Goal: Task Accomplishment & Management: Complete application form

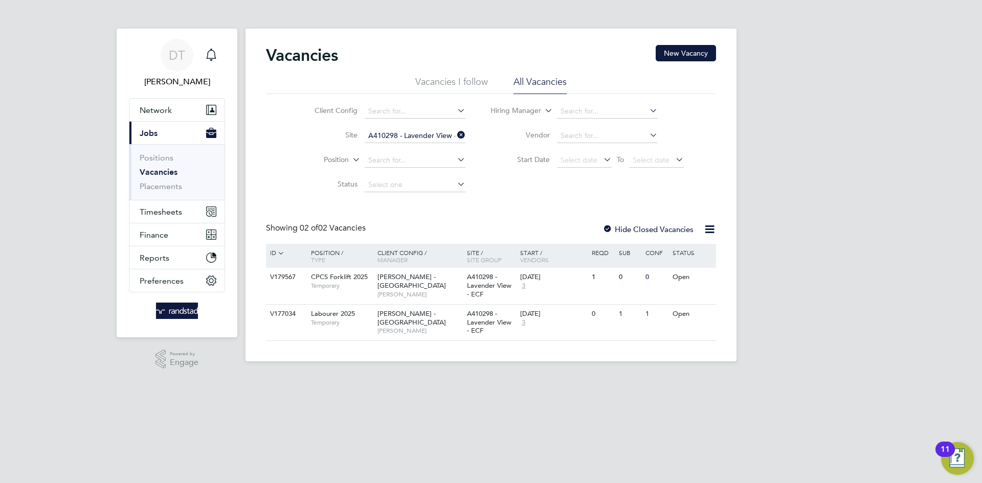
click at [455, 136] on icon at bounding box center [455, 135] width 0 height 14
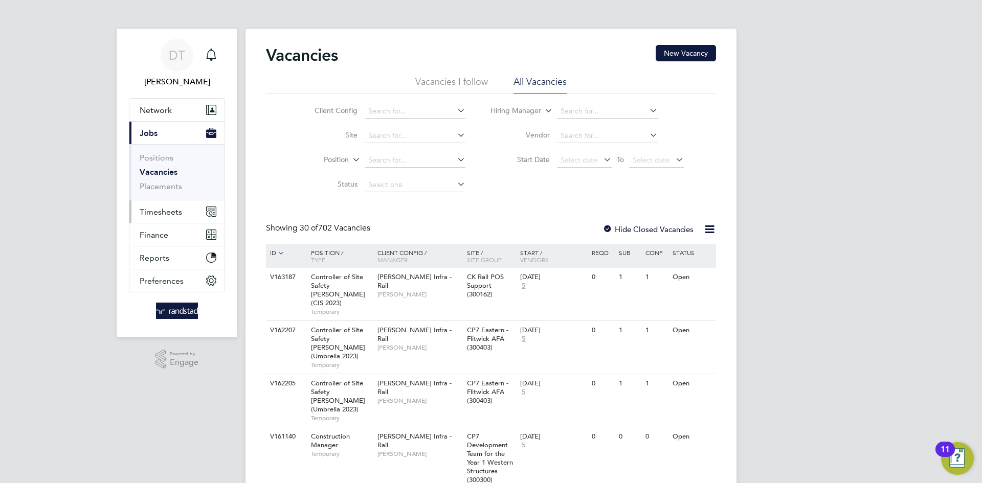
click at [173, 204] on button "Timesheets" at bounding box center [176, 211] width 95 height 23
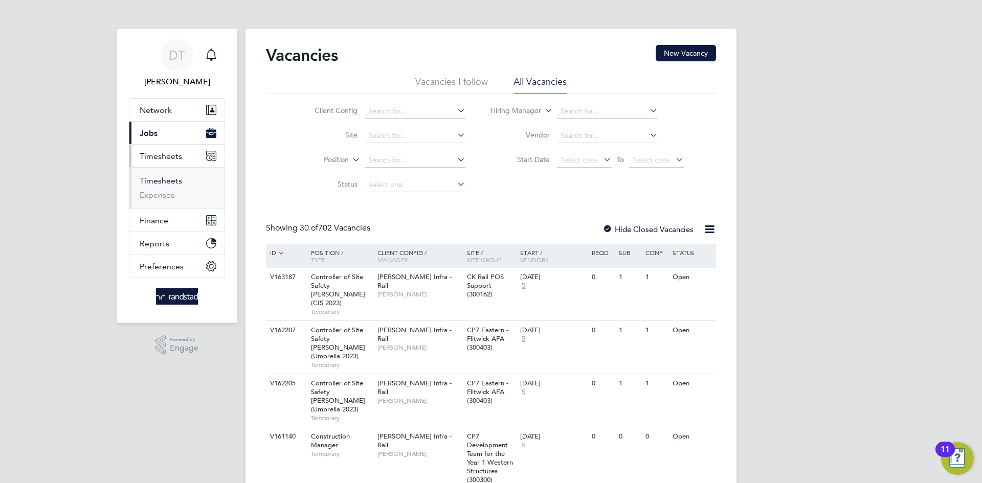
click at [169, 178] on link "Timesheets" at bounding box center [161, 181] width 42 height 10
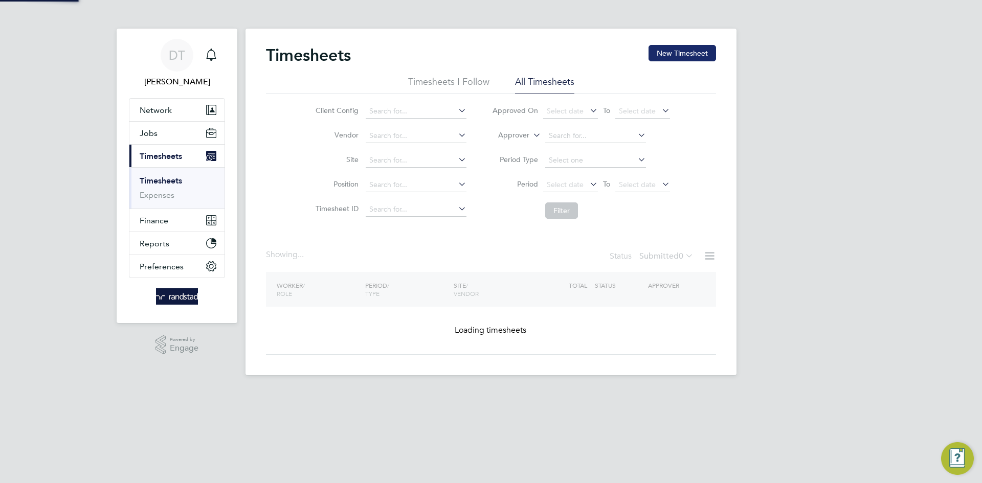
click at [690, 54] on button "New Timesheet" at bounding box center [683, 53] width 68 height 16
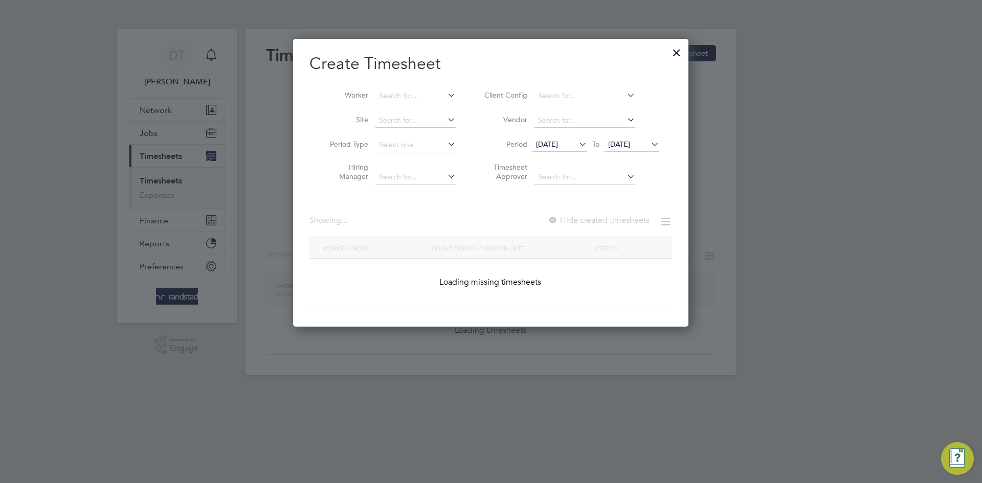
scroll to position [288, 396]
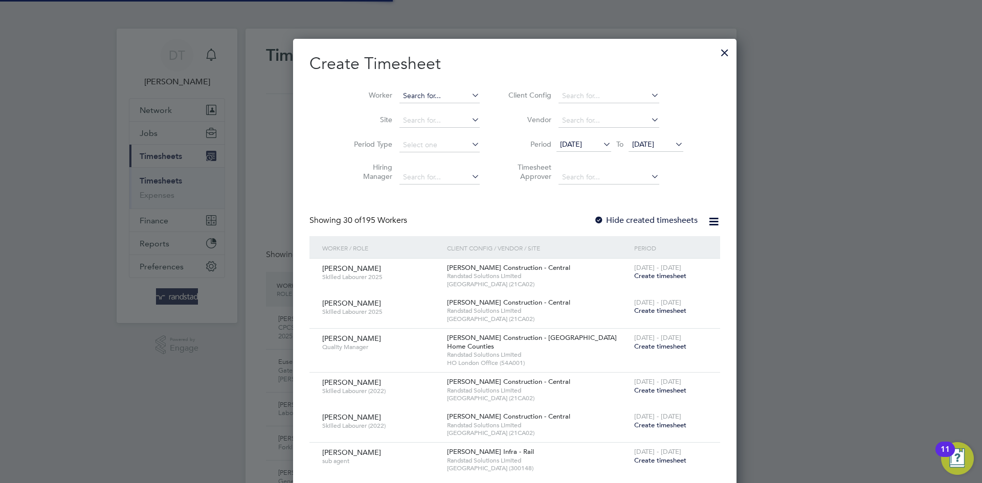
click at [399, 99] on input at bounding box center [439, 96] width 80 height 14
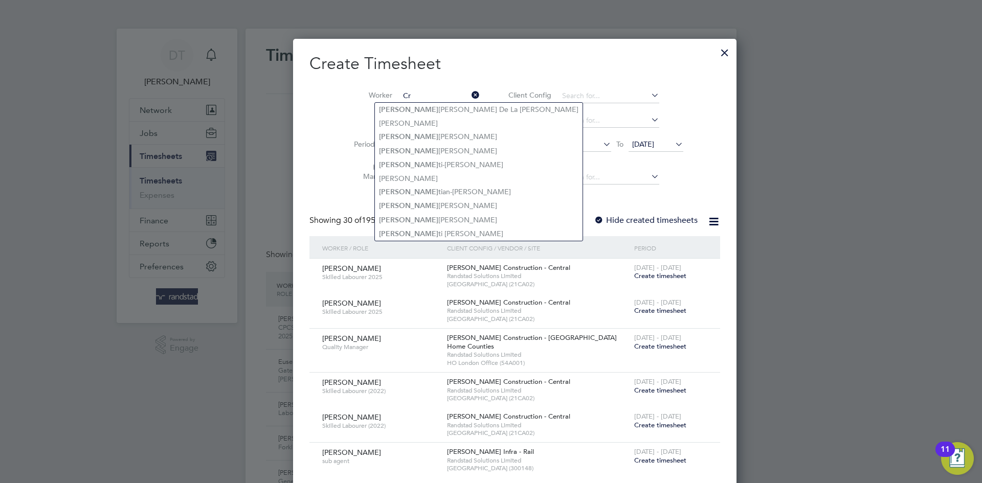
type input "C"
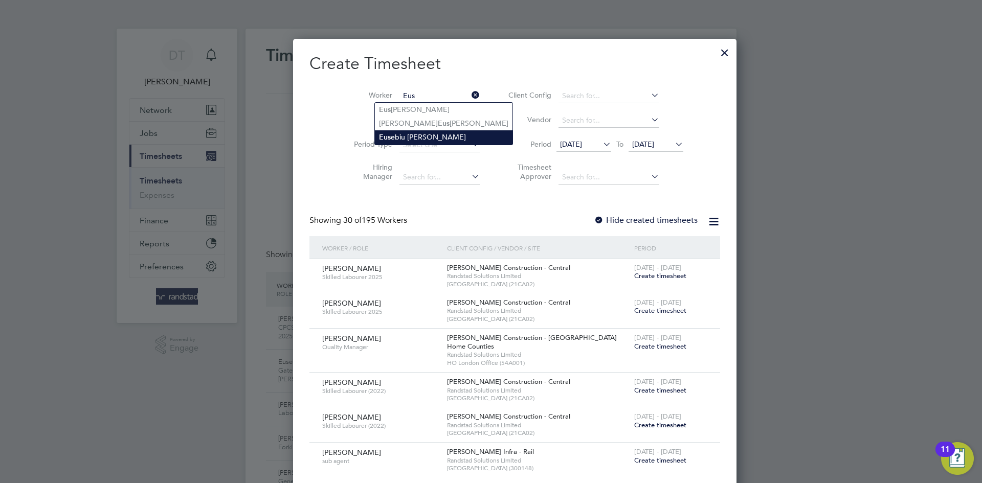
click at [405, 135] on li "Eus ebiu Cristian Spiridon" at bounding box center [444, 137] width 138 height 14
type input "Eusebiu Cristian Spiridon"
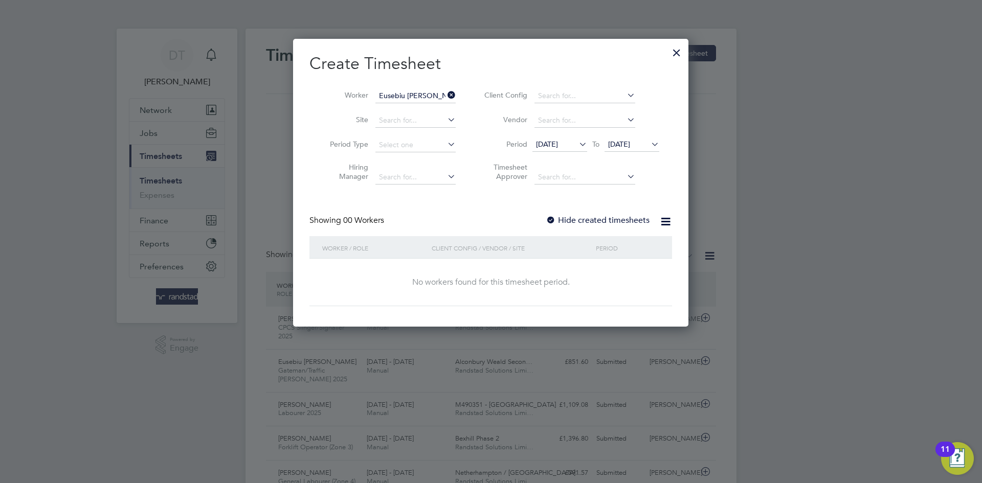
click at [554, 228] on div "Showing 00 Workers Hide created timesheets" at bounding box center [490, 225] width 363 height 21
click at [556, 221] on div at bounding box center [551, 221] width 10 height 10
click at [627, 142] on span "[DATE]" at bounding box center [619, 144] width 22 height 9
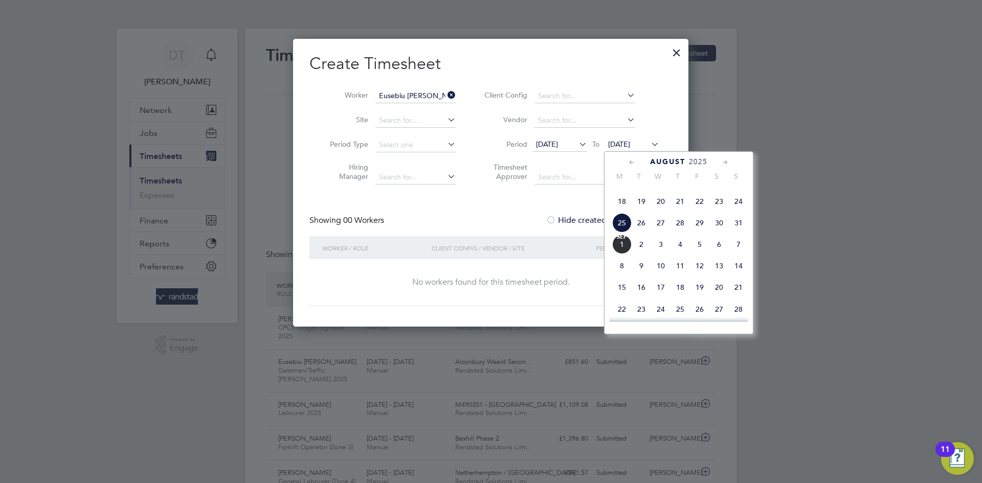
click at [625, 254] on span "[DATE]" at bounding box center [621, 244] width 19 height 19
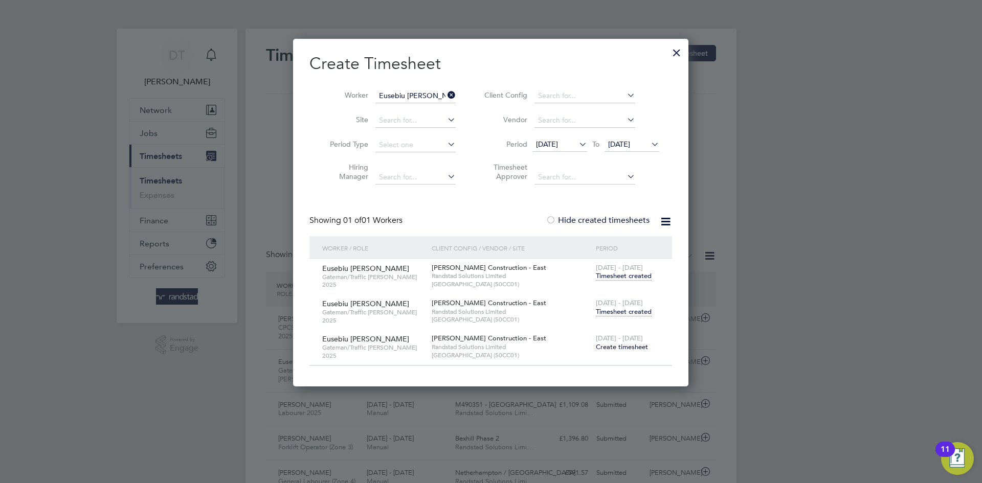
click at [609, 312] on span "Timesheet created" at bounding box center [624, 311] width 56 height 9
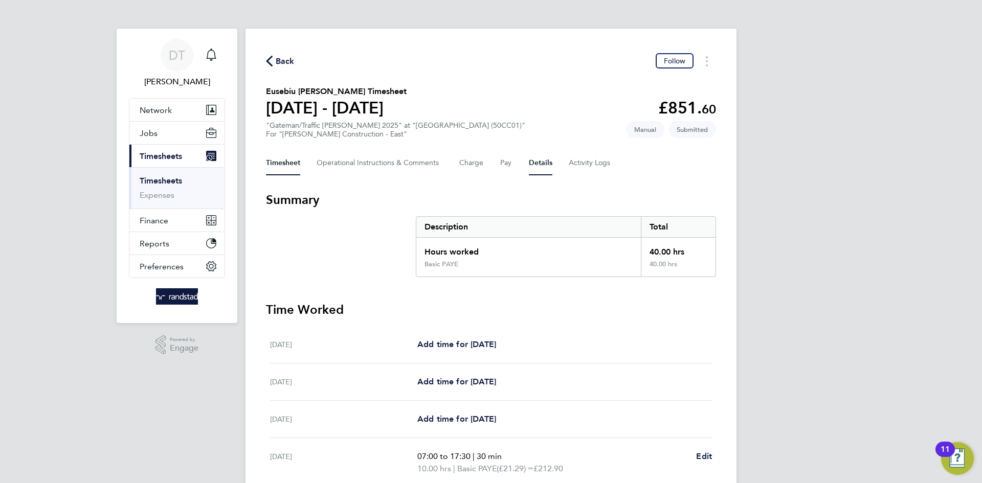
click at [539, 159] on button "Details" at bounding box center [541, 163] width 24 height 25
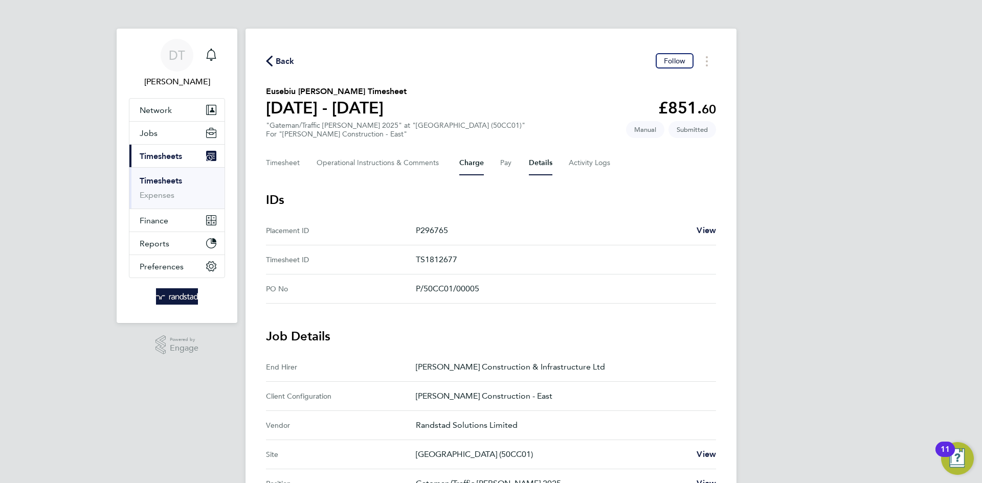
click at [475, 157] on button "Charge" at bounding box center [471, 163] width 25 height 25
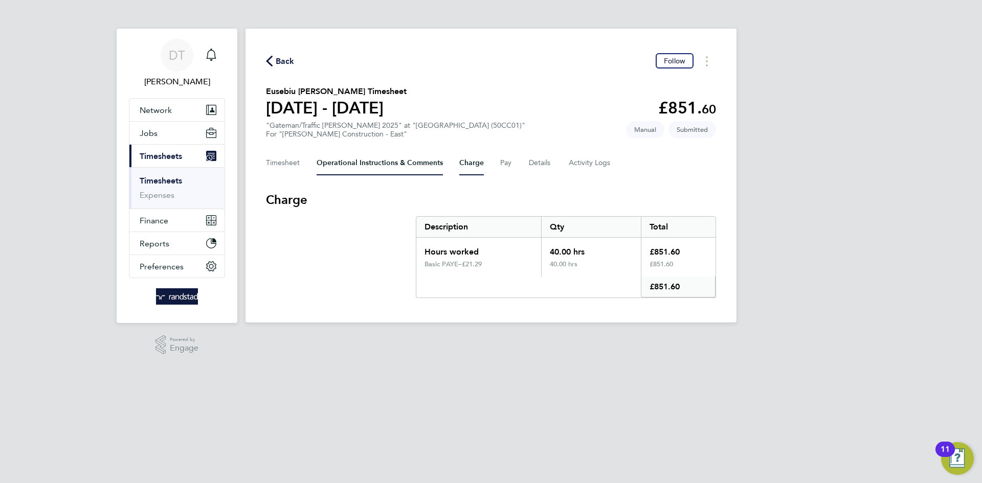
click at [401, 153] on Comments-tab "Operational Instructions & Comments" at bounding box center [380, 163] width 126 height 25
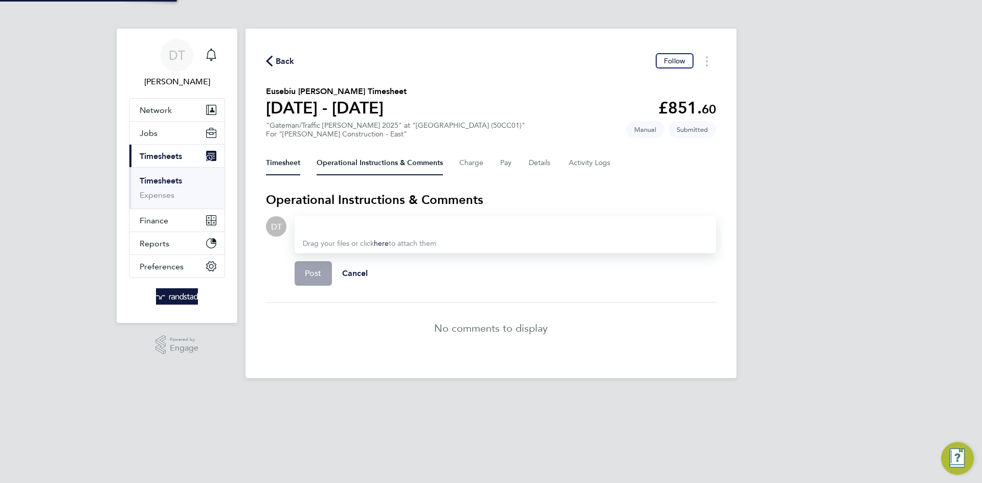
click at [277, 167] on button "Timesheet" at bounding box center [283, 163] width 34 height 25
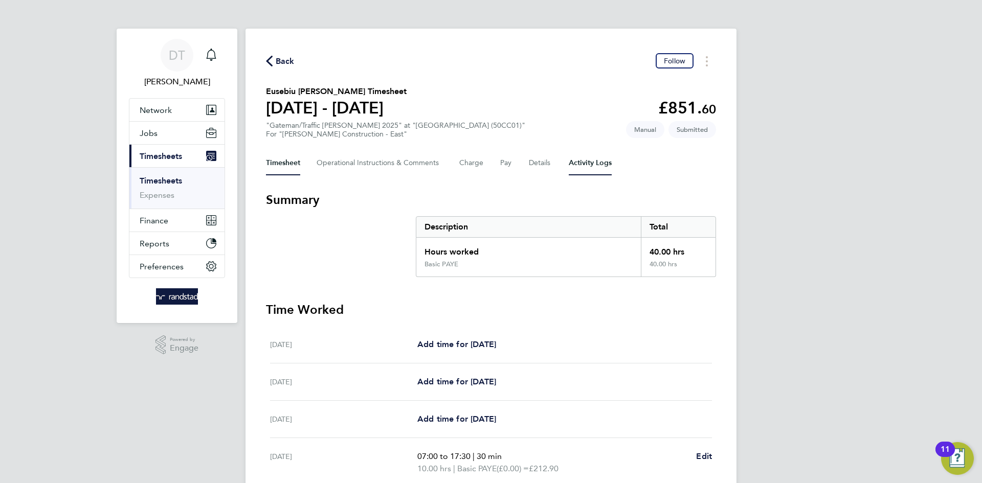
click at [584, 158] on Logs-tab "Activity Logs" at bounding box center [590, 163] width 43 height 25
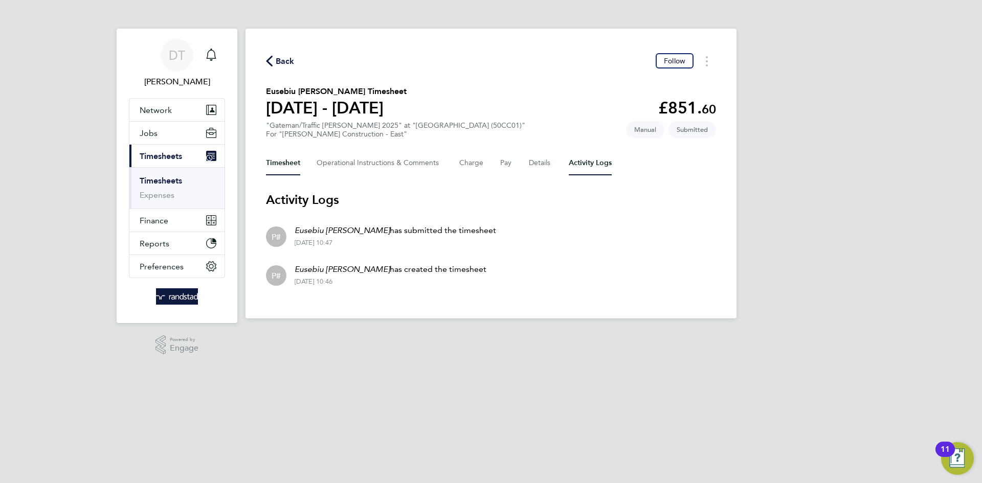
click at [292, 158] on button "Timesheet" at bounding box center [283, 163] width 34 height 25
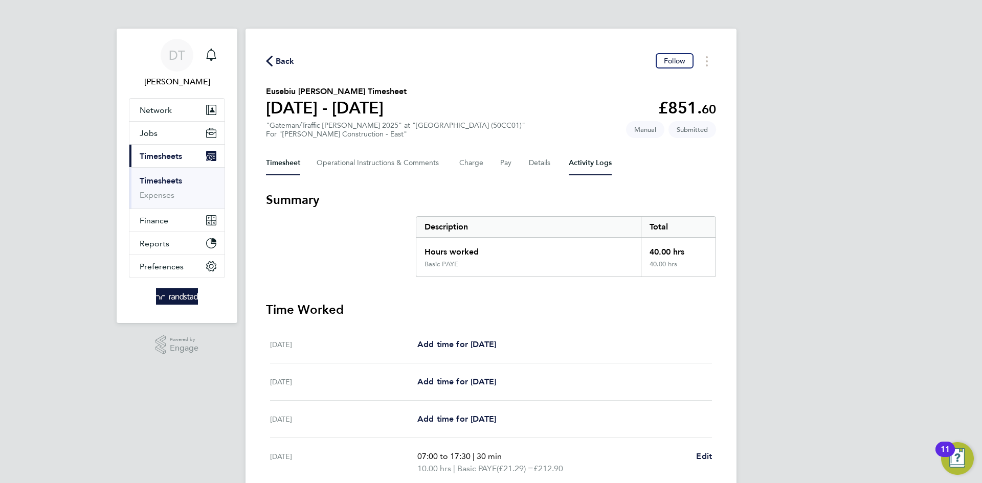
click at [599, 160] on Logs-tab "Activity Logs" at bounding box center [590, 163] width 43 height 25
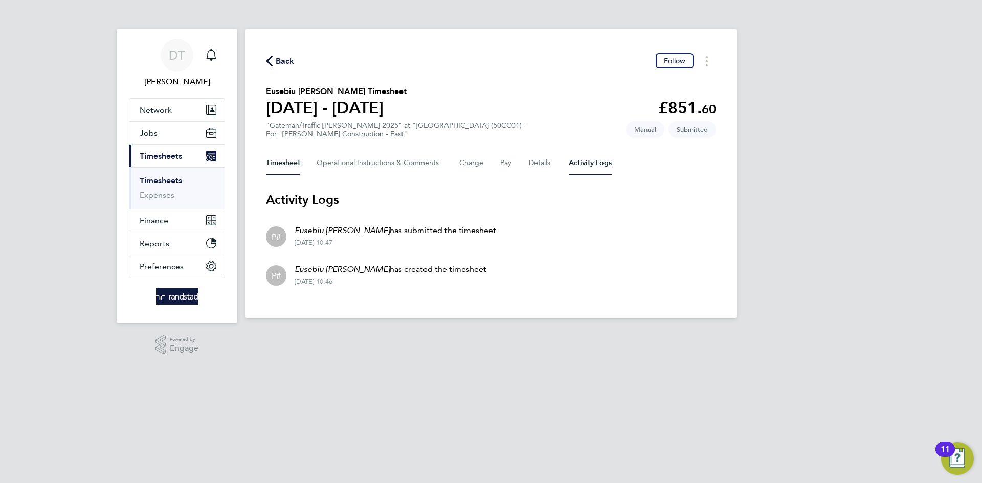
click at [293, 168] on button "Timesheet" at bounding box center [283, 163] width 34 height 25
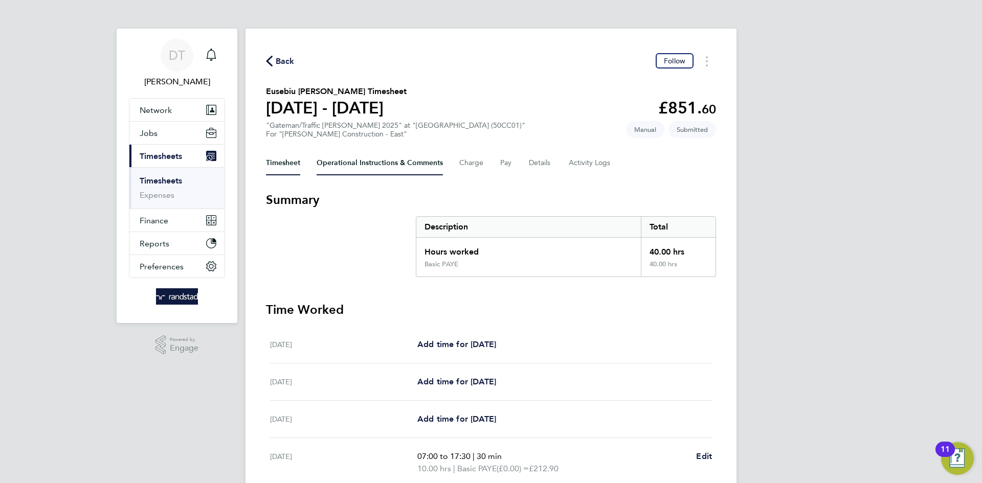
click at [386, 157] on Comments-tab "Operational Instructions & Comments" at bounding box center [380, 163] width 126 height 25
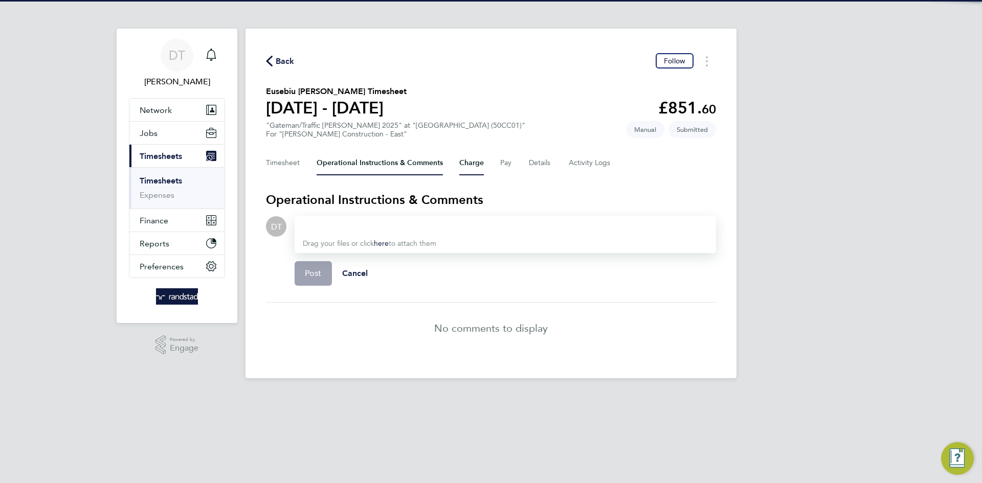
click at [470, 162] on button "Charge" at bounding box center [471, 163] width 25 height 25
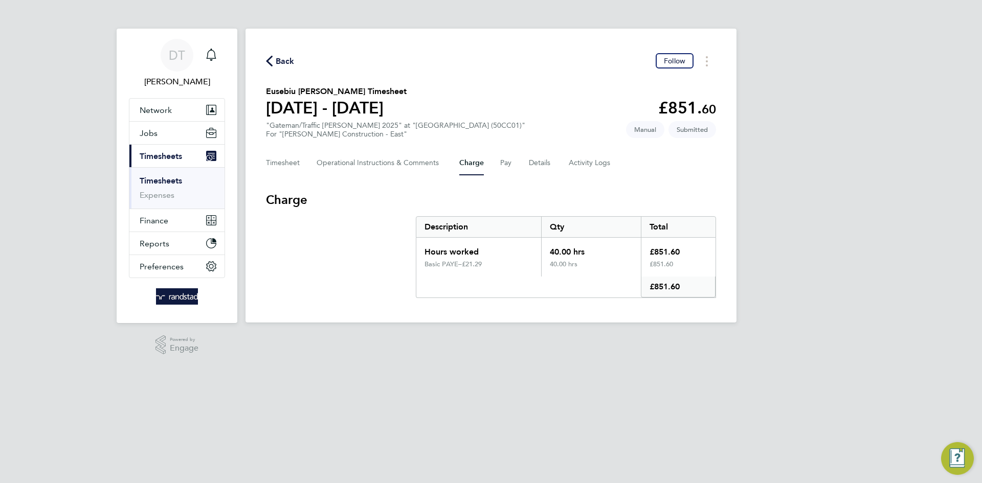
click at [498, 157] on div "Timesheet Operational Instructions & Comments Charge Pay Details Activity Logs" at bounding box center [491, 163] width 450 height 25
click at [500, 159] on button "Pay" at bounding box center [506, 163] width 12 height 25
click at [543, 166] on button "Details" at bounding box center [541, 163] width 24 height 25
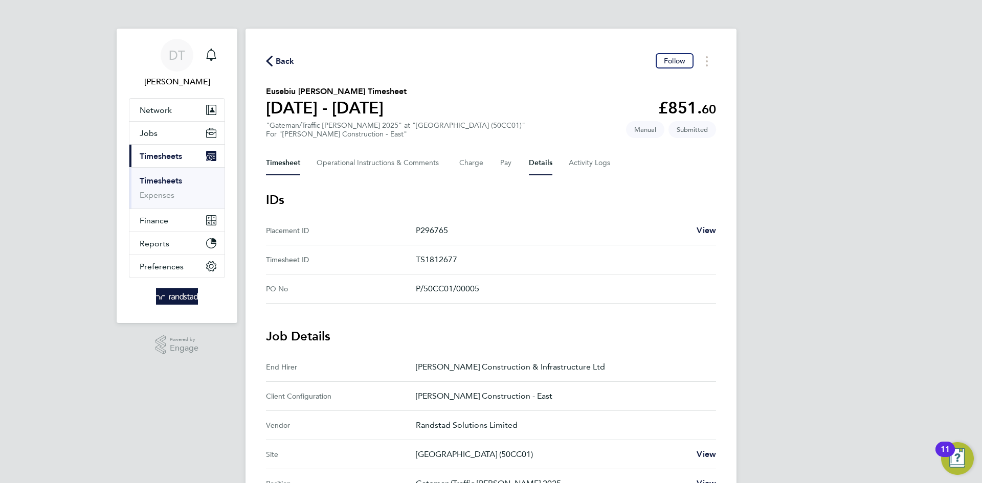
click at [277, 168] on button "Timesheet" at bounding box center [283, 163] width 34 height 25
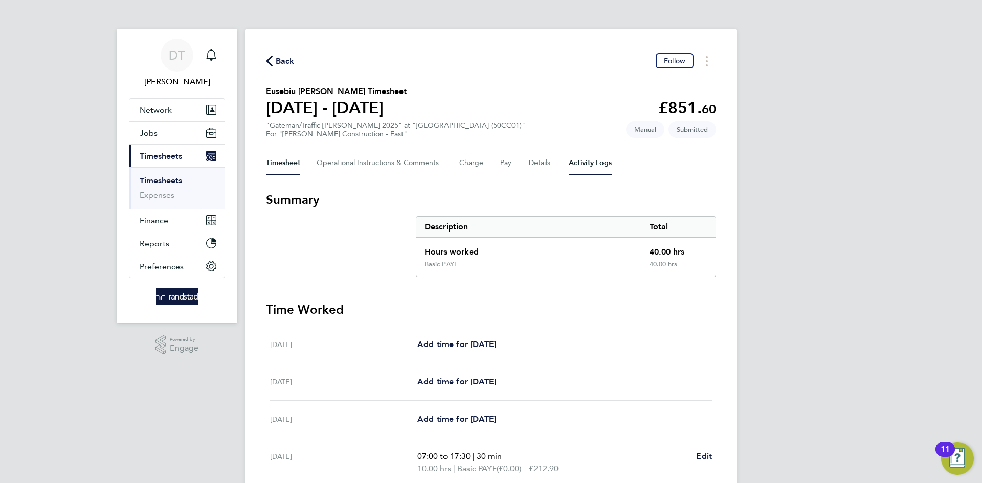
click at [589, 162] on Logs-tab "Activity Logs" at bounding box center [590, 163] width 43 height 25
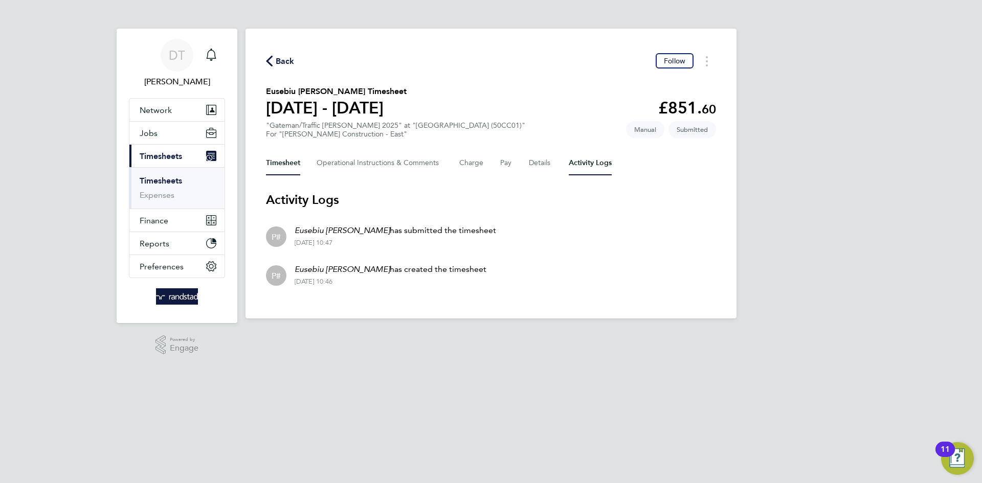
click at [272, 168] on button "Timesheet" at bounding box center [283, 163] width 34 height 25
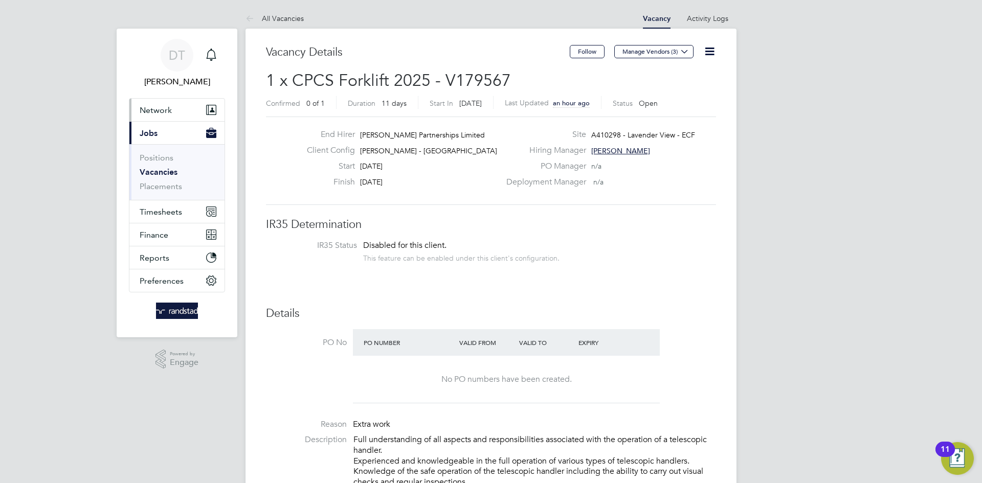
click at [161, 117] on button "Network" at bounding box center [176, 110] width 95 height 23
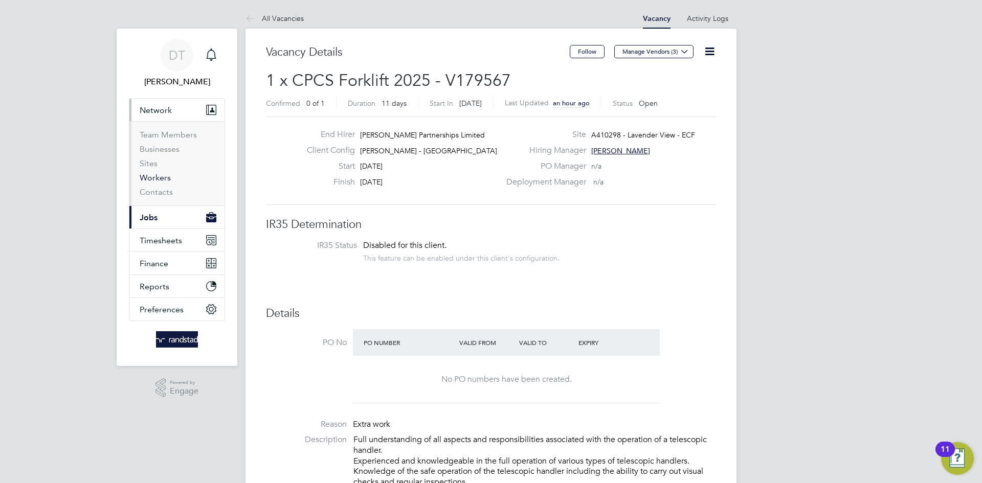
click at [162, 175] on link "Workers" at bounding box center [155, 178] width 31 height 10
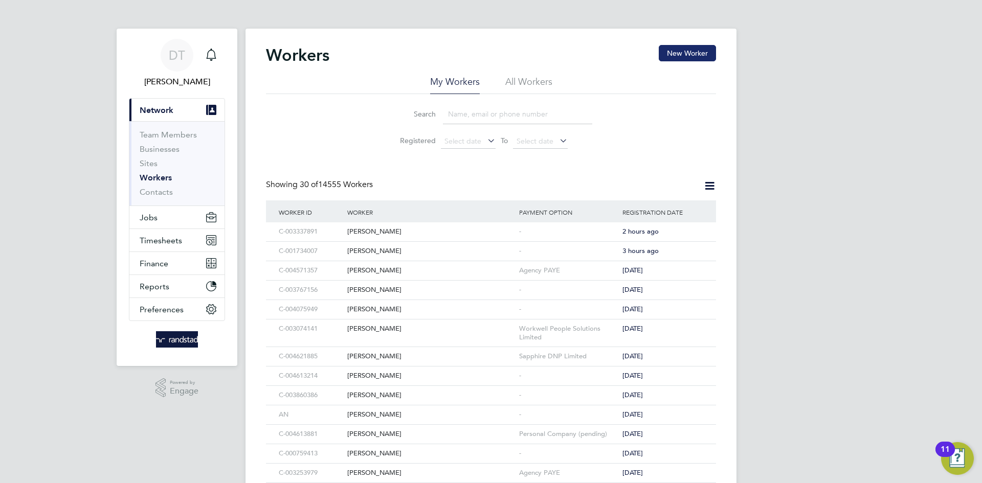
click at [686, 55] on button "New Worker" at bounding box center [687, 53] width 57 height 16
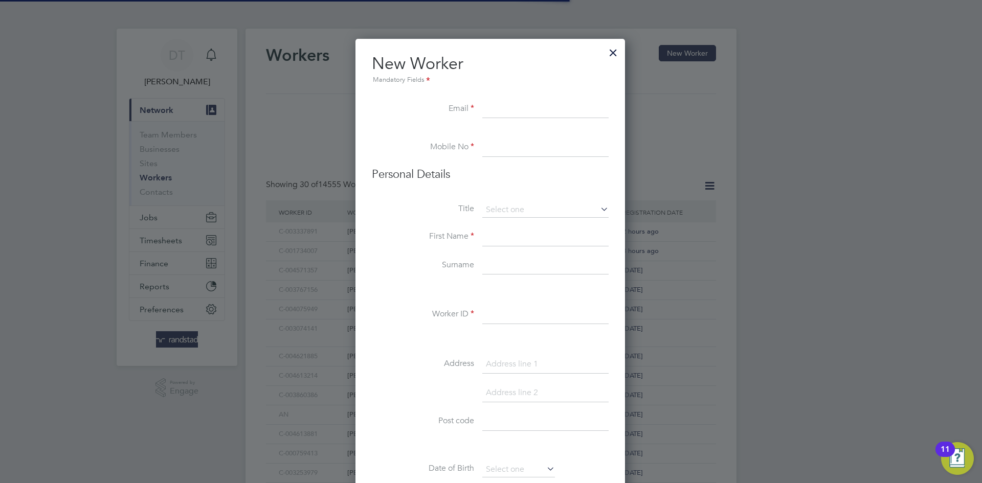
scroll to position [918, 295]
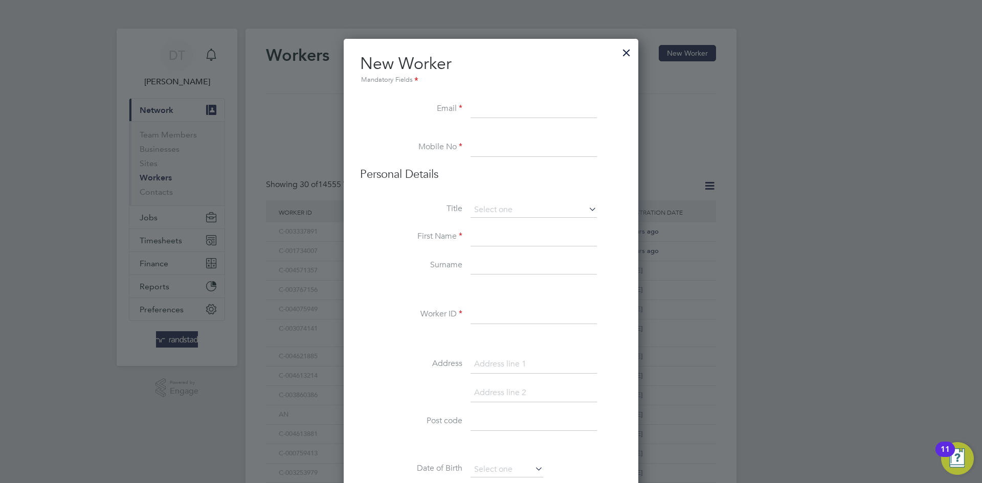
click at [622, 49] on div at bounding box center [626, 50] width 18 height 18
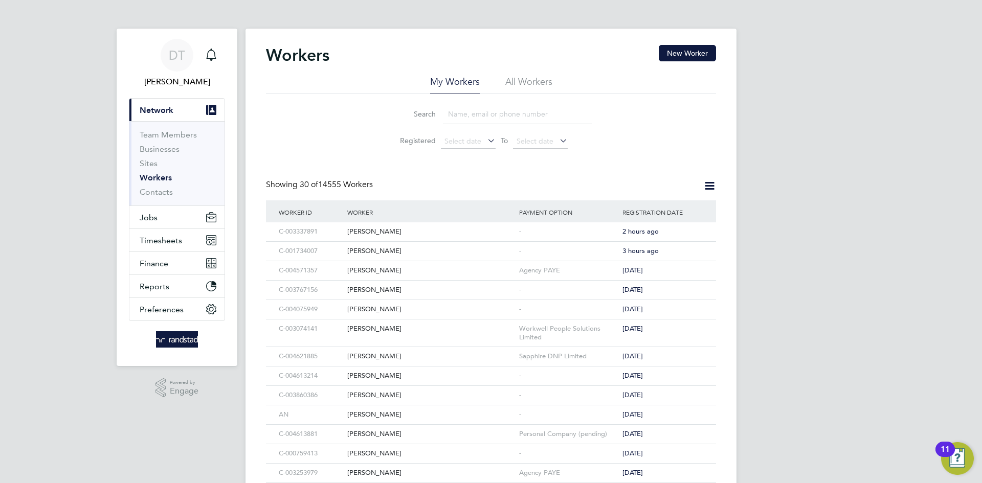
click at [541, 86] on li "All Workers" at bounding box center [528, 85] width 47 height 18
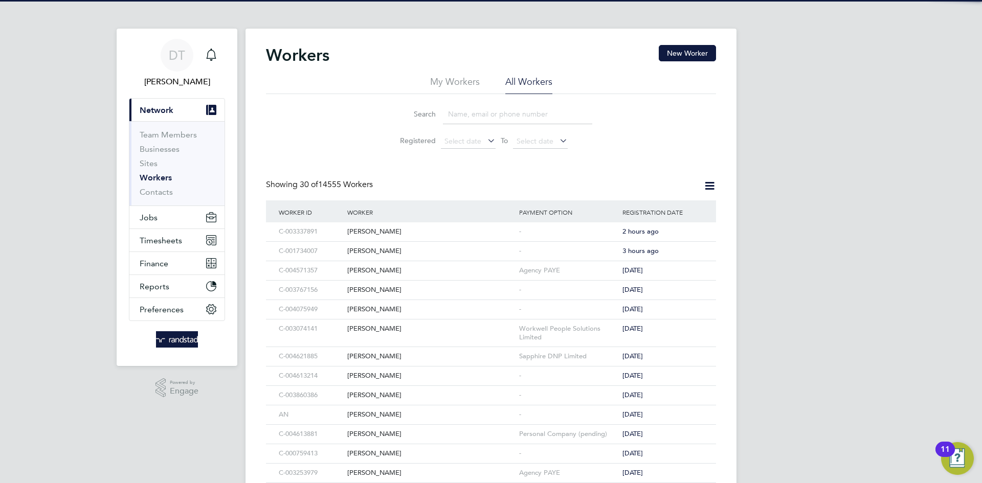
click at [482, 112] on input at bounding box center [517, 114] width 149 height 20
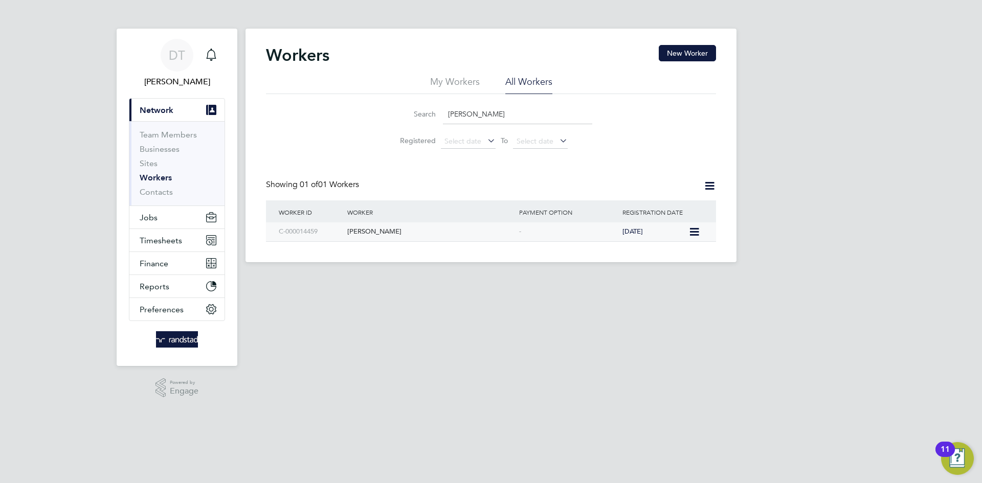
type input "Stephen Diver"
click at [464, 232] on div "Stephen John Diver" at bounding box center [431, 231] width 172 height 19
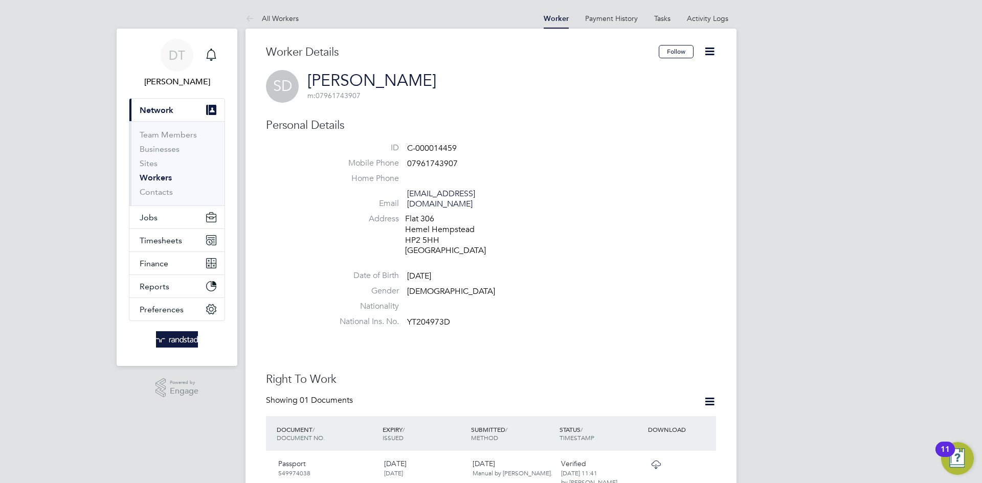
click at [707, 54] on icon at bounding box center [709, 51] width 13 height 13
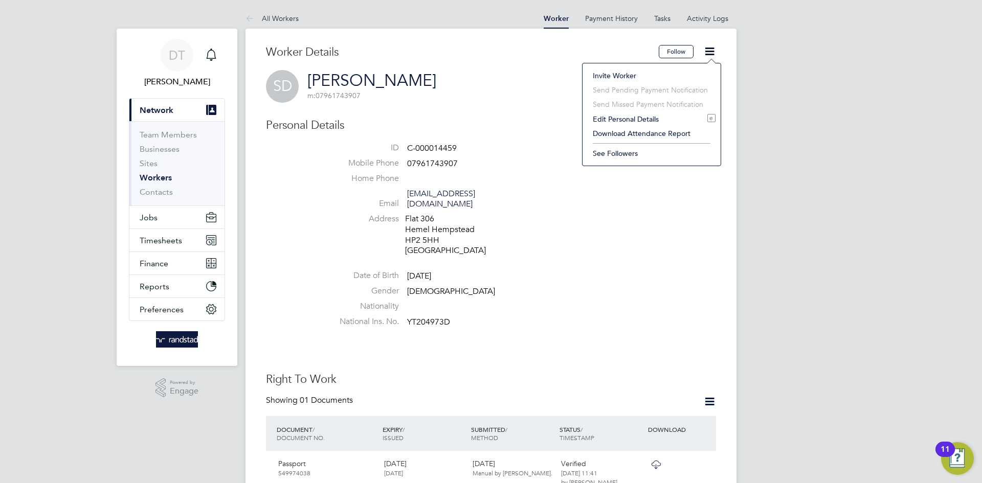
click at [621, 117] on li "Edit Personal Details e" at bounding box center [652, 119] width 128 height 14
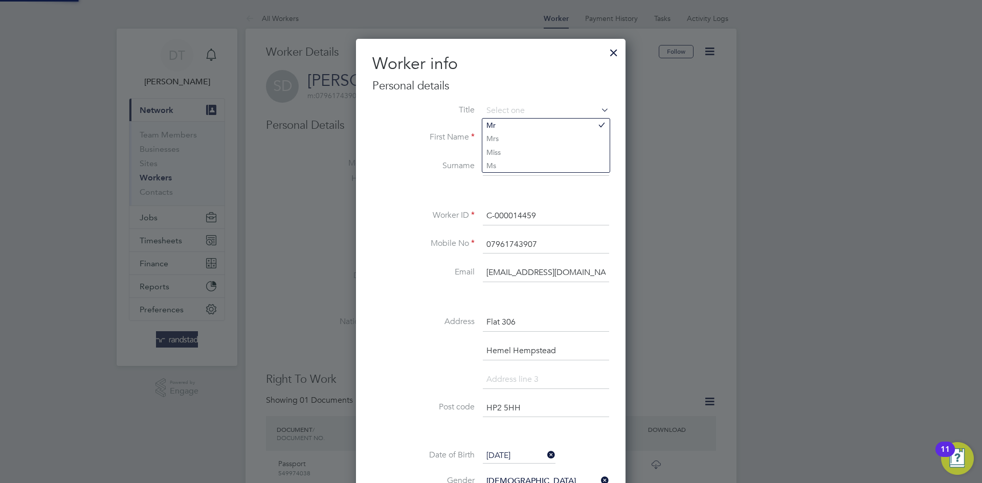
scroll to position [608, 271]
click at [506, 126] on li "Mr" at bounding box center [545, 125] width 127 height 13
type input "Mr"
click at [381, 153] on li "First Name Stephen John" at bounding box center [490, 143] width 237 height 29
drag, startPoint x: 559, startPoint y: 245, endPoint x: 427, endPoint y: 234, distance: 132.5
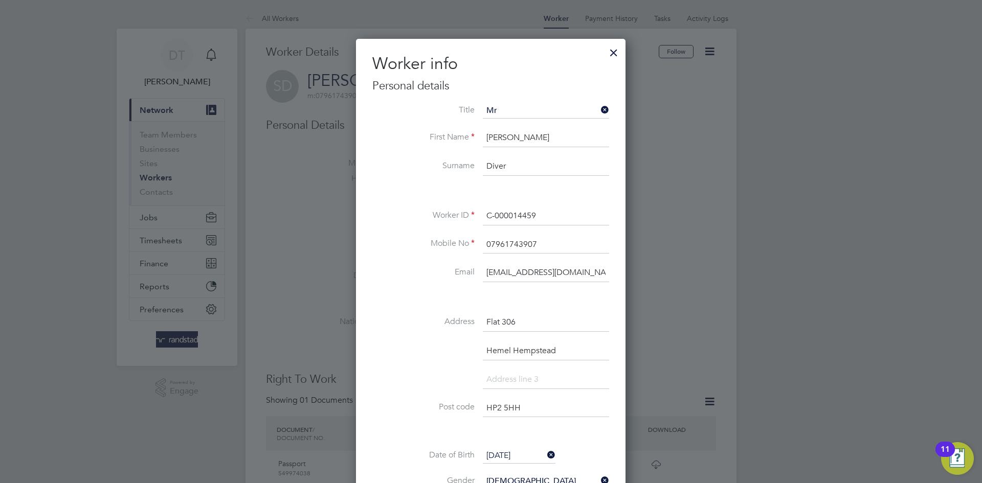
click at [428, 234] on div "Title Mr First Name Stephen John Surname Diver Worker ID C-000014459 Mobile No …" at bounding box center [490, 345] width 237 height 485
drag, startPoint x: 414, startPoint y: 267, endPoint x: 405, endPoint y: 220, distance: 48.0
click at [414, 267] on label "Email" at bounding box center [423, 272] width 102 height 11
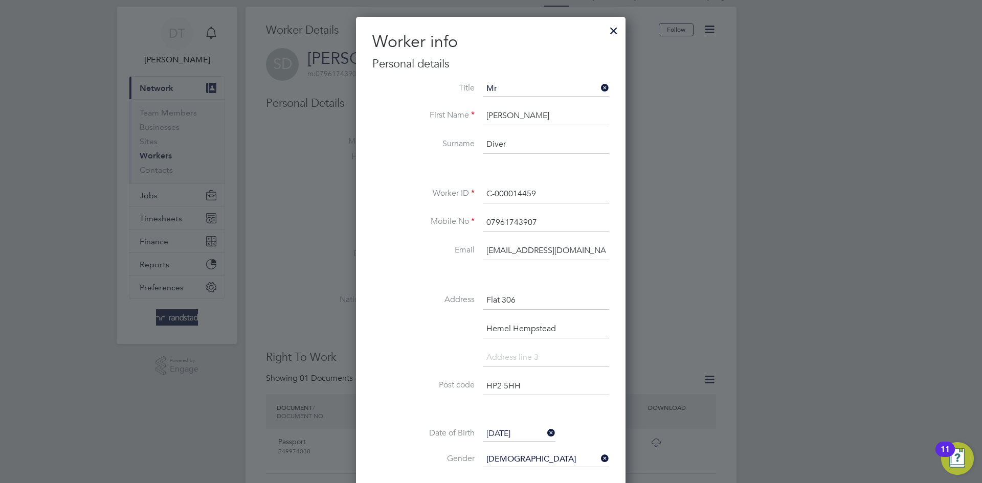
scroll to position [35, 0]
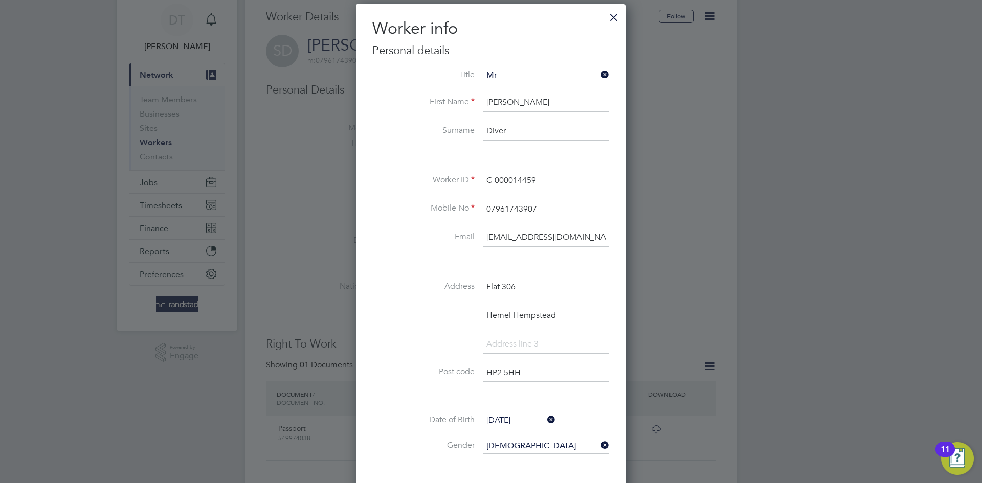
drag, startPoint x: 534, startPoint y: 291, endPoint x: 430, endPoint y: 273, distance: 105.4
click at [430, 273] on div "Title Mr First Name Stephen John Surname Diver Worker ID C-000014459 Mobile No …" at bounding box center [490, 310] width 237 height 485
paste input "Chapel Street Elizabeth House"
type input "Flat 306 Chapel Street Elizabeth House"
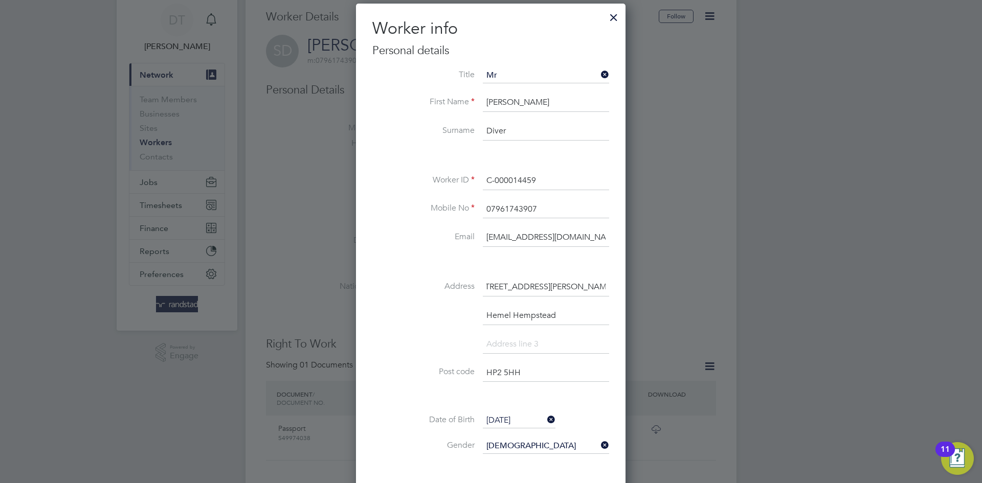
click at [508, 339] on input at bounding box center [546, 345] width 126 height 18
type input "Hertfordshire"
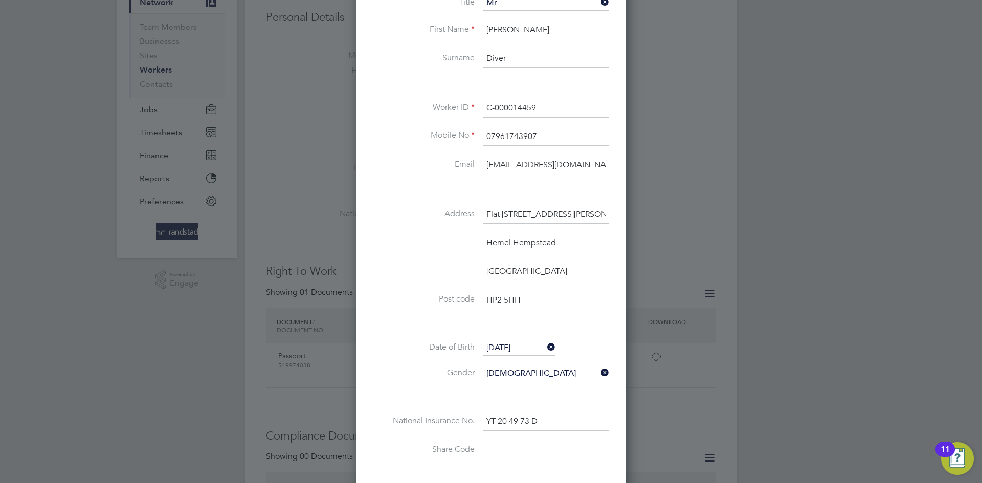
scroll to position [119, 0]
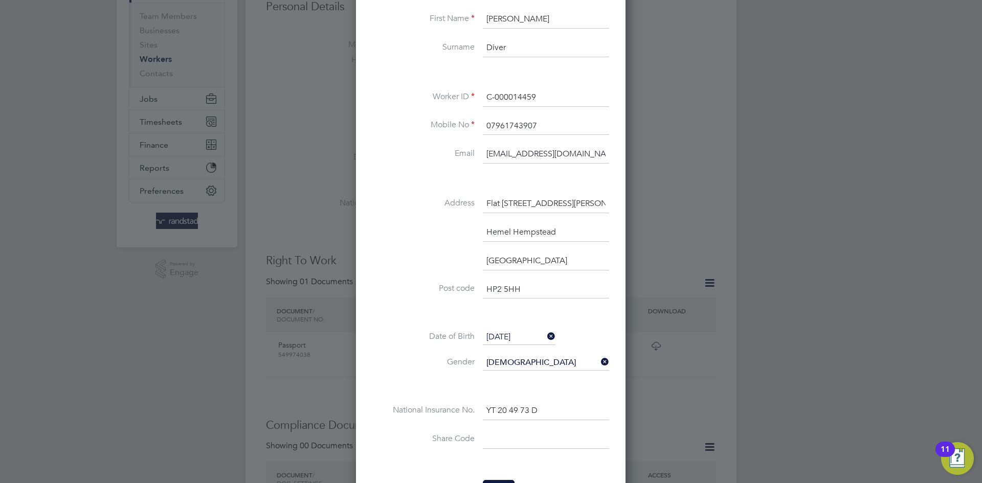
drag, startPoint x: 552, startPoint y: 408, endPoint x: 409, endPoint y: 376, distance: 146.6
click at [409, 376] on div "Title Mr First Name Stephen John Surname Diver Worker ID C-000014459 Mobile No …" at bounding box center [490, 227] width 237 height 485
paste input "204973"
type input "YT 20 49 73 D"
click at [396, 366] on label "Gender" at bounding box center [423, 362] width 102 height 11
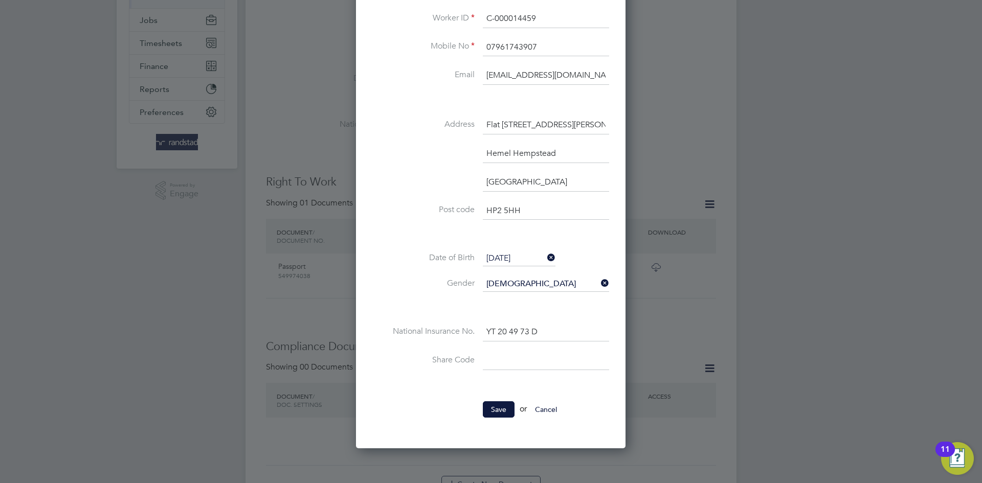
scroll to position [199, 0]
click at [495, 407] on button "Save" at bounding box center [499, 407] width 32 height 16
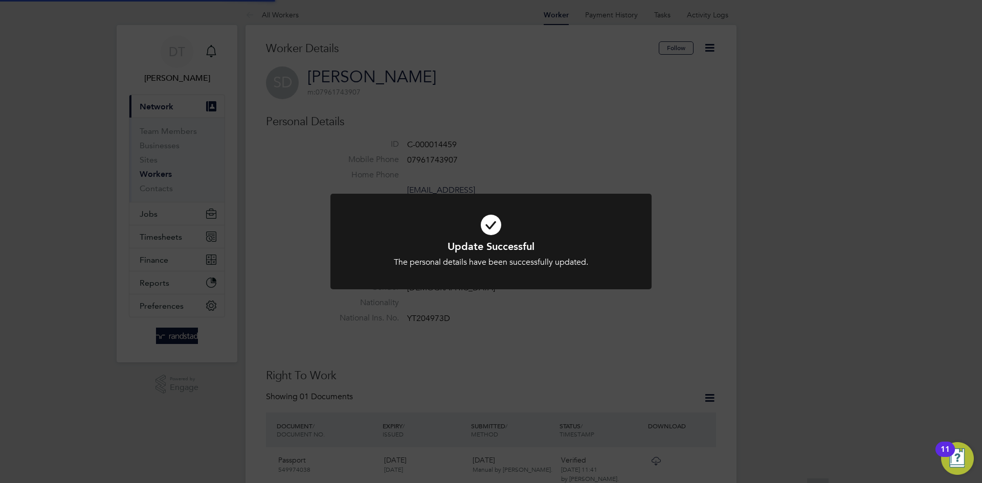
scroll to position [0, 0]
click at [431, 312] on div "Update Successful The personal details have been successfully updated. Cancel O…" at bounding box center [491, 241] width 982 height 483
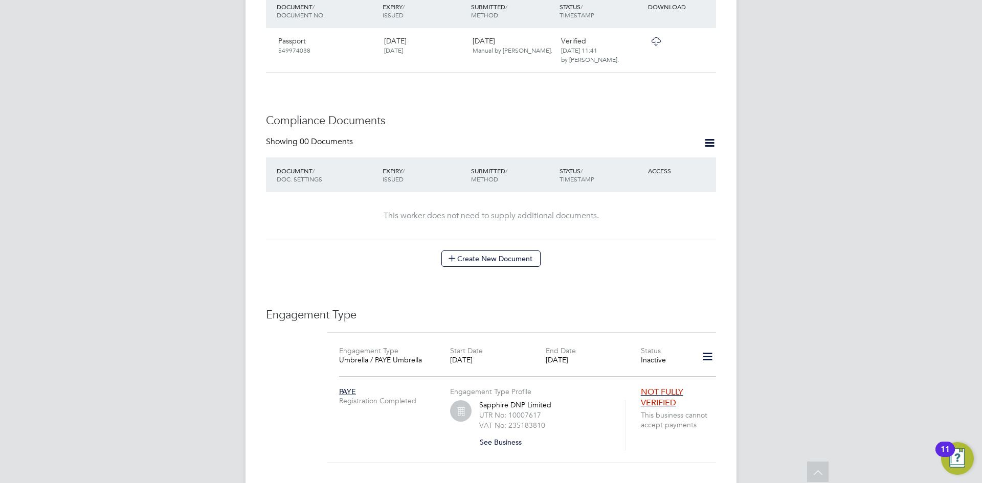
scroll to position [643, 0]
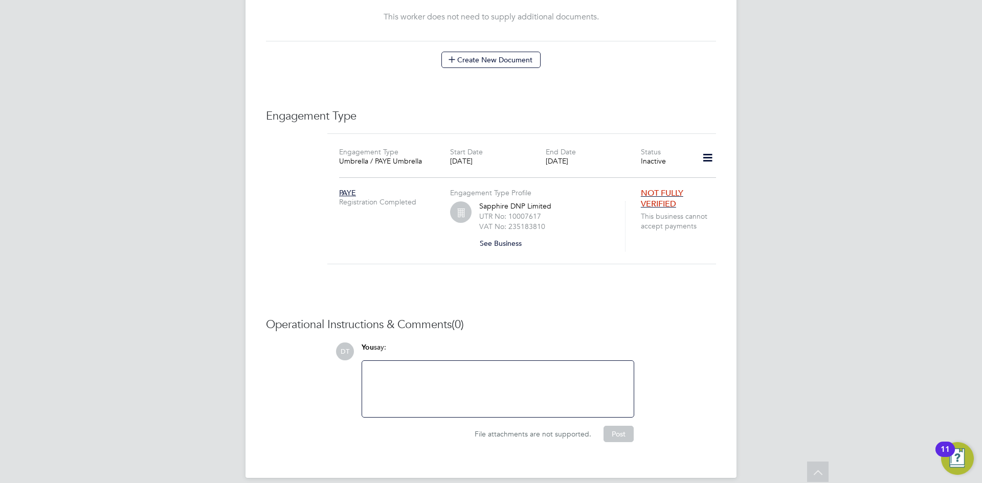
click at [700, 151] on icon at bounding box center [708, 158] width 18 height 24
click at [633, 174] on li "Edit Engagement Type" at bounding box center [653, 177] width 117 height 14
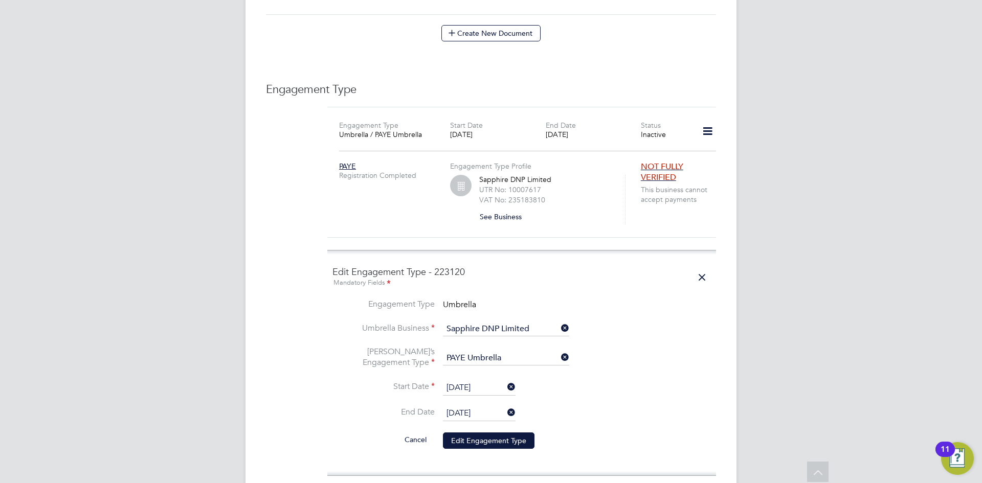
scroll to position [670, 0]
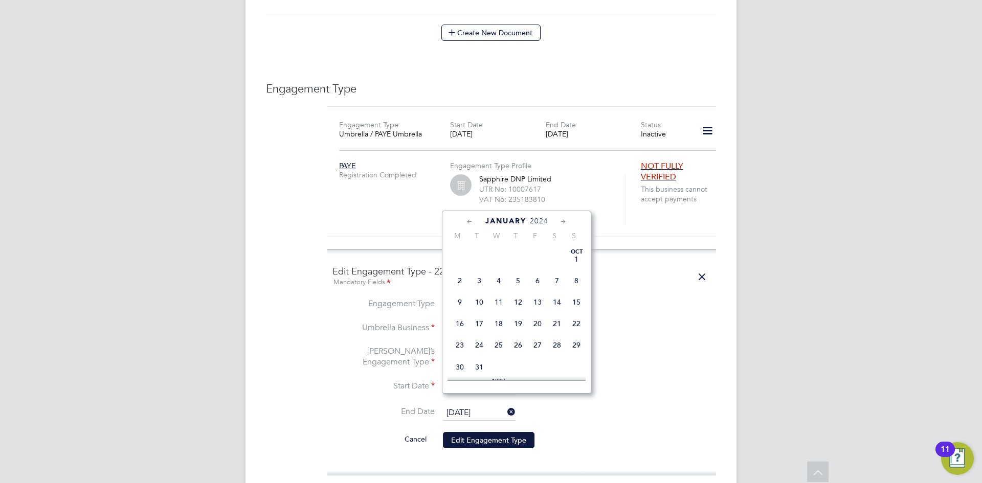
click at [457, 406] on input "01 Jan 2024" at bounding box center [479, 413] width 73 height 15
click at [562, 220] on icon at bounding box center [563, 221] width 10 height 11
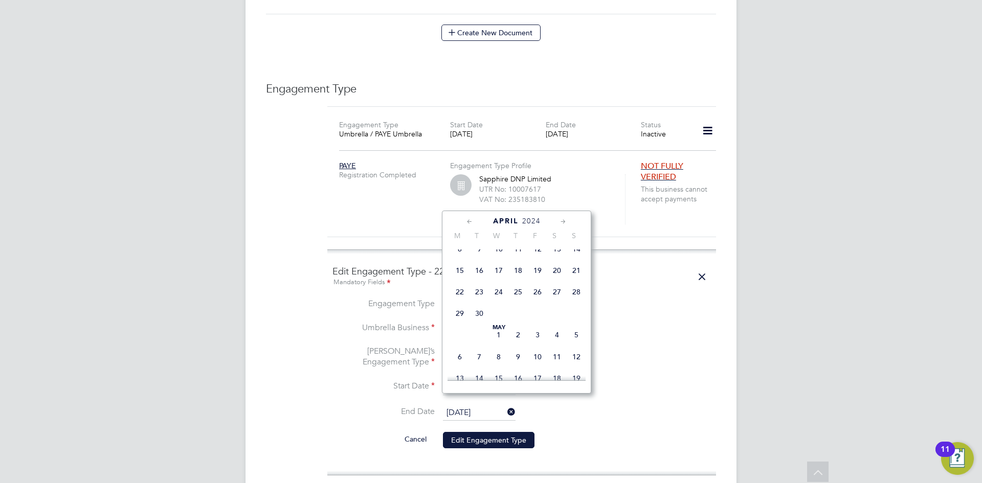
click at [562, 220] on icon at bounding box center [563, 221] width 10 height 11
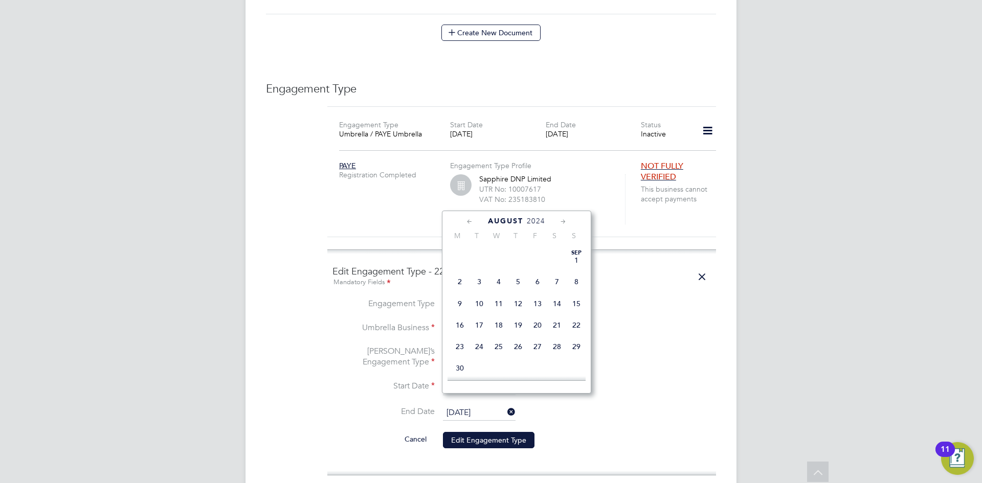
click at [562, 220] on icon at bounding box center [563, 221] width 10 height 11
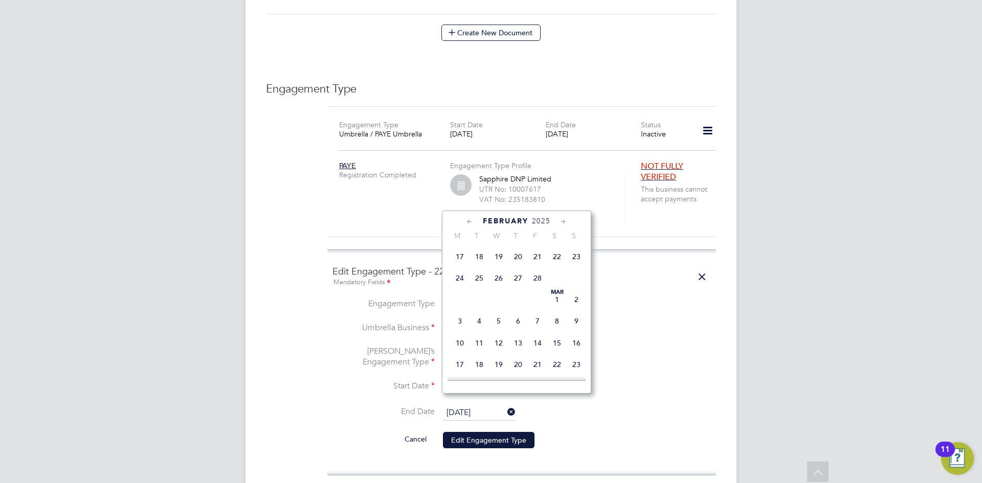
click at [562, 220] on icon at bounding box center [563, 221] width 10 height 11
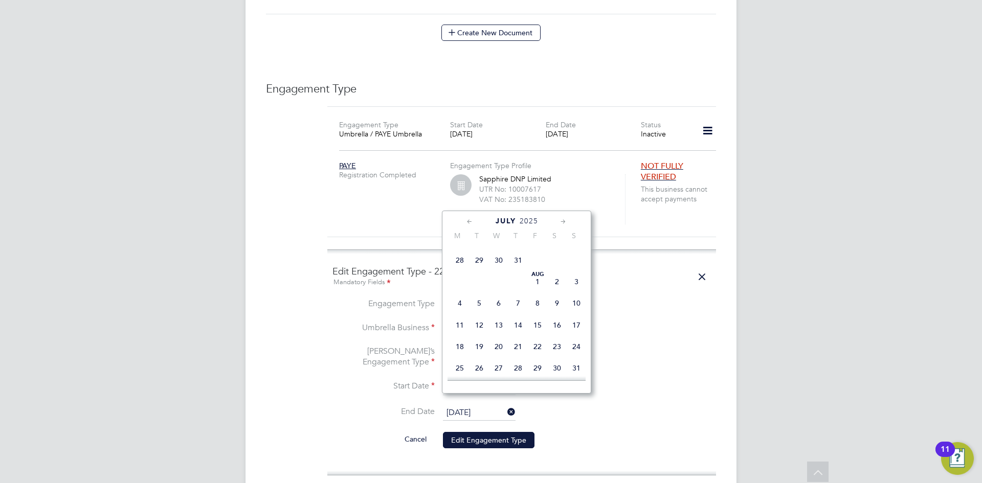
click at [562, 220] on icon at bounding box center [563, 221] width 10 height 11
click at [567, 222] on icon at bounding box center [563, 221] width 10 height 11
click at [466, 163] on span "25" at bounding box center [459, 152] width 19 height 19
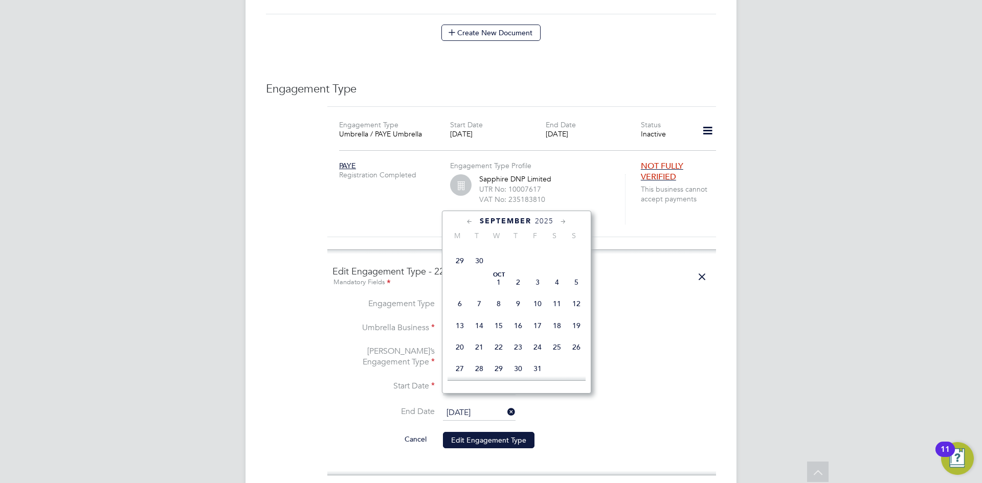
type input "[DATE]"
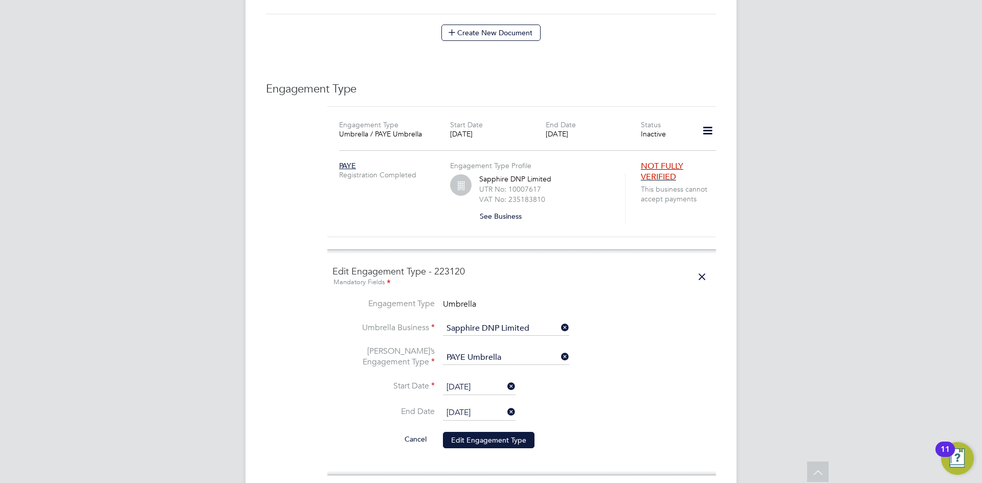
click at [639, 346] on li "Umbrella’s Engagement Type PAYE Umbrella" at bounding box center [521, 363] width 378 height 34
click at [488, 439] on li "Cancel Edit Engagement Type" at bounding box center [521, 445] width 378 height 29
click at [487, 433] on button "Edit Engagement Type" at bounding box center [489, 440] width 92 height 16
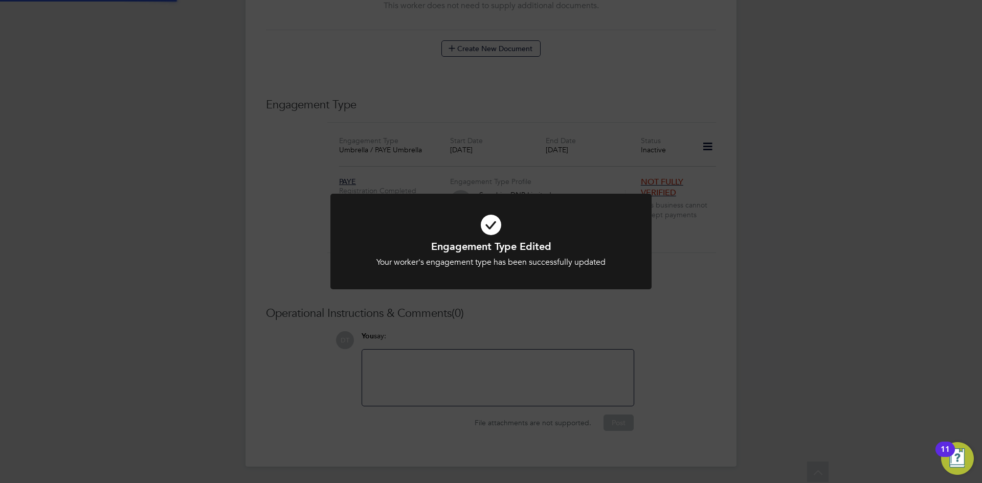
scroll to position [643, 0]
click at [755, 265] on div "Engagement Type Edited Your worker's engagement type has been successfully upda…" at bounding box center [491, 241] width 982 height 483
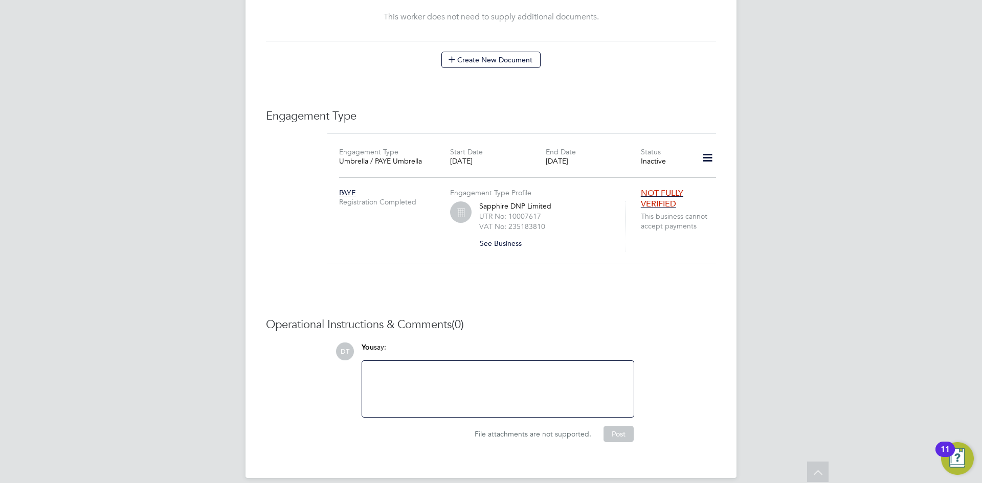
click at [702, 146] on icon at bounding box center [708, 158] width 18 height 24
click at [632, 188] on li "Add Engagement Type" at bounding box center [653, 192] width 117 height 14
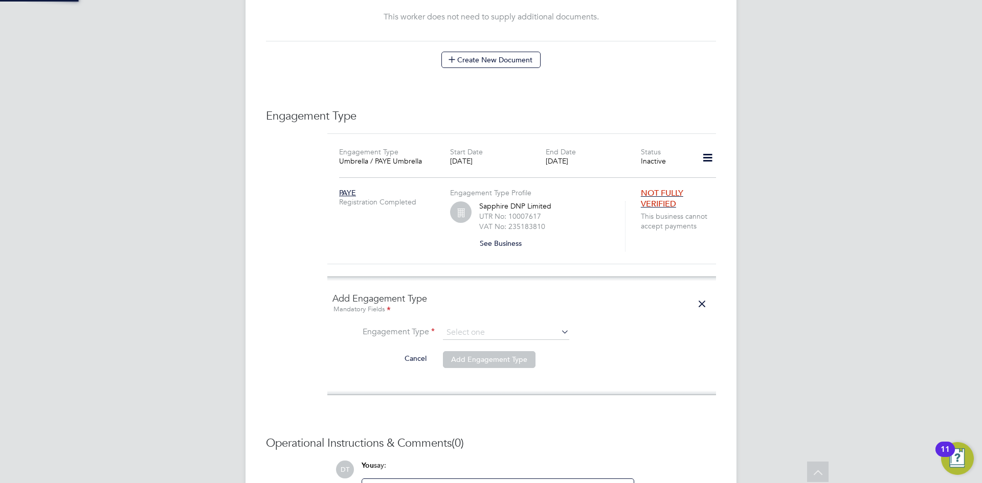
scroll to position [670, 0]
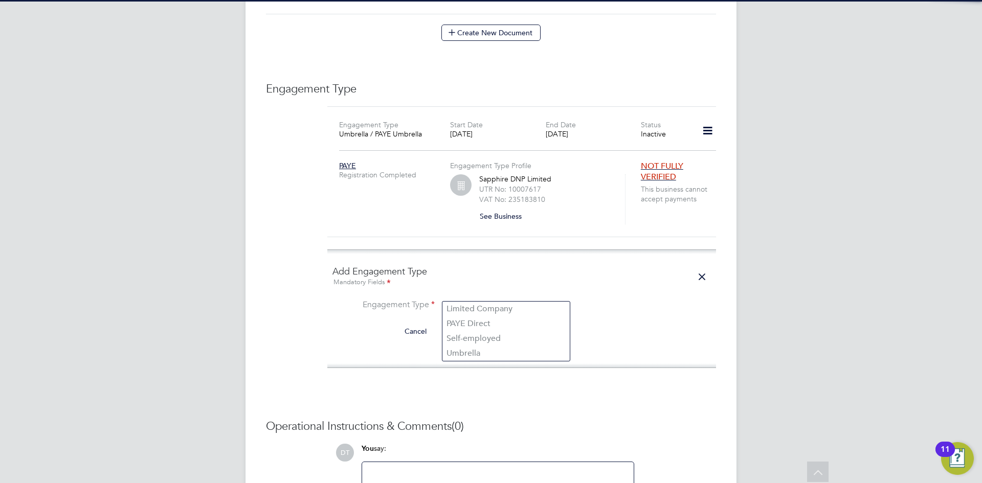
click at [468, 299] on input at bounding box center [506, 306] width 126 height 14
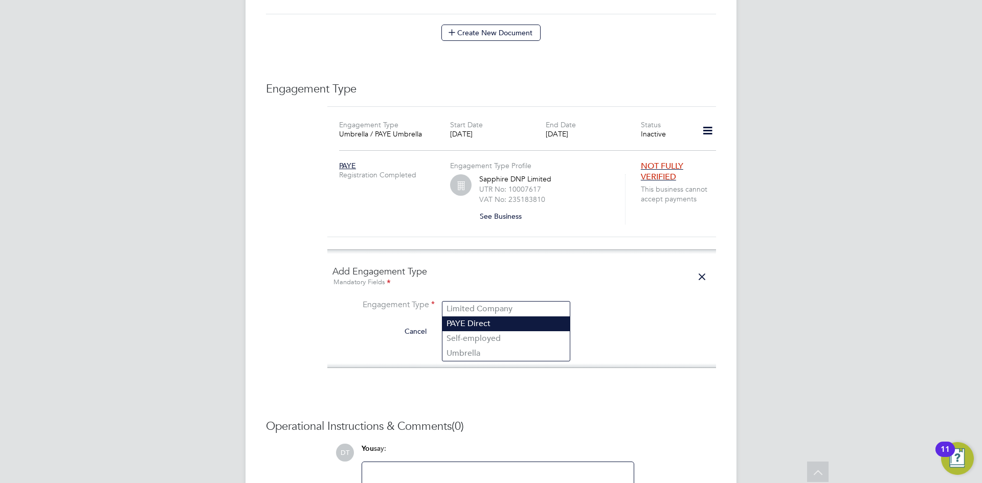
click at [465, 324] on li "PAYE Direct" at bounding box center [505, 324] width 127 height 15
type input "PAYE Direct"
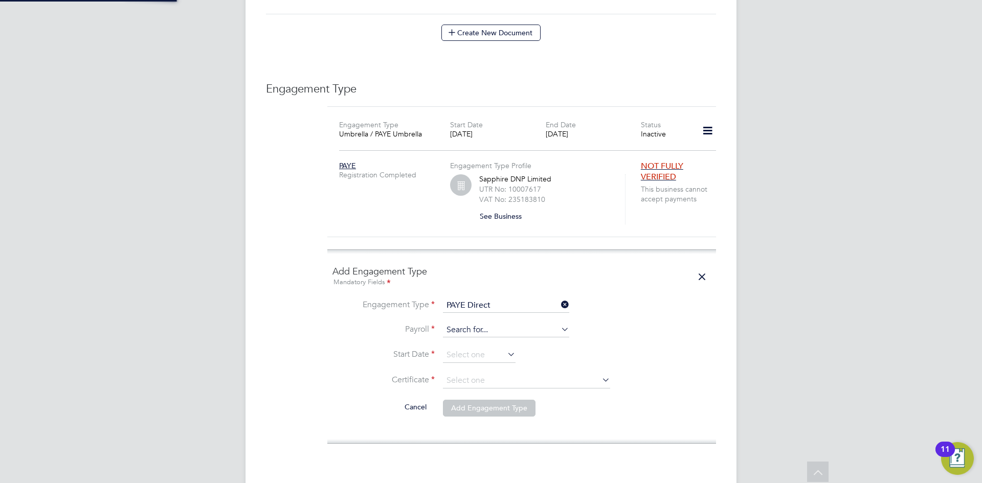
click at [465, 323] on input at bounding box center [506, 330] width 126 height 14
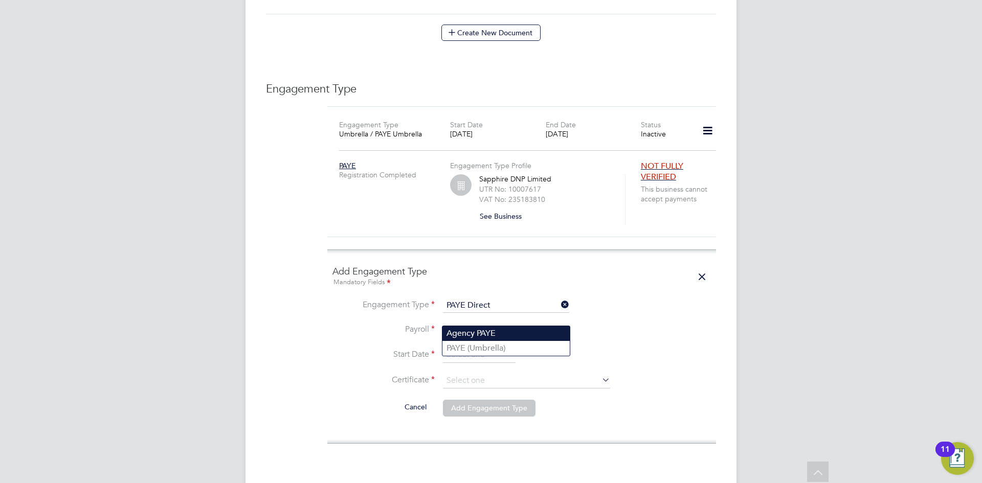
click at [470, 337] on li "Agency PAYE" at bounding box center [505, 333] width 127 height 15
type input "Agency PAYE"
click at [468, 348] on input at bounding box center [479, 355] width 73 height 15
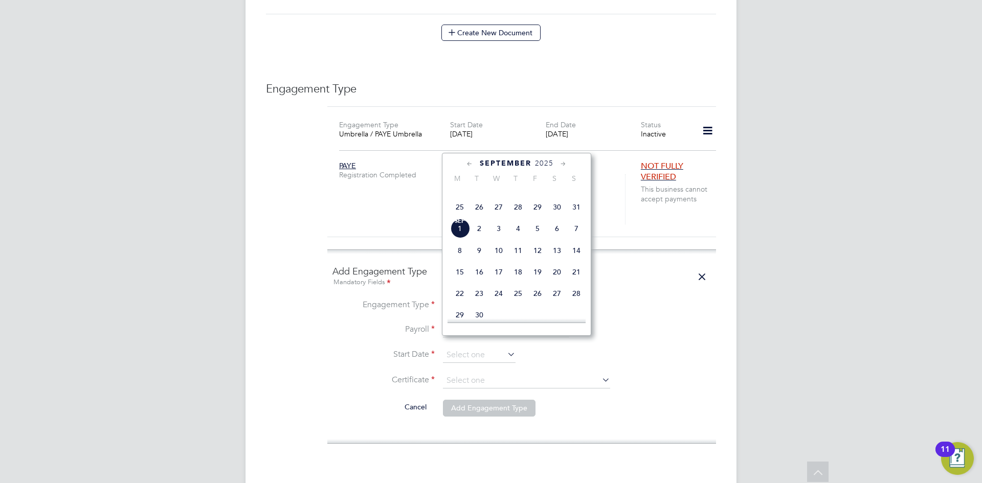
click at [476, 217] on span "26" at bounding box center [479, 206] width 19 height 19
type input "[DATE]"
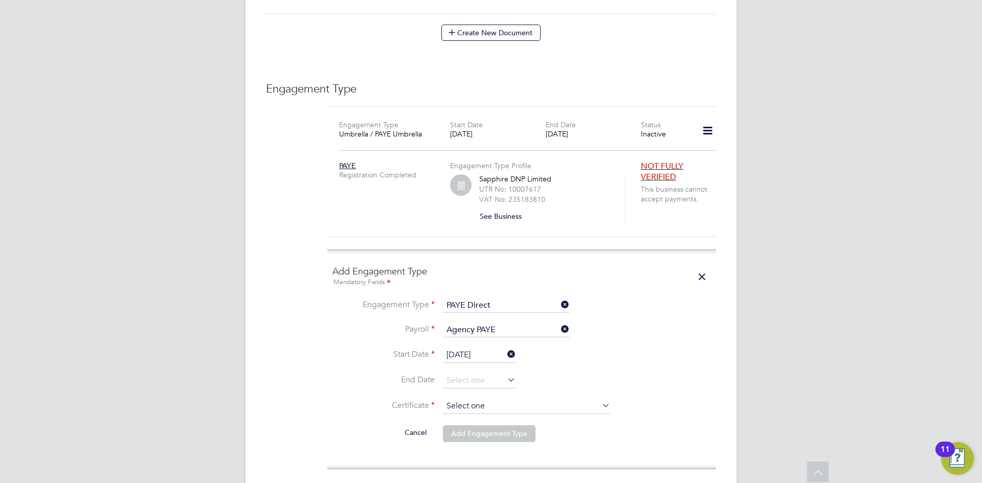
click at [469, 399] on input at bounding box center [526, 406] width 167 height 15
click at [471, 423] on li "No, worker doesn't have a P45 certificate" at bounding box center [526, 423] width 168 height 13
type input "No, worker doesn't have a P45 certificate"
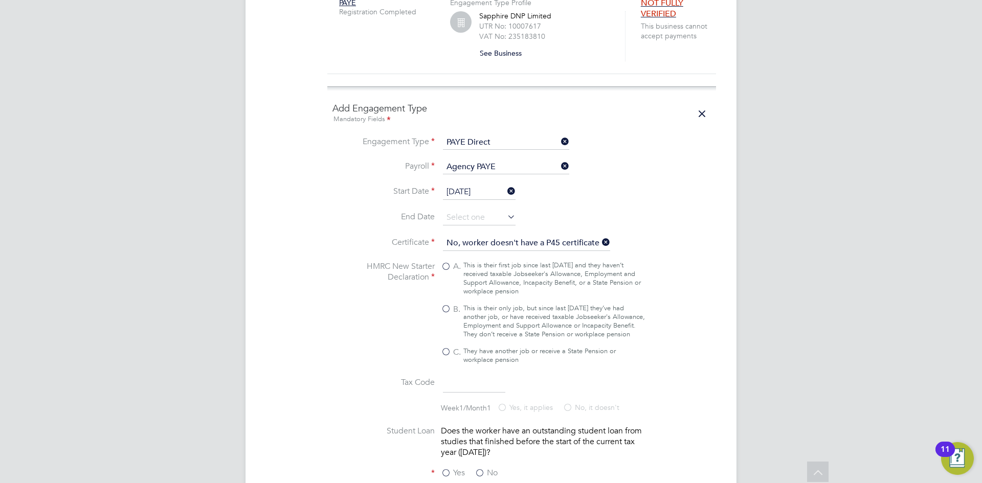
click at [512, 315] on div "This is their only job, but since last 6 April they’ve had another job, or have…" at bounding box center [554, 321] width 182 height 35
click at [0, 0] on input "B. This is their only job, but since last 6 April they’ve had another job, or h…" at bounding box center [0, 0] width 0 height 0
type input "1257L"
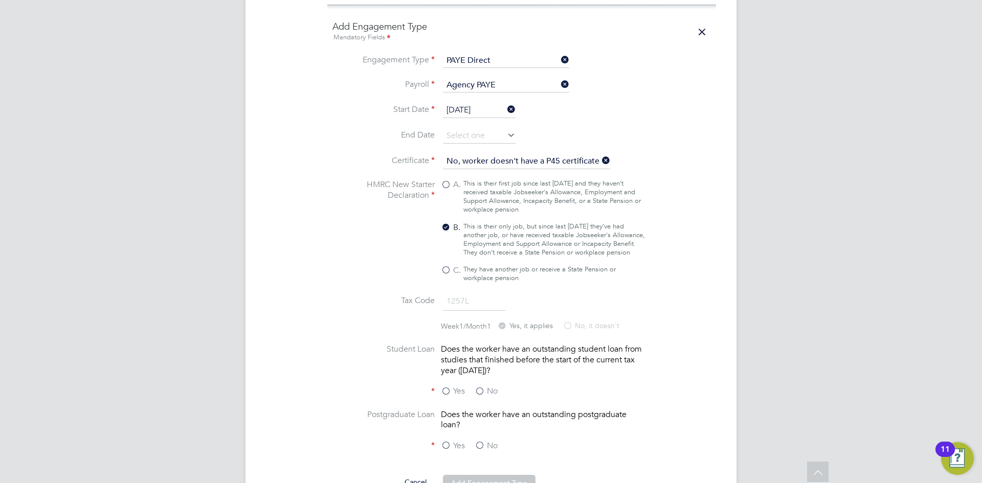
scroll to position [924, 0]
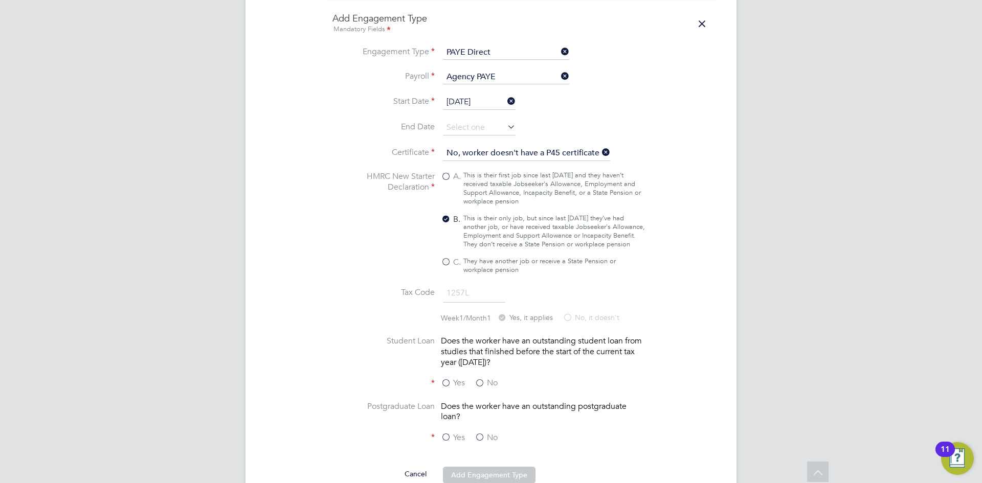
click at [488, 383] on label "No" at bounding box center [486, 383] width 23 height 11
click at [0, 0] on input "No" at bounding box center [0, 0] width 0 height 0
click at [478, 433] on label "No" at bounding box center [486, 438] width 23 height 11
click at [0, 0] on input "No" at bounding box center [0, 0] width 0 height 0
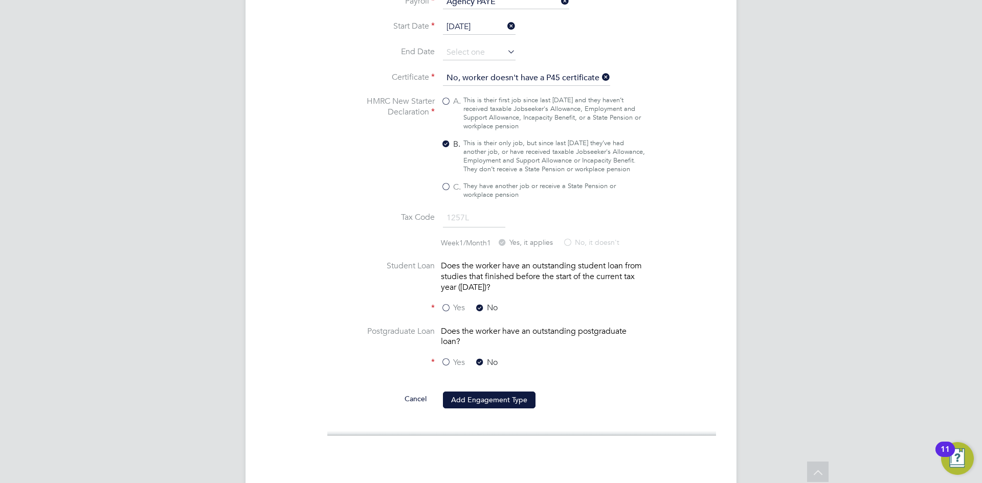
scroll to position [1043, 0]
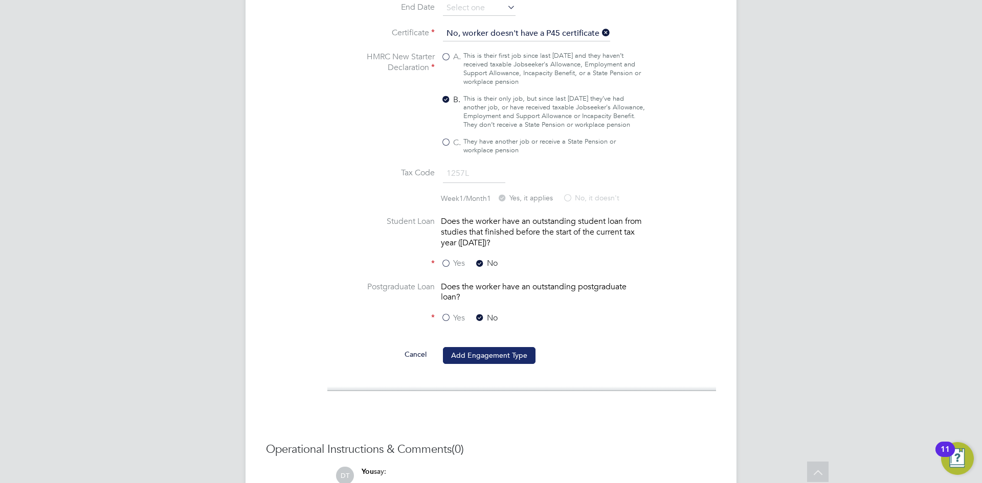
click at [491, 354] on button "Add Engagement Type" at bounding box center [489, 355] width 93 height 16
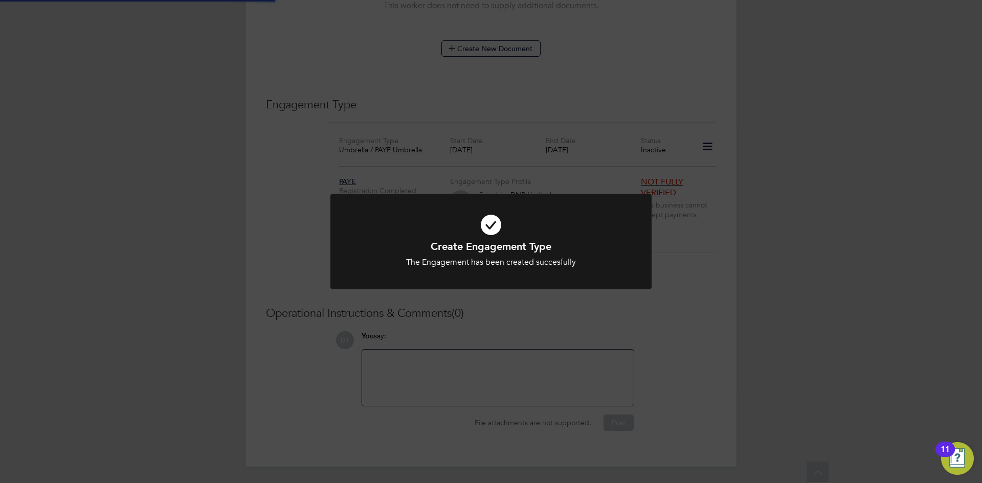
scroll to position [643, 0]
click at [454, 152] on div "Create Engagement Type The Engagement has been created succesfully Cancel Okay" at bounding box center [491, 241] width 982 height 483
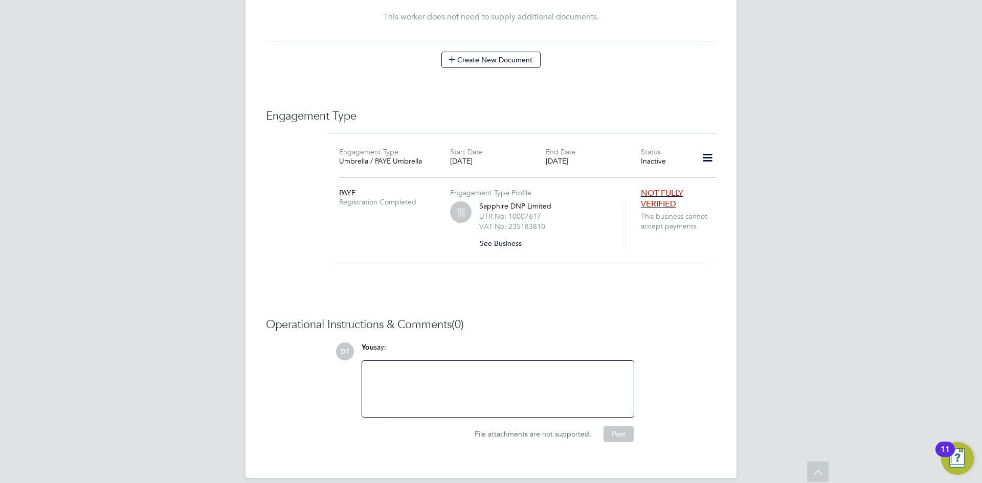
scroll to position [843, 0]
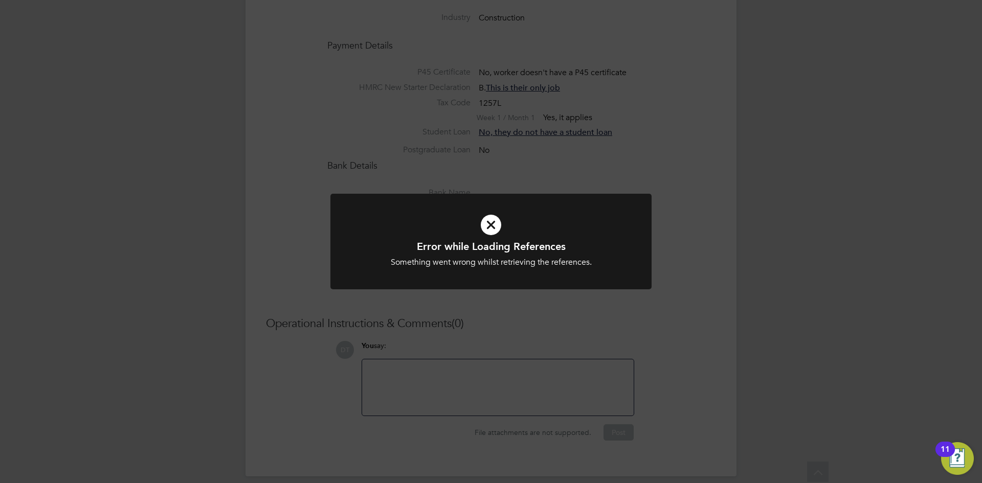
click at [534, 189] on div "Error while Loading References Something went wrong whilst retrieving the refer…" at bounding box center [491, 241] width 982 height 483
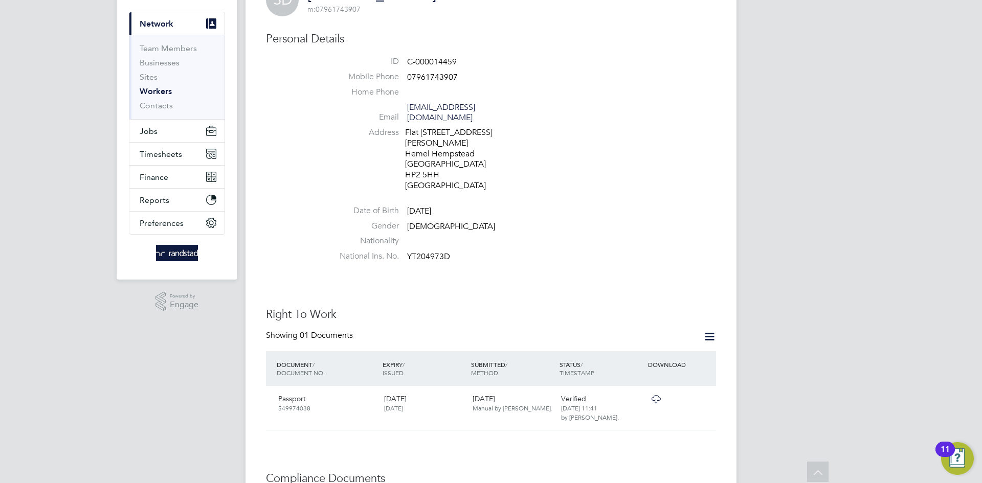
scroll to position [0, 0]
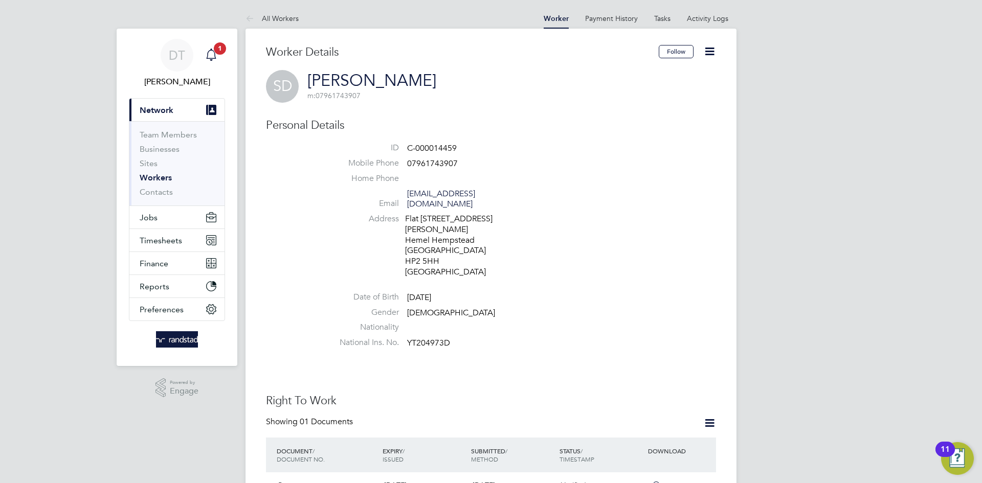
click at [222, 55] on app-nav-user-info "DT Daniel Tisseyre Notifications 1" at bounding box center [177, 64] width 96 height 70
click at [212, 52] on icon "Main navigation" at bounding box center [211, 55] width 12 height 12
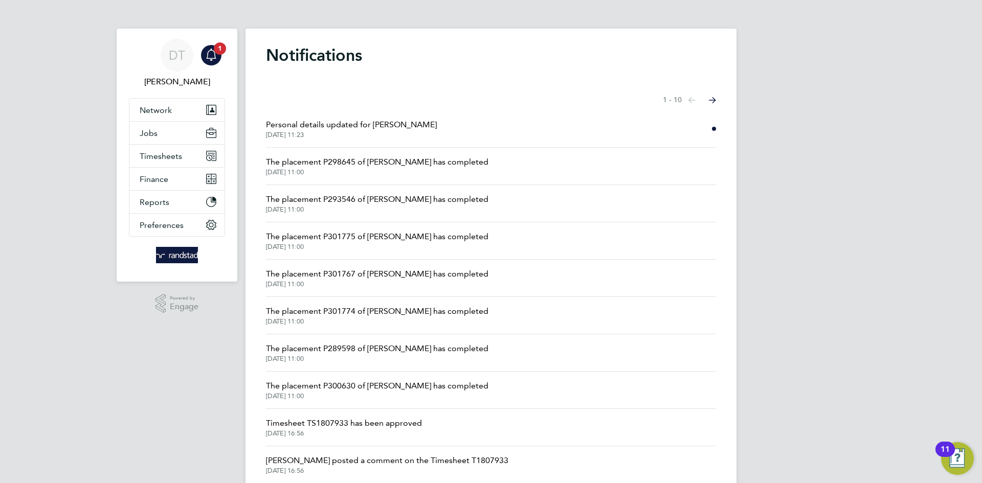
click at [334, 128] on span "Personal details updated for Stephen John Diver" at bounding box center [351, 125] width 171 height 12
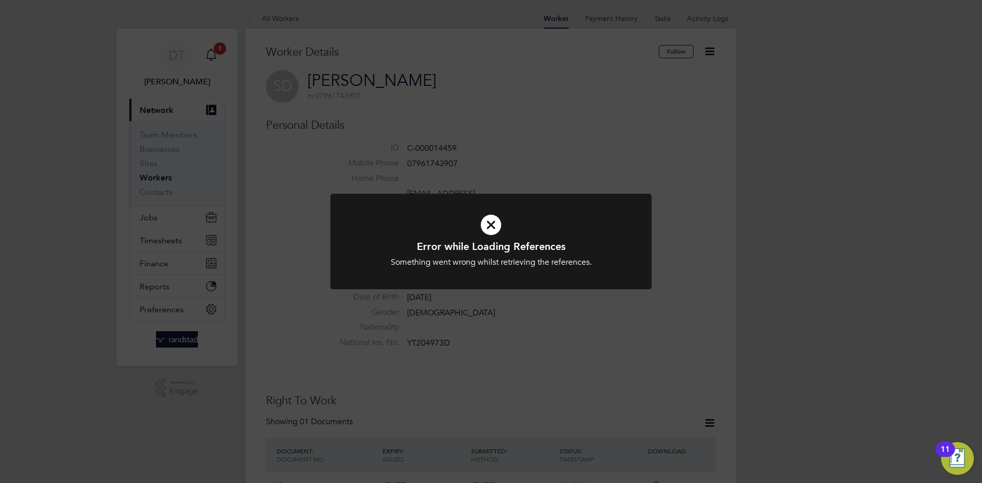
click at [463, 72] on div "Error while Loading References Something went wrong whilst retrieving the refer…" at bounding box center [491, 241] width 982 height 483
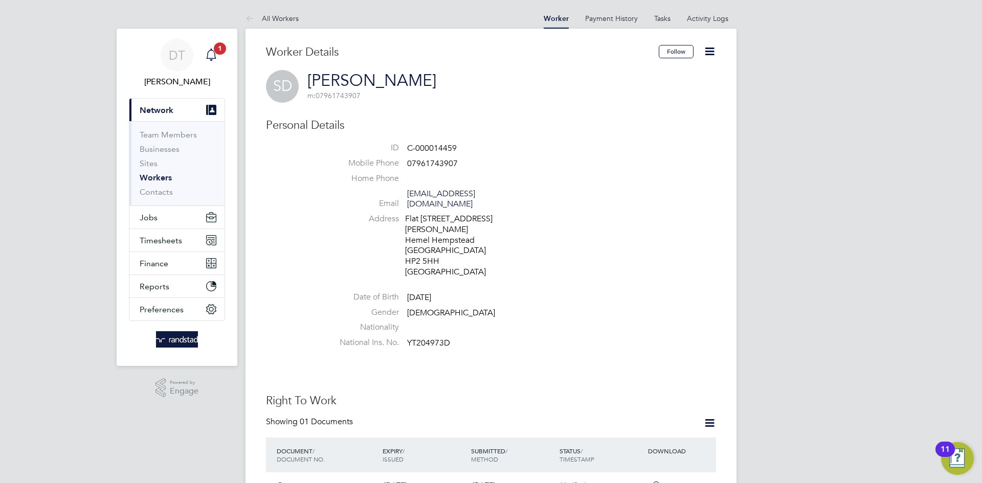
click at [216, 58] on icon "Main navigation" at bounding box center [211, 55] width 12 height 12
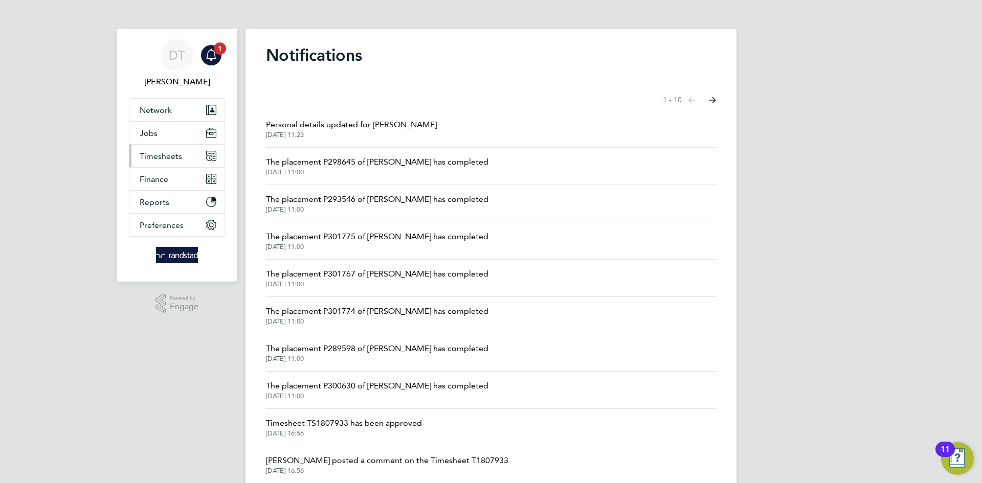
click at [186, 162] on button "Timesheets" at bounding box center [176, 156] width 95 height 23
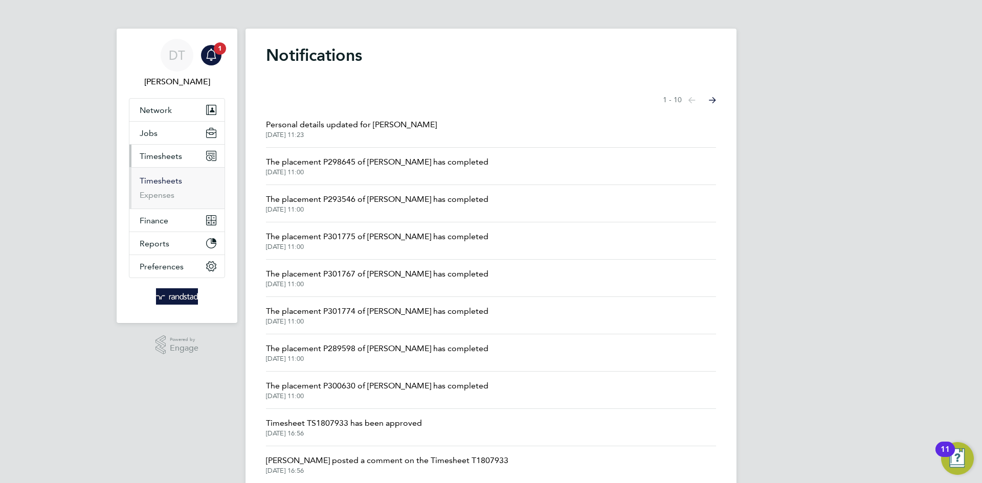
click at [166, 179] on link "Timesheets" at bounding box center [161, 181] width 42 height 10
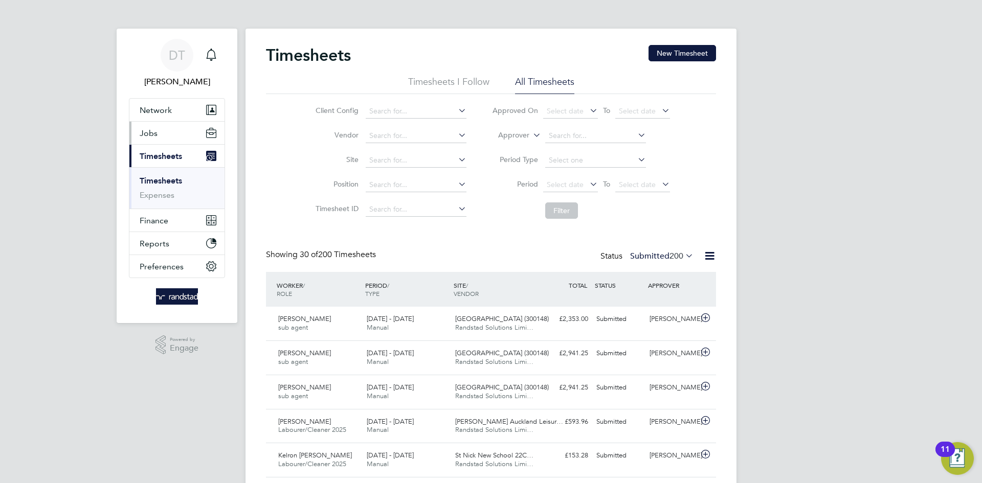
click at [155, 133] on span "Jobs" at bounding box center [149, 133] width 18 height 10
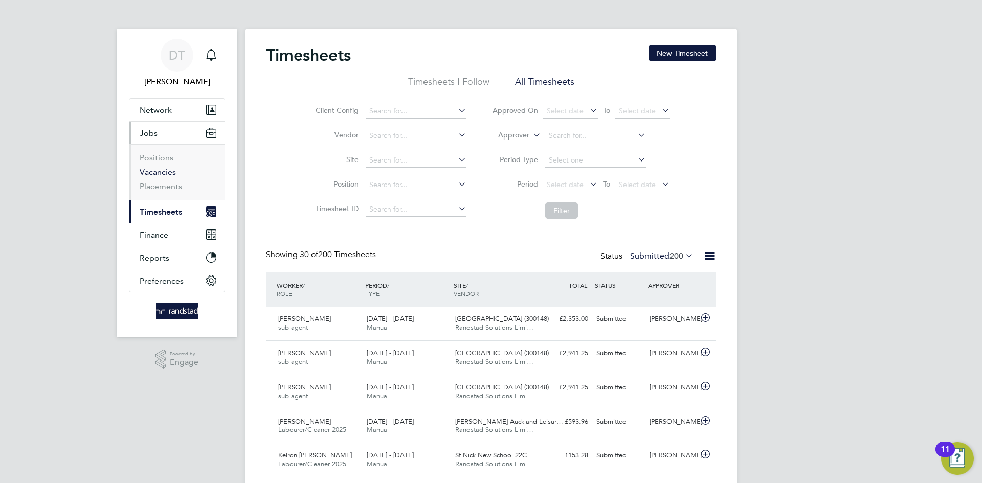
click at [152, 172] on link "Vacancies" at bounding box center [158, 172] width 36 height 10
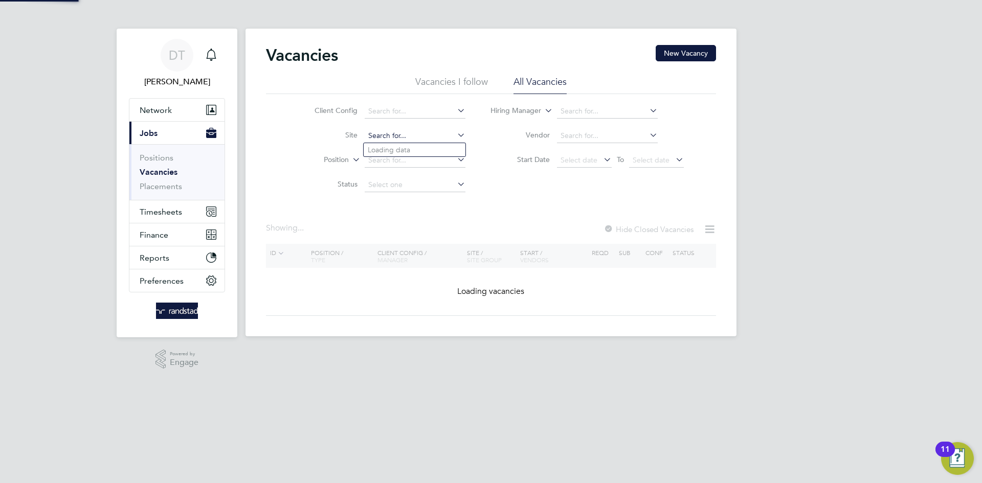
click at [395, 142] on input at bounding box center [415, 136] width 101 height 14
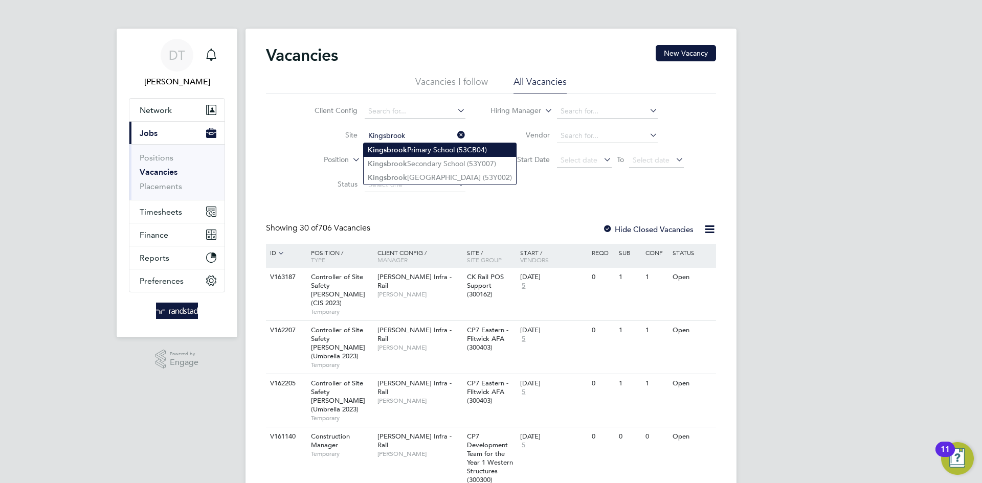
click at [406, 149] on li "Kingsbrook Primary School (53CB04)" at bounding box center [440, 150] width 152 height 14
type input "Kingsbrook Primary School (53CB04)"
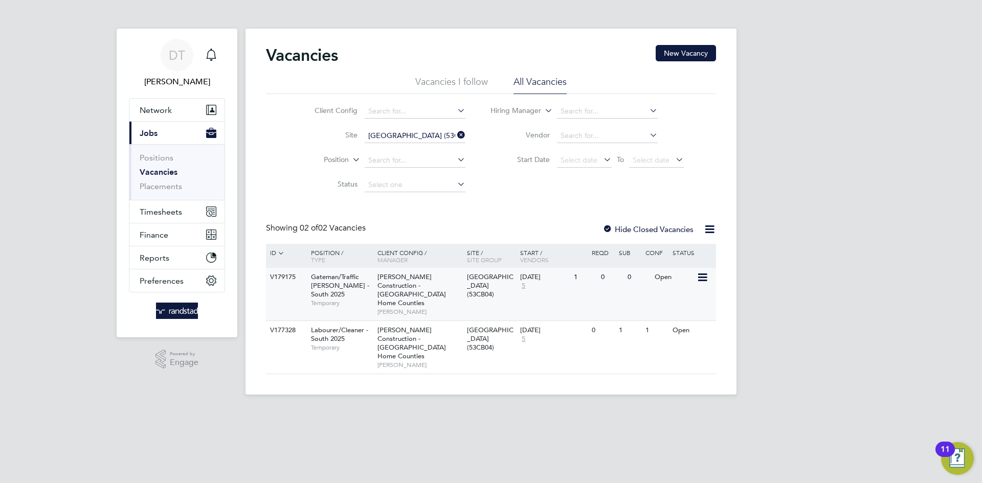
click at [548, 288] on div "26 Aug 2025 5" at bounding box center [545, 282] width 54 height 28
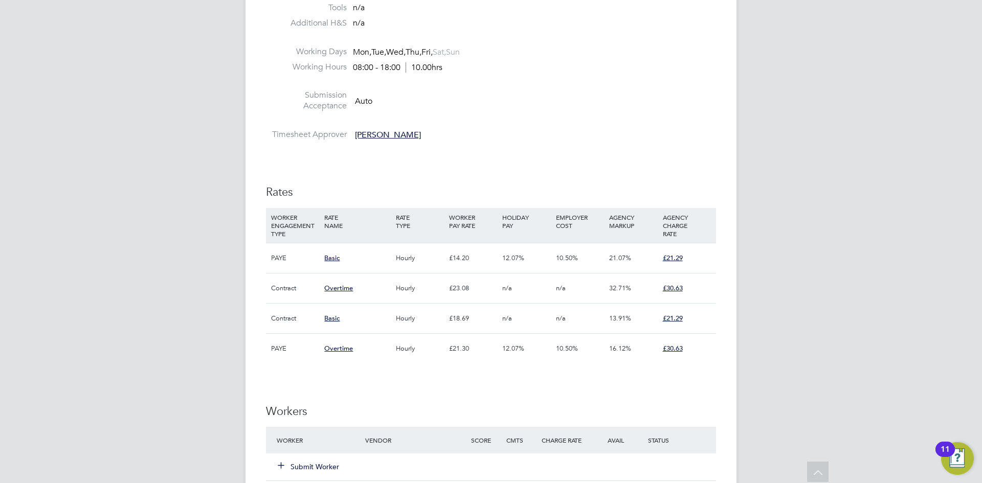
scroll to position [430, 0]
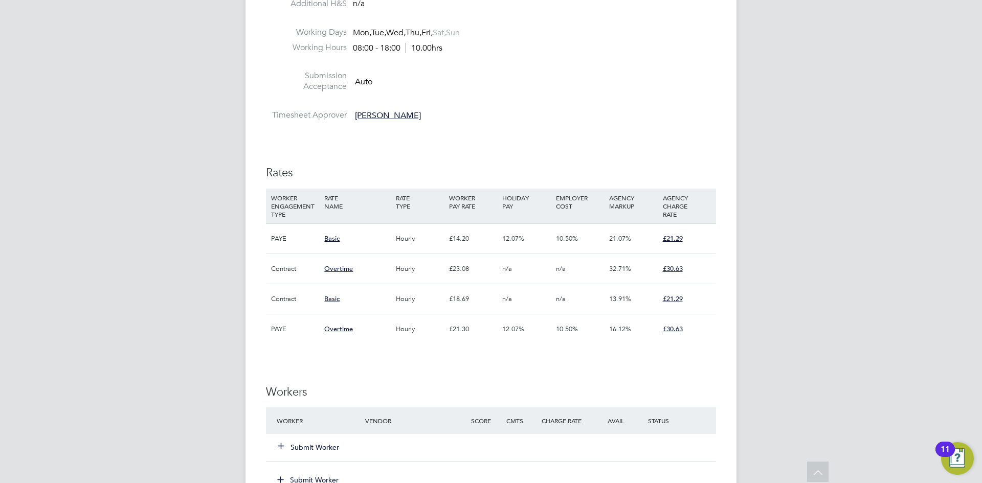
click at [310, 442] on button "Submit Worker" at bounding box center [308, 447] width 61 height 10
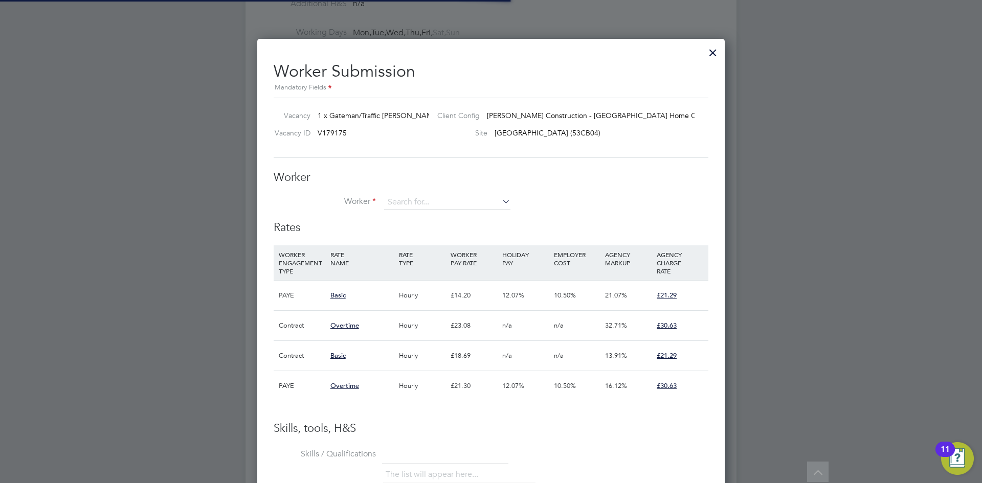
scroll to position [5, 5]
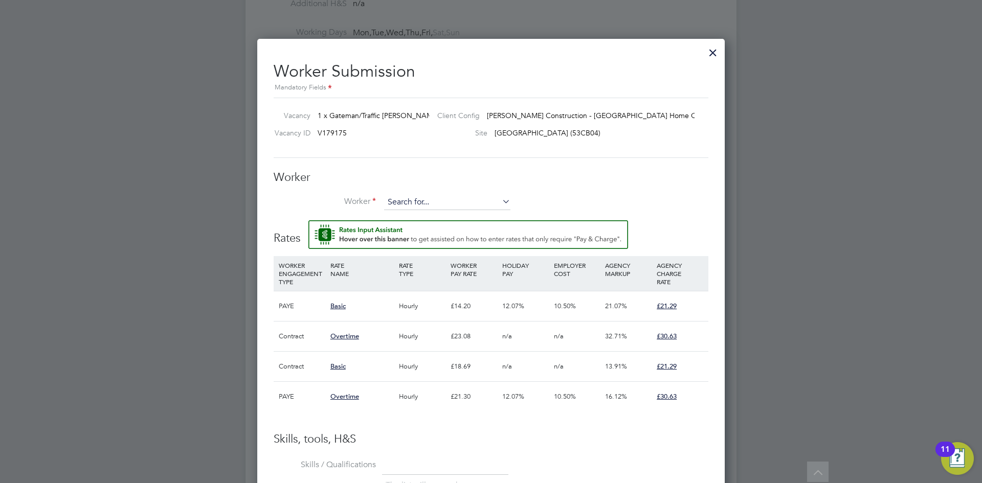
click at [410, 201] on input at bounding box center [447, 202] width 126 height 15
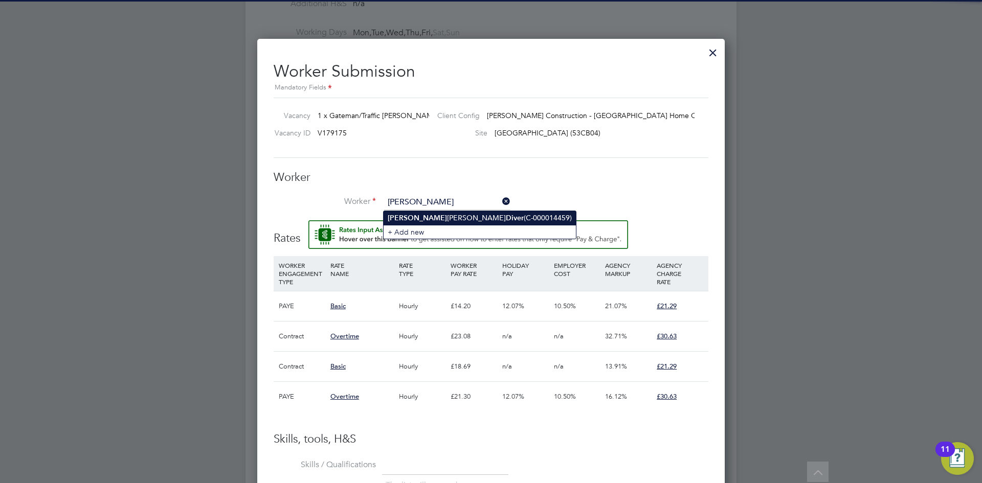
click at [418, 216] on li "Stephen John Diver (C-000014459)" at bounding box center [480, 218] width 192 height 14
type input "Stephen John Diver (C-000014459)"
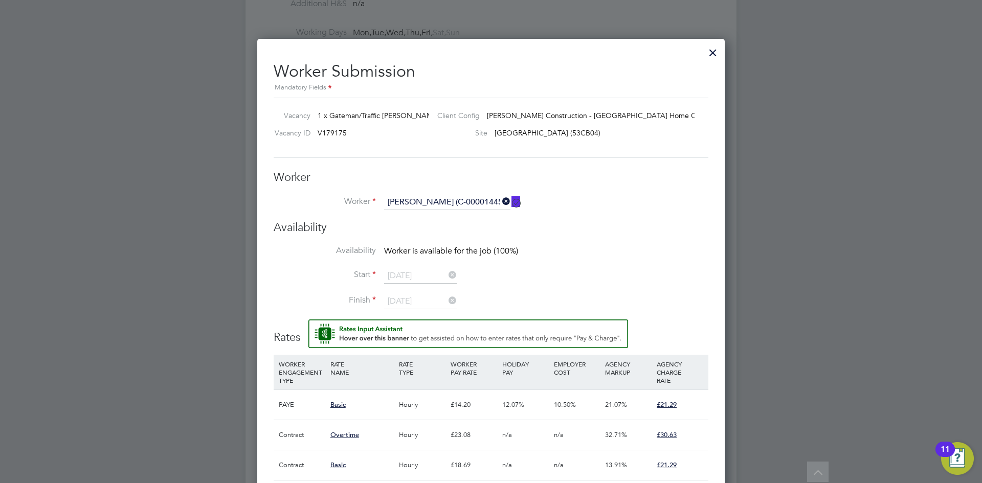
click at [423, 181] on h3 "Worker" at bounding box center [491, 177] width 435 height 15
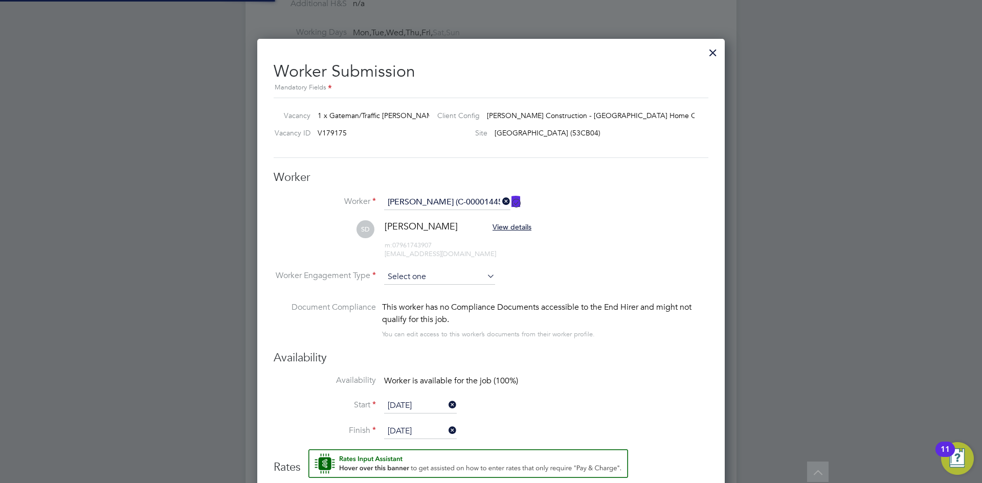
click at [401, 282] on input at bounding box center [439, 277] width 111 height 15
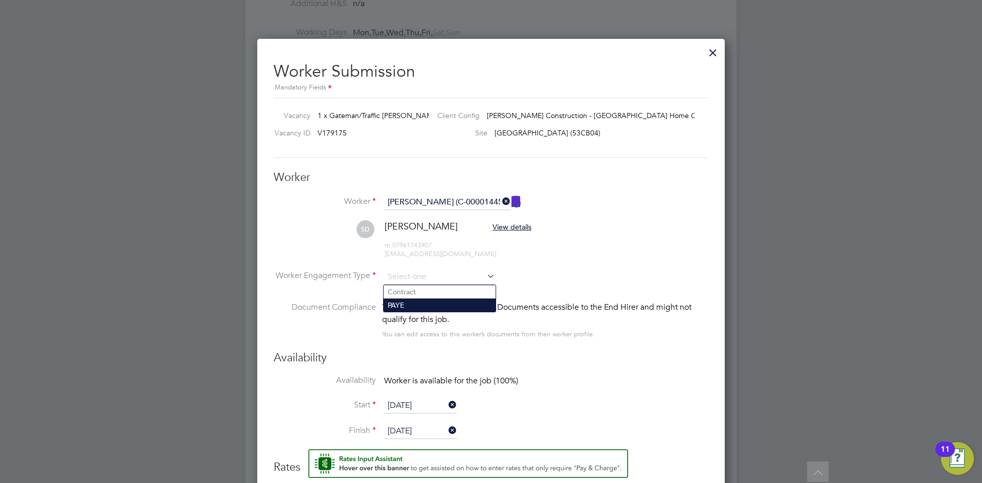
click at [402, 302] on li "PAYE" at bounding box center [440, 305] width 112 height 13
type input "PAYE"
click at [647, 267] on li "SD Stephen John Diver View details m: 07961743907 lorraine3.ld@gmail.com" at bounding box center [491, 244] width 435 height 49
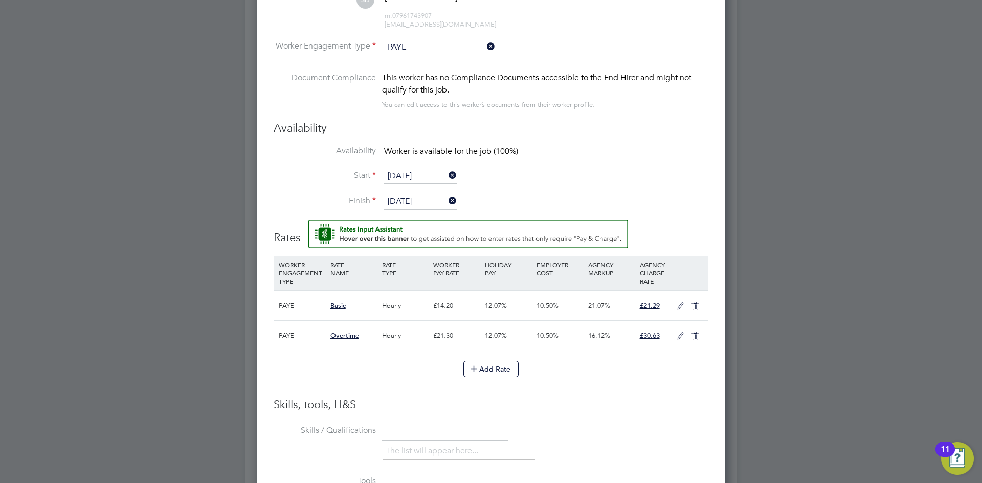
click at [679, 308] on icon at bounding box center [680, 306] width 13 height 8
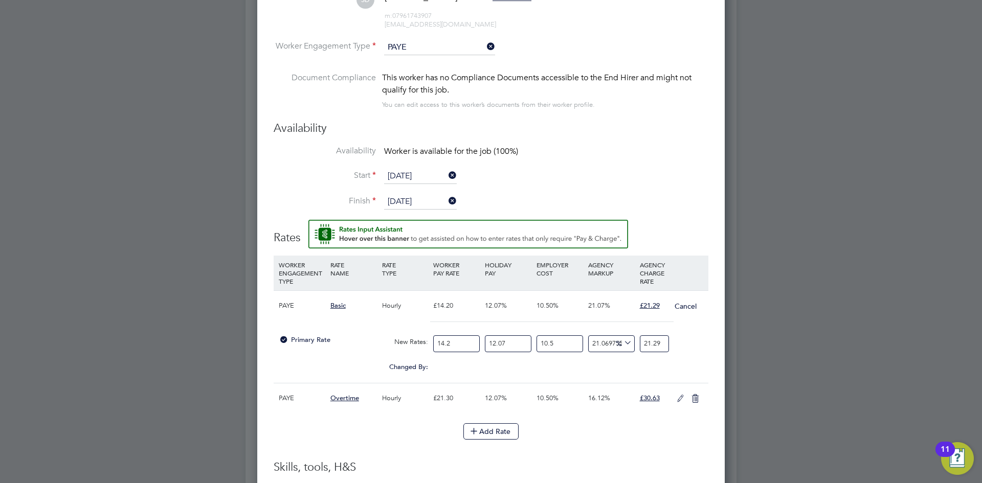
drag, startPoint x: 463, startPoint y: 343, endPoint x: 356, endPoint y: 331, distance: 107.0
click at [366, 335] on div "Primary Rate New Rates: 14.2 12.07 n/a 10.5 n/a 21.069755986209923 0 % 21.29" at bounding box center [491, 343] width 435 height 27
type input "1"
type input "1.4992957746478874"
type input "15"
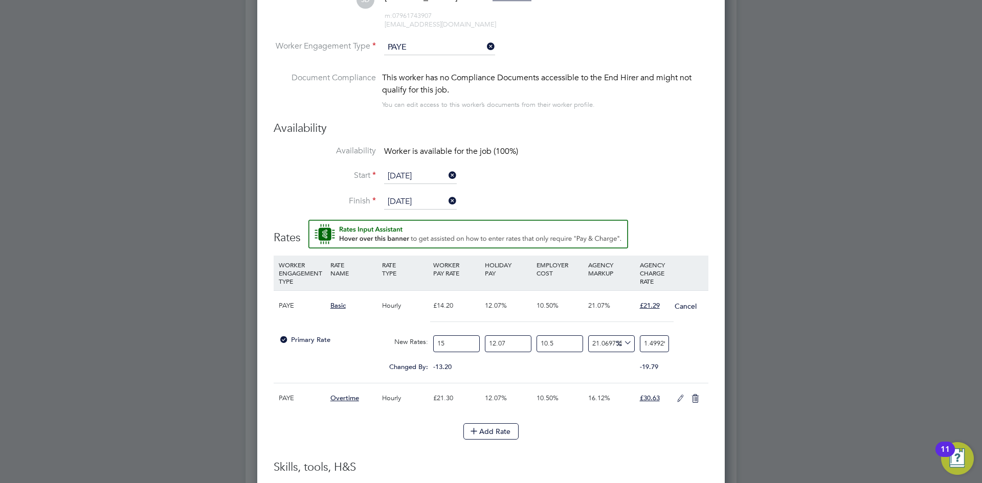
type input "22.48943661971831"
type input "15.9"
type input "23.83880281690141"
type input "15.91"
type input "23.85379577464789"
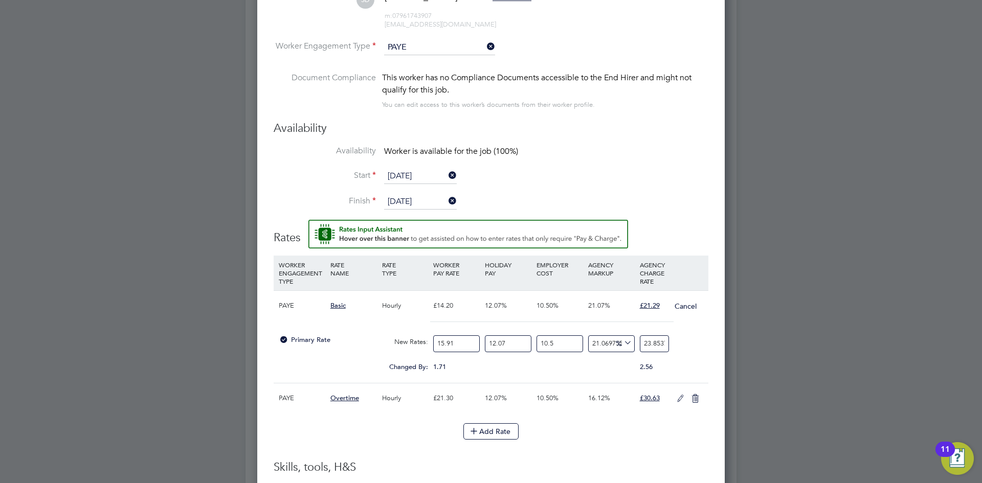
type input "15.91"
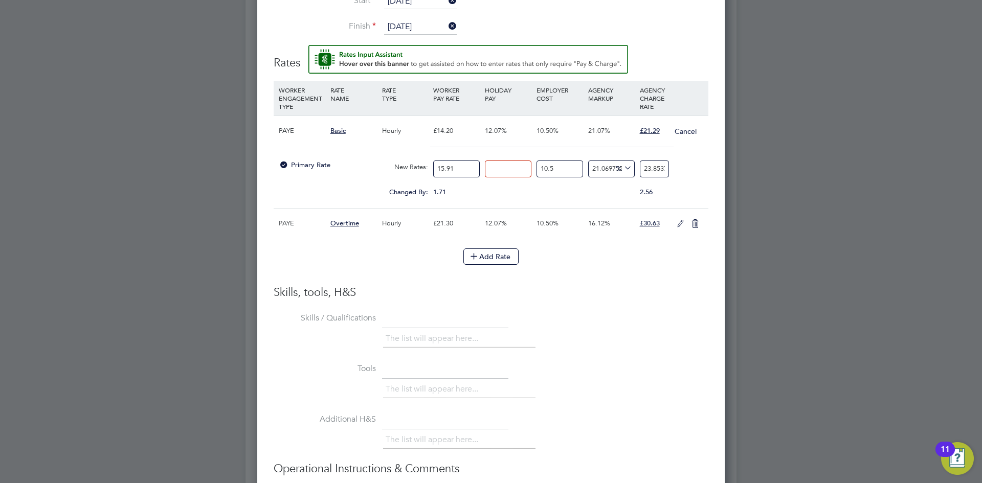
type input "0"
type input "21.284728986033628"
click at [688, 167] on div "Primary Rate New Rates: 15.91 0 n/a 10.5 n/a 21.069755986209923 3.7041789860336…" at bounding box center [491, 168] width 435 height 27
drag, startPoint x: 640, startPoint y: 167, endPoint x: 737, endPoint y: 176, distance: 97.1
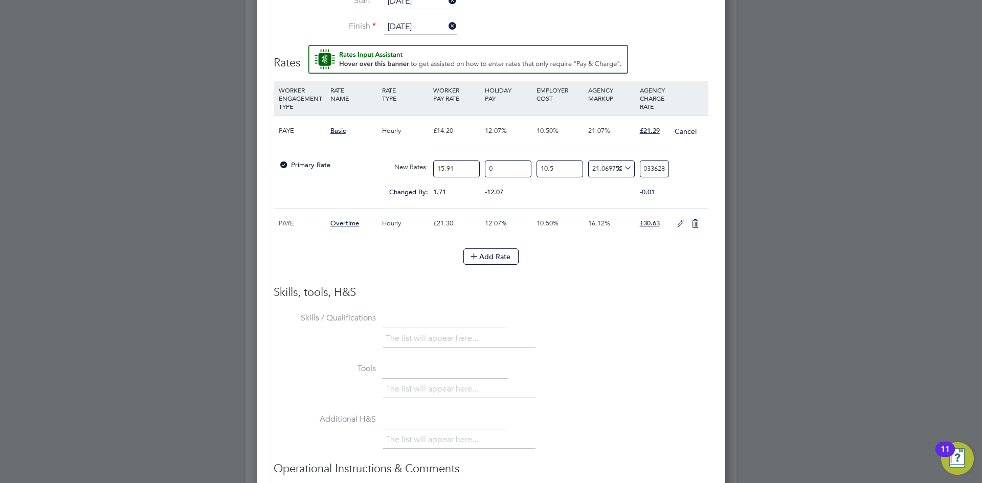
type input "-88.62379163336756"
type input "2"
type input "19.450187849640653"
type input "21"
type input "20.587808686303898"
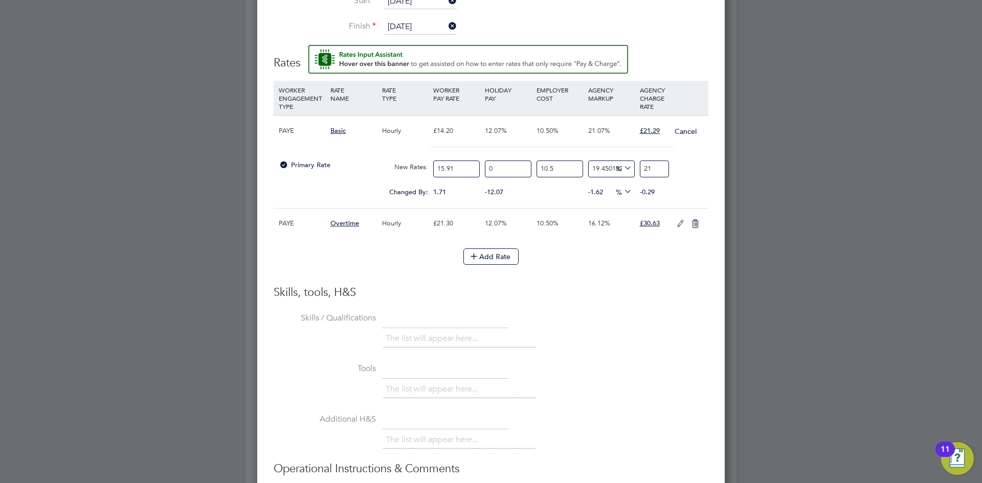
type input "21.2"
type input "21.09973806280236"
type input "21.29"
click at [679, 228] on icon at bounding box center [680, 224] width 13 height 8
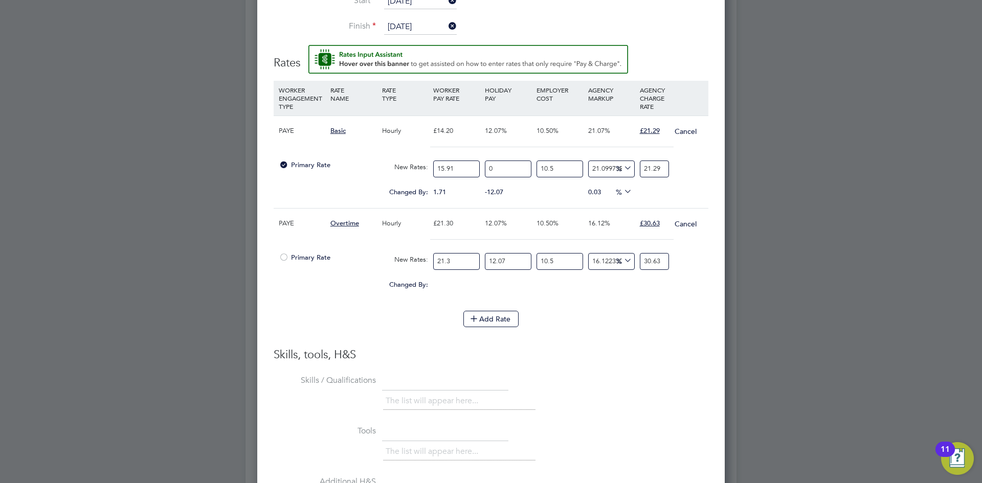
click at [411, 249] on div "Primary Rate New Rates: 21.3 12.07 n/a 10.5 n/a 16.122330541963674 0 % 30.63" at bounding box center [491, 261] width 435 height 27
type input "2"
type input "2.876056338028169"
type input "23"
type input "33.07464788732394"
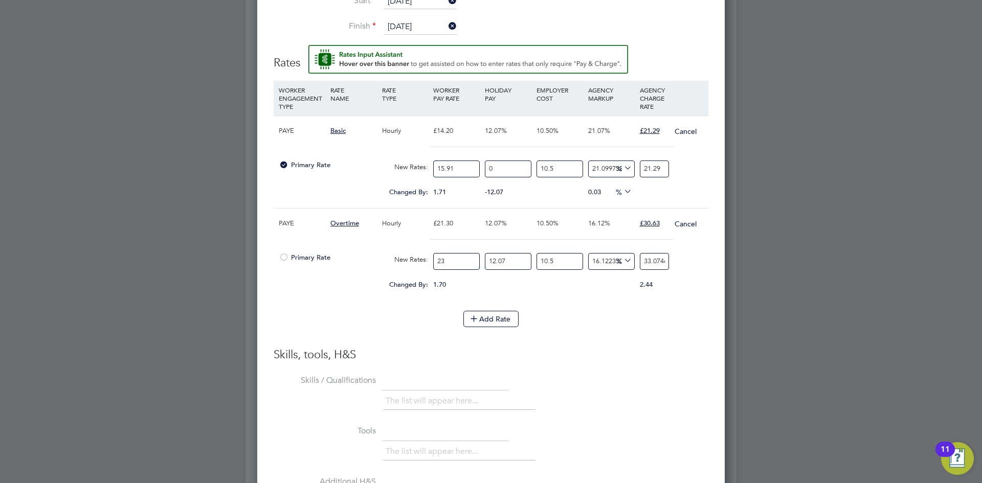
type input "23.8"
type input "34.22507042253521"
type input "23.87"
type input "34.3257323943662"
type input "23.87"
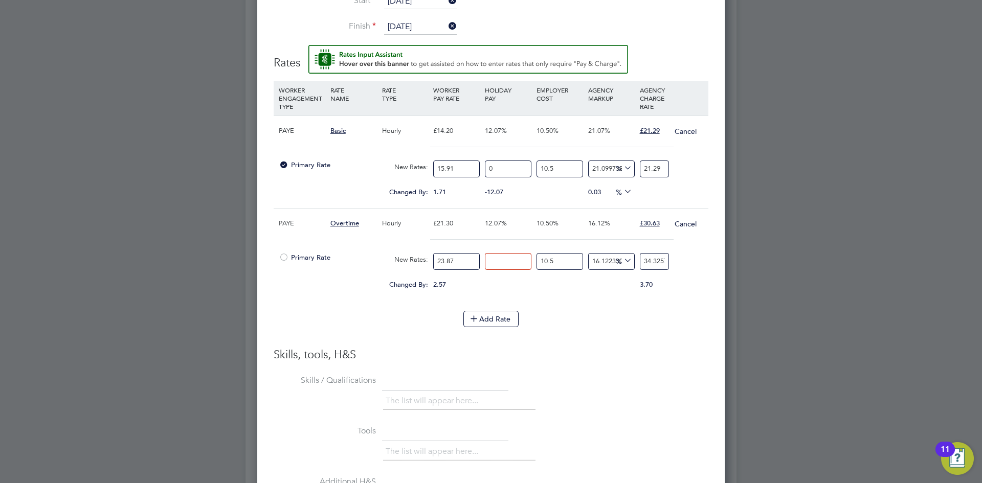
type input "0"
type input "30.628832331905237"
click at [638, 362] on h3 "Skills, tools, H&S" at bounding box center [491, 355] width 435 height 15
drag, startPoint x: 642, startPoint y: 264, endPoint x: 717, endPoint y: 264, distance: 74.7
click at [717, 264] on div "Worker Submission Mandatory Fields Vacancy 1 x Gateman/Traffic Marshall - S… Cl…" at bounding box center [490, 155] width 467 height 1042
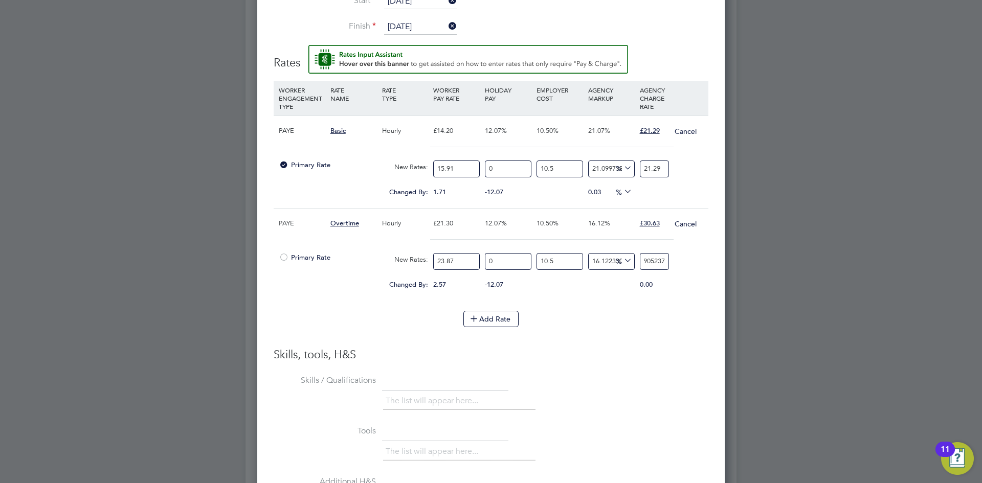
type input "-88.62617458442885"
type input "3"
type input "13.738254155711461"
type input "30"
type input "16.01301923882569"
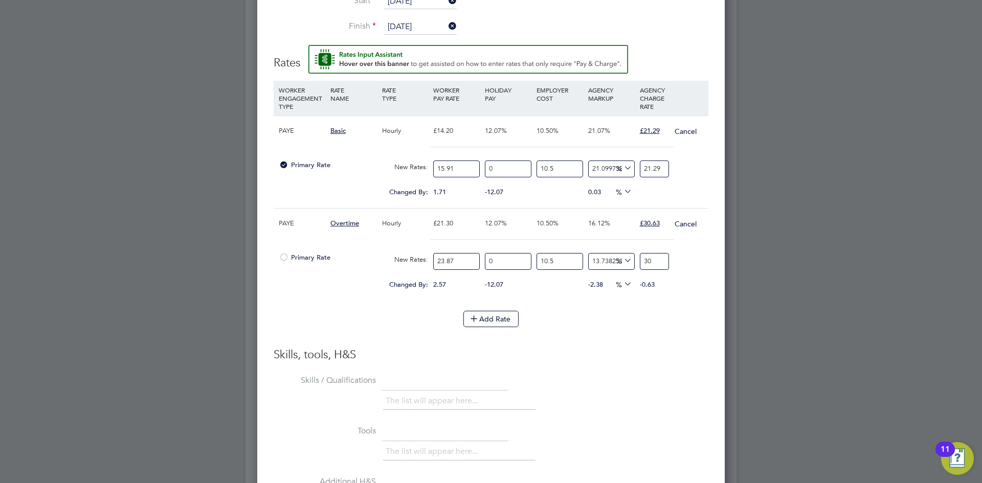
type input "30.6"
type input "16.1267574929814"
type input "30.63"
click at [639, 303] on li "WORKER ENGAGEMENT TYPE RATE NAME RATE TYPE WORKER PAY RATE HOLIDAY PAY EMPLOYER…" at bounding box center [491, 196] width 435 height 230
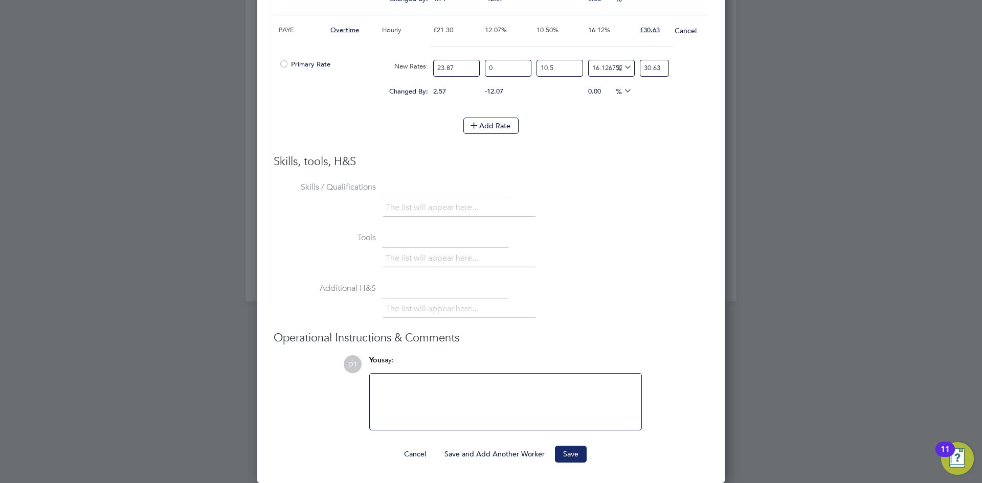
click at [559, 454] on button "Save" at bounding box center [571, 454] width 32 height 16
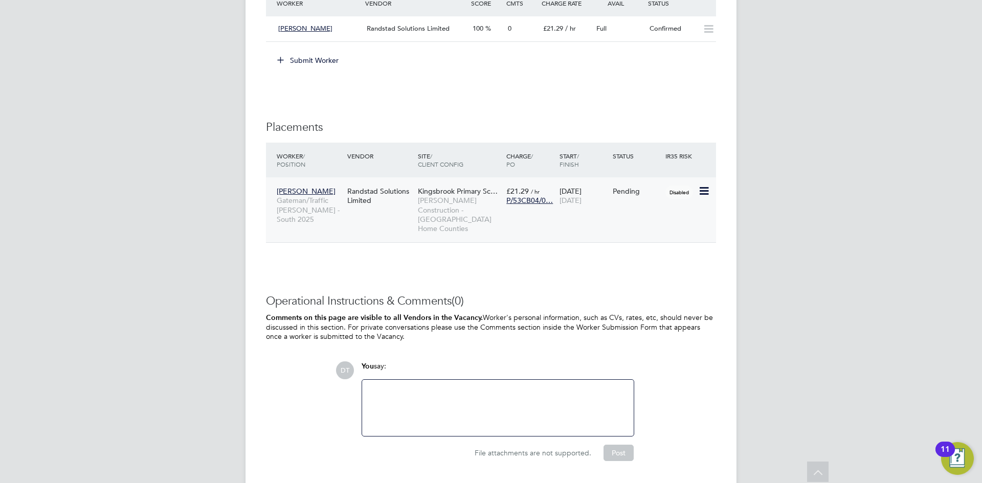
click at [706, 185] on icon at bounding box center [703, 191] width 10 height 12
click at [659, 233] on li "Start" at bounding box center [672, 234] width 73 height 14
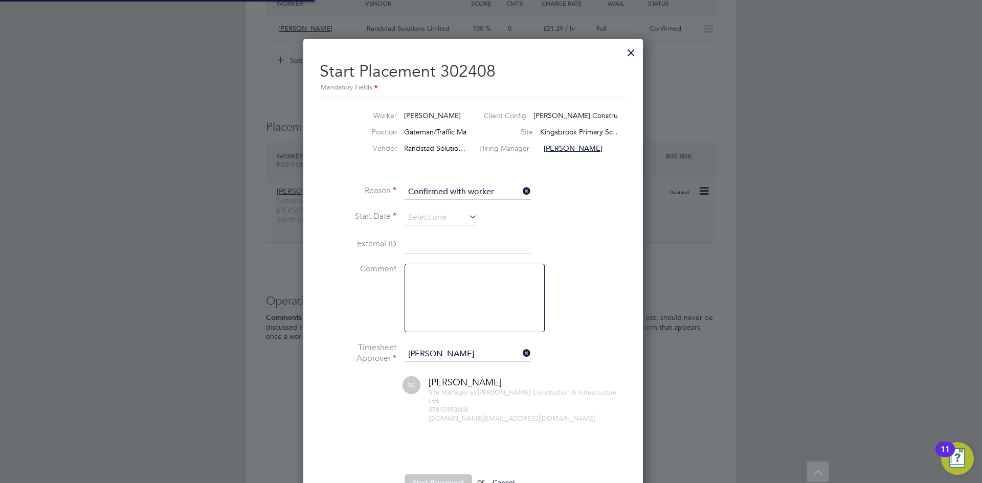
scroll to position [5, 5]
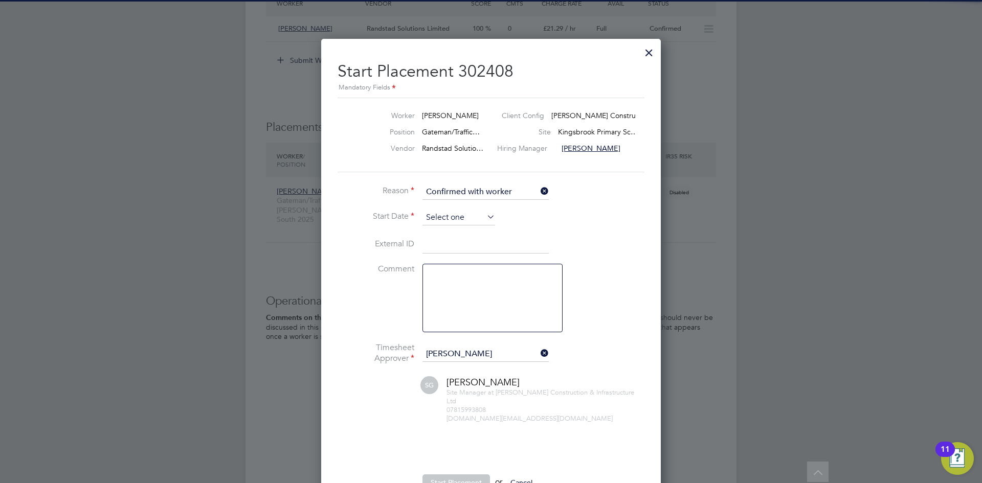
click at [438, 218] on input at bounding box center [458, 217] width 73 height 15
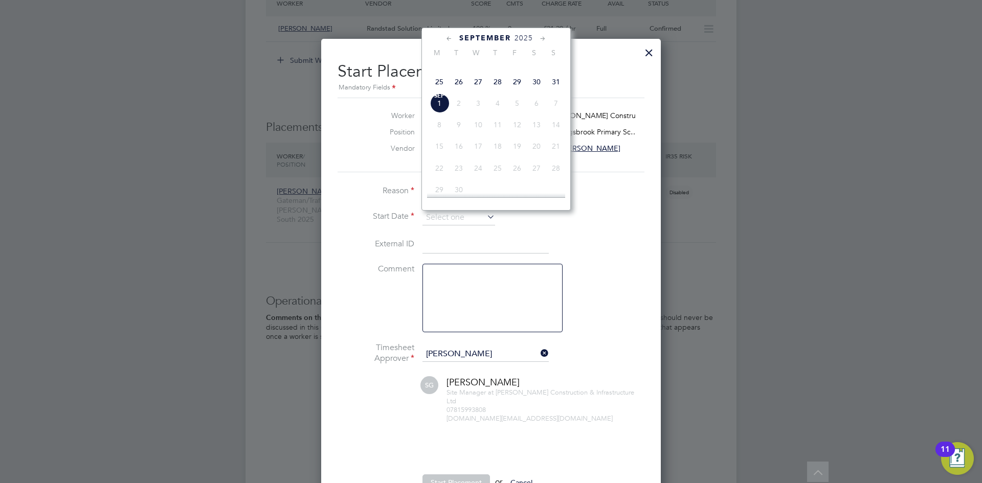
click at [457, 92] on span "26" at bounding box center [458, 81] width 19 height 19
type input "[DATE]"
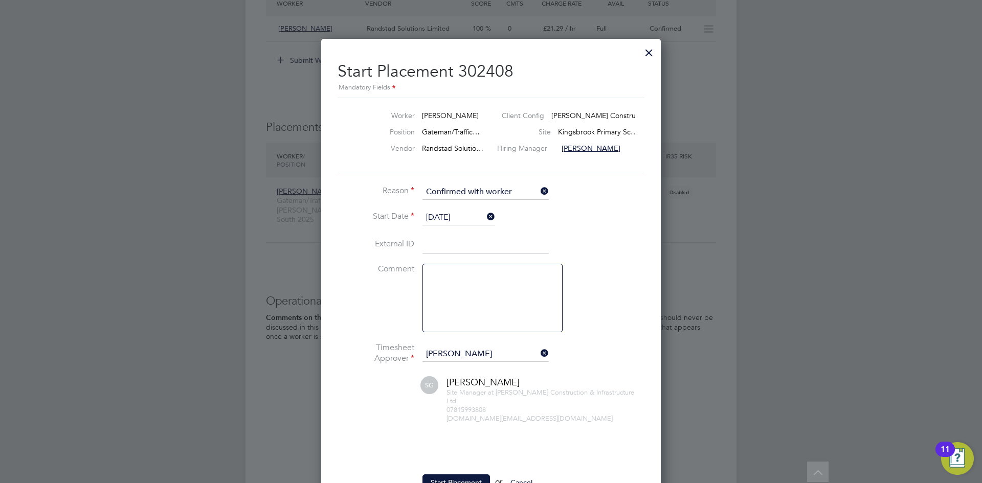
click at [351, 181] on div "Start Placement 302408 Mandatory Fields Worker [PERSON_NAME] Client Config [PER…" at bounding box center [491, 277] width 307 height 449
click at [539, 356] on icon at bounding box center [539, 353] width 0 height 14
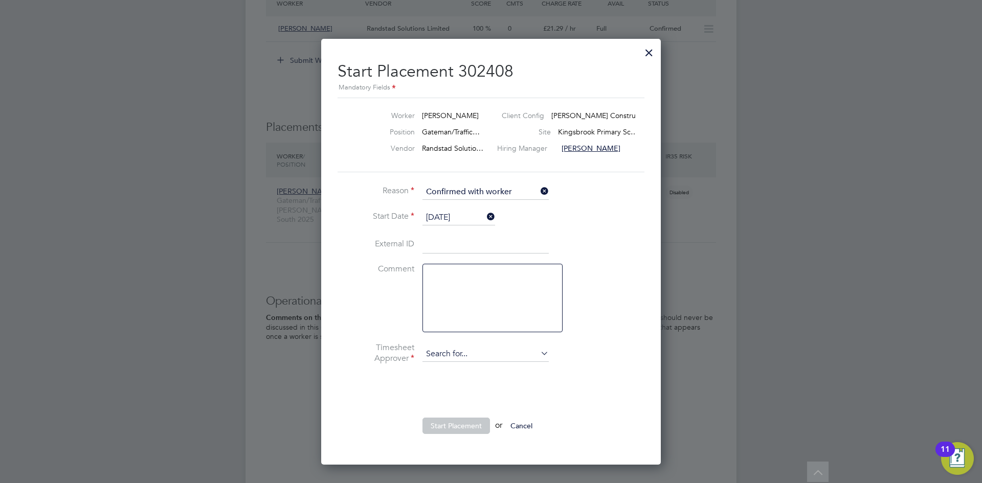
click at [505, 356] on input at bounding box center [485, 354] width 126 height 15
type input "[PERSON_NAME]"
click at [441, 372] on b "Layla" at bounding box center [434, 370] width 17 height 9
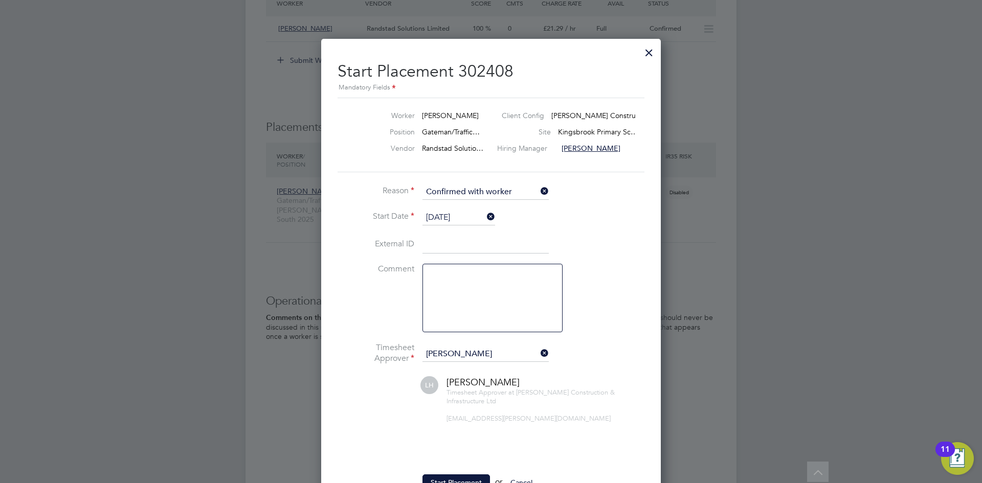
click at [362, 290] on li "Comment" at bounding box center [491, 303] width 307 height 79
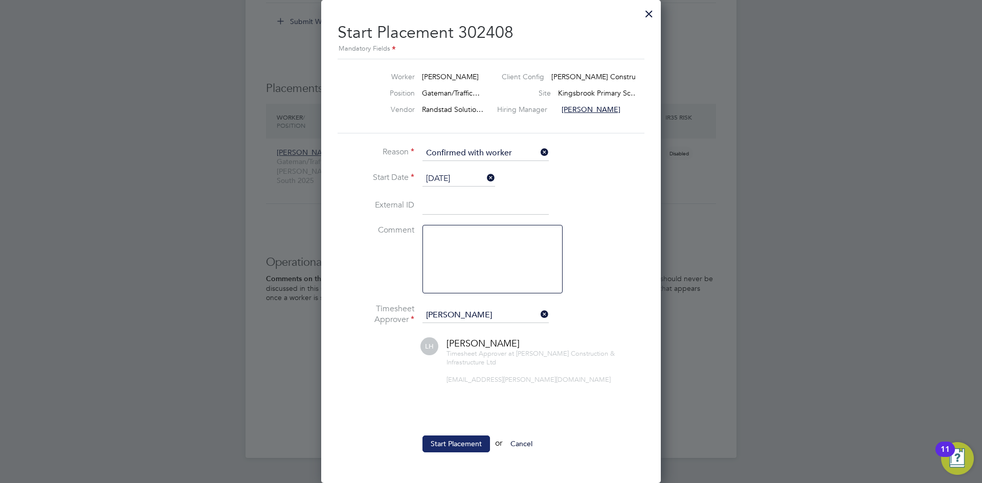
click at [442, 445] on button "Start Placement" at bounding box center [456, 444] width 68 height 16
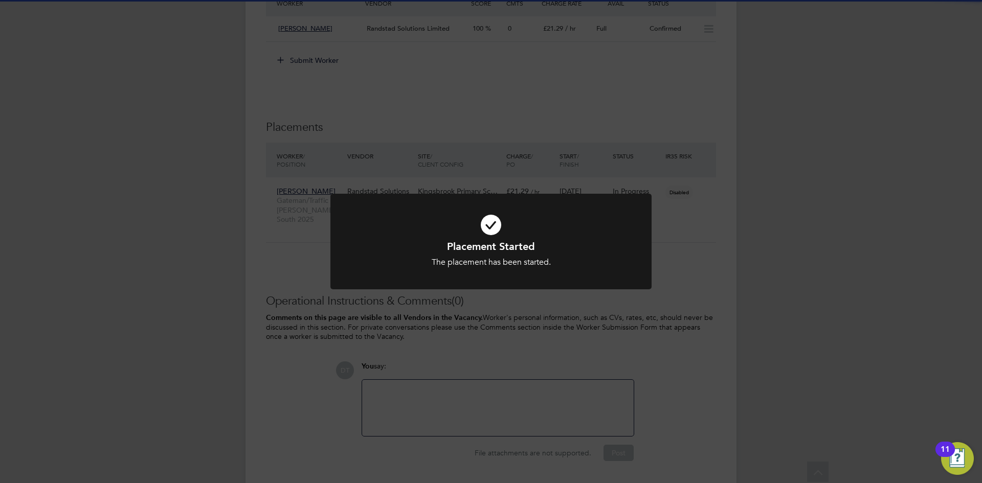
click at [409, 148] on div "Placement Started The placement has been started. Cancel Okay" at bounding box center [491, 241] width 982 height 483
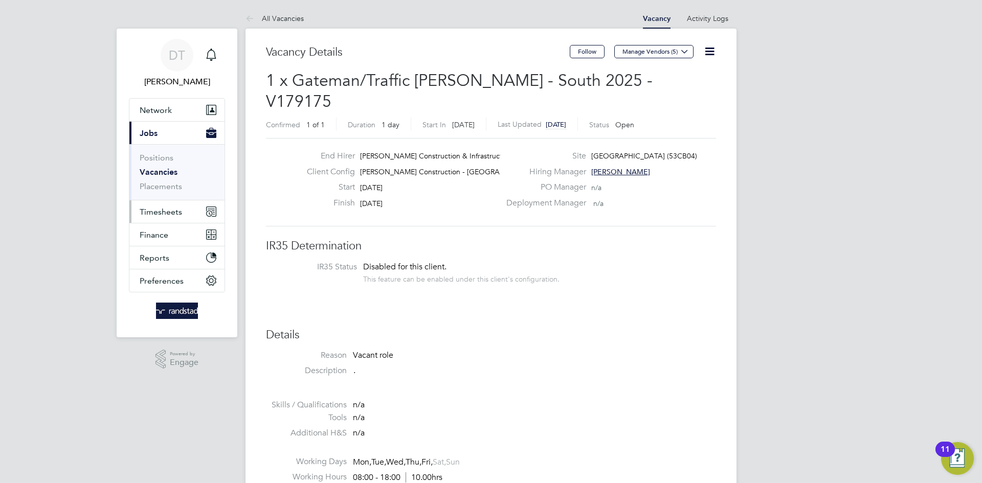
click at [162, 217] on button "Timesheets" at bounding box center [176, 211] width 95 height 23
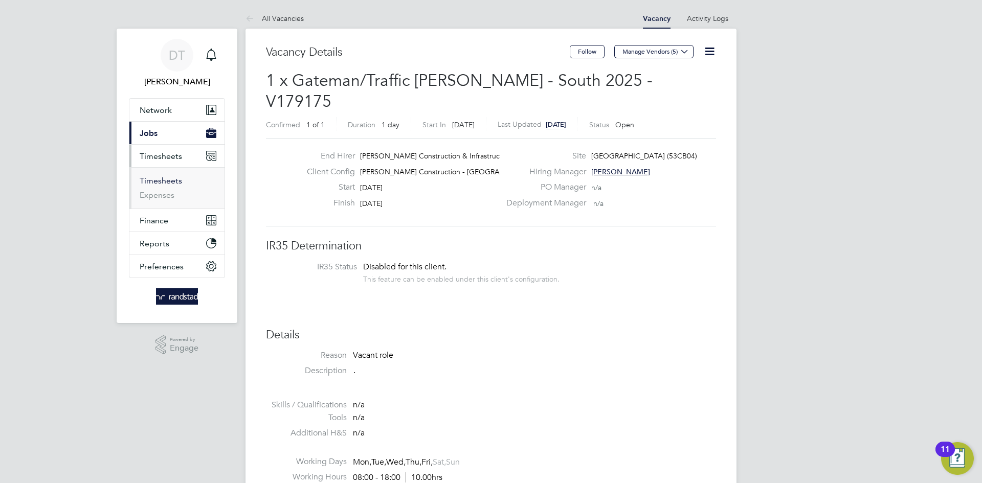
click at [160, 181] on link "Timesheets" at bounding box center [161, 181] width 42 height 10
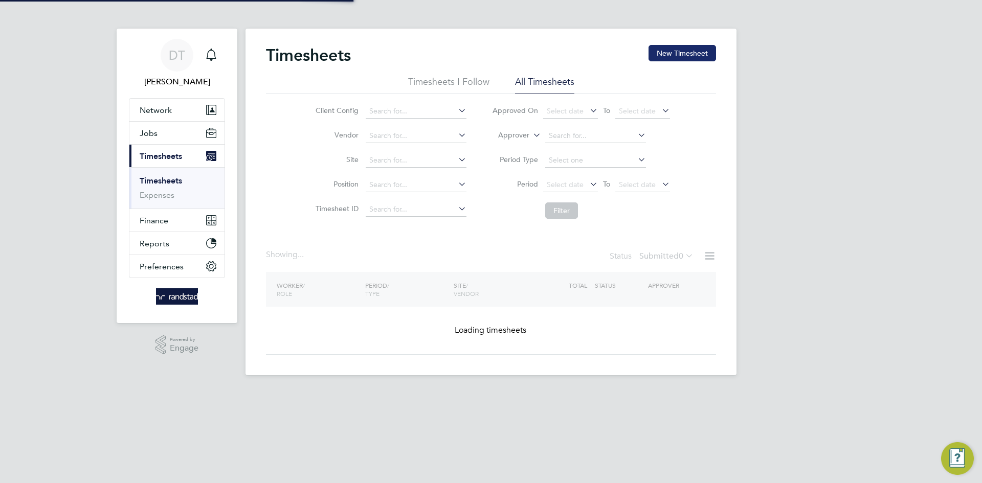
click at [704, 49] on button "New Timesheet" at bounding box center [683, 53] width 68 height 16
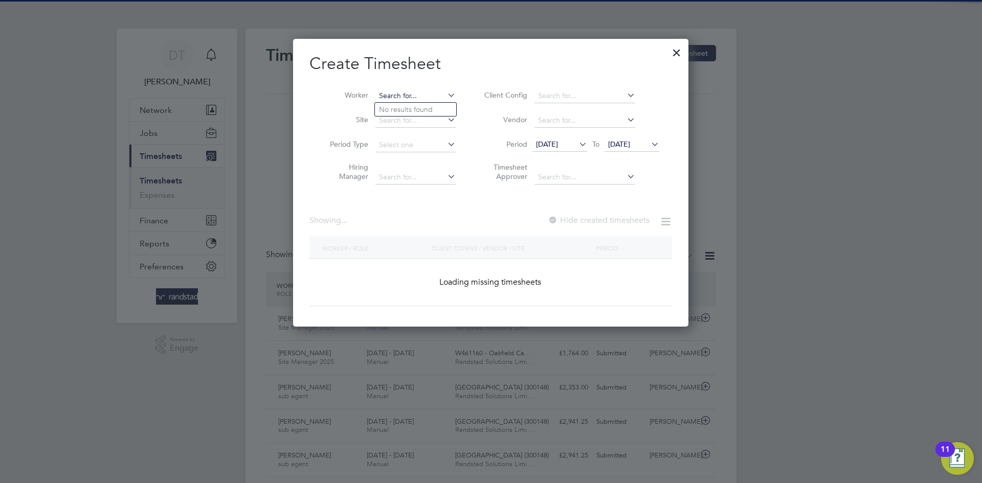
click at [404, 94] on input at bounding box center [415, 96] width 80 height 14
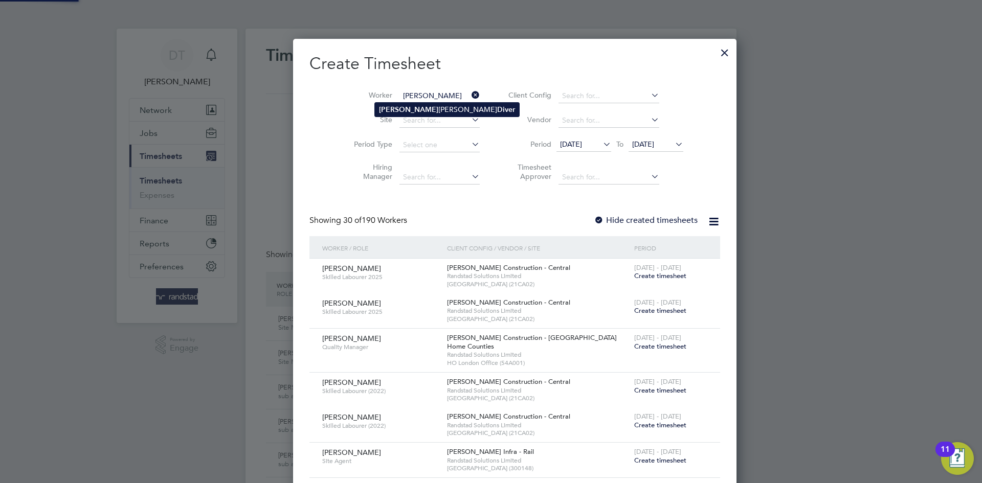
click at [405, 106] on b "Stephen" at bounding box center [408, 109] width 59 height 9
type input "Stephen John Diver"
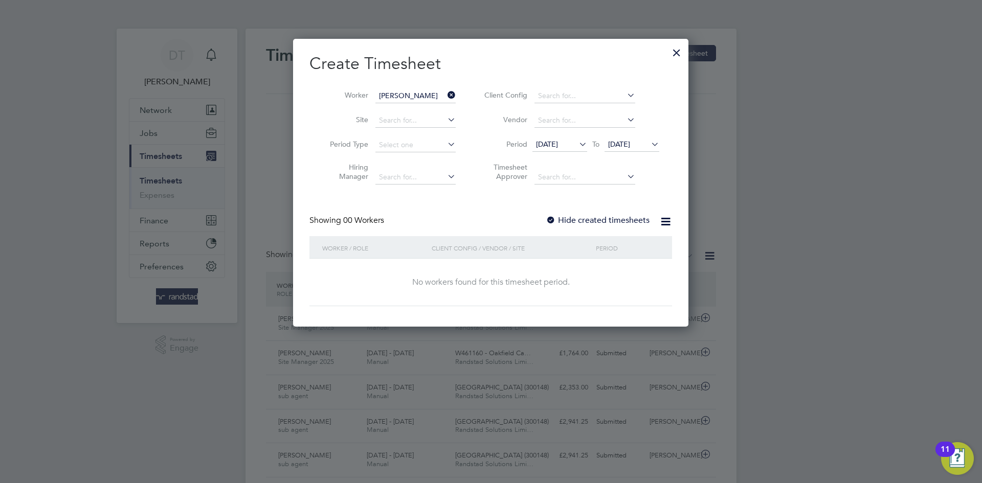
click at [571, 220] on label "Hide created timesheets" at bounding box center [598, 220] width 104 height 10
click at [623, 143] on span "25 Aug 2025" at bounding box center [619, 144] width 22 height 9
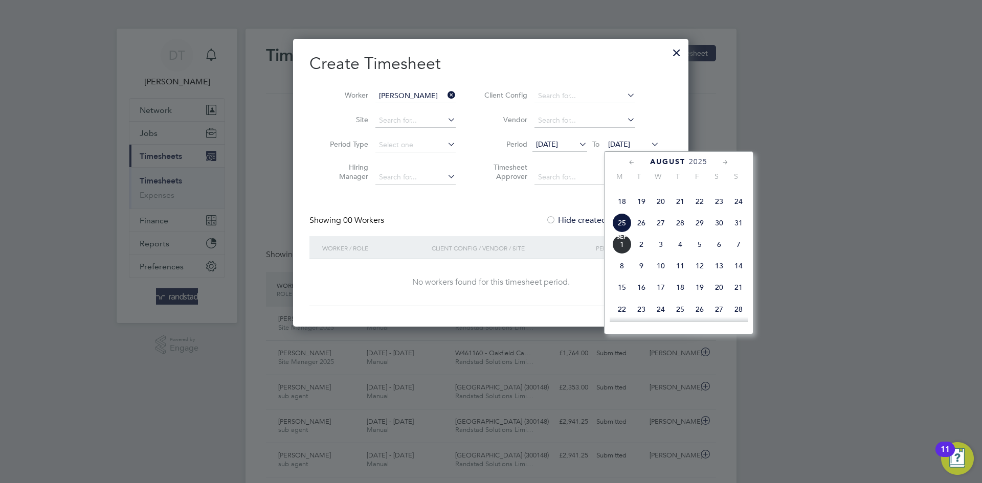
drag, startPoint x: 617, startPoint y: 259, endPoint x: 611, endPoint y: 276, distance: 18.3
click at [617, 240] on span "Sep" at bounding box center [621, 237] width 19 height 5
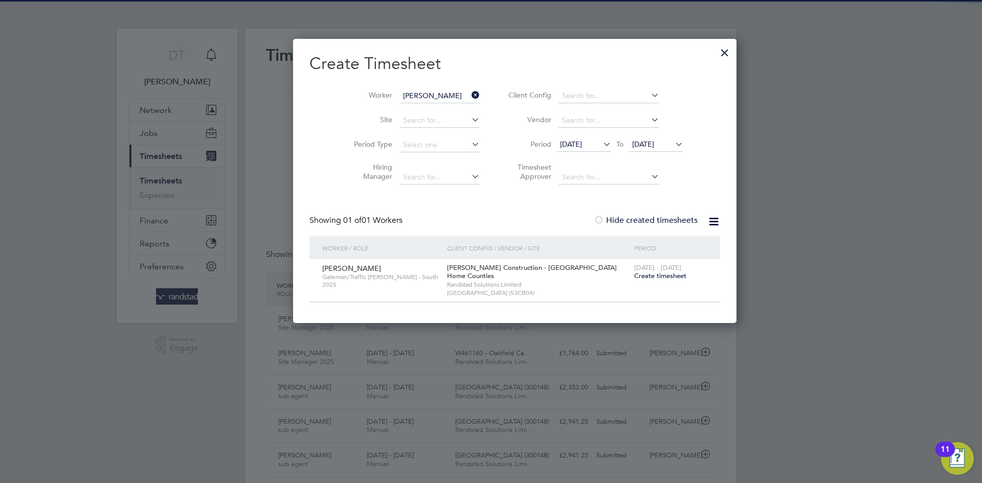
click at [634, 274] on span "Create timesheet" at bounding box center [660, 276] width 52 height 9
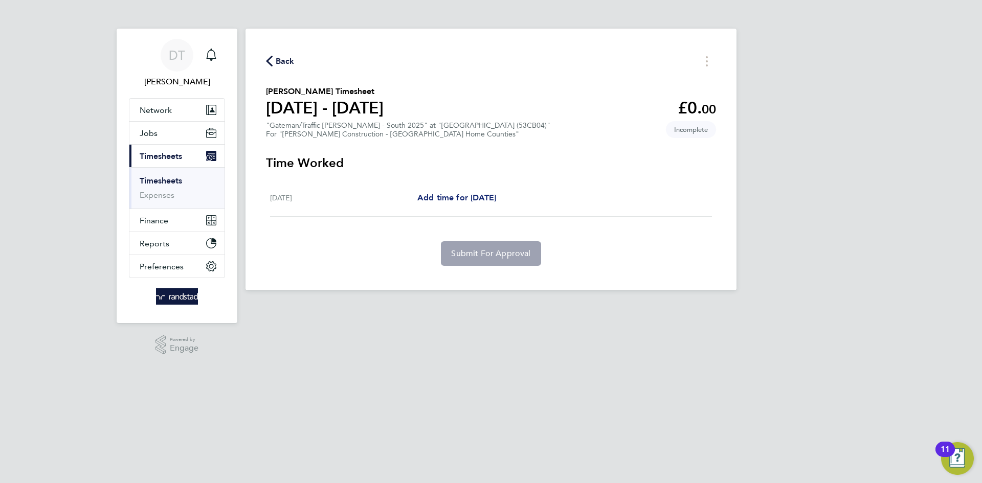
click at [461, 196] on span "Add time for Tue 26 Aug" at bounding box center [456, 198] width 79 height 10
select select "60"
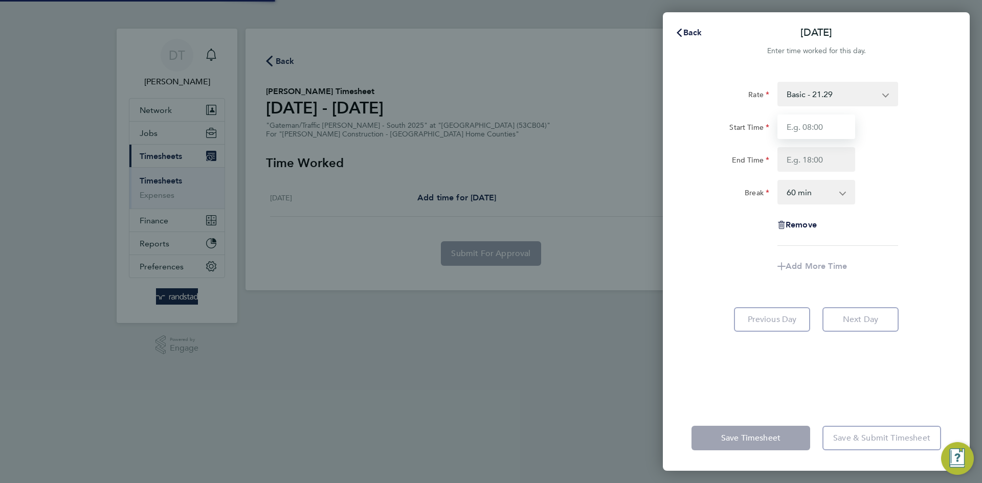
click at [796, 131] on input "Start Time" at bounding box center [816, 127] width 78 height 25
type input "07:30"
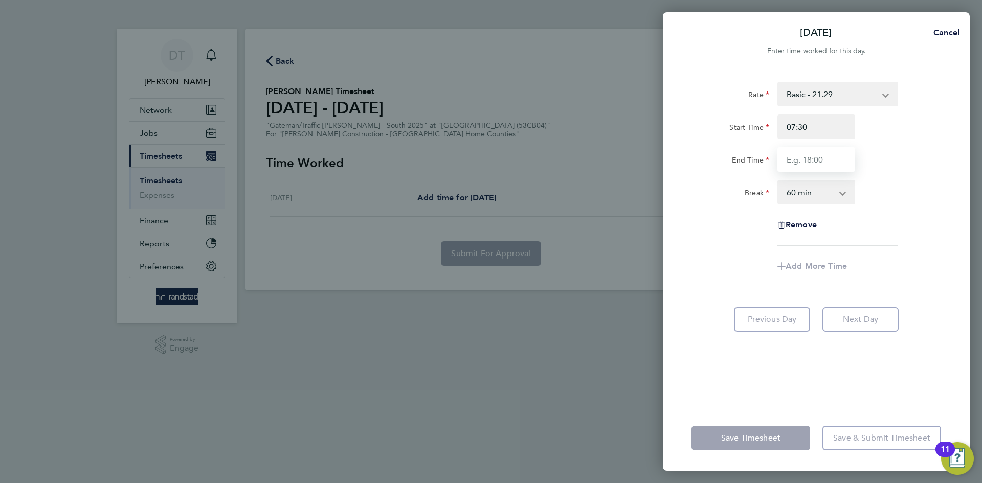
click at [807, 161] on input "End Time" at bounding box center [816, 159] width 78 height 25
type input "17:00"
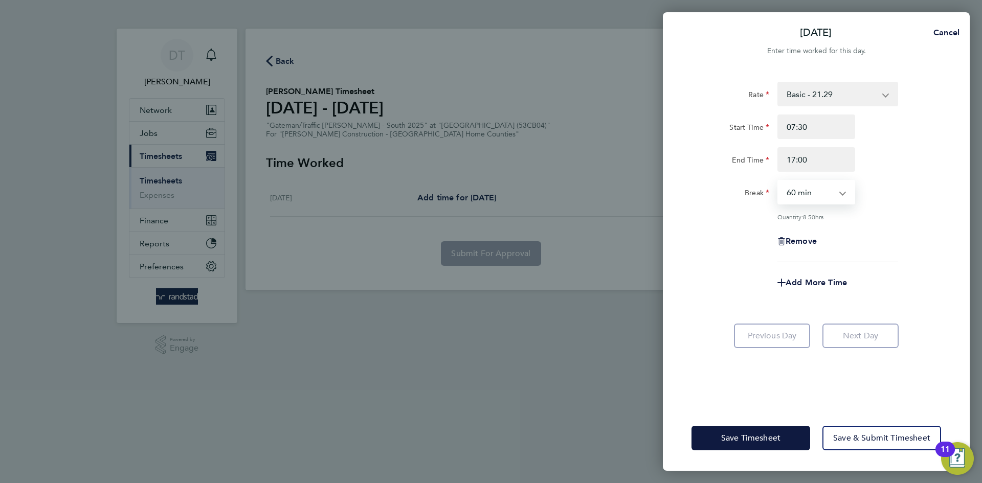
click at [811, 195] on select "0 min 15 min 30 min 45 min 60 min 75 min 90 min" at bounding box center [809, 192] width 63 height 23
select select "30"
click at [778, 181] on select "0 min 15 min 30 min 45 min 60 min 75 min 90 min" at bounding box center [809, 192] width 63 height 23
click at [679, 240] on div "Rate Basic - 21.29 Overtime - 30.63 Start Time 07:30 End Time 17:00 Break 0 min…" at bounding box center [816, 238] width 307 height 336
drag, startPoint x: 753, startPoint y: 445, endPoint x: 754, endPoint y: 435, distance: 9.8
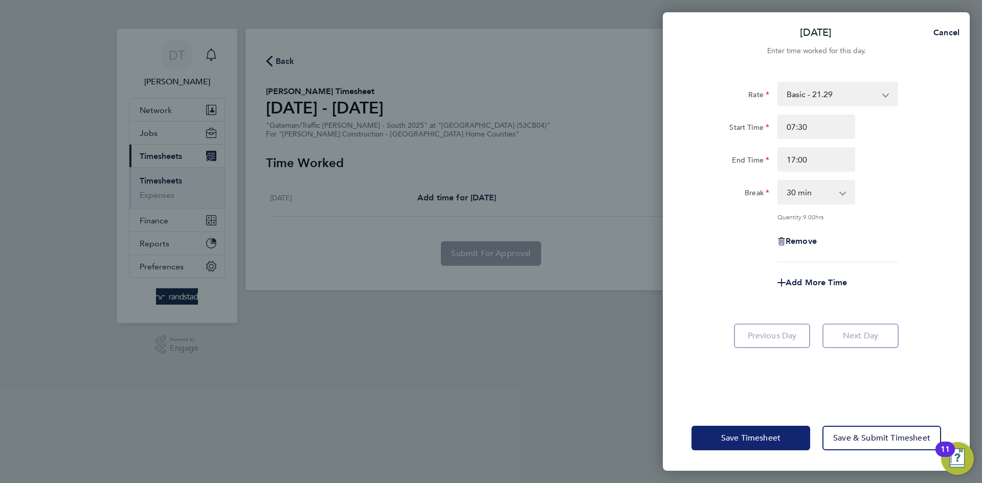
click at [753, 445] on button "Save Timesheet" at bounding box center [750, 438] width 119 height 25
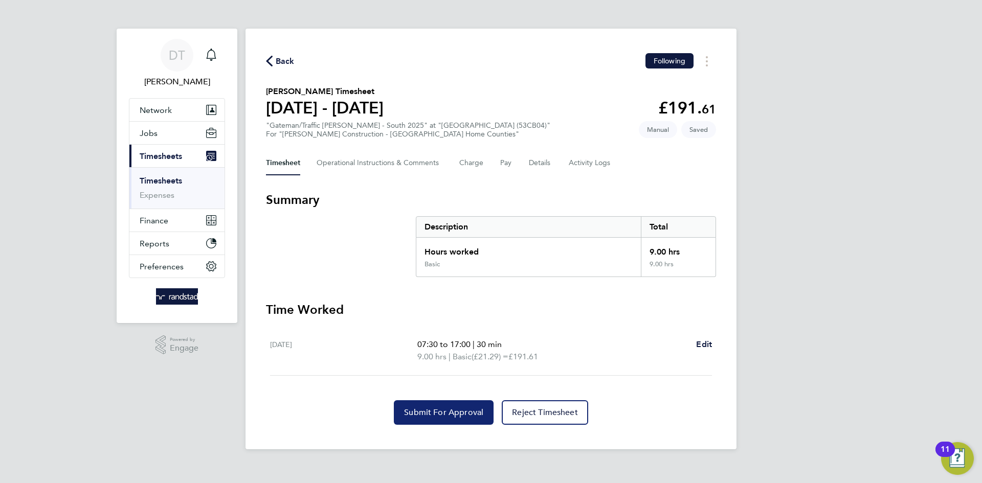
click at [416, 411] on span "Submit For Approval" at bounding box center [443, 413] width 79 height 10
click at [279, 62] on span "Back" at bounding box center [285, 61] width 19 height 12
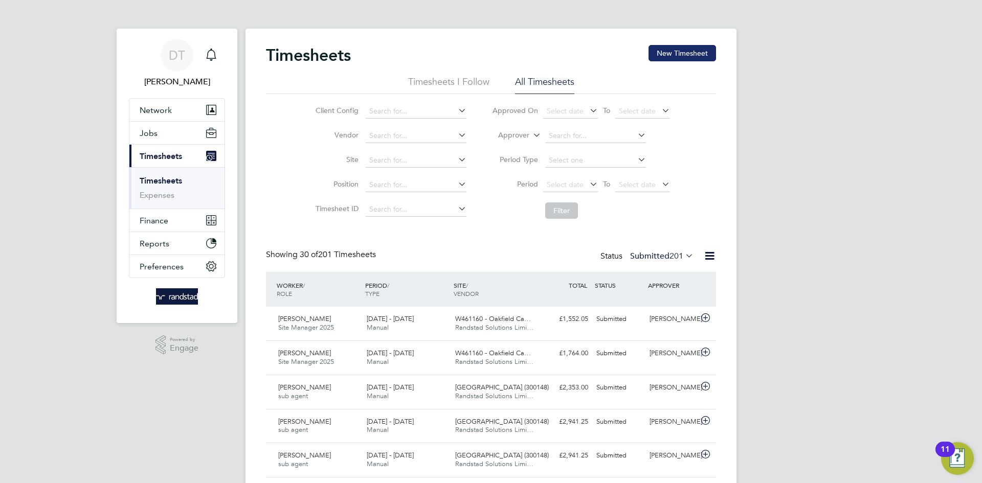
click at [682, 47] on button "New Timesheet" at bounding box center [683, 53] width 68 height 16
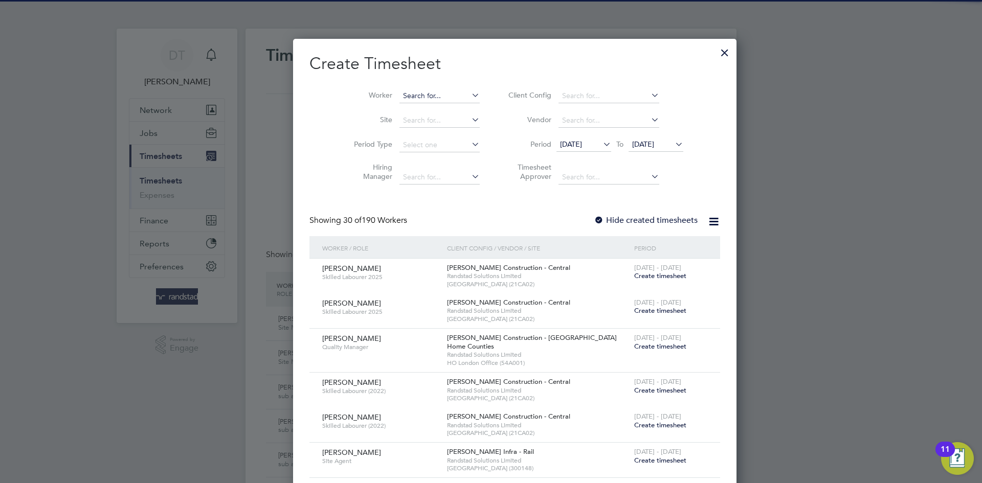
click at [399, 99] on input at bounding box center [439, 96] width 80 height 14
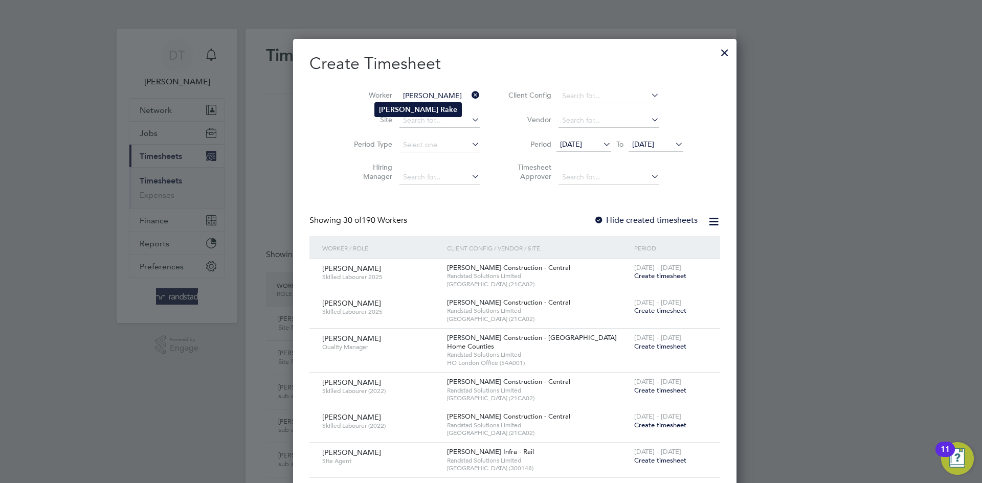
type input "James Rake"
click at [403, 104] on li "James Rake" at bounding box center [418, 110] width 86 height 14
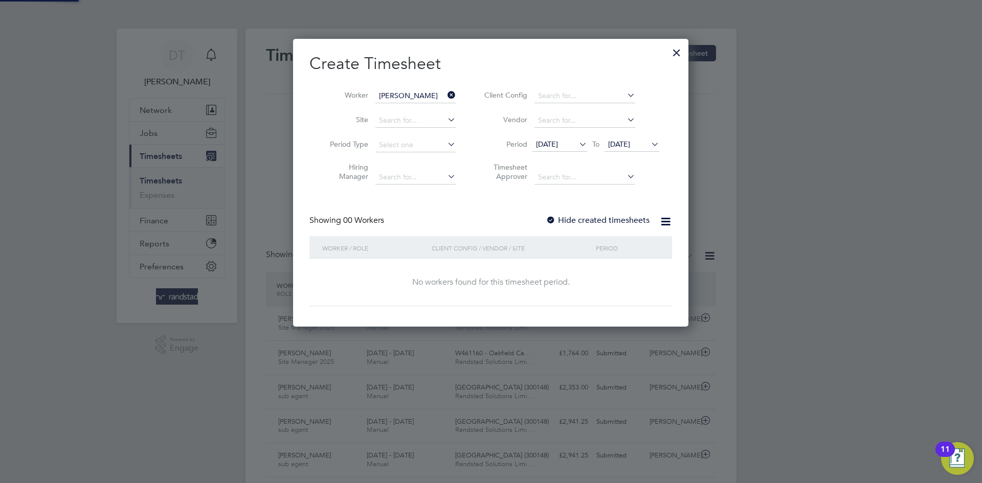
click at [585, 221] on label "Hide created timesheets" at bounding box center [598, 220] width 104 height 10
click at [621, 150] on span "25 Aug 2025" at bounding box center [632, 145] width 55 height 14
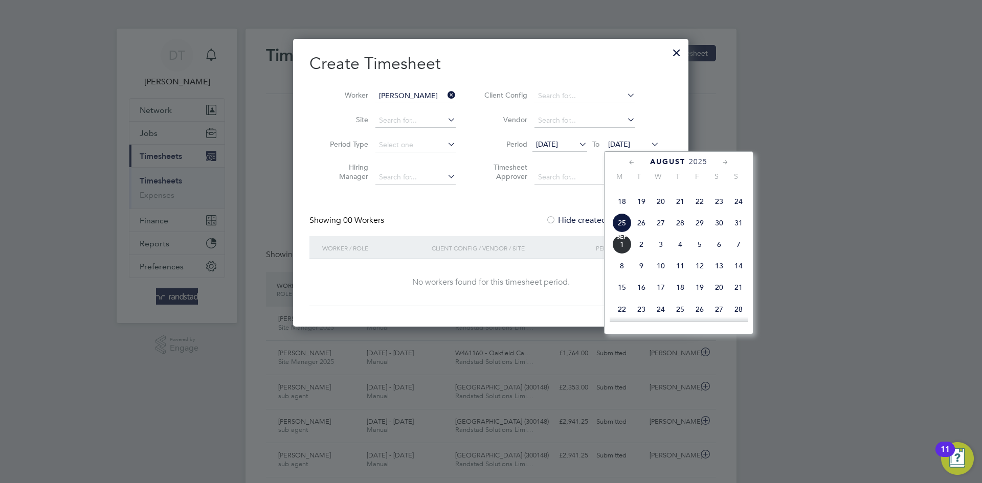
click at [620, 254] on span "Sep 1" at bounding box center [621, 244] width 19 height 19
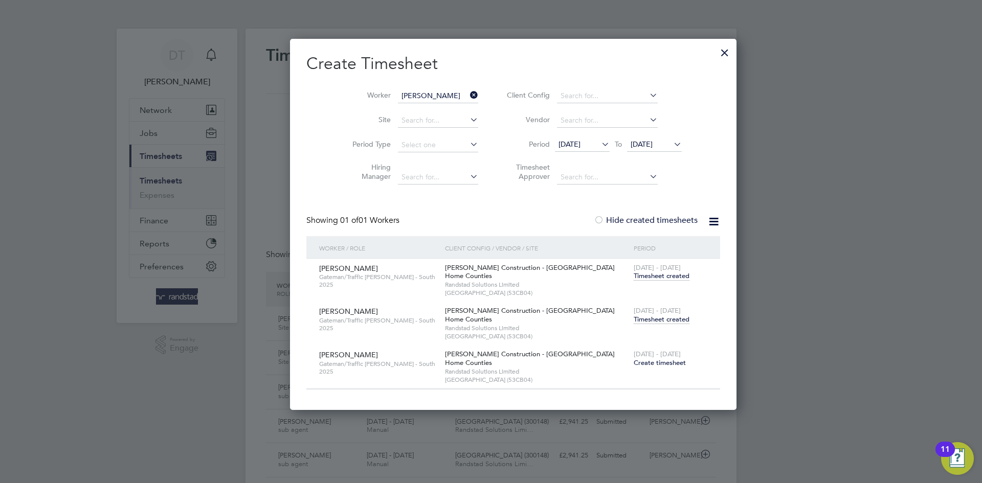
click at [634, 319] on span "Timesheet created" at bounding box center [662, 319] width 56 height 9
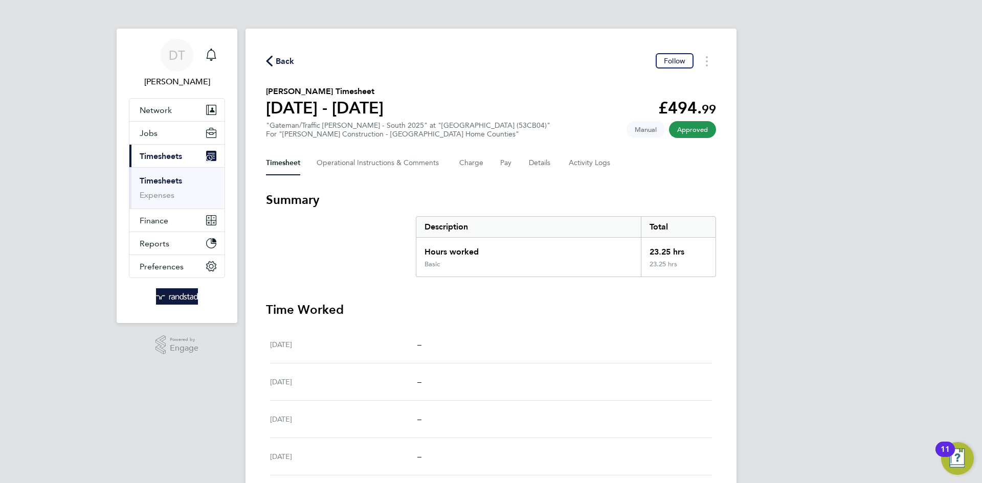
click at [275, 58] on span "Back" at bounding box center [280, 61] width 29 height 10
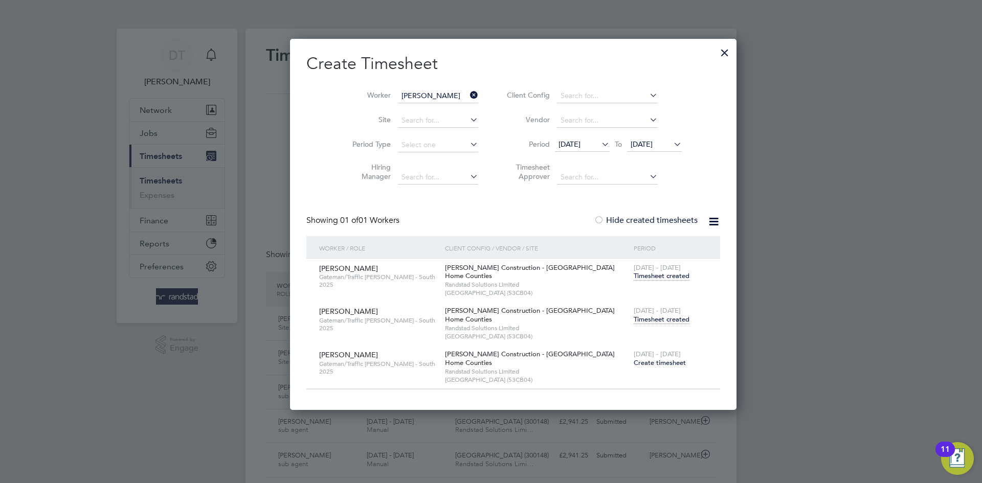
click at [716, 45] on div at bounding box center [725, 50] width 18 height 18
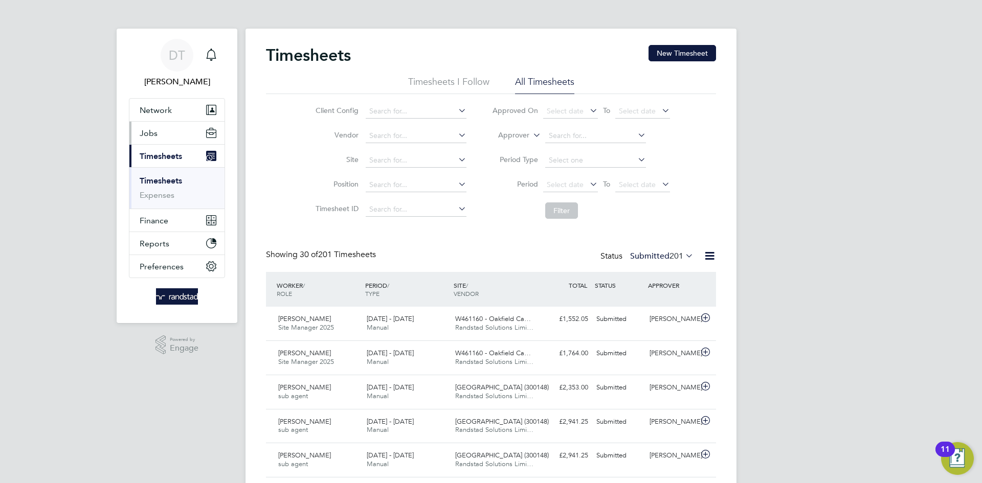
click at [182, 142] on button "Jobs" at bounding box center [176, 133] width 95 height 23
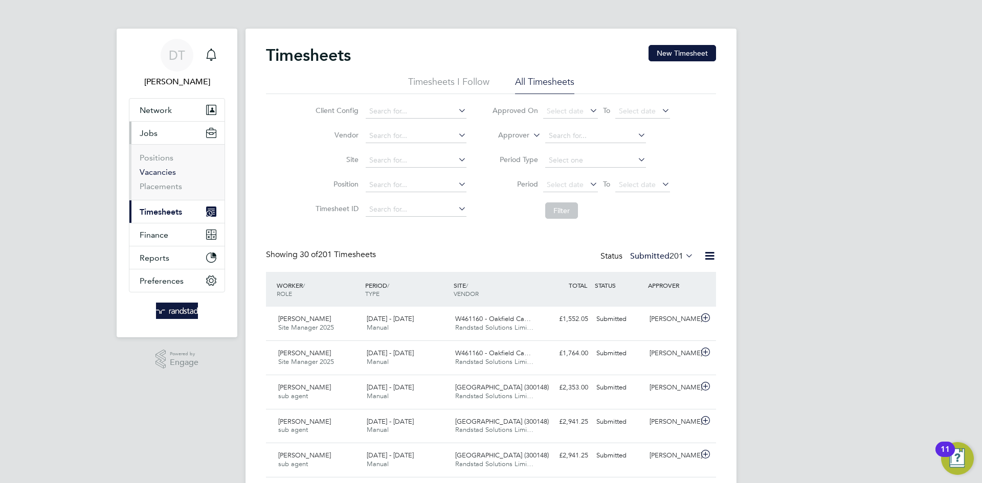
click at [153, 173] on link "Vacancies" at bounding box center [158, 172] width 36 height 10
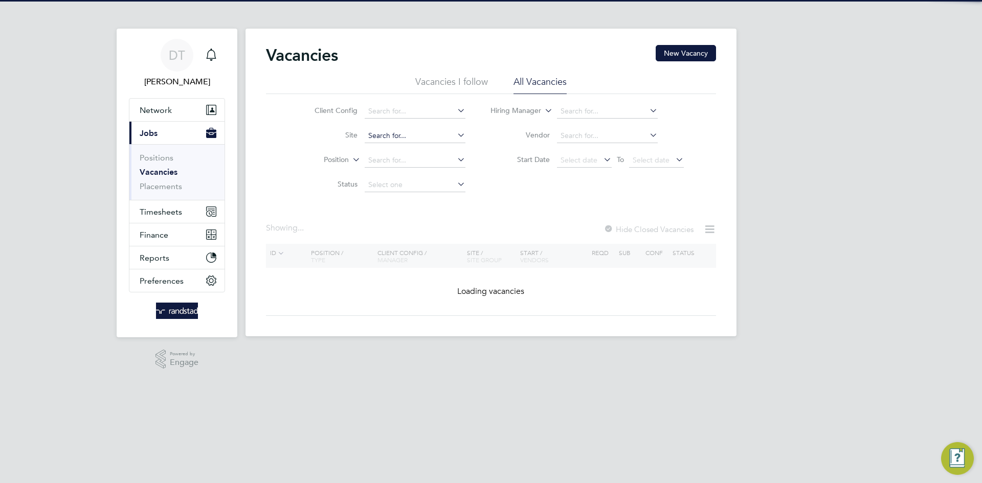
click at [398, 134] on input at bounding box center [415, 136] width 101 height 14
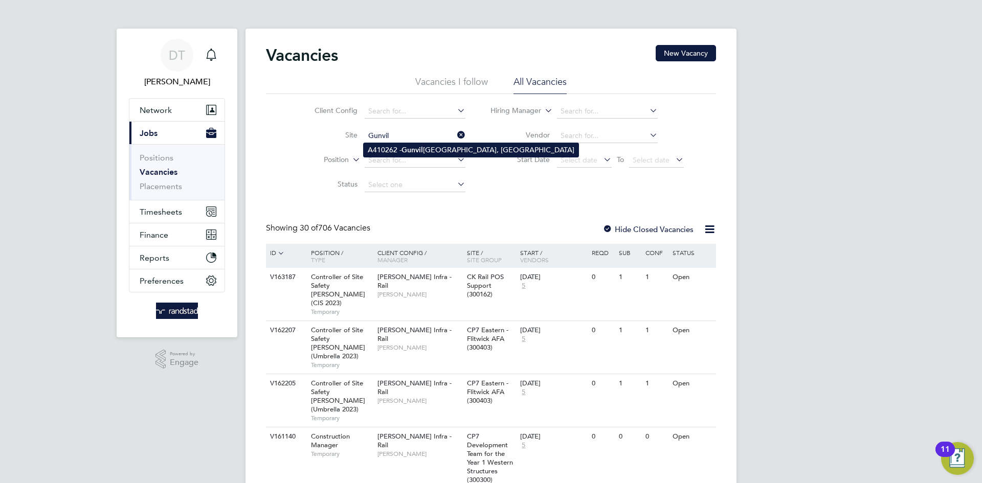
click at [403, 148] on b "Gunvil" at bounding box center [411, 150] width 21 height 9
type input "A410262 - Gunvil Hall Farm, Wymondham"
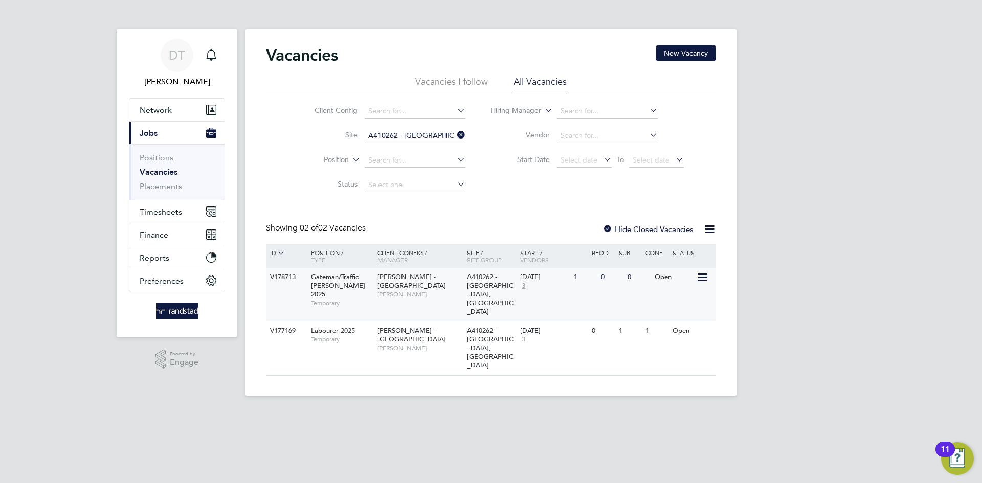
click at [544, 282] on div "26 Aug 2025 3" at bounding box center [545, 282] width 54 height 28
click at [167, 207] on span "Timesheets" at bounding box center [161, 212] width 42 height 10
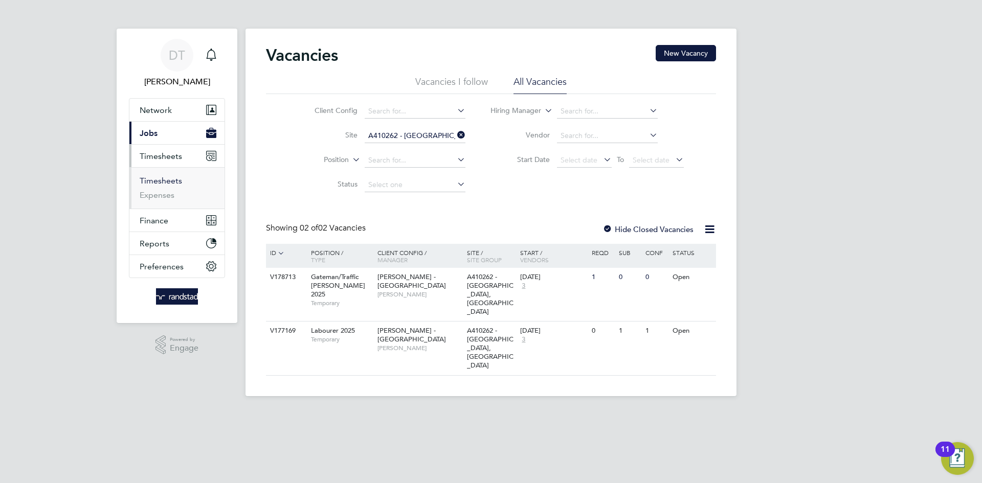
click at [168, 183] on link "Timesheets" at bounding box center [161, 181] width 42 height 10
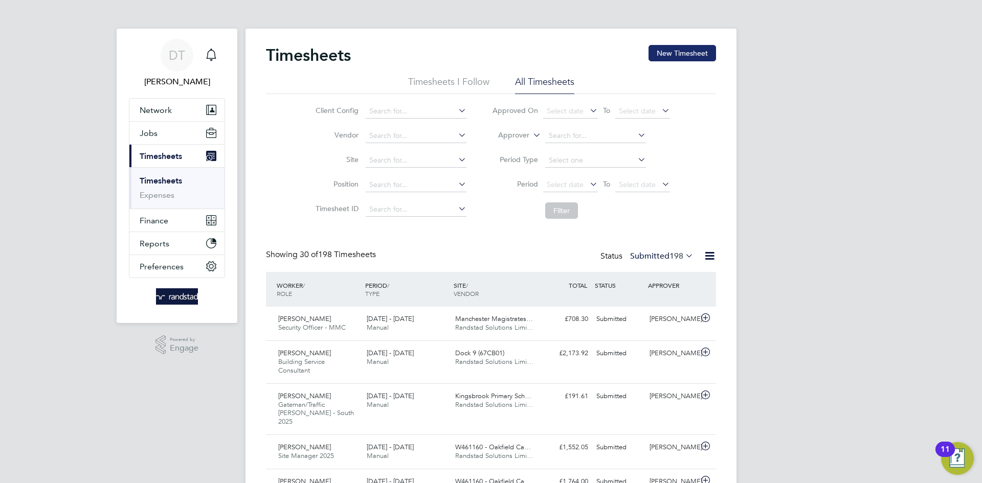
click at [668, 55] on button "New Timesheet" at bounding box center [683, 53] width 68 height 16
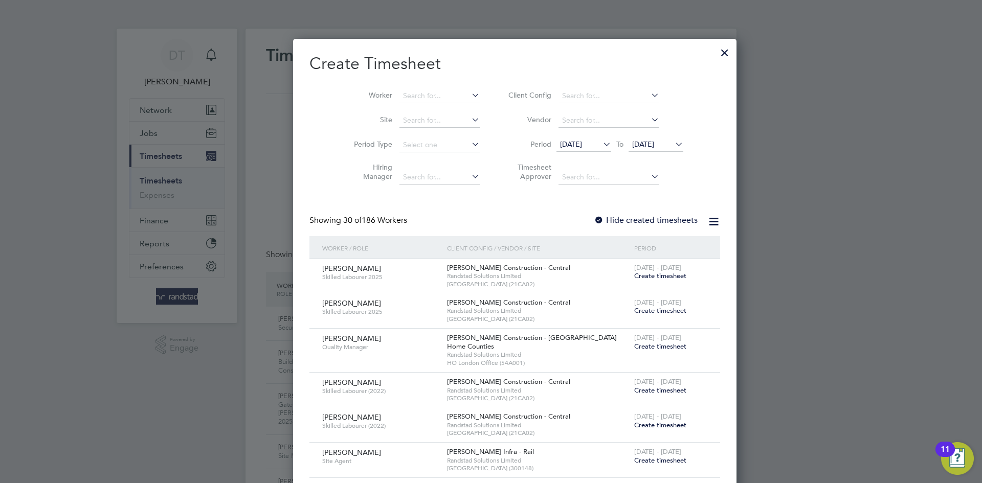
click at [395, 82] on div "Worker Site Period Type Hiring Manager Client Config Vendor Period 18 Aug 2025 …" at bounding box center [514, 134] width 411 height 111
click at [399, 93] on input at bounding box center [439, 96] width 80 height 14
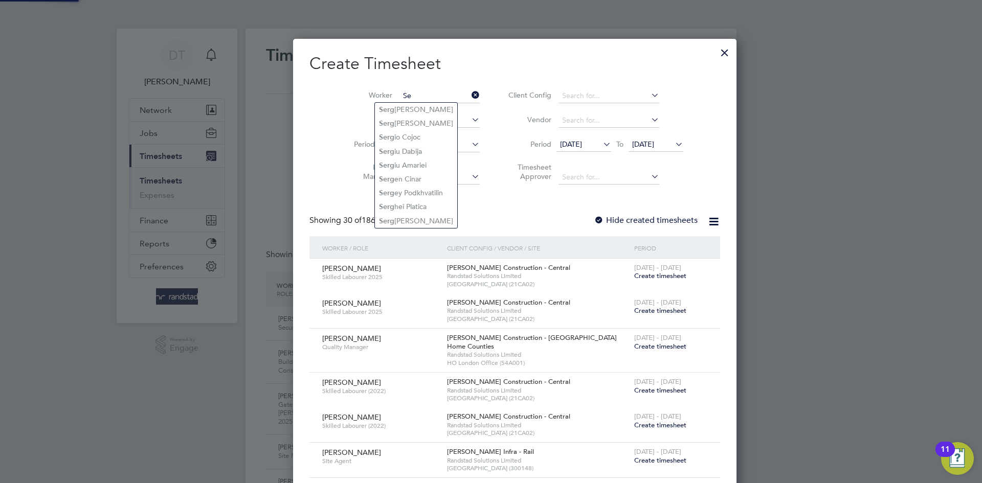
type input "S"
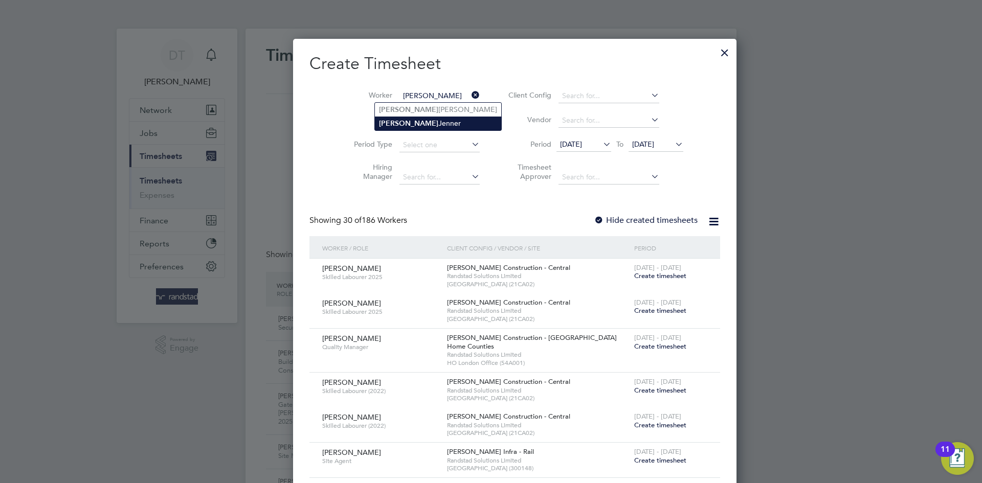
click at [401, 125] on li "Iwona Jenner" at bounding box center [438, 124] width 126 height 14
type input "Iwona Jenner"
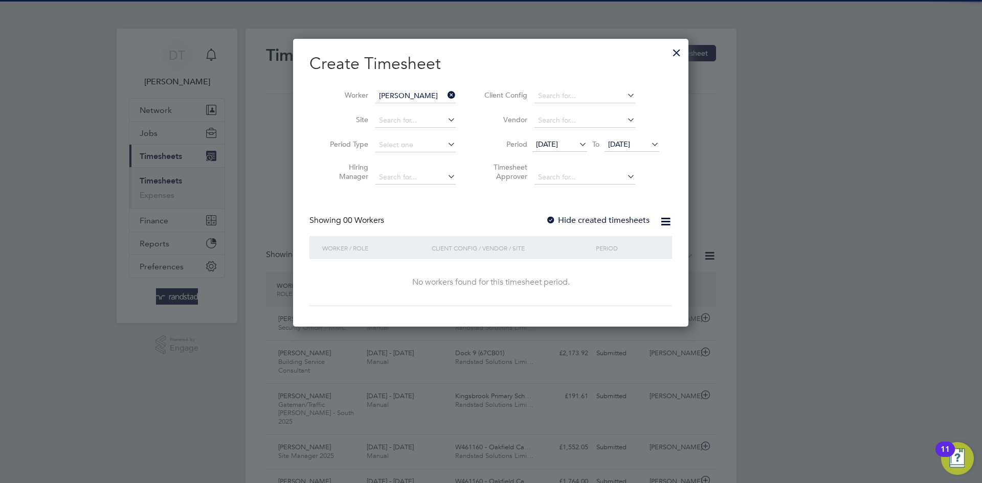
click at [584, 223] on label "Hide created timesheets" at bounding box center [598, 220] width 104 height 10
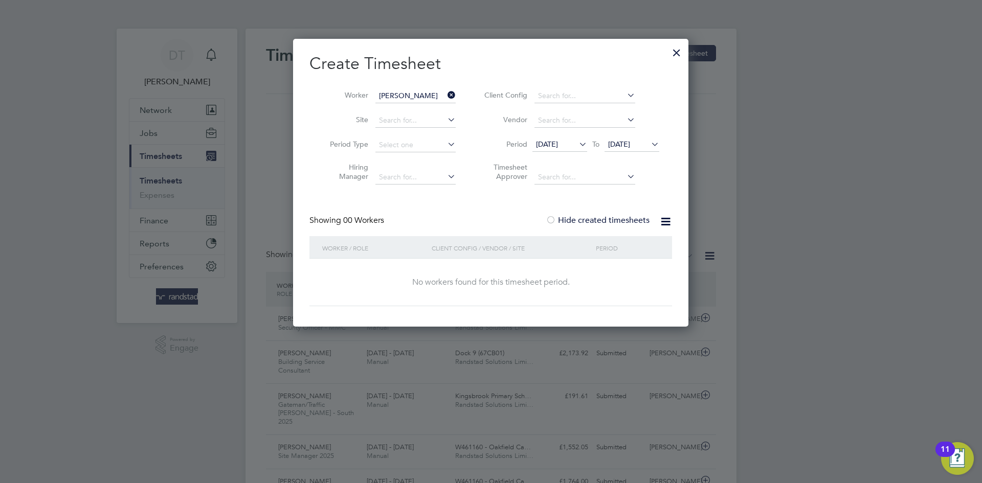
click at [622, 146] on span "25 Aug 2025" at bounding box center [619, 144] width 22 height 9
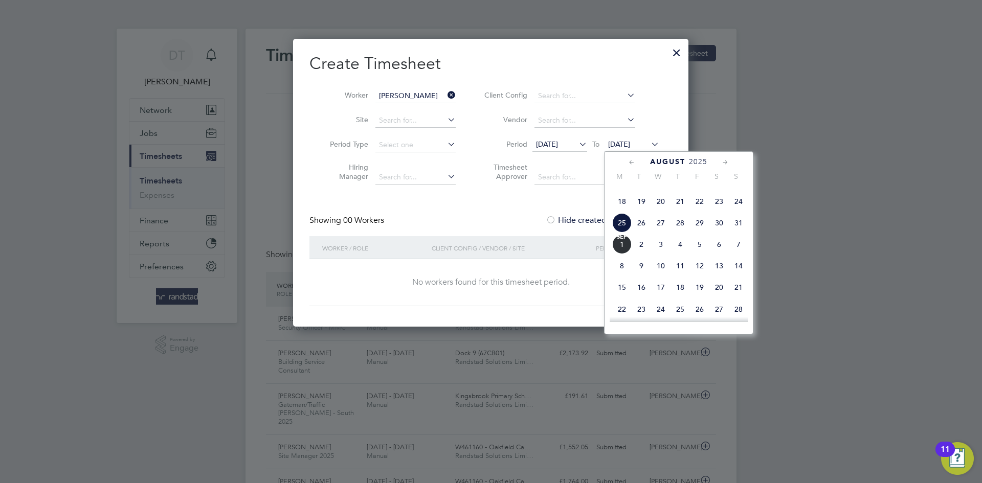
click at [624, 254] on span "Sep 1" at bounding box center [621, 244] width 19 height 19
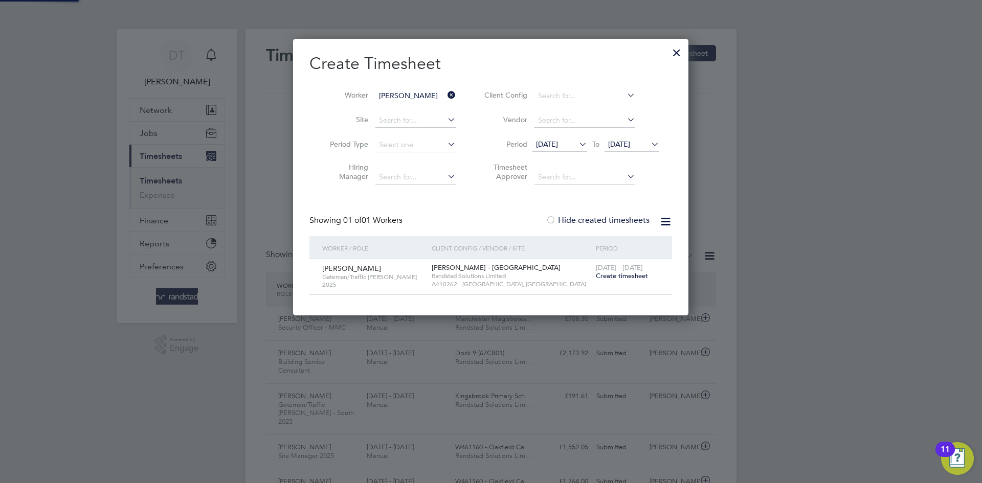
click at [629, 272] on span "Create timesheet" at bounding box center [622, 276] width 52 height 9
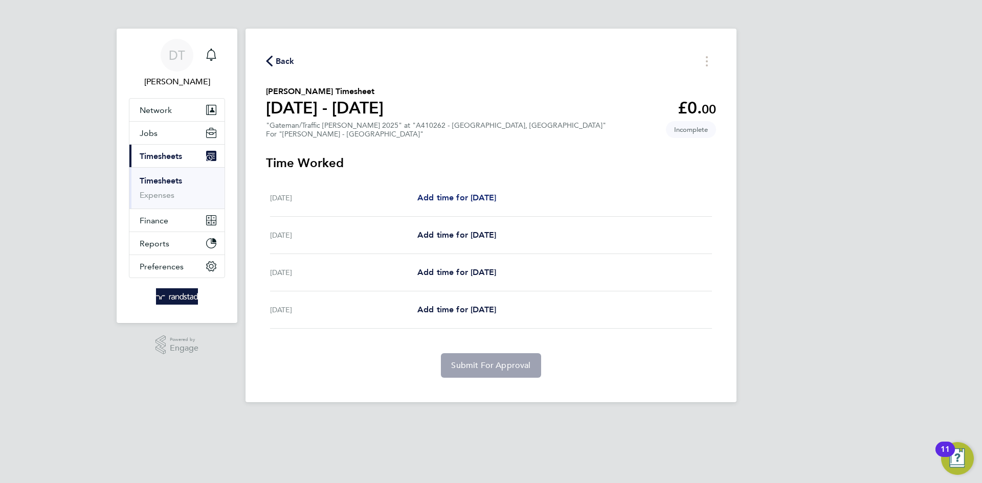
click at [448, 196] on span "Add time for Tue 26 Aug" at bounding box center [456, 198] width 79 height 10
select select "60"
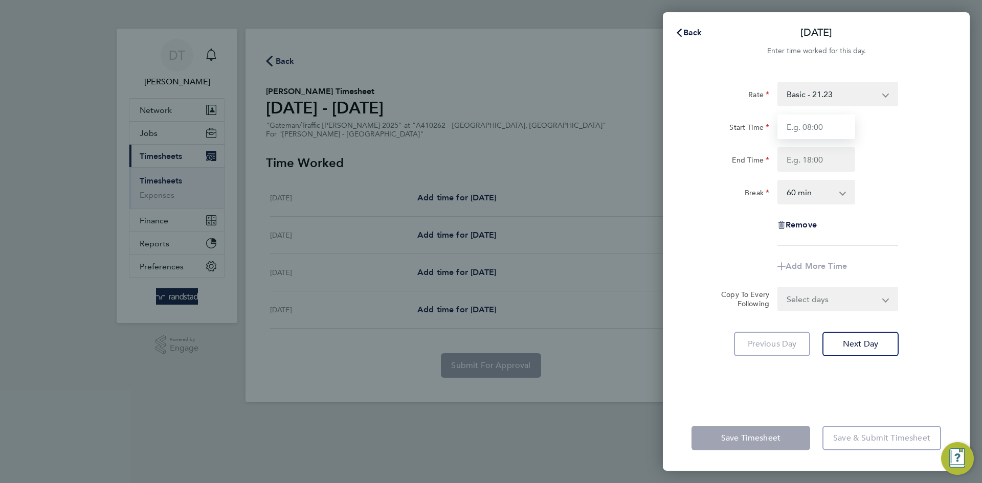
click at [793, 126] on input "Start Time" at bounding box center [816, 127] width 78 height 25
type input "07:00"
click at [798, 162] on input "End Time" at bounding box center [816, 159] width 78 height 25
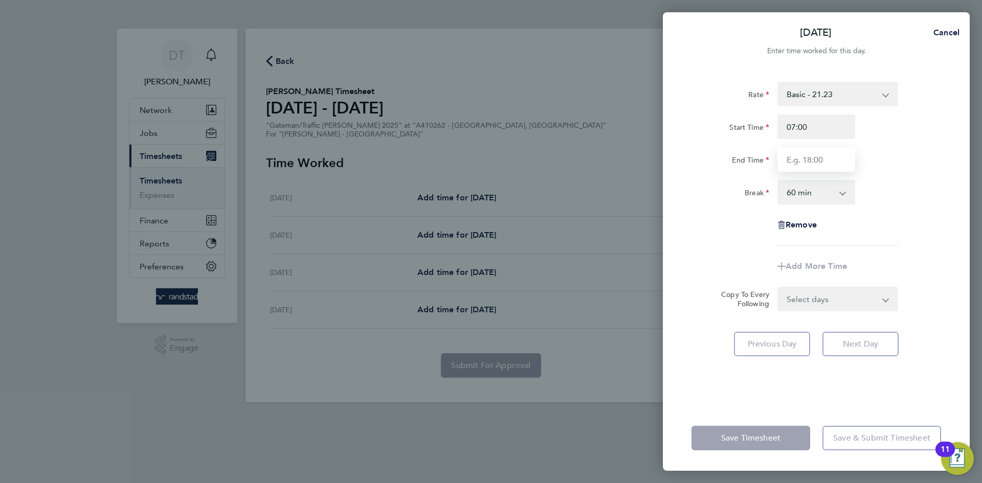
type input "16:30"
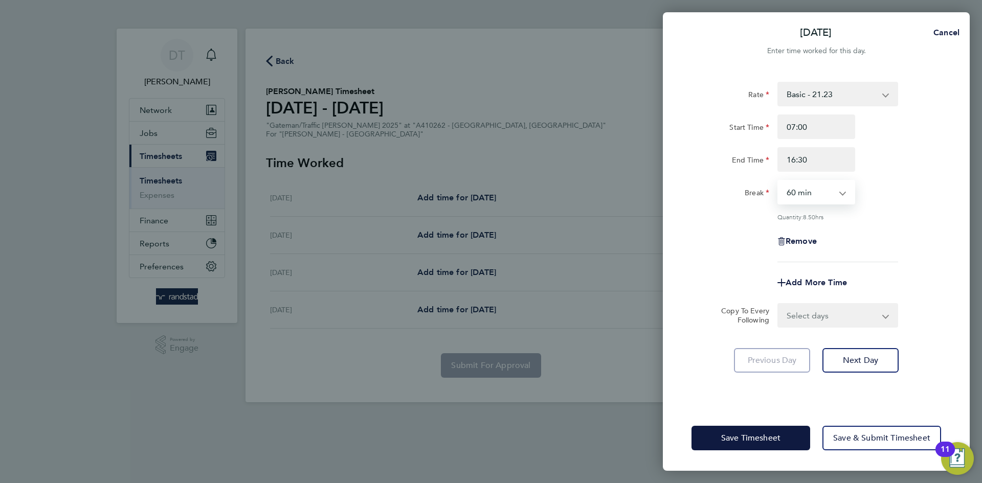
click at [809, 193] on select "0 min 15 min 30 min 45 min 60 min 75 min 90 min" at bounding box center [809, 192] width 63 height 23
select select "30"
click at [778, 181] on select "0 min 15 min 30 min 45 min 60 min 75 min 90 min" at bounding box center [809, 192] width 63 height 23
click at [754, 237] on div "Remove" at bounding box center [816, 241] width 258 height 25
click at [803, 314] on select "Select days Day Wednesday Thursday Friday" at bounding box center [831, 315] width 107 height 23
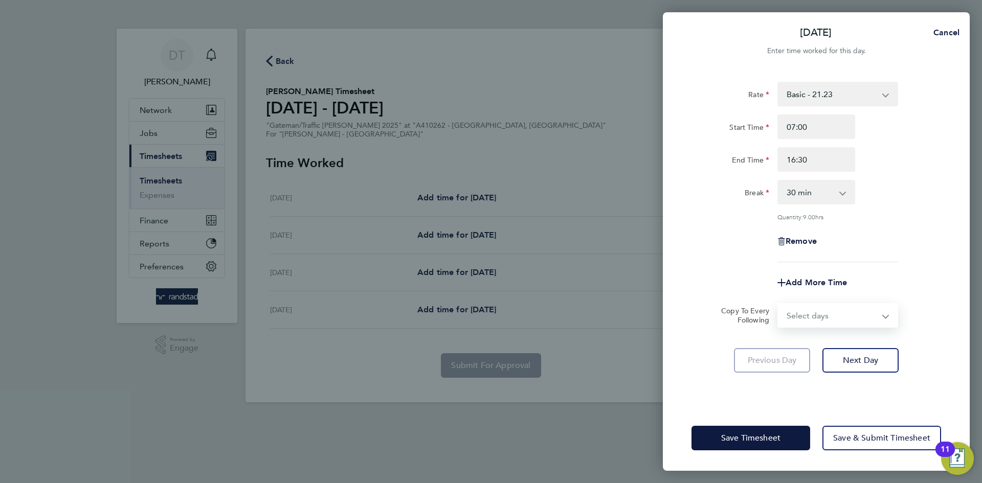
select select "DAY"
click at [778, 304] on select "Select days Day Wednesday Thursday Friday" at bounding box center [831, 315] width 107 height 23
select select "2025-08-29"
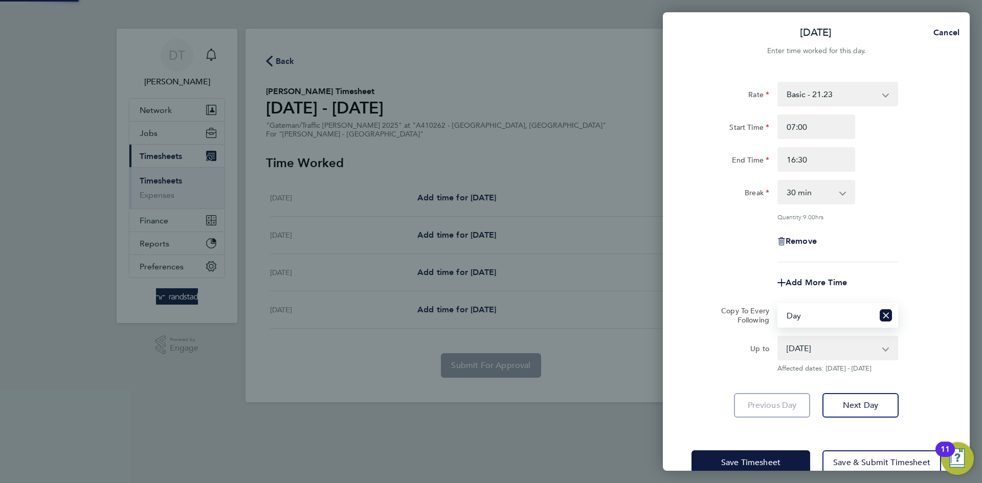
click at [684, 277] on div "Rate Basic - 21.23 Overtime - 30.55 Start Time 07:00 End Time 16:30 Break 0 min…" at bounding box center [816, 250] width 307 height 361
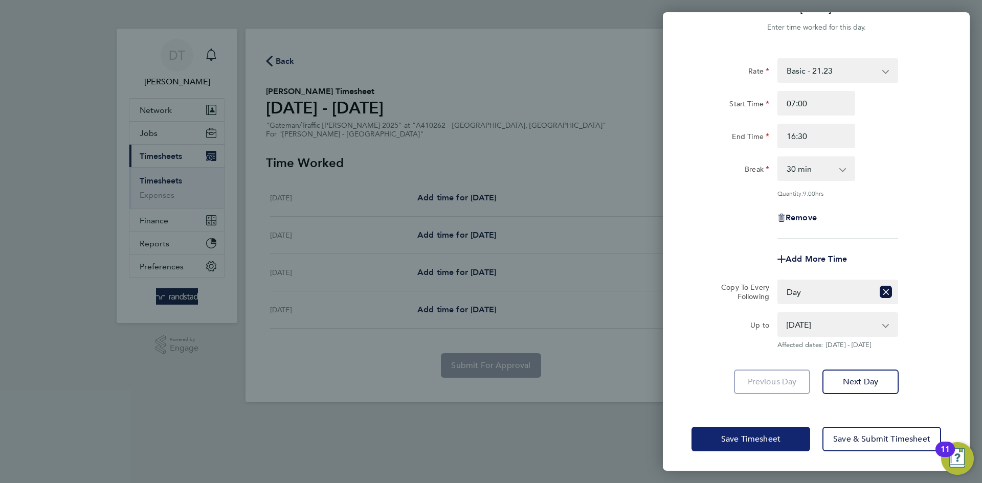
drag, startPoint x: 735, startPoint y: 433, endPoint x: 647, endPoint y: 376, distance: 104.7
click at [736, 434] on span "Save Timesheet" at bounding box center [750, 439] width 59 height 10
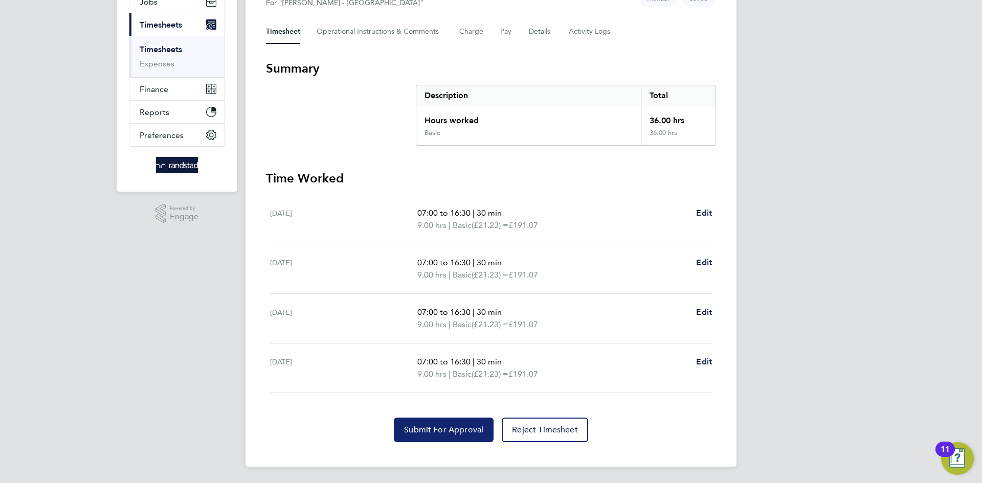
click at [437, 429] on span "Submit For Approval" at bounding box center [443, 430] width 79 height 10
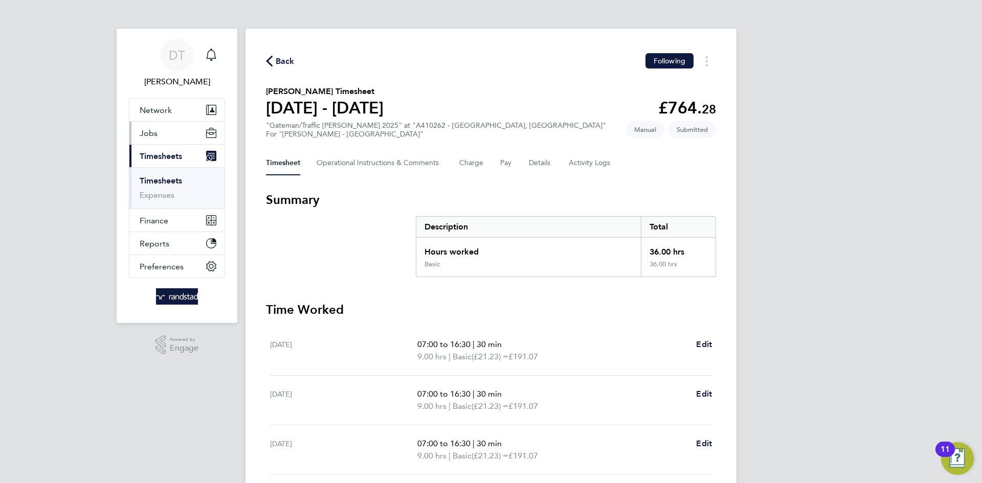
click at [159, 130] on button "Jobs" at bounding box center [176, 133] width 95 height 23
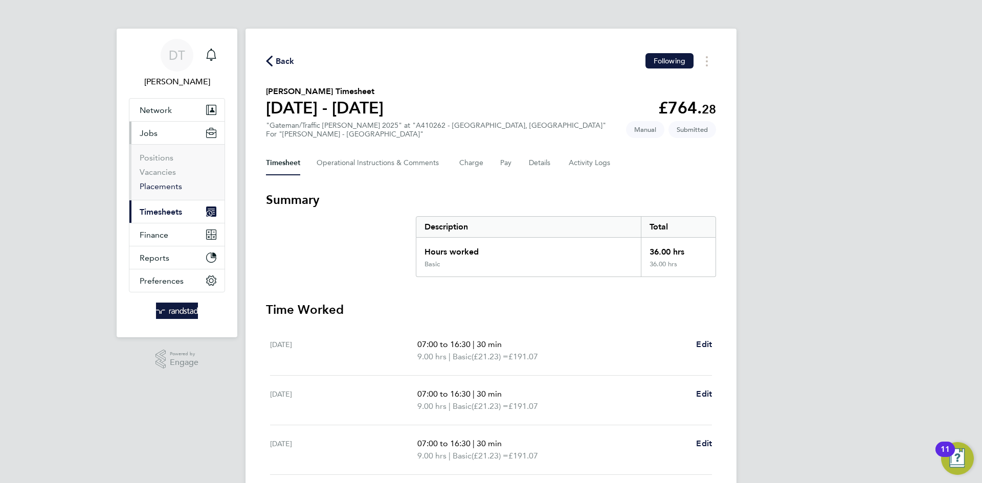
click at [162, 187] on link "Placements" at bounding box center [161, 187] width 42 height 10
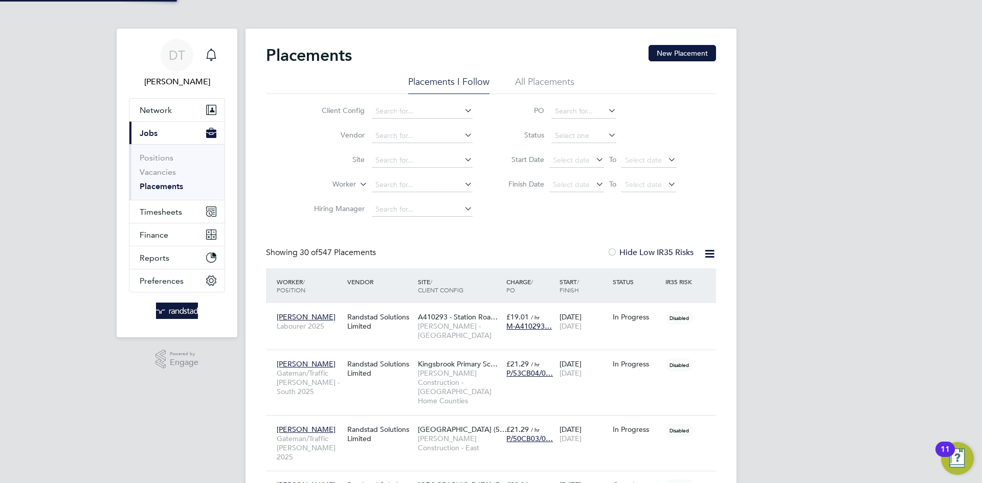
scroll to position [48, 89]
click at [389, 189] on input at bounding box center [422, 185] width 101 height 14
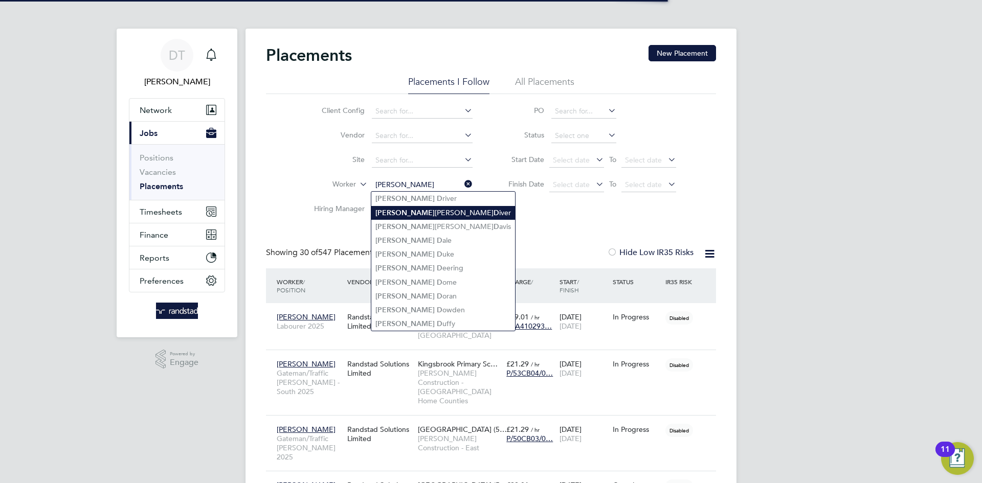
click at [398, 214] on b "Stephen" at bounding box center [404, 213] width 59 height 9
type input "Stephen John Diver"
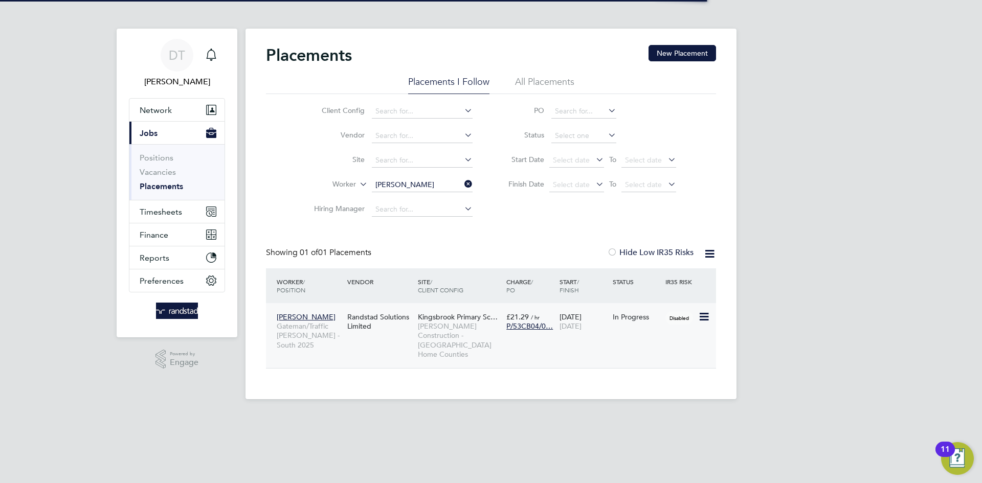
click at [509, 345] on div "Stephen John Diver Gateman/Traffic Marshall - South 2025 Randstad Solutions Lim…" at bounding box center [491, 335] width 450 height 65
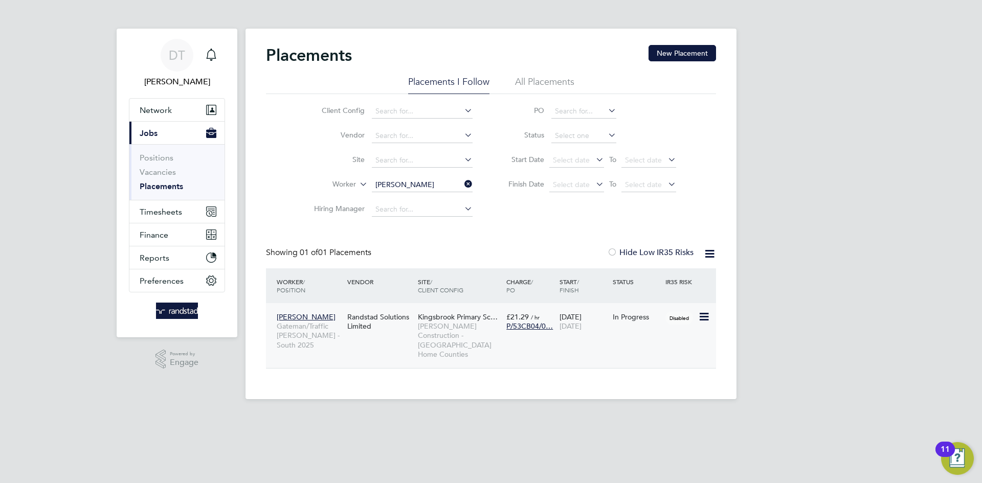
click at [450, 340] on span "Morgan Sindall Construction - London Home Counties" at bounding box center [459, 340] width 83 height 37
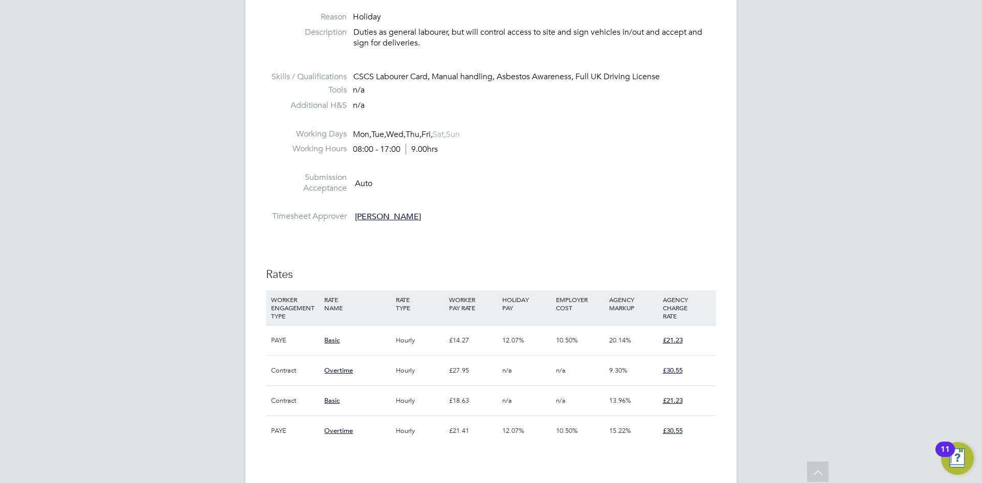
scroll to position [536, 0]
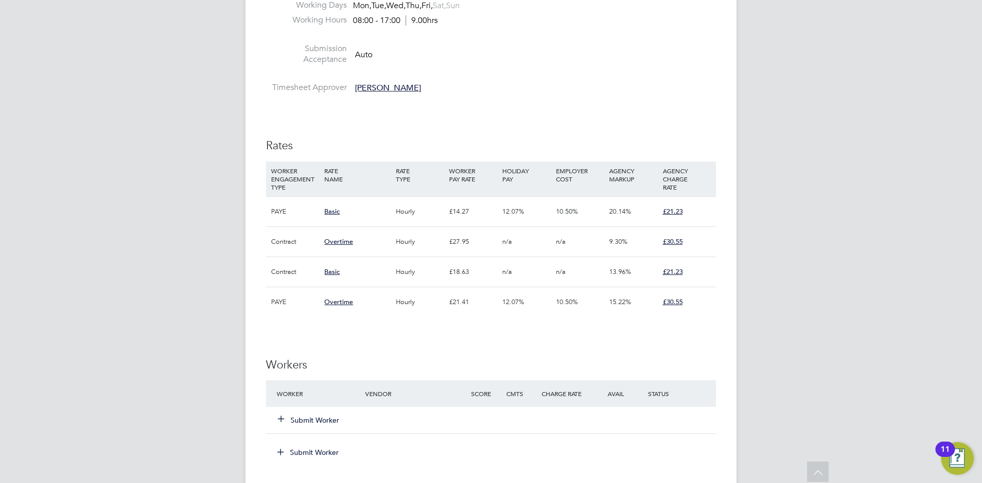
click at [311, 416] on button "Submit Worker" at bounding box center [308, 420] width 61 height 10
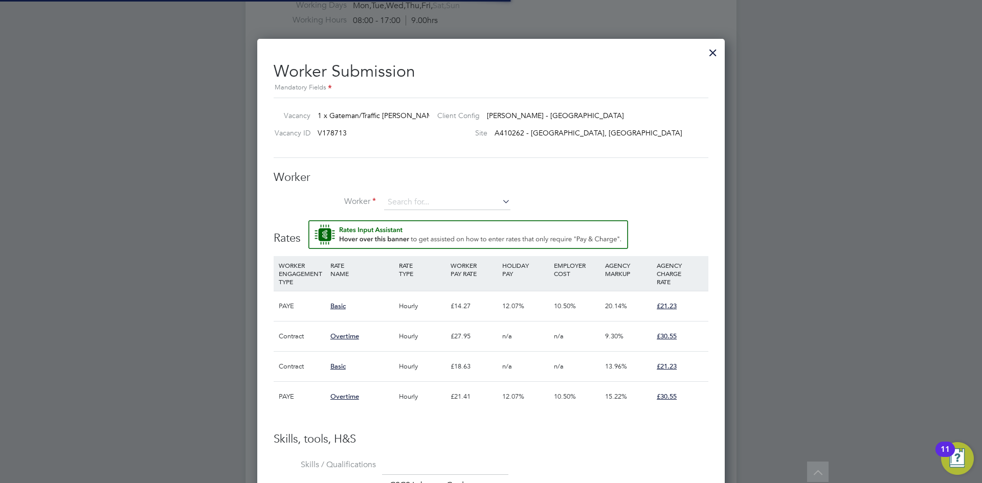
scroll to position [30, 70]
click at [422, 204] on input at bounding box center [447, 202] width 126 height 15
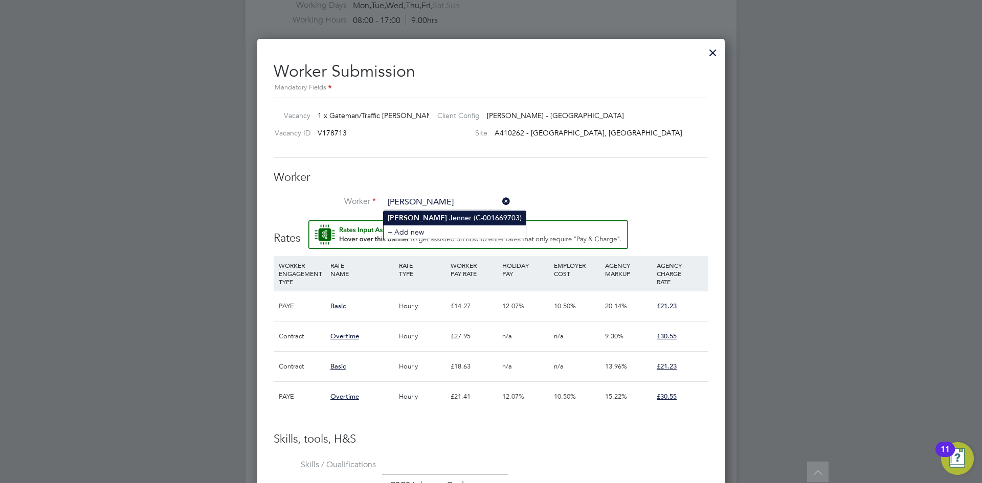
click at [427, 213] on li "[PERSON_NAME] (C-001669703)" at bounding box center [455, 218] width 142 height 14
type input "[PERSON_NAME] (C-001669703)"
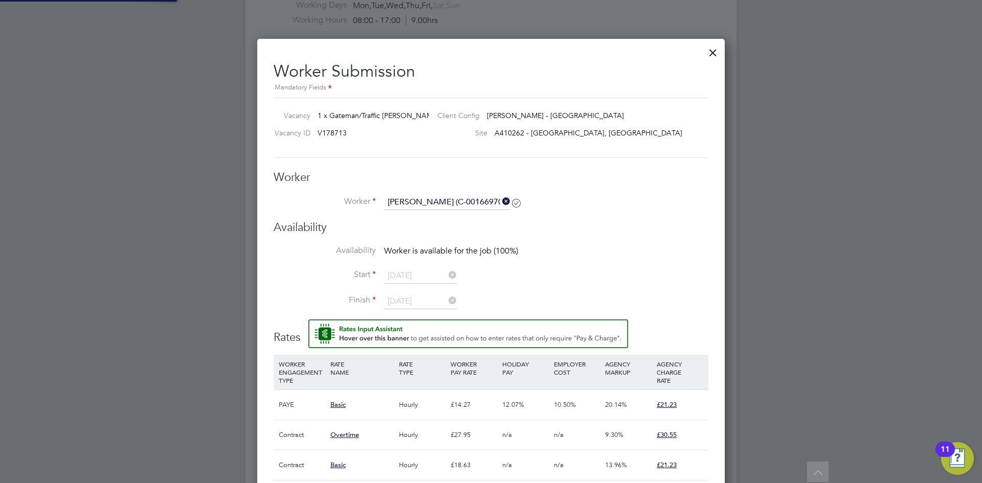
click at [409, 175] on h3 "Worker" at bounding box center [491, 177] width 435 height 15
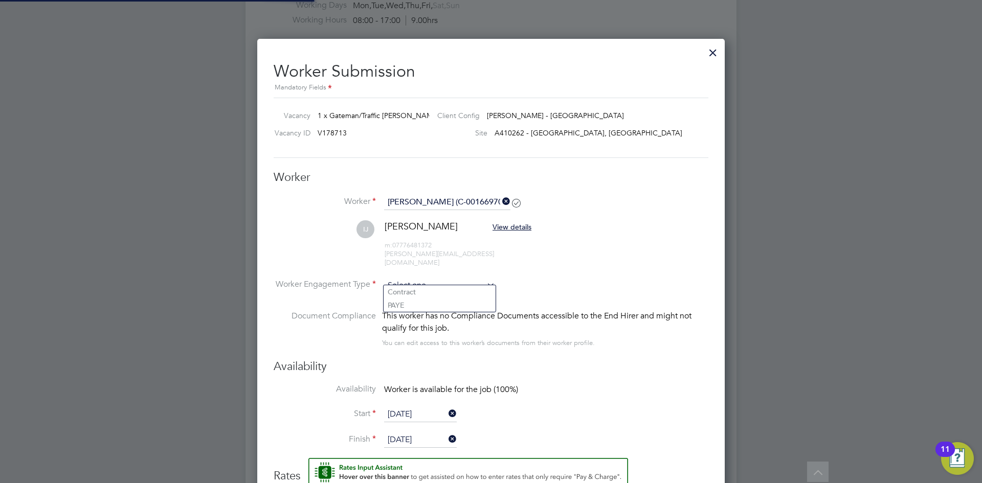
click at [410, 280] on input at bounding box center [439, 285] width 111 height 15
click at [412, 306] on li "PAYE" at bounding box center [440, 305] width 112 height 13
type input "PAYE"
click at [642, 284] on li "Worker Engagement Type PAYE" at bounding box center [491, 294] width 435 height 32
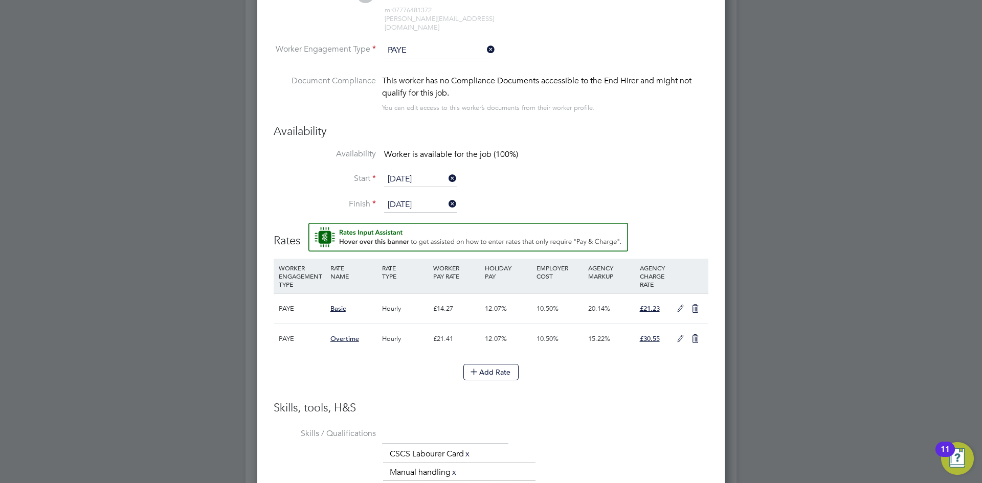
click at [678, 305] on icon at bounding box center [680, 309] width 13 height 8
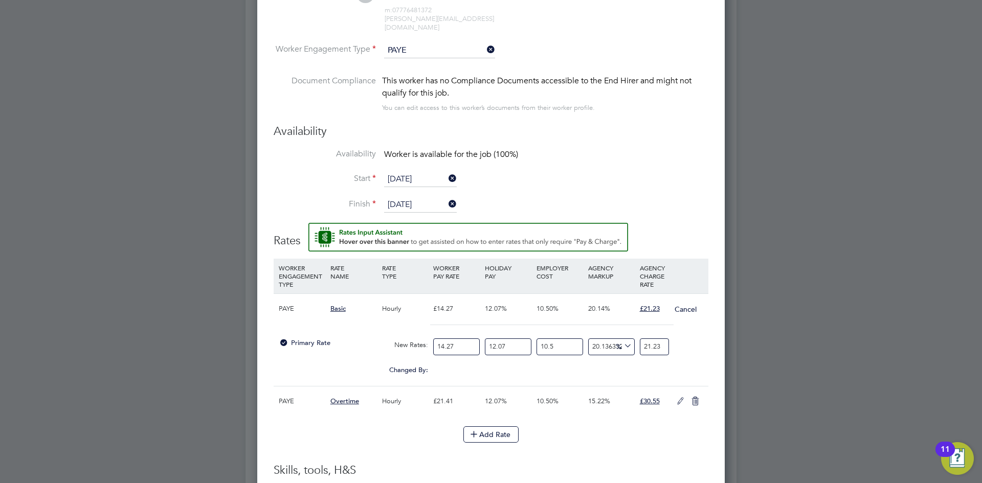
drag, startPoint x: 456, startPoint y: 343, endPoint x: 388, endPoint y: 327, distance: 69.8
click at [388, 333] on div "Primary Rate New Rates: 14.27 12.07 n/a 10.5 n/a 20.136332872205138 0 % 21.23" at bounding box center [491, 346] width 435 height 27
type input "1"
type input "1.4877365101611773"
type input "15"
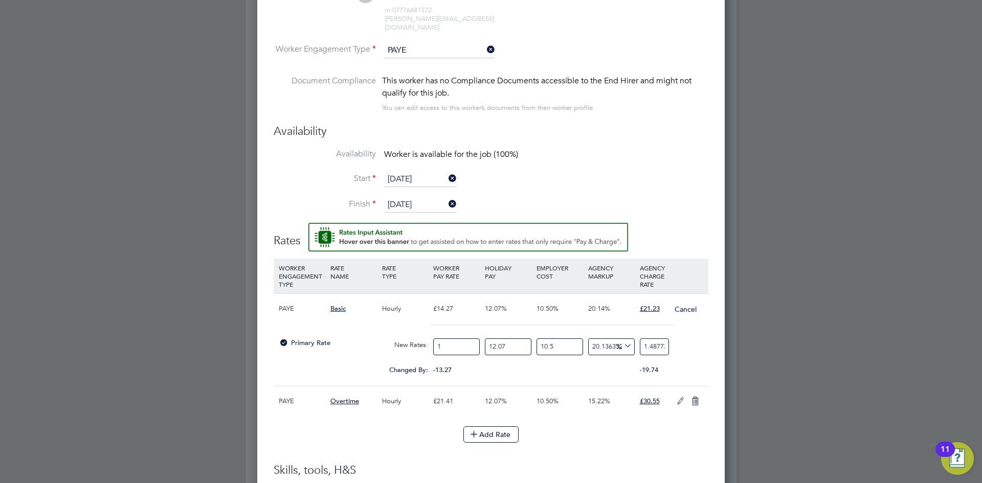
type input "22.31604765241766"
type input "15.9"
type input "23.65501051156272"
type input "15.99"
type input "23.788906797477225"
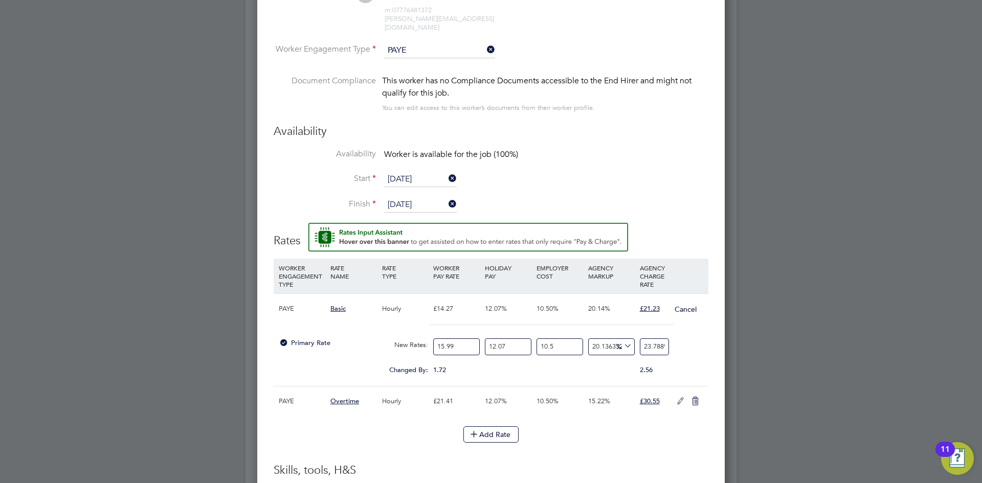
type input "15.99"
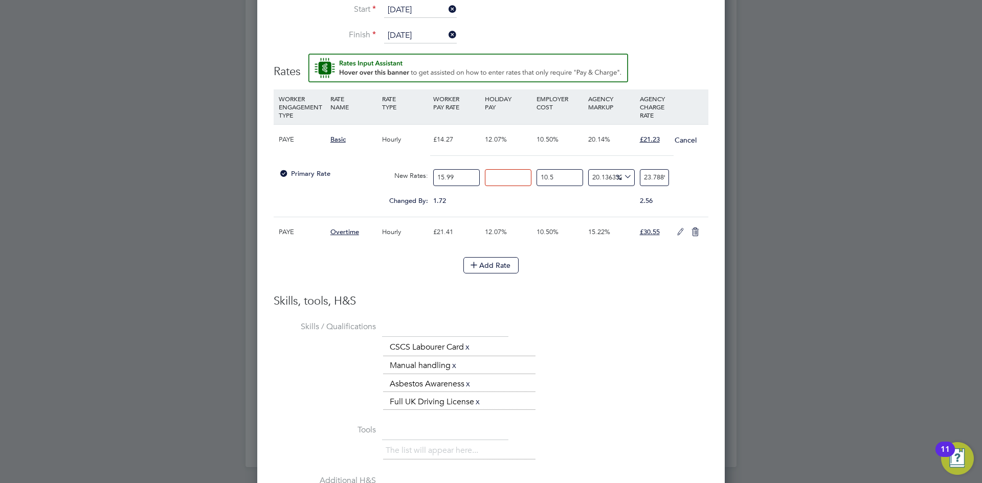
type input "0"
type input "21.22682858702349"
click at [724, 158] on div "Worker Submission Mandatory Fields Vacancy 1 x Gateman/Traffic Marshall 2025 Cl…" at bounding box center [490, 154] width 467 height 1041
drag, startPoint x: 641, startPoint y: 171, endPoint x: 755, endPoint y: 178, distance: 114.3
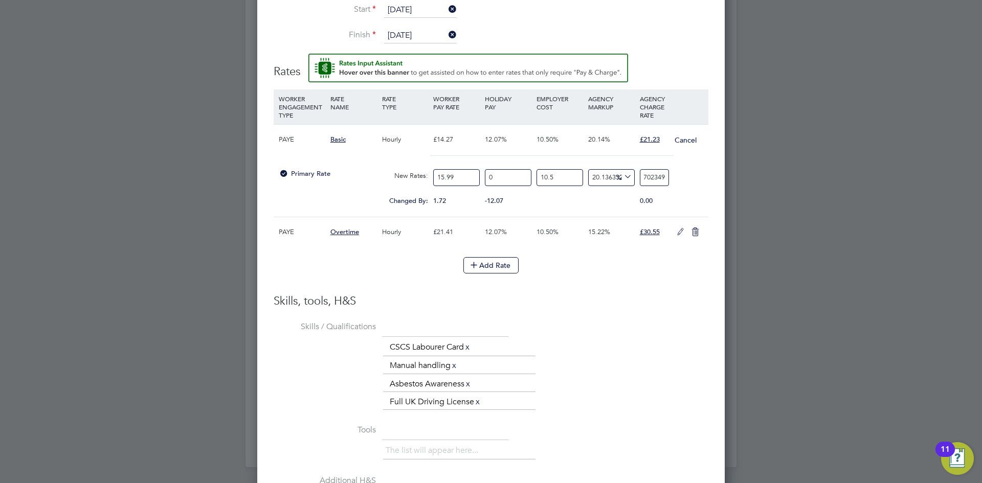
type input "-88.68070824808491"
type input "2"
type input "18.85256339510837"
type input "21"
type input "19.984492570299878"
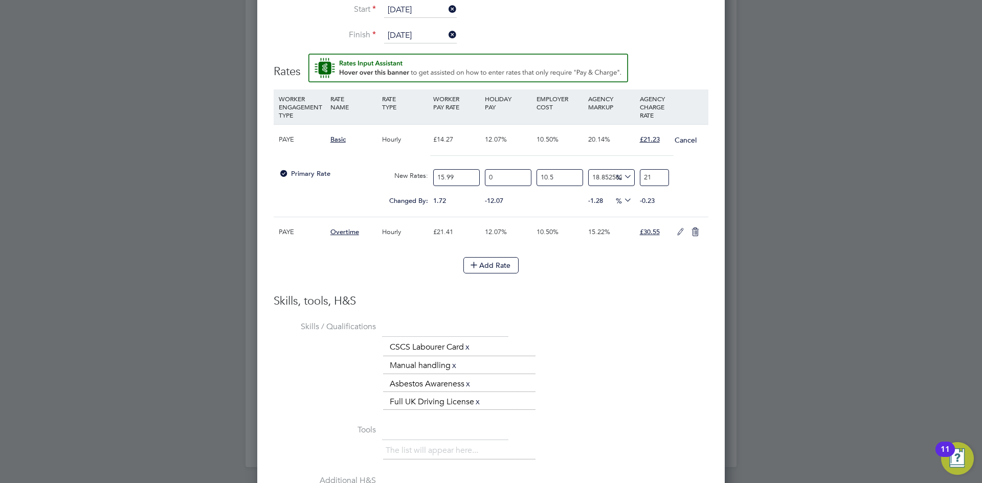
type input "21.2"
type input "20.154281946578603"
type input "21.23"
click at [682, 228] on icon at bounding box center [680, 232] width 13 height 8
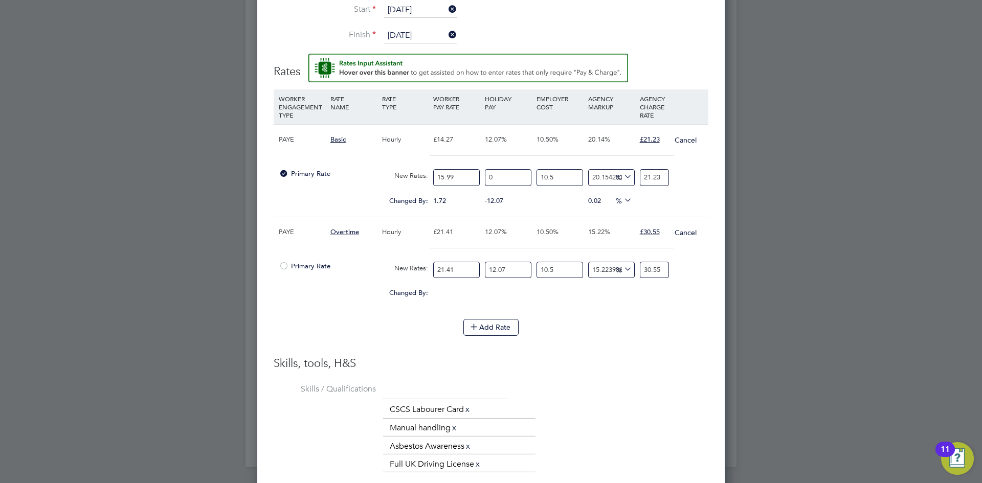
drag, startPoint x: 463, startPoint y: 258, endPoint x: 373, endPoint y: 247, distance: 90.7
click at [373, 247] on div "PAYE Overtime Hourly £21.41 12.07% 10.50% 15.22% £30.55 Cancel Primary Rate New…" at bounding box center [491, 263] width 435 height 93
type input "2"
type input "2.8538066324147593"
type input "23"
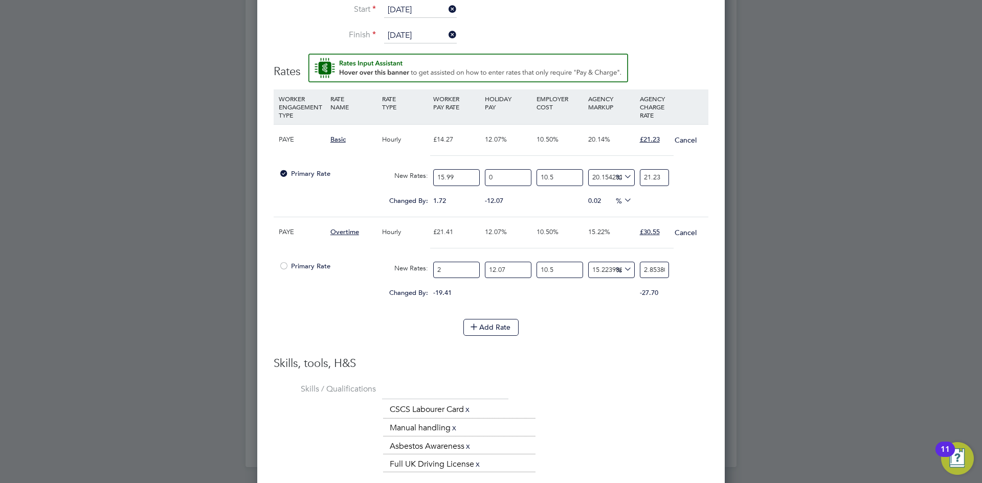
type input "32.81877627276973"
type input "23.9"
type input "34.10298925735638"
type input "23.99"
type input "34.23141055581504"
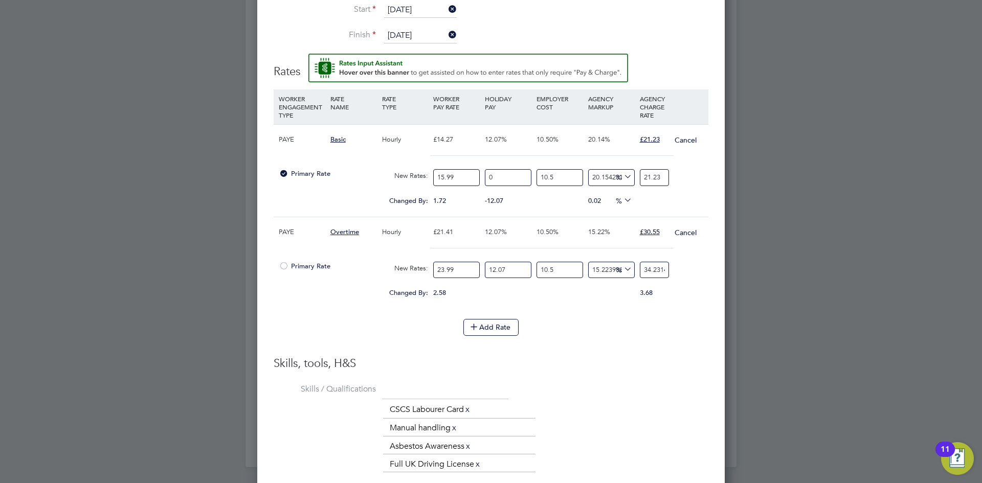
type input "23.99"
type input "0"
type input "30.544669006705664"
click at [653, 257] on div "30.544669006705664" at bounding box center [654, 270] width 34 height 27
drag, startPoint x: 642, startPoint y: 262, endPoint x: 728, endPoint y: 267, distance: 86.6
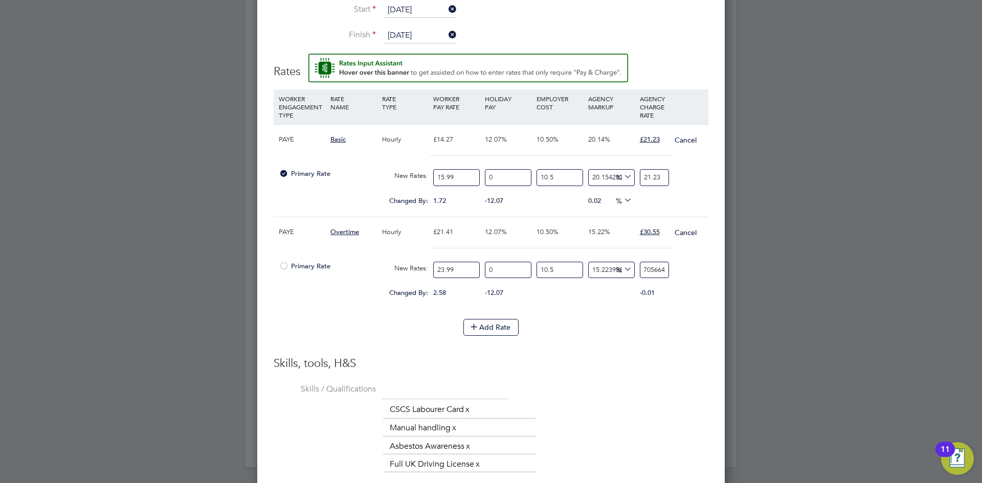
type input "-88.68306741685355"
type input "3"
type input "13.169325831464468"
type input "30"
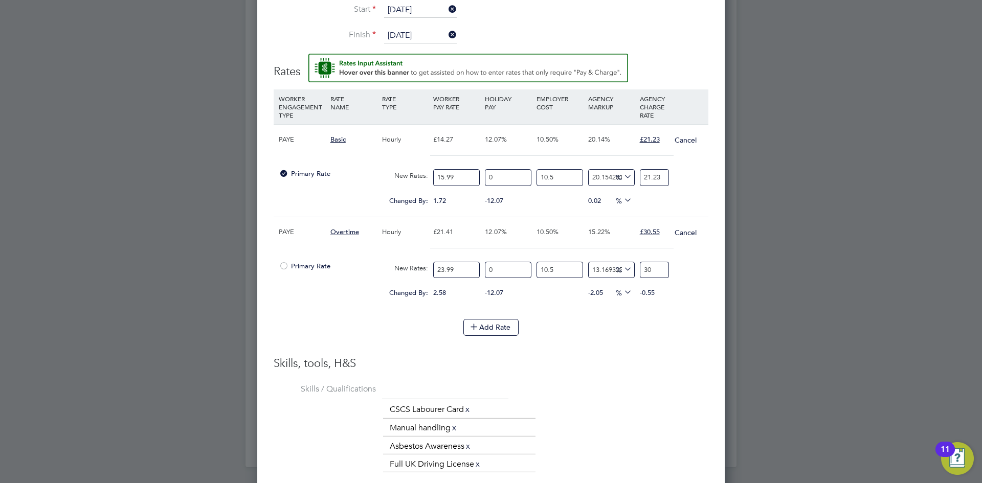
type input "15.055481261988875"
type input "30.5"
type input "15.244096805041316"
type input "30.55"
click at [669, 303] on li "WORKER ENGAGEMENT TYPE RATE NAME RATE TYPE WORKER PAY RATE HOLIDAY PAY EMPLOYER…" at bounding box center [491, 205] width 435 height 230
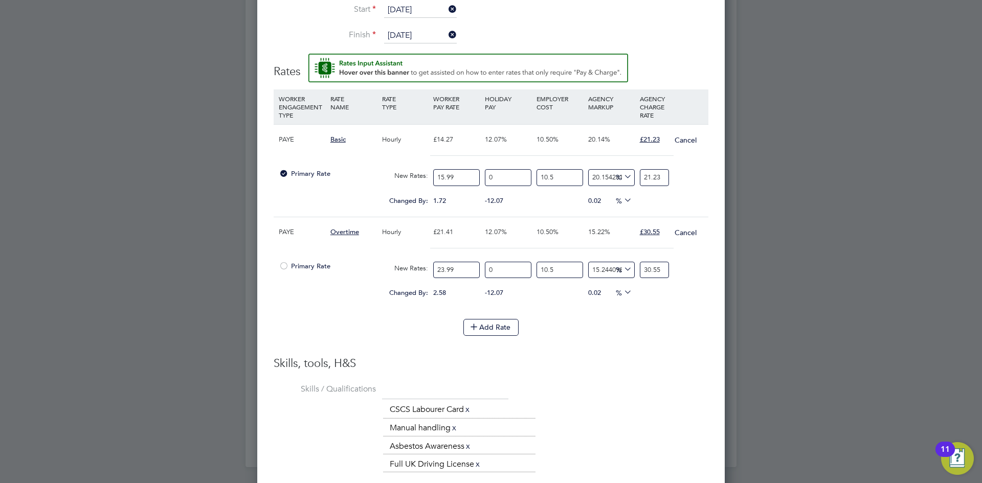
click at [602, 348] on li "WORKER ENGAGEMENT TYPE RATE NAME RATE TYPE WORKER PAY RATE HOLIDAY PAY EMPLOYER…" at bounding box center [491, 223] width 435 height 267
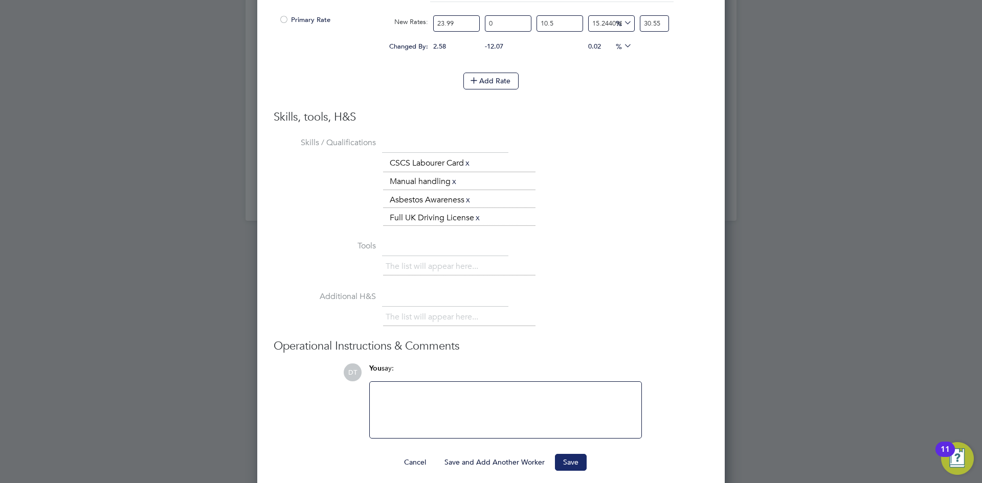
click at [566, 455] on button "Save" at bounding box center [571, 462] width 32 height 16
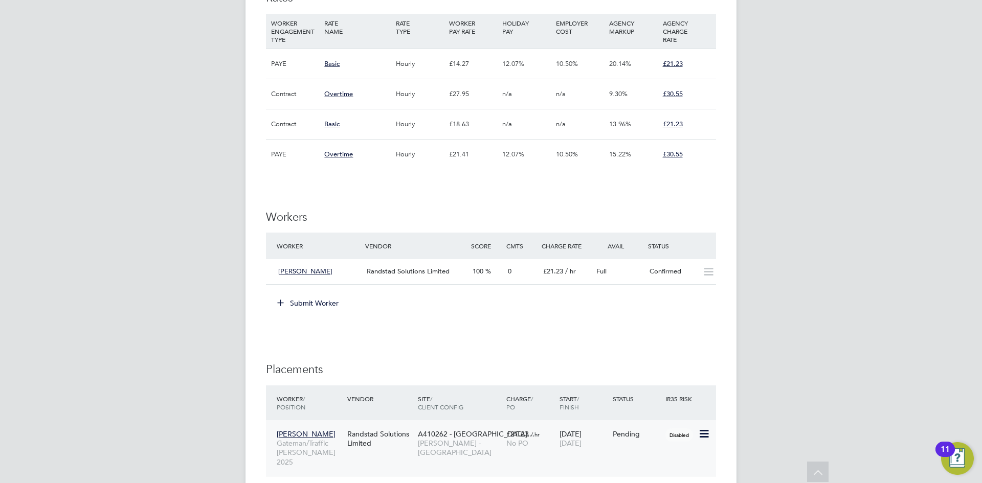
click at [707, 429] on icon at bounding box center [703, 434] width 10 height 12
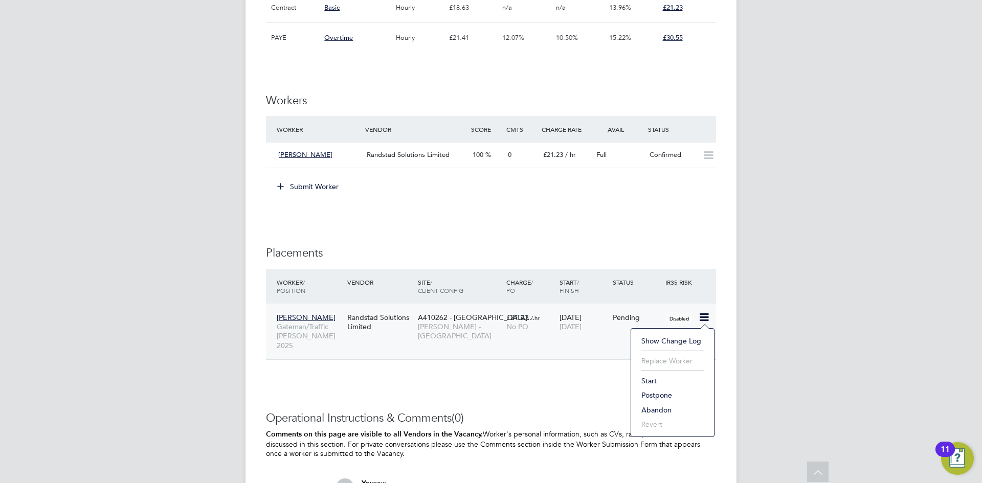
click at [646, 380] on li "Start" at bounding box center [672, 381] width 73 height 14
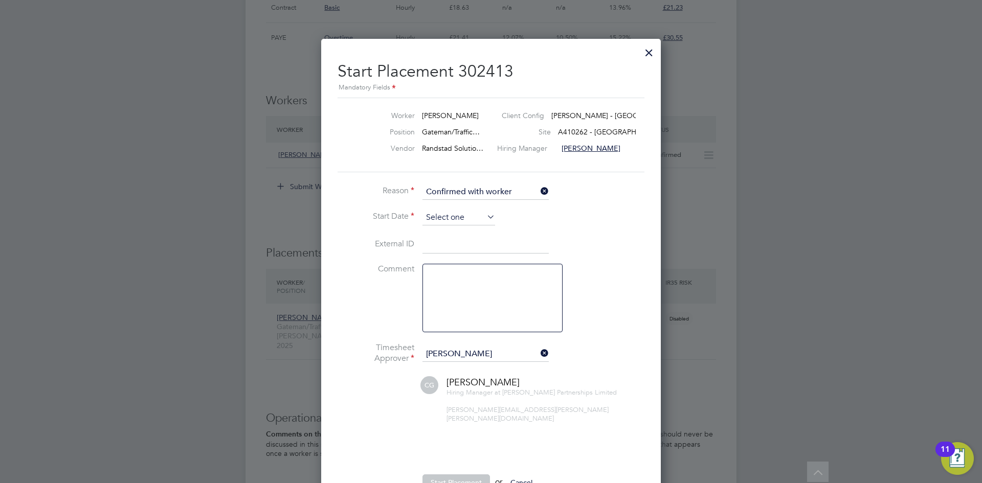
click at [434, 213] on input at bounding box center [458, 217] width 73 height 15
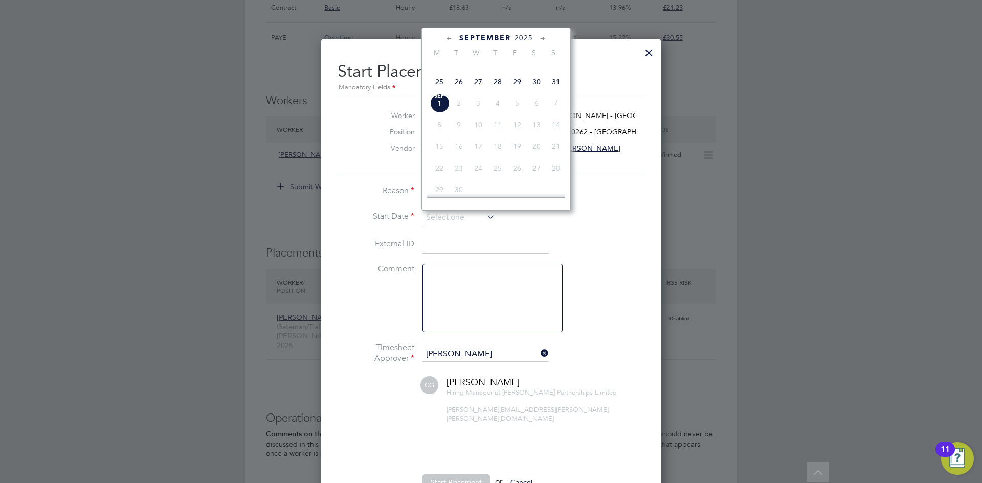
click at [451, 92] on span "26" at bounding box center [458, 81] width 19 height 19
type input "[DATE]"
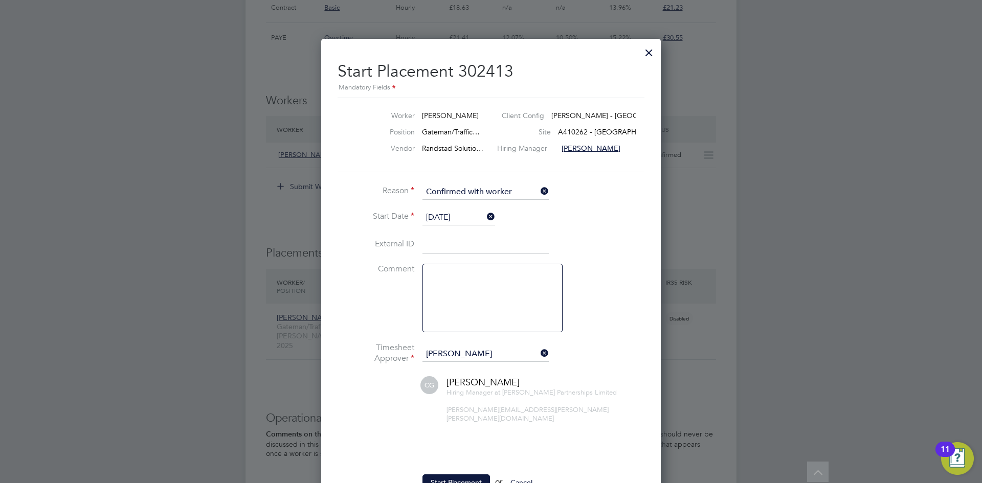
click at [356, 181] on div "Start Placement 302413 Mandatory Fields Worker Iwona Jenner Client Config Lovel…" at bounding box center [491, 277] width 307 height 449
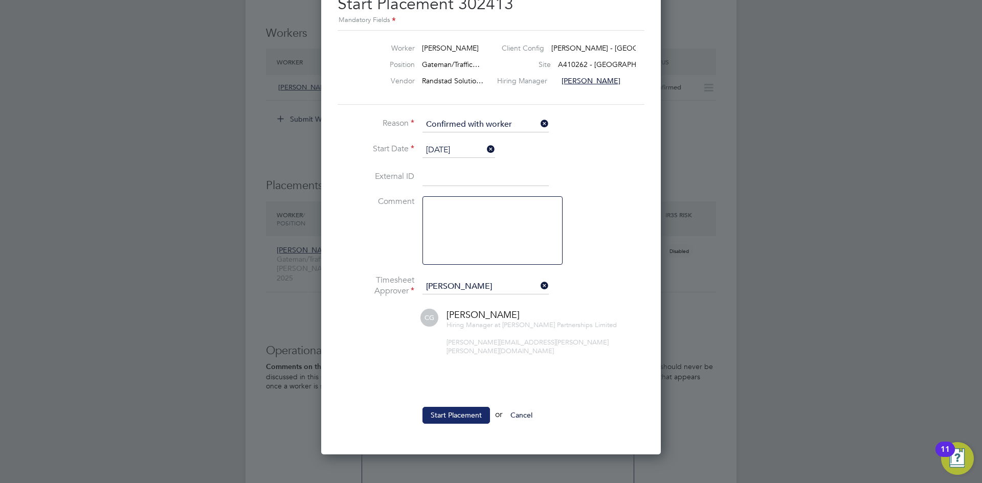
click at [438, 407] on button "Start Placement" at bounding box center [456, 415] width 68 height 16
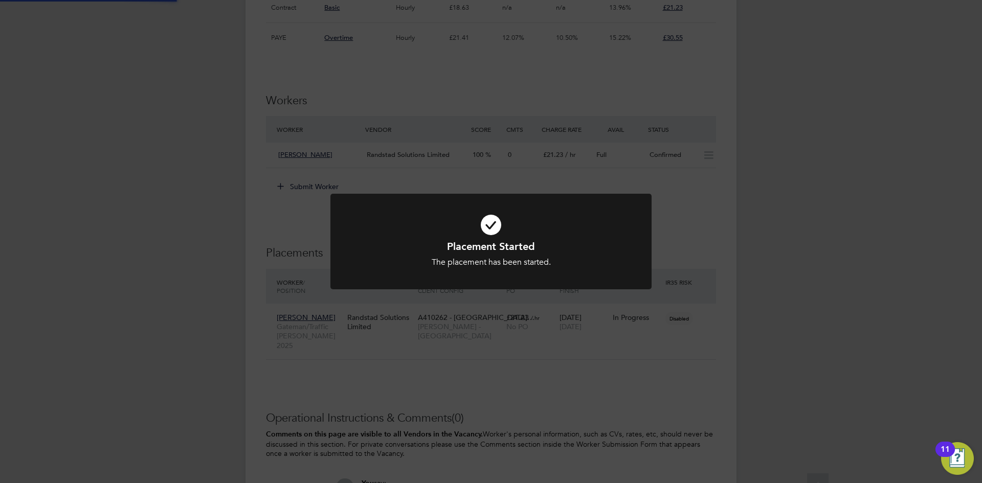
click at [194, 114] on div "Placement Started The placement has been started. Cancel Okay" at bounding box center [491, 241] width 982 height 483
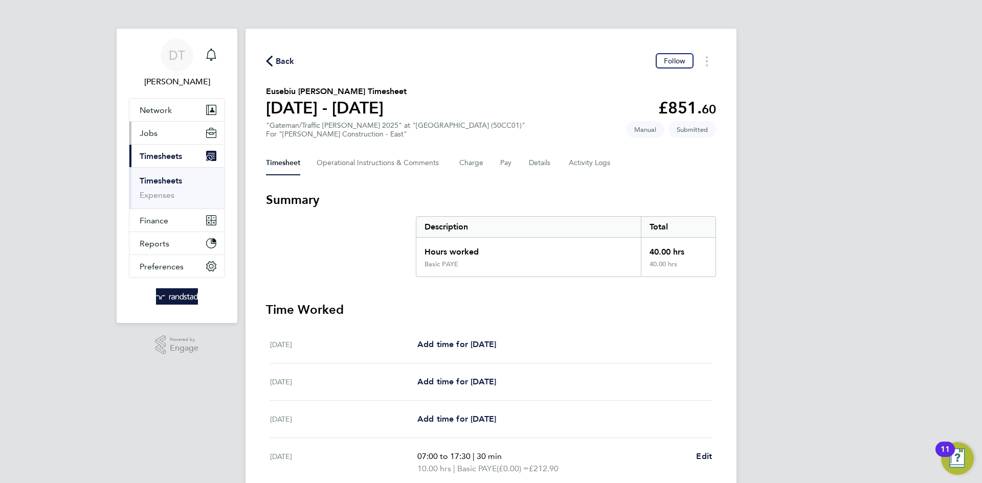
click at [173, 138] on button "Jobs" at bounding box center [176, 133] width 95 height 23
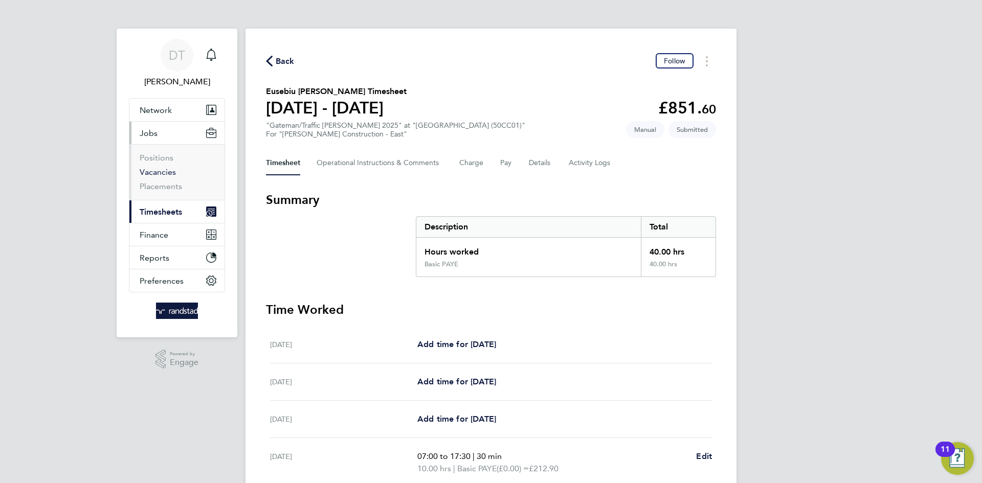
click at [160, 176] on link "Vacancies" at bounding box center [158, 172] width 36 height 10
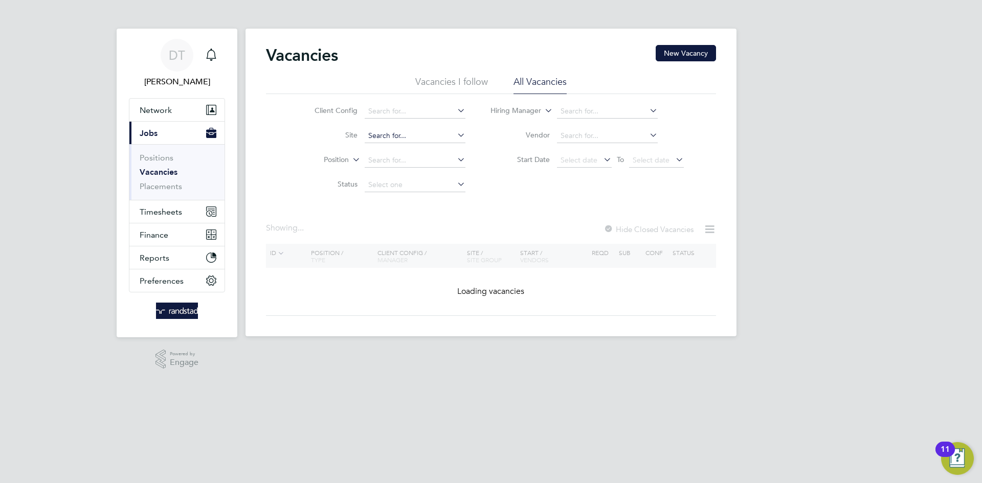
click at [385, 133] on input at bounding box center [415, 136] width 101 height 14
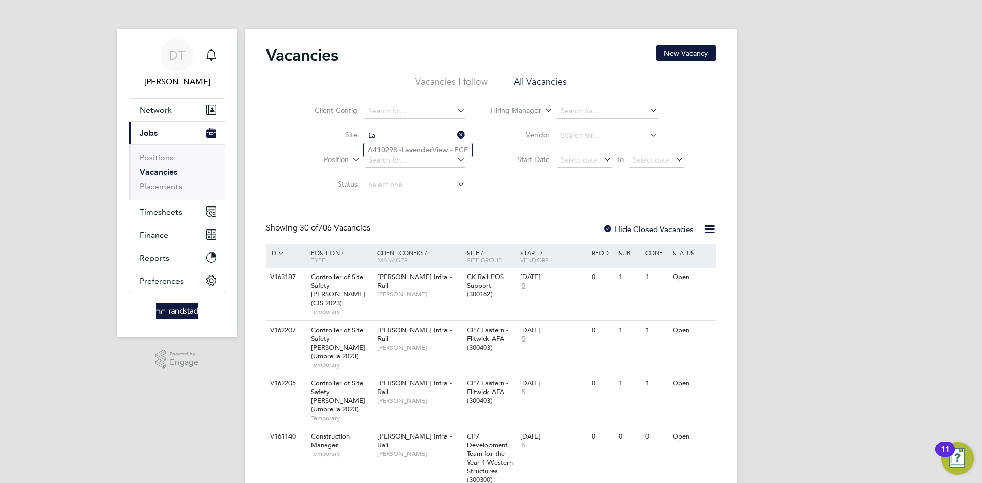
type input "L"
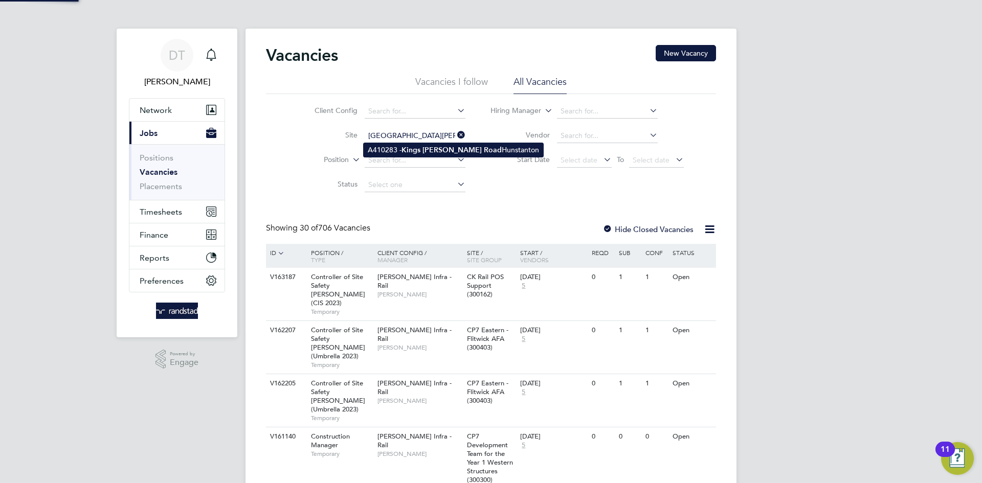
click at [396, 153] on li "A410283 - [GEOGRAPHIC_DATA][PERSON_NAME]" at bounding box center [454, 150] width 180 height 14
type input "A410283 - [GEOGRAPHIC_DATA][PERSON_NAME]"
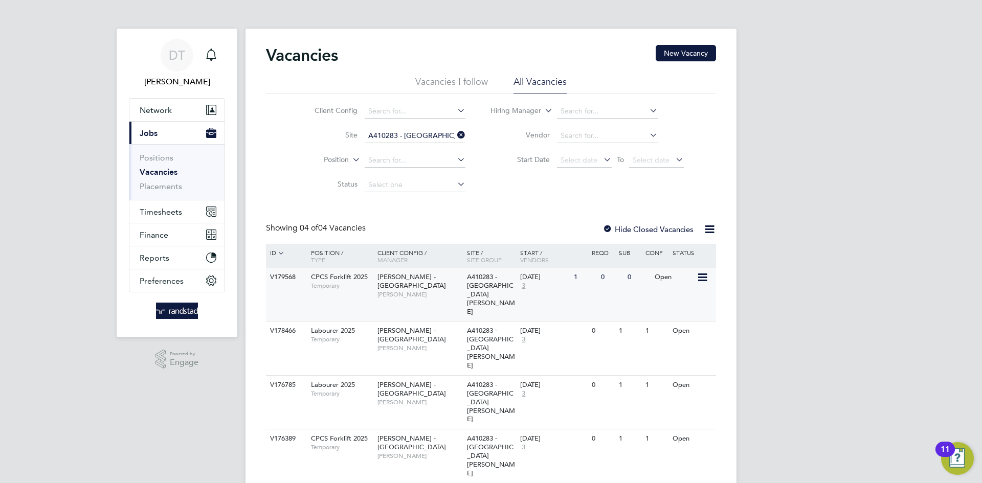
click at [409, 290] on span "[PERSON_NAME]" at bounding box center [419, 294] width 84 height 8
click at [455, 132] on icon at bounding box center [455, 135] width 0 height 14
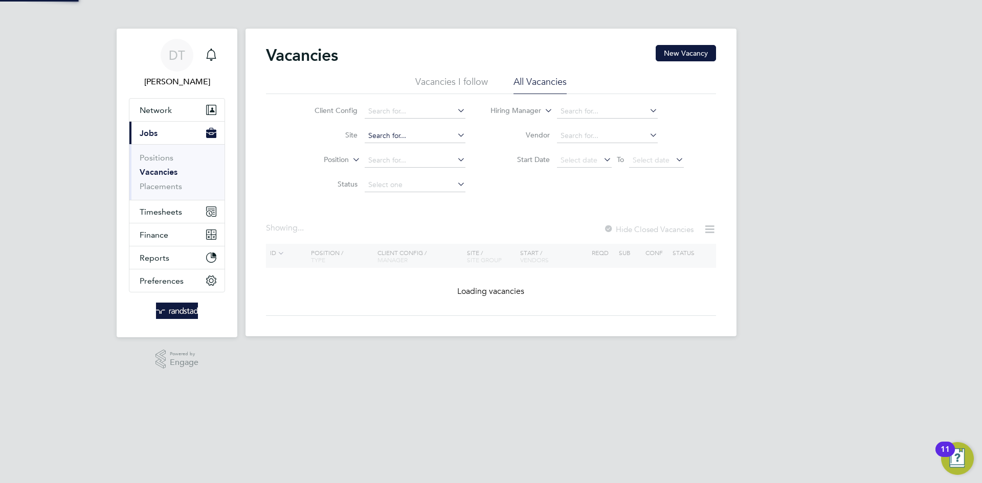
click at [437, 136] on input at bounding box center [415, 136] width 101 height 14
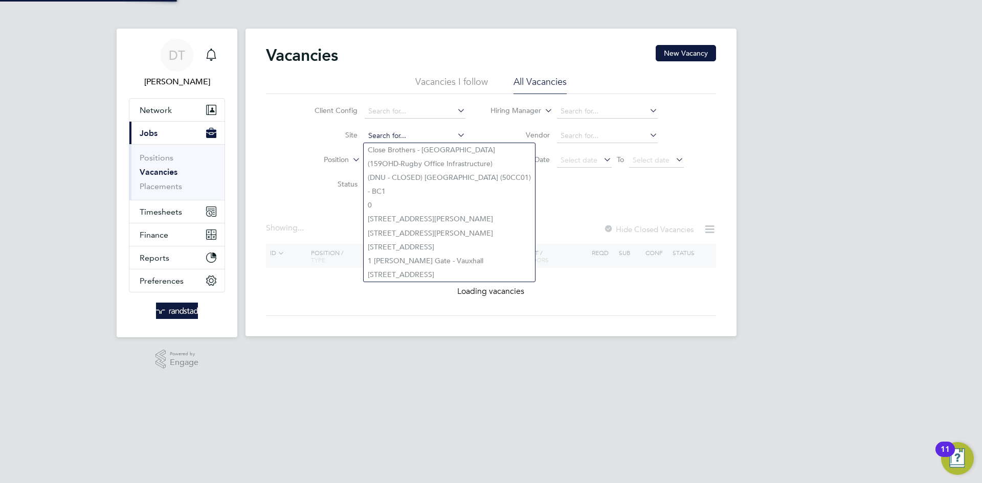
type input ":"
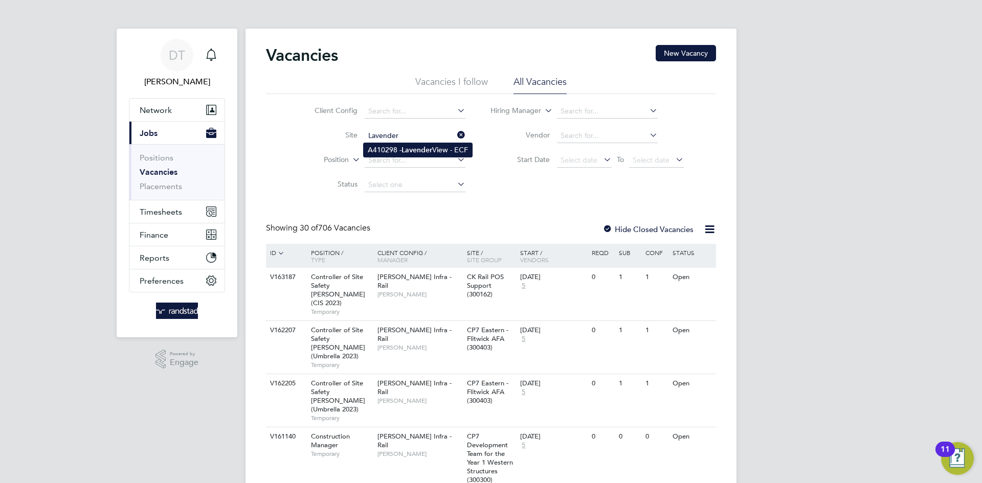
click at [422, 146] on b "Lavender" at bounding box center [416, 150] width 31 height 9
type input "A410298 - Lavender View - ECF"
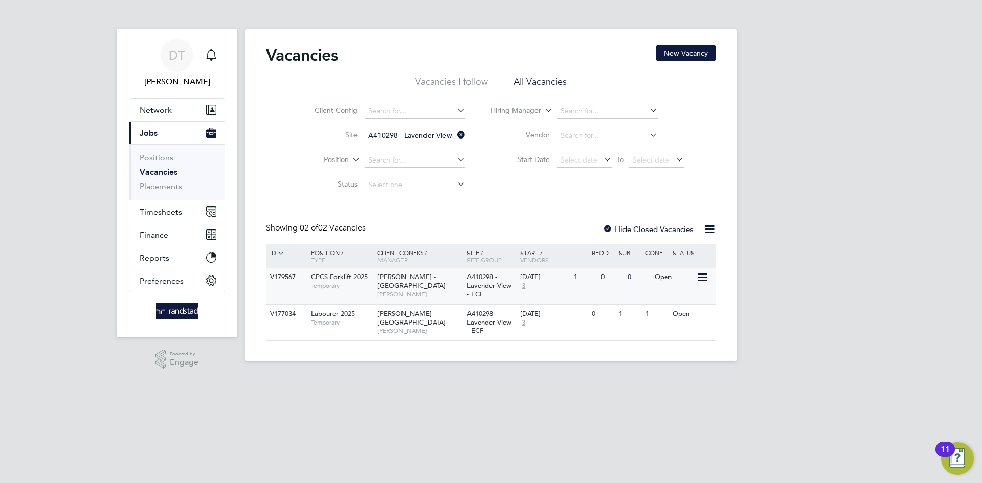
click at [527, 284] on span "3" at bounding box center [523, 286] width 7 height 9
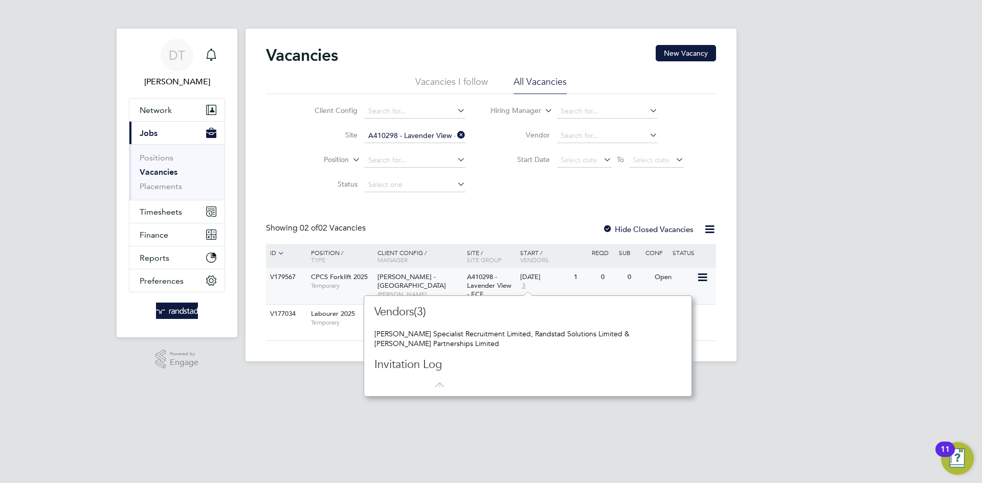
click at [546, 281] on div "[DATE]" at bounding box center [544, 277] width 49 height 9
click at [182, 109] on button "Network" at bounding box center [176, 110] width 95 height 23
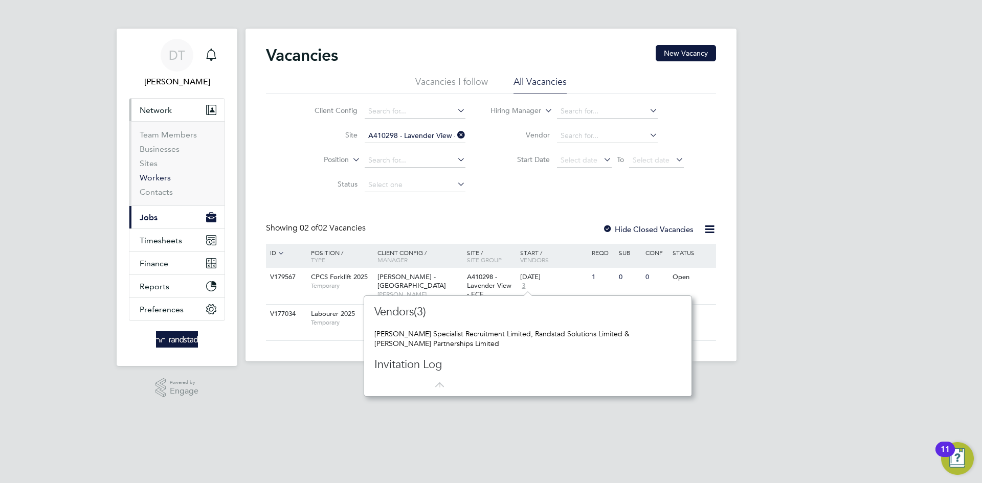
click at [157, 178] on link "Workers" at bounding box center [155, 178] width 31 height 10
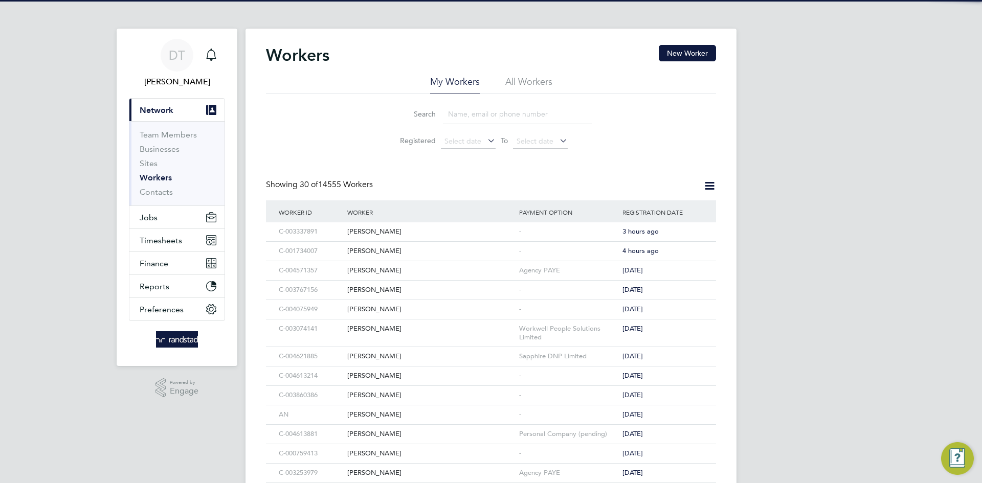
click at [532, 73] on div "Workers New Worker" at bounding box center [491, 60] width 450 height 31
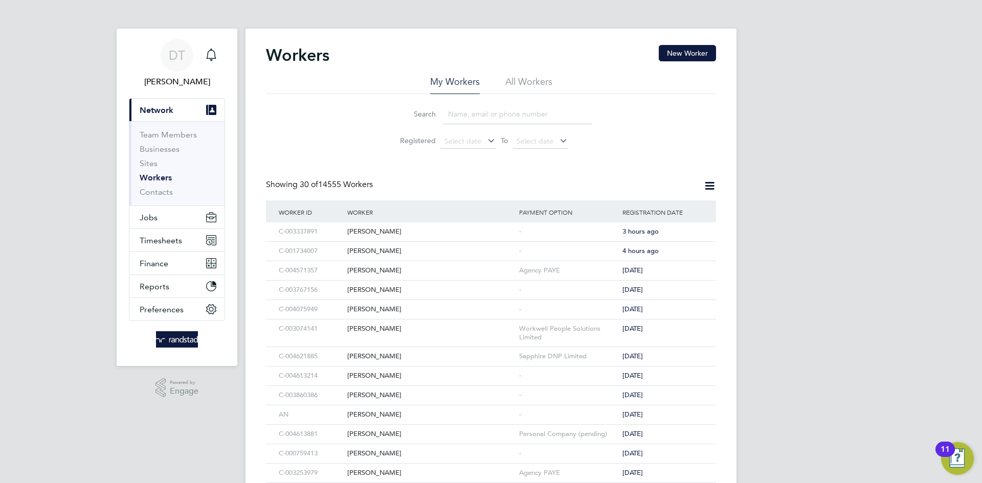
click at [526, 81] on li "All Workers" at bounding box center [528, 85] width 47 height 18
click at [486, 118] on input at bounding box center [517, 114] width 149 height 20
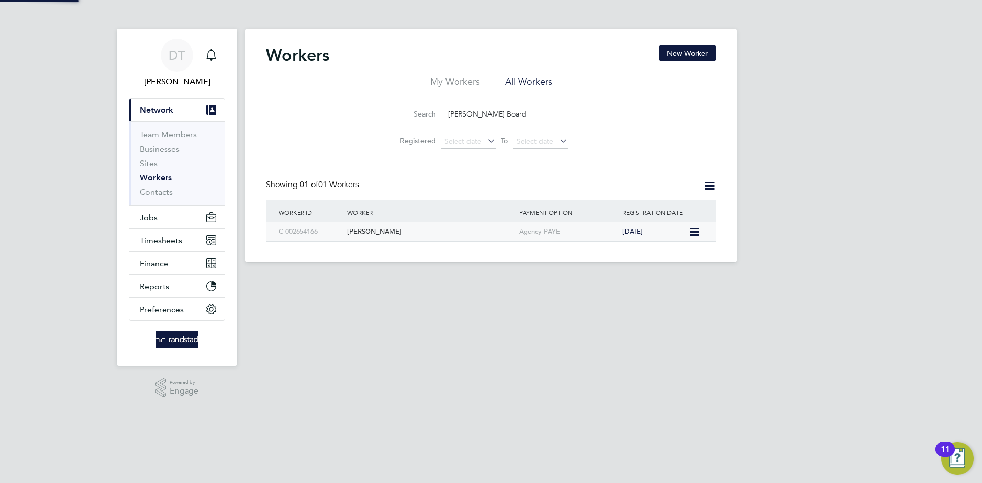
type input "Harvey Board"
click at [414, 227] on div "Harvey Boardman" at bounding box center [431, 231] width 172 height 19
click at [162, 221] on button "Jobs" at bounding box center [176, 217] width 95 height 23
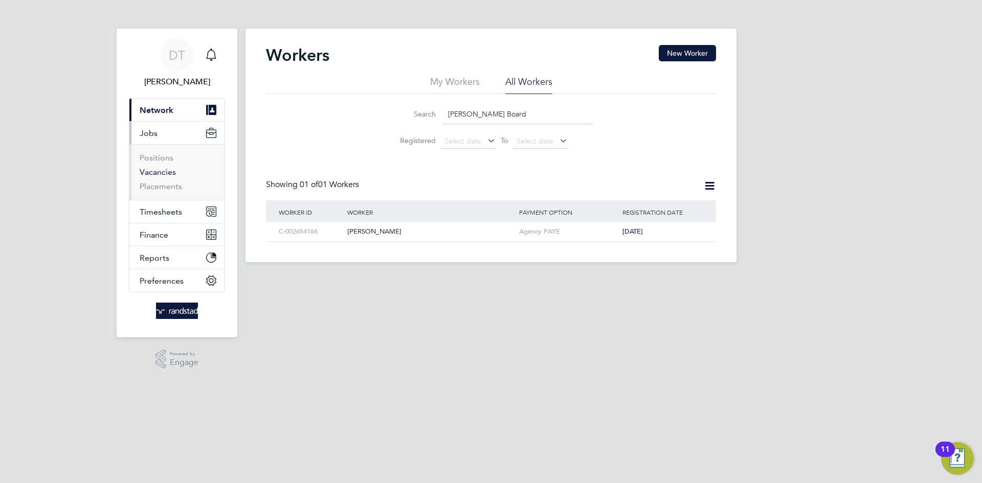
click at [147, 171] on link "Vacancies" at bounding box center [158, 172] width 36 height 10
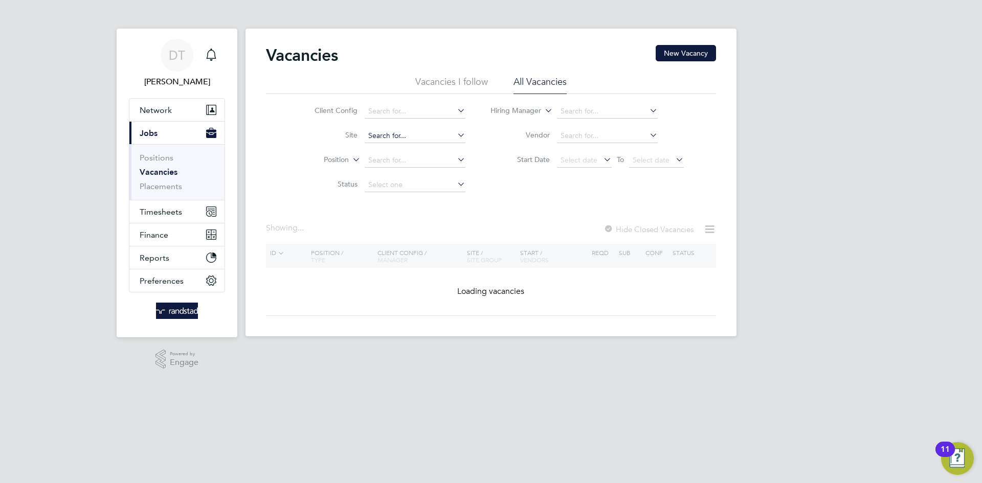
click at [375, 138] on input at bounding box center [415, 136] width 101 height 14
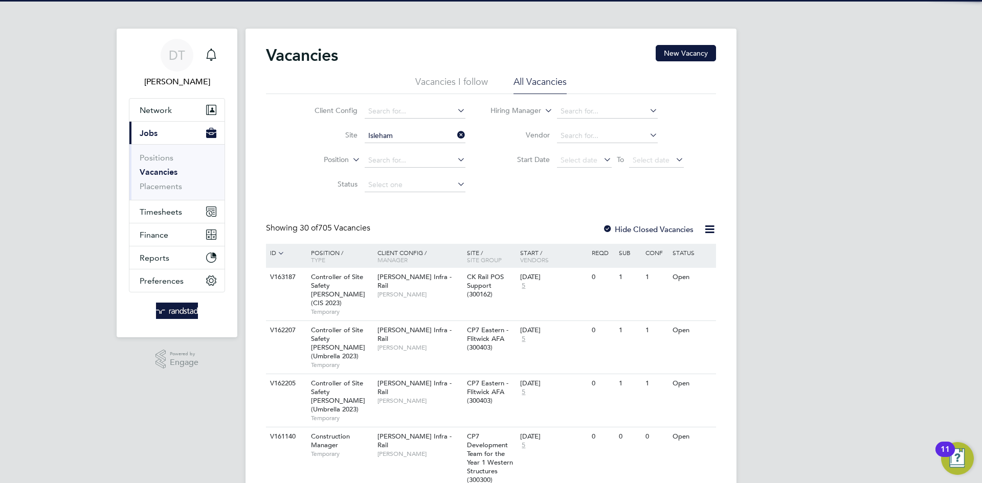
click at [419, 152] on li "A410293 - Station Road Isleham" at bounding box center [435, 150] width 143 height 14
type input "A410293 - Station Road Isleham"
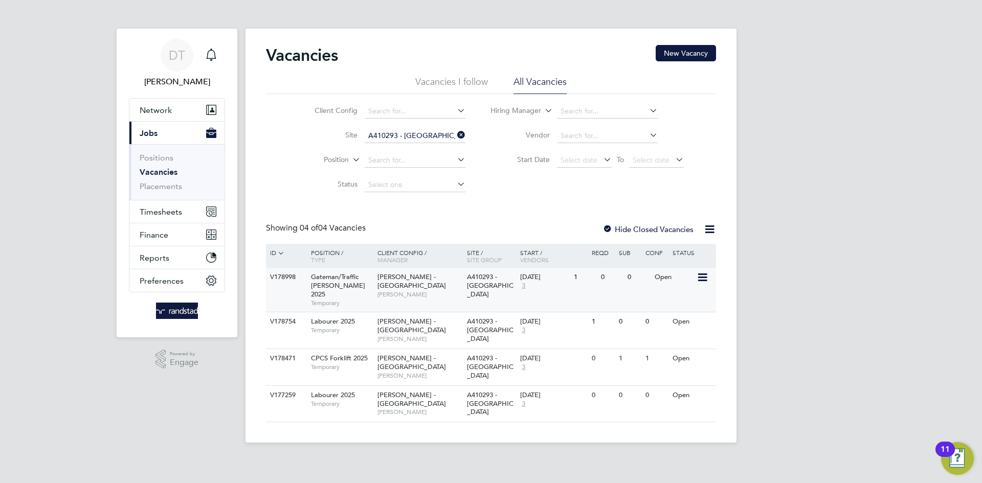
click at [394, 290] on span "Lindsay Pritcher" at bounding box center [419, 294] width 84 height 8
click at [159, 106] on span "Network" at bounding box center [156, 110] width 32 height 10
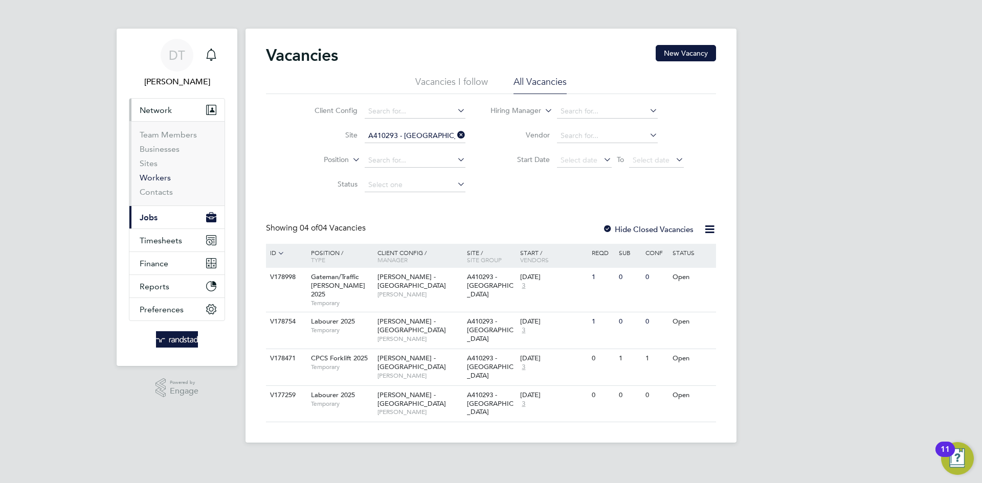
click at [157, 179] on link "Workers" at bounding box center [155, 178] width 31 height 10
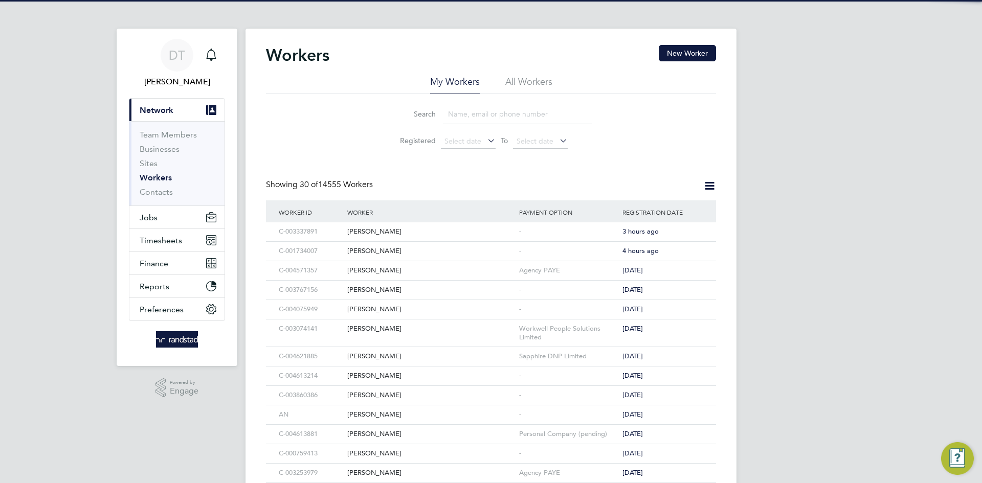
click at [530, 88] on li "All Workers" at bounding box center [528, 85] width 47 height 18
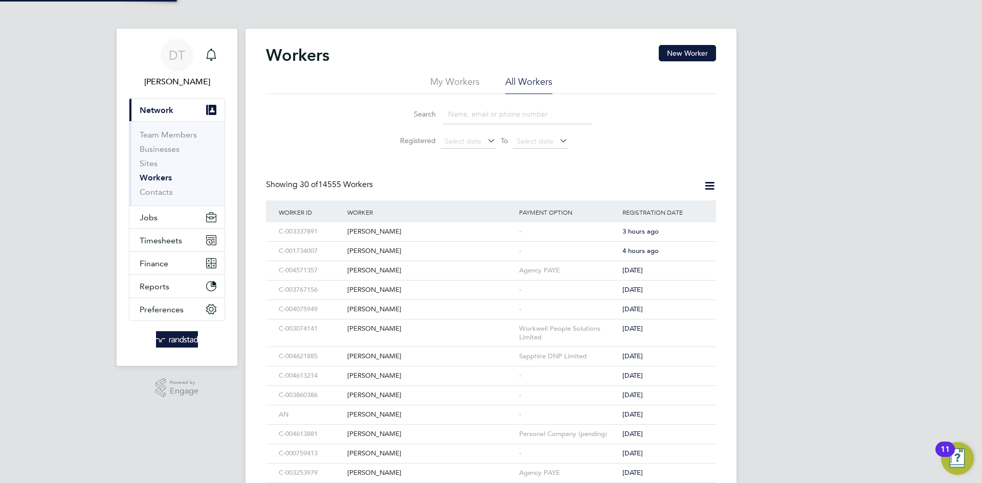
click at [478, 114] on input at bounding box center [517, 114] width 149 height 20
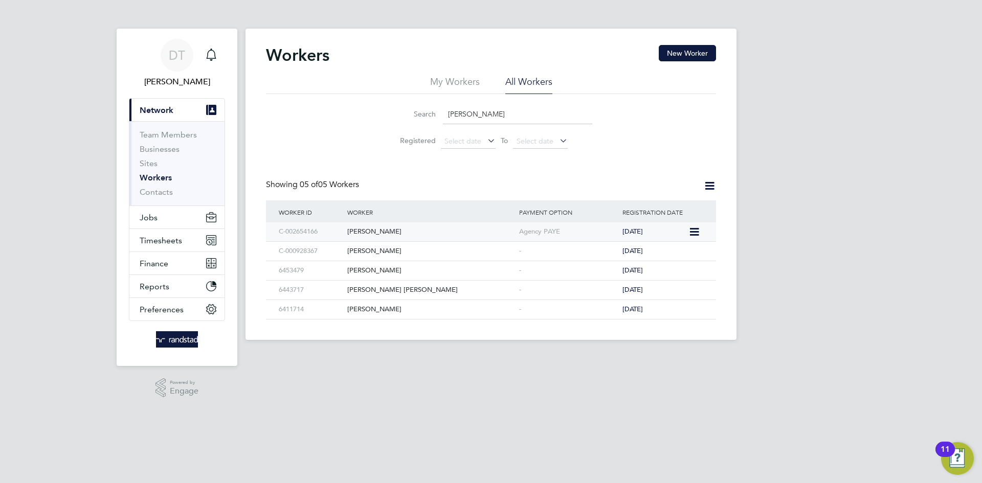
type input "Harvey B"
click at [438, 226] on div "Harvey Boardman" at bounding box center [431, 231] width 172 height 19
click at [212, 49] on icon "Main navigation" at bounding box center [211, 55] width 12 height 12
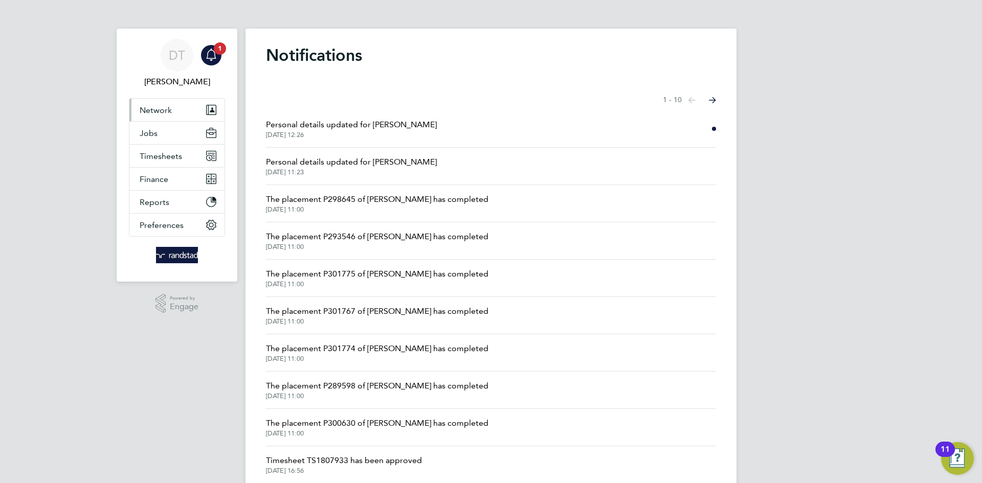
click at [175, 111] on button "Network" at bounding box center [176, 110] width 95 height 23
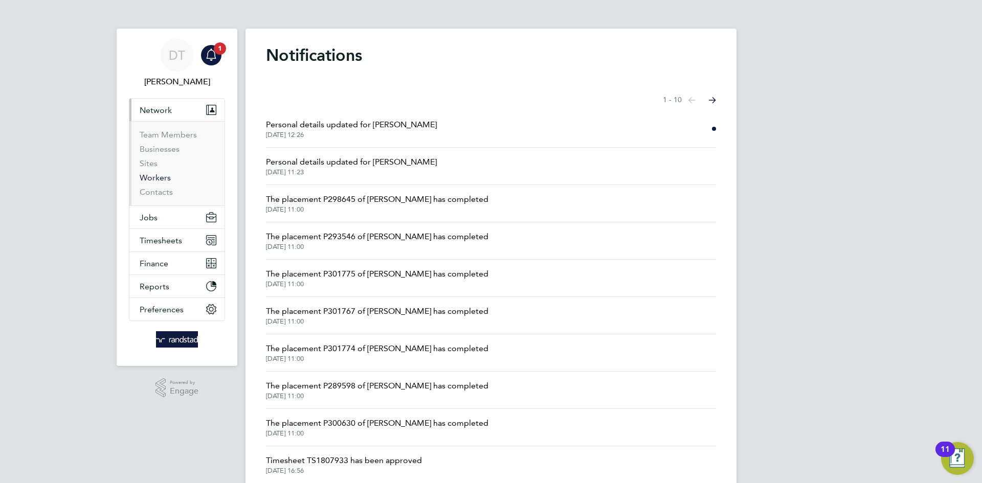
click at [155, 182] on link "Workers" at bounding box center [155, 178] width 31 height 10
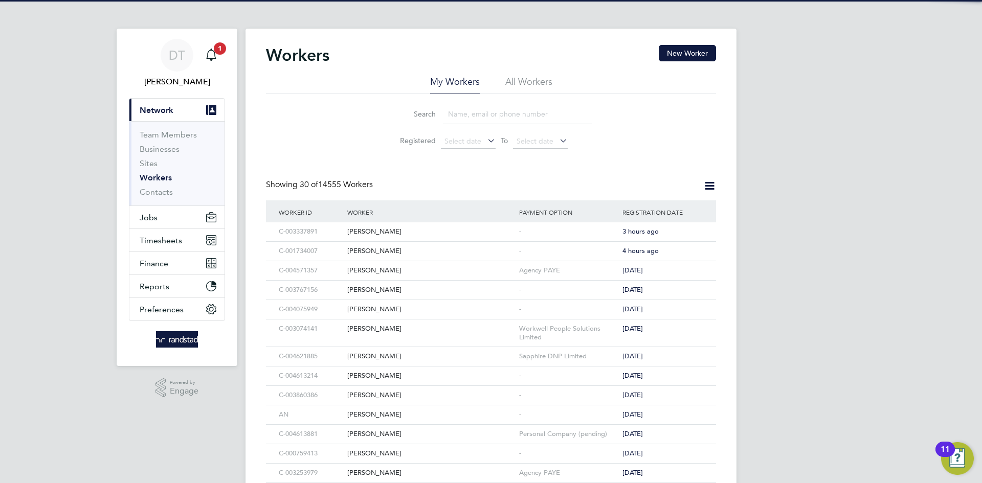
click at [482, 115] on input at bounding box center [517, 114] width 149 height 20
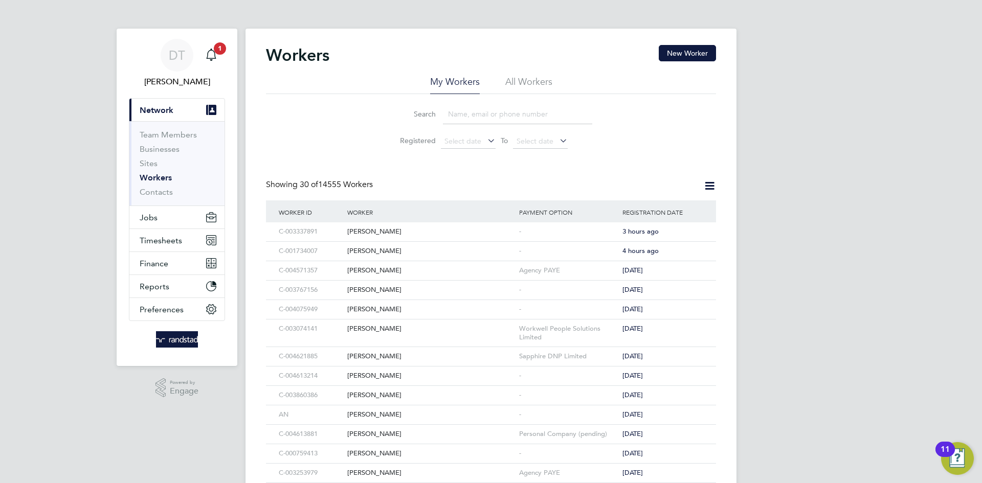
click at [513, 69] on div "Workers New Worker" at bounding box center [491, 60] width 450 height 31
click at [515, 81] on li "All Workers" at bounding box center [528, 85] width 47 height 18
click at [467, 117] on input at bounding box center [517, 114] width 149 height 20
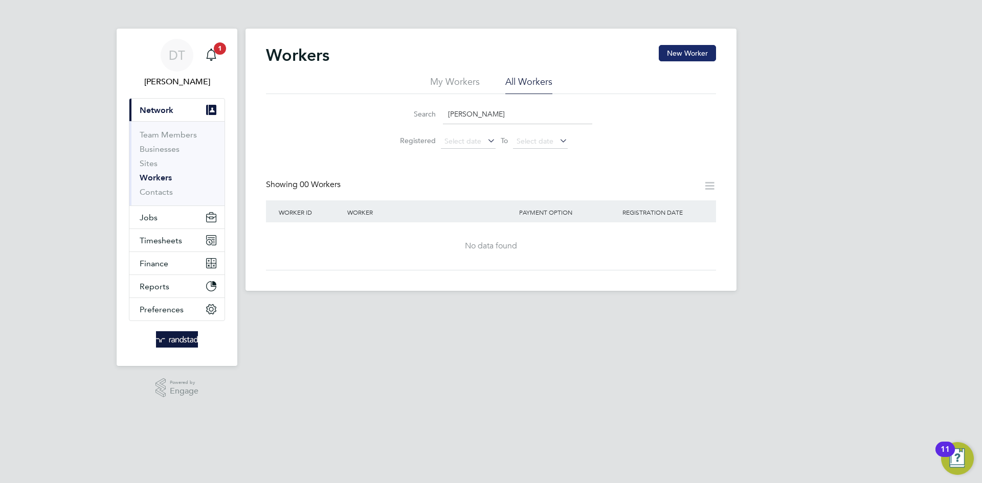
type input "Amos Eh"
click at [673, 57] on button "New Worker" at bounding box center [687, 53] width 57 height 16
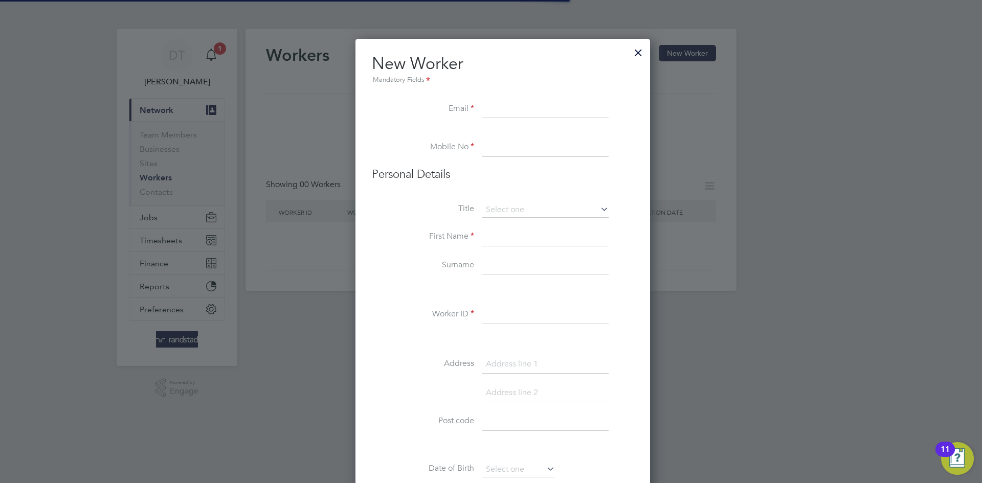
scroll to position [918, 295]
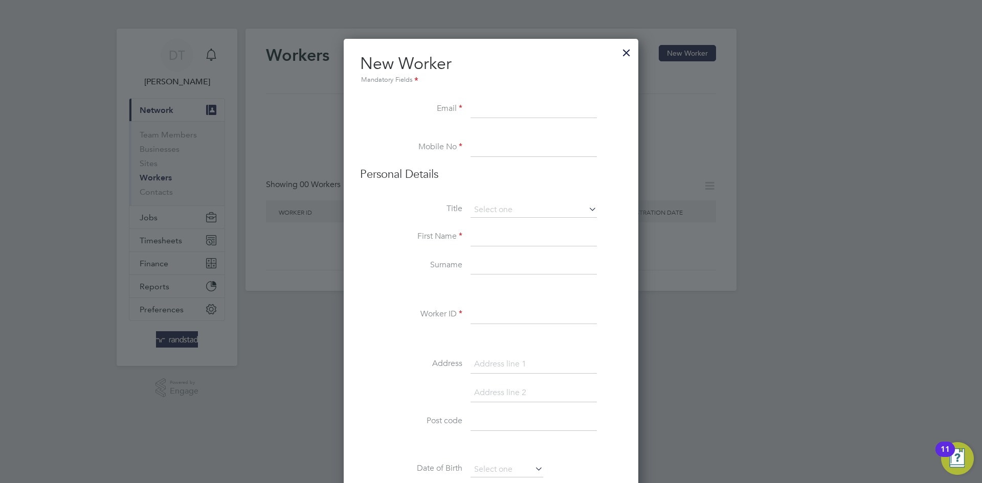
paste input "amosehis1@gmail.com"
type input "amosehis1@gmail.com"
paste input "07494523037"
type input "07494523037"
click at [489, 204] on input at bounding box center [534, 210] width 126 height 15
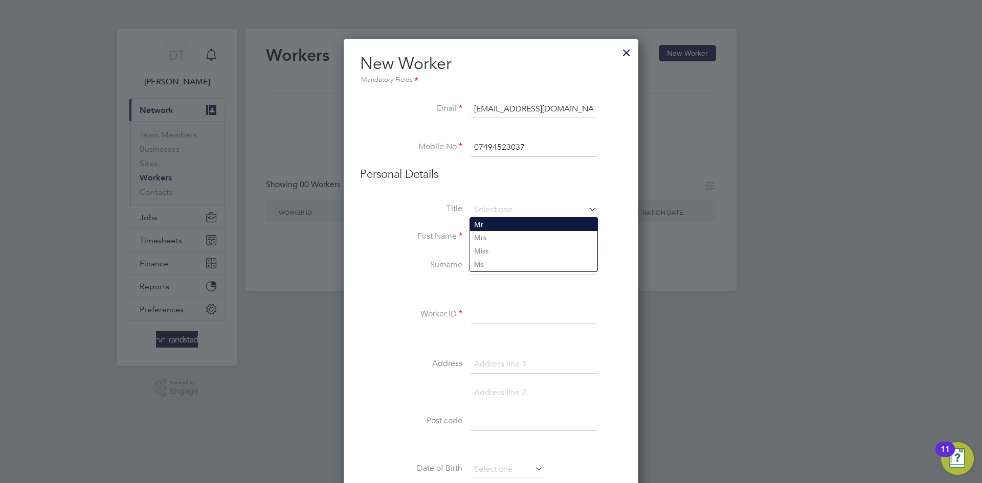
click at [486, 229] on li "Mr" at bounding box center [533, 224] width 127 height 13
type input "Mr"
click at [484, 240] on input at bounding box center [534, 237] width 126 height 18
type input "Amos"
type input "Ehiorigie-Ehis"
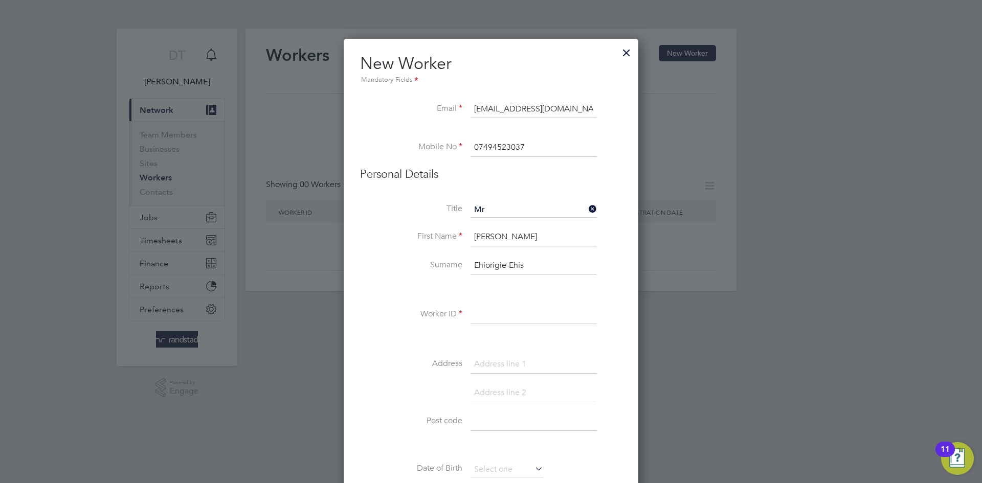
paste input "C-004625552"
type input "C-004625552"
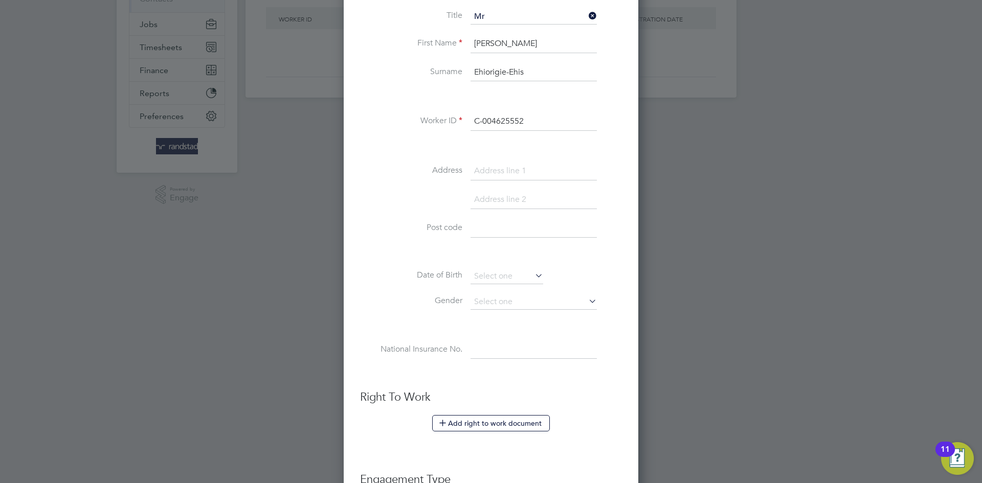
scroll to position [194, 0]
paste input "Flat 1 Tideham House Melbury Close"
type input "Flat 1 Tideham House Melbury Close"
click at [487, 220] on input at bounding box center [534, 227] width 126 height 18
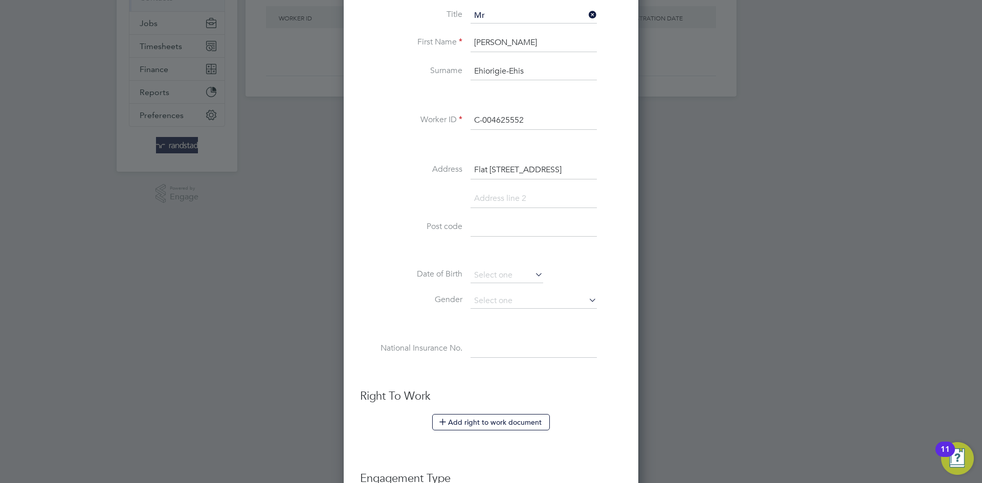
scroll to position [0, 0]
type input "SE28 0LW"
click at [545, 199] on input at bounding box center [534, 199] width 126 height 18
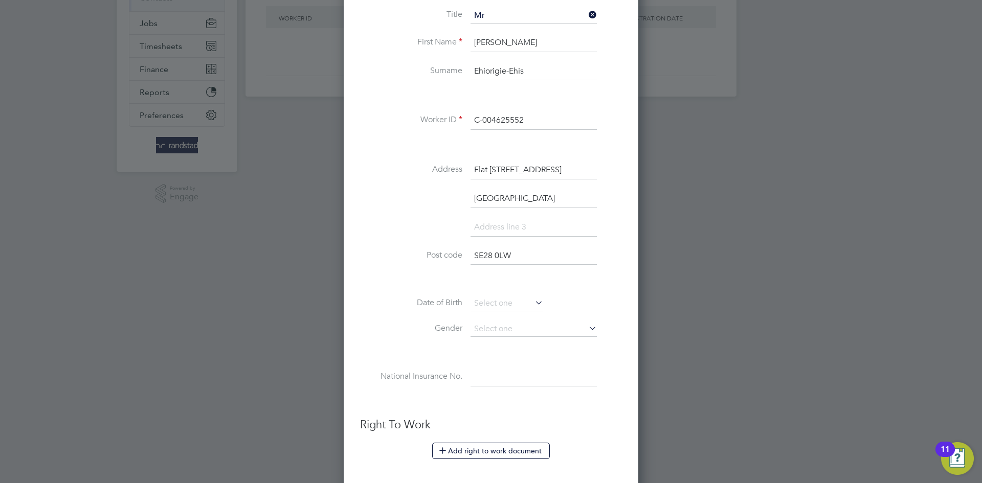
type input "London"
click at [486, 306] on input at bounding box center [507, 303] width 73 height 15
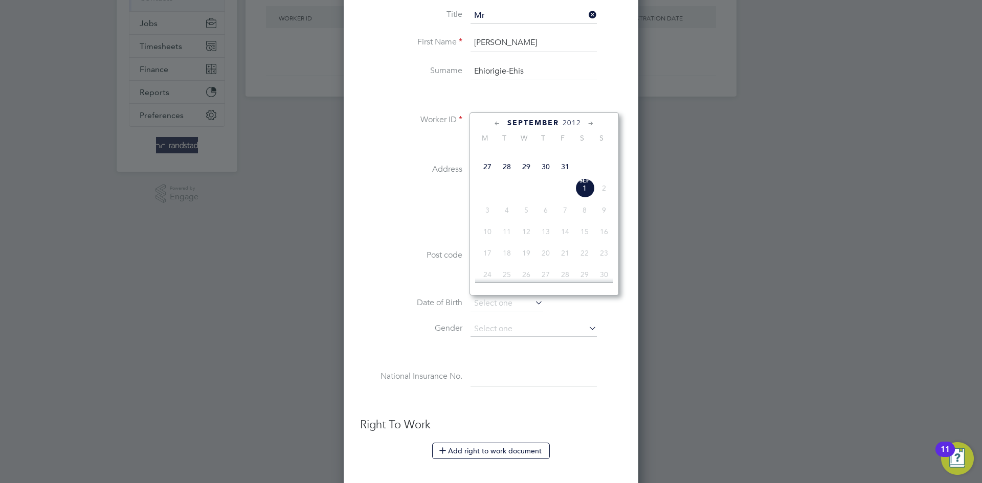
click at [571, 123] on span "2012" at bounding box center [572, 123] width 18 height 9
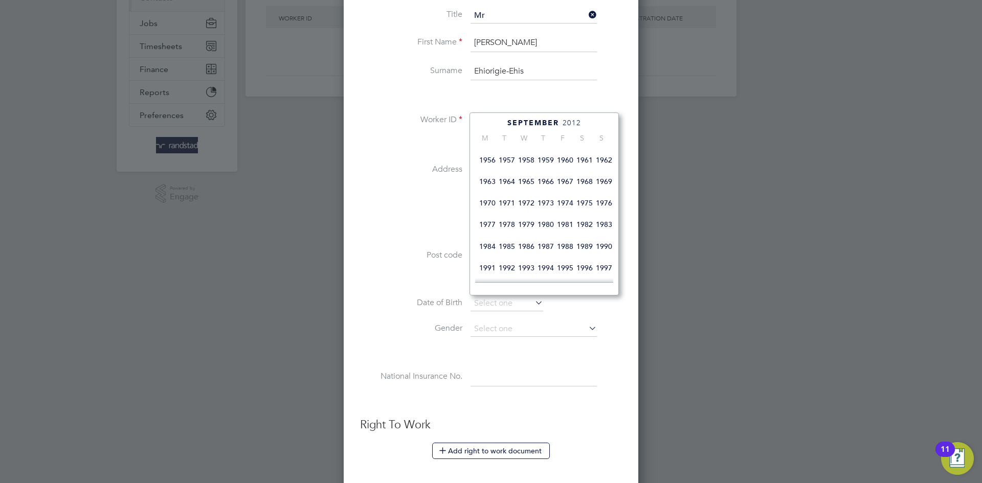
click at [609, 213] on span "1976" at bounding box center [603, 202] width 19 height 19
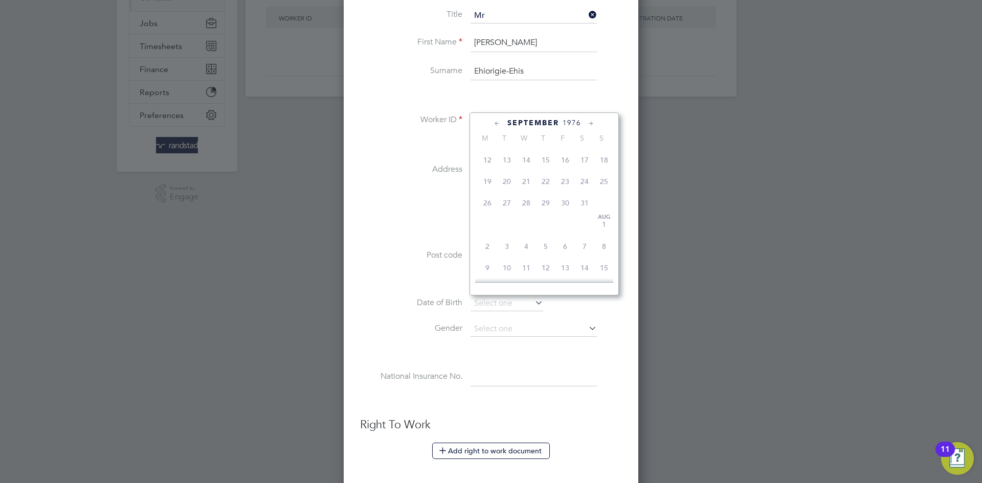
click at [497, 122] on icon at bounding box center [498, 123] width 10 height 11
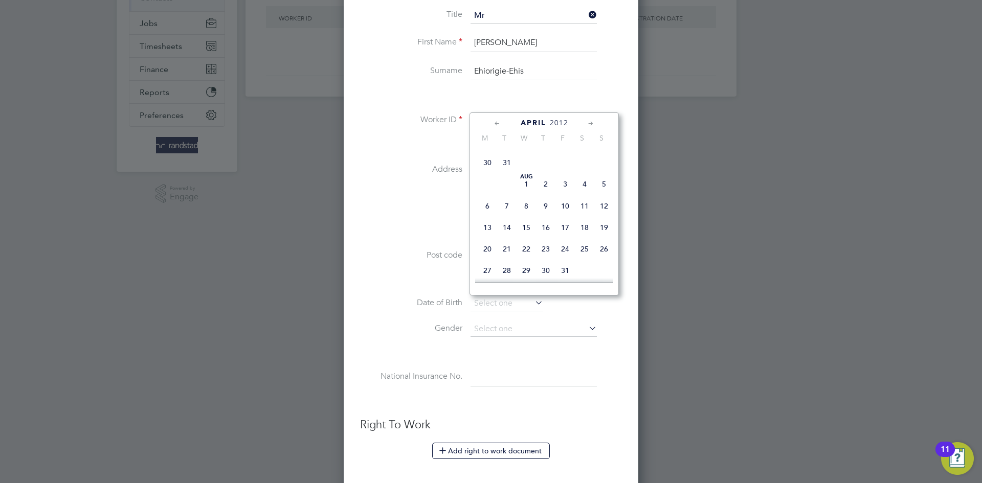
click at [497, 122] on icon at bounding box center [498, 123] width 10 height 11
click at [570, 119] on span "2012" at bounding box center [566, 123] width 18 height 9
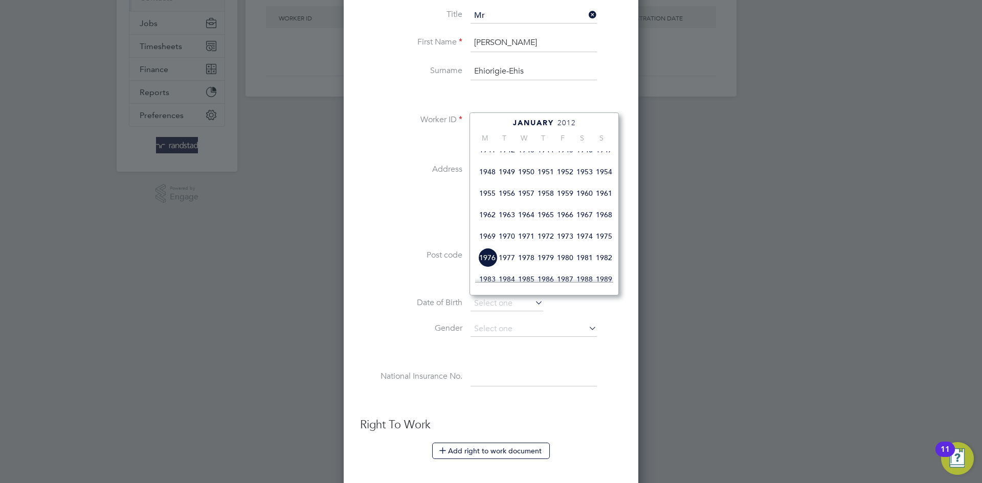
scroll to position [231, 0]
click at [488, 264] on span "1976" at bounding box center [487, 253] width 19 height 19
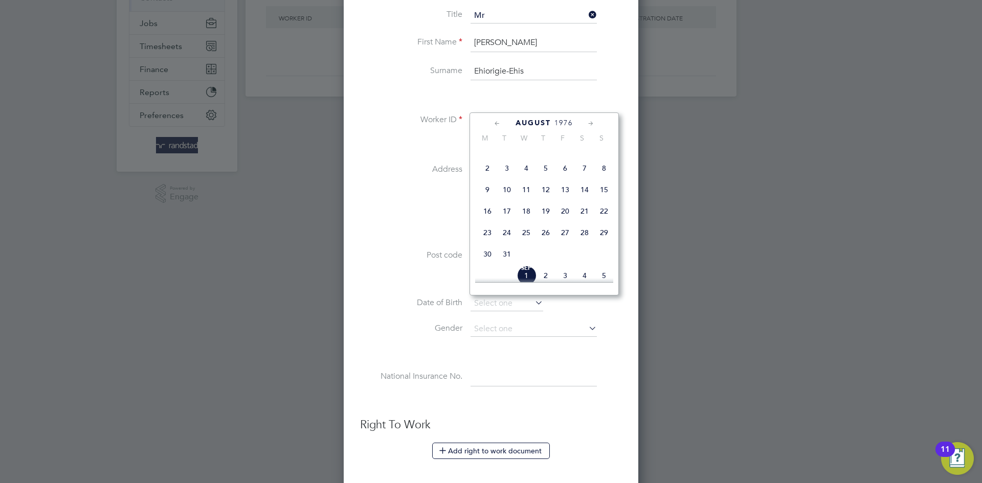
click at [495, 123] on icon at bounding box center [498, 123] width 10 height 11
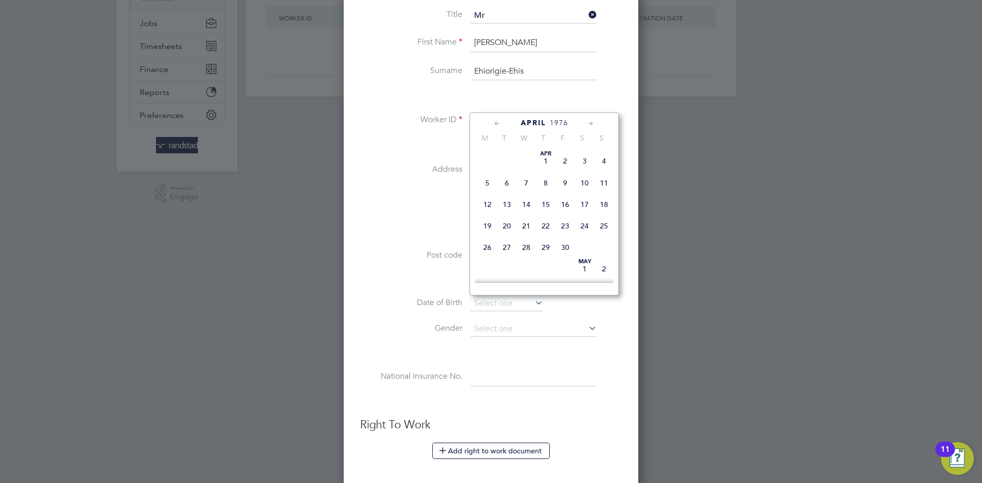
click at [495, 123] on icon at bounding box center [498, 123] width 10 height 11
click at [565, 163] on span "2" at bounding box center [564, 160] width 19 height 19
type input "02 Jan 1976"
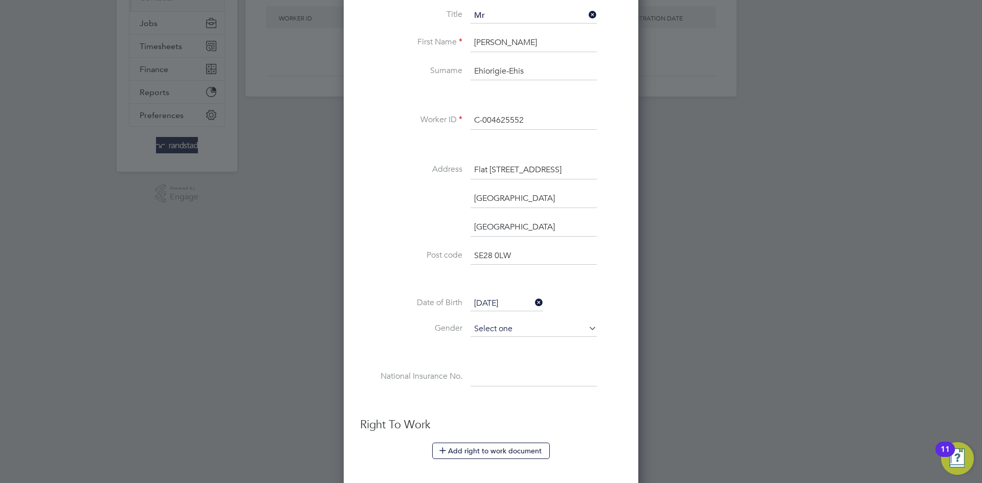
click at [516, 329] on input at bounding box center [534, 329] width 126 height 15
click at [498, 345] on li "Male" at bounding box center [533, 343] width 127 height 13
type input "Male"
drag, startPoint x: 483, startPoint y: 384, endPoint x: 456, endPoint y: 318, distance: 70.9
click at [483, 383] on input at bounding box center [534, 377] width 126 height 18
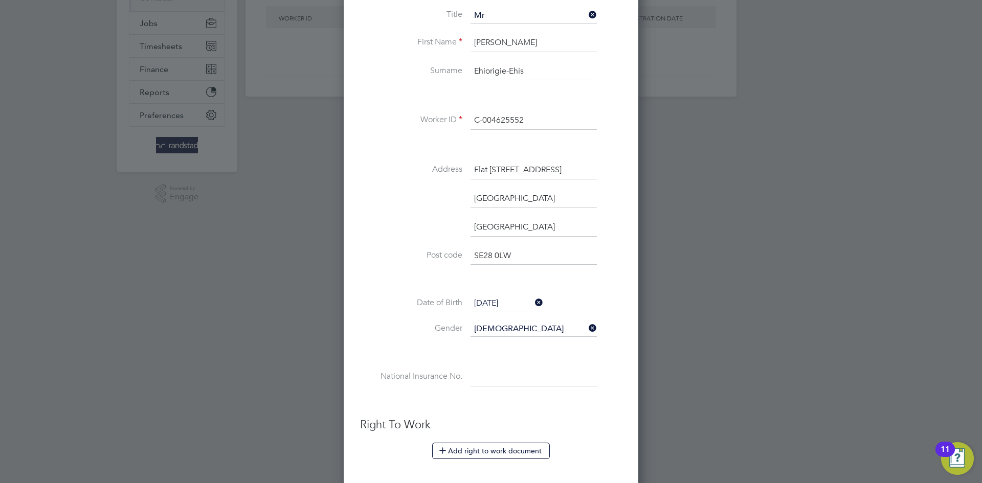
paste input "SL986204A"
type input "SL 98 62 04 A"
click at [364, 319] on li "Date of Birth 02 Jan 1976" at bounding box center [491, 309] width 262 height 26
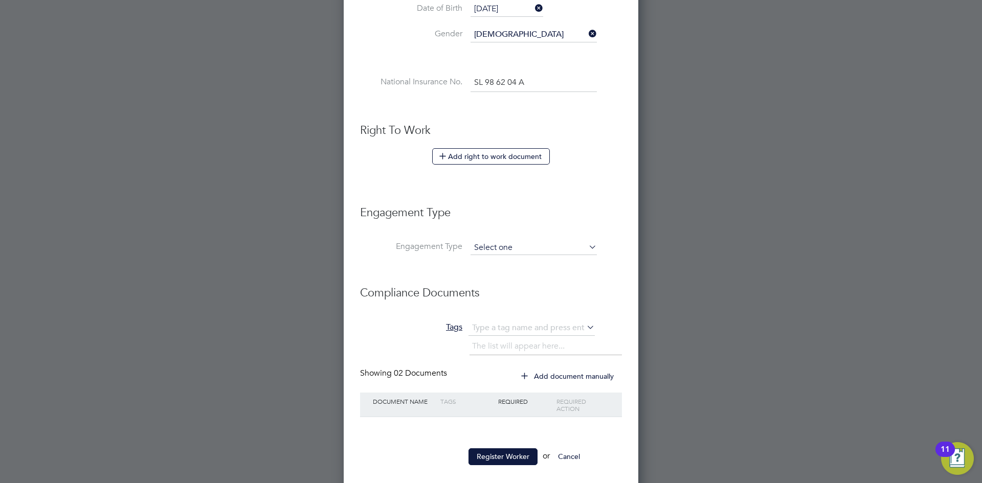
scroll to position [502, 0]
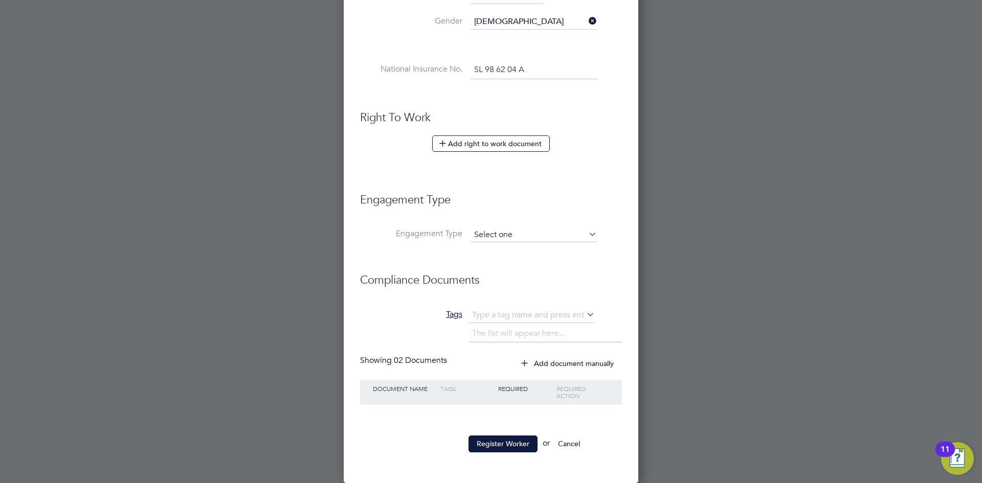
click at [503, 229] on input at bounding box center [534, 235] width 126 height 14
click at [502, 262] on li "PAYE Direct" at bounding box center [533, 264] width 127 height 15
type input "PAYE Direct"
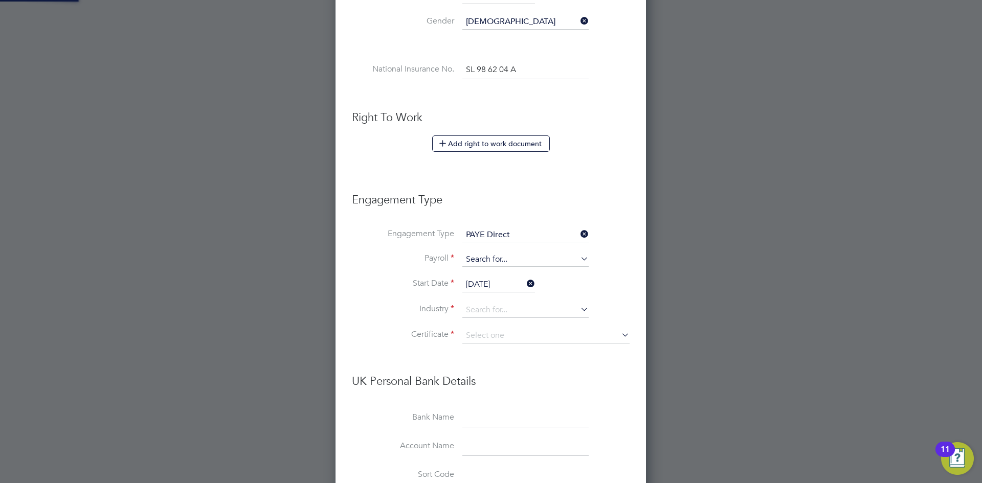
scroll to position [1246, 311]
click at [483, 255] on input at bounding box center [525, 260] width 126 height 14
click at [487, 273] on li "Agency PAYE" at bounding box center [525, 274] width 127 height 15
type input "Agency PAYE"
click at [480, 284] on input "01 Sep 2025" at bounding box center [498, 284] width 73 height 15
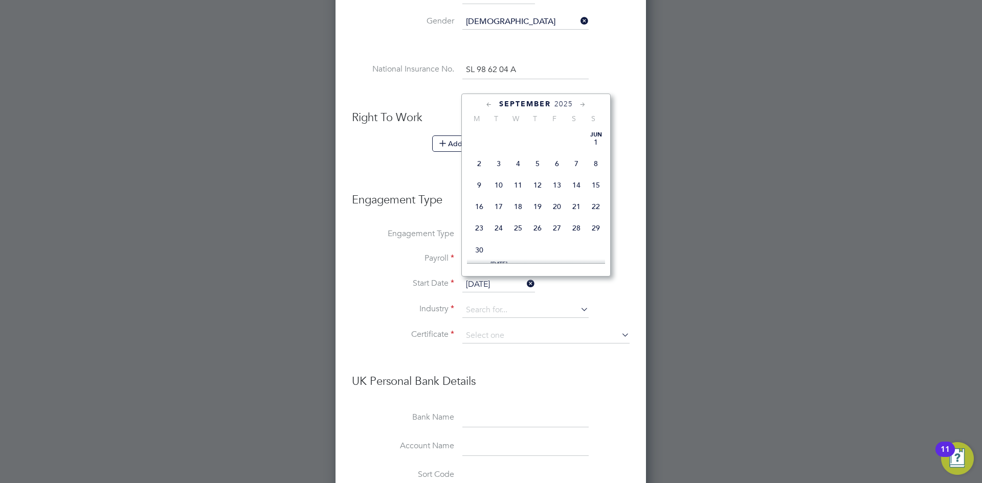
scroll to position [318, 0]
click at [558, 157] on span "29" at bounding box center [556, 147] width 19 height 19
type input "[DATE]"
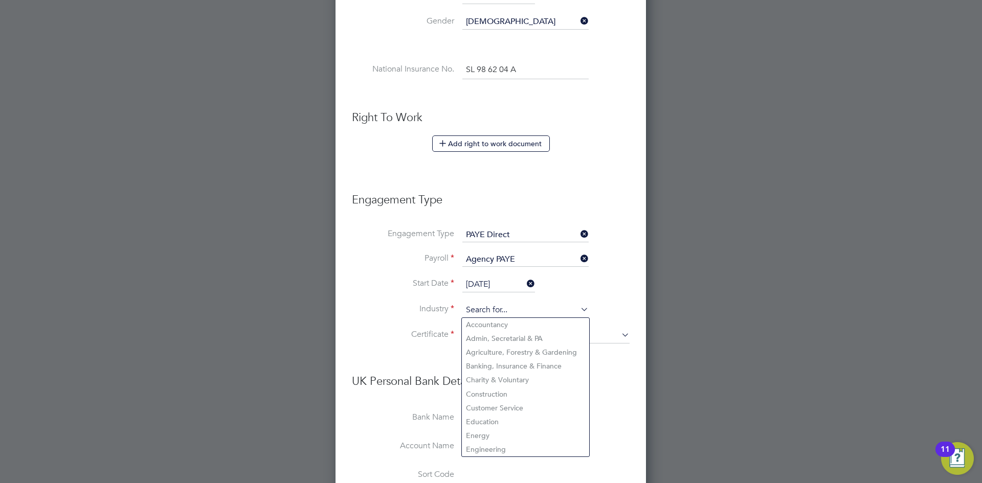
click at [484, 309] on input at bounding box center [525, 310] width 126 height 15
click at [490, 393] on li "Construction" at bounding box center [525, 395] width 127 height 14
type input "Construction"
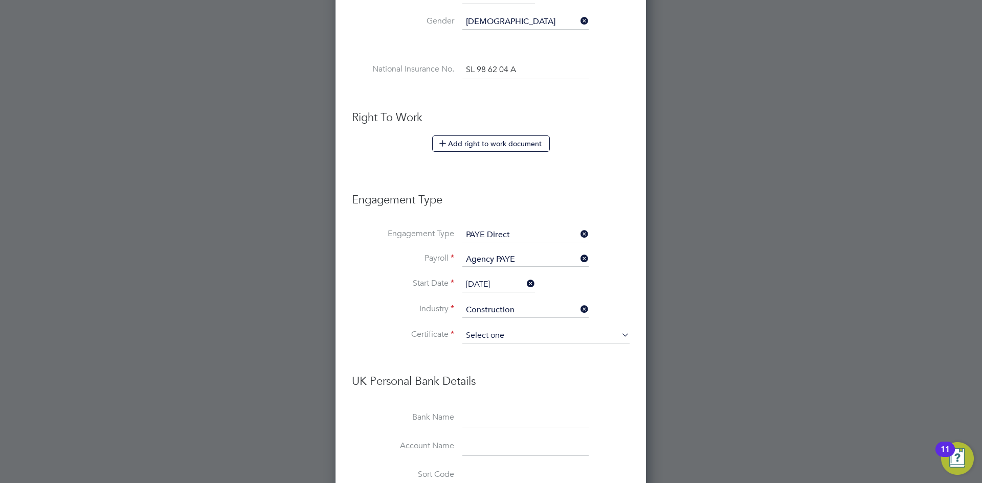
click at [480, 333] on input at bounding box center [545, 335] width 167 height 15
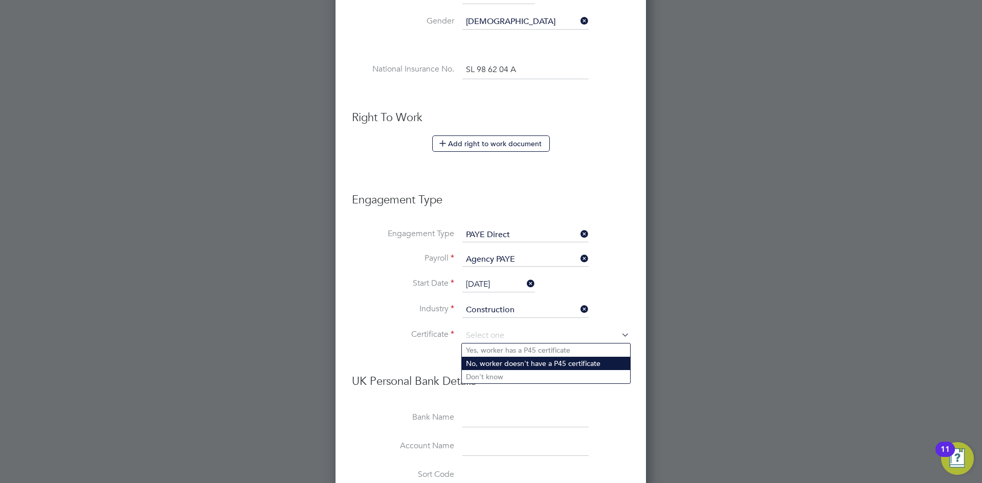
click at [483, 362] on li "No, worker doesn't have a P45 certificate" at bounding box center [546, 363] width 168 height 13
type input "No, worker doesn't have a P45 certificate"
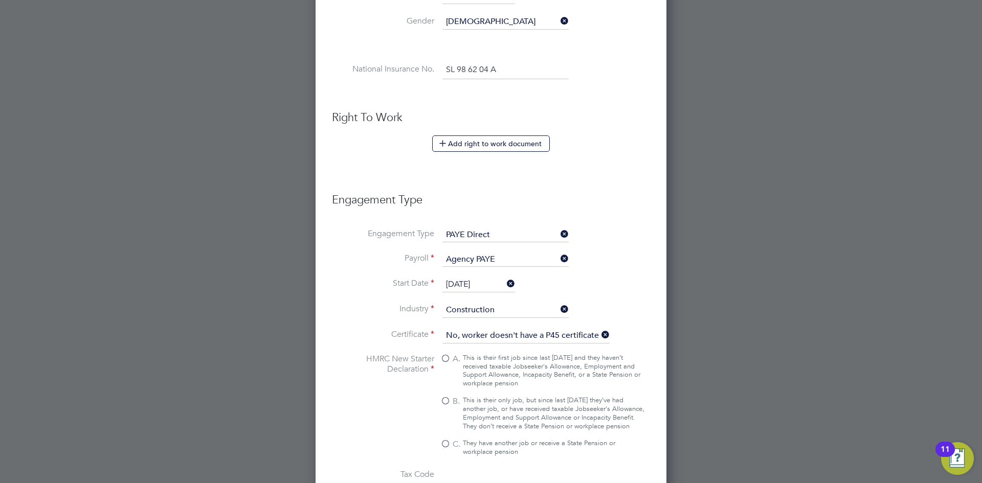
scroll to position [1549, 351]
click at [491, 415] on div "This is their only job, but since last 6 April they’ve had another job, or have…" at bounding box center [554, 413] width 182 height 35
click at [0, 0] on input "B. This is their only job, but since last 6 April they’ve had another job, or h…" at bounding box center [0, 0] width 0 height 0
type input "1257L"
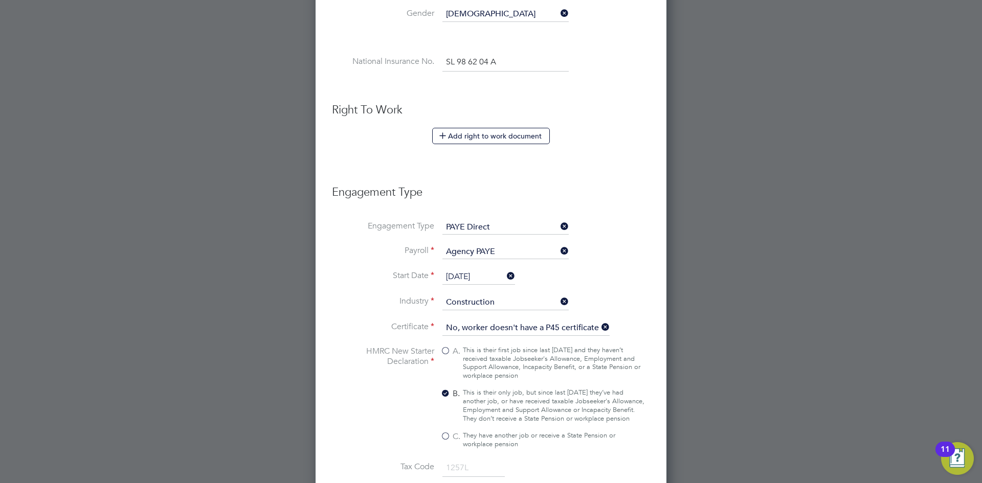
scroll to position [787, 0]
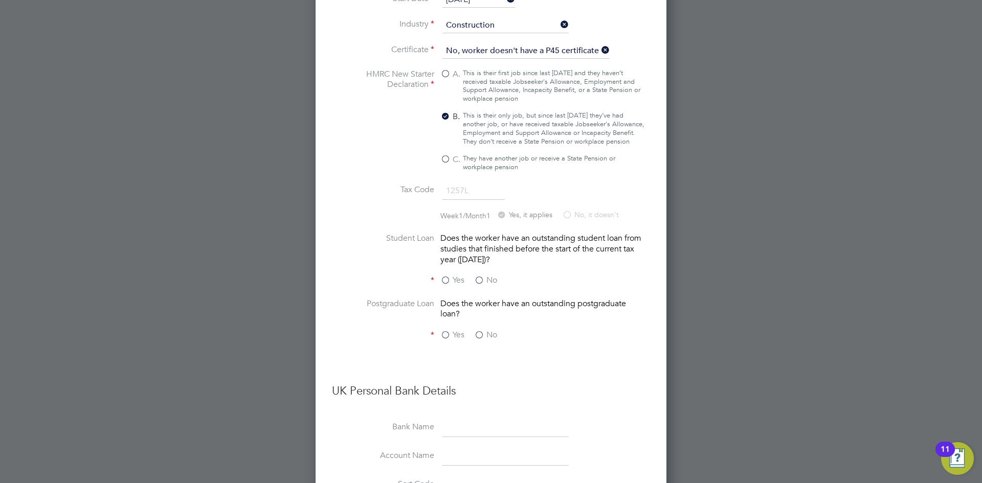
click at [479, 286] on label "No" at bounding box center [485, 280] width 23 height 11
click at [0, 0] on input "No" at bounding box center [0, 0] width 0 height 0
click at [481, 340] on label "No" at bounding box center [485, 335] width 23 height 11
click at [0, 0] on input "No" at bounding box center [0, 0] width 0 height 0
click at [462, 427] on input at bounding box center [505, 428] width 126 height 18
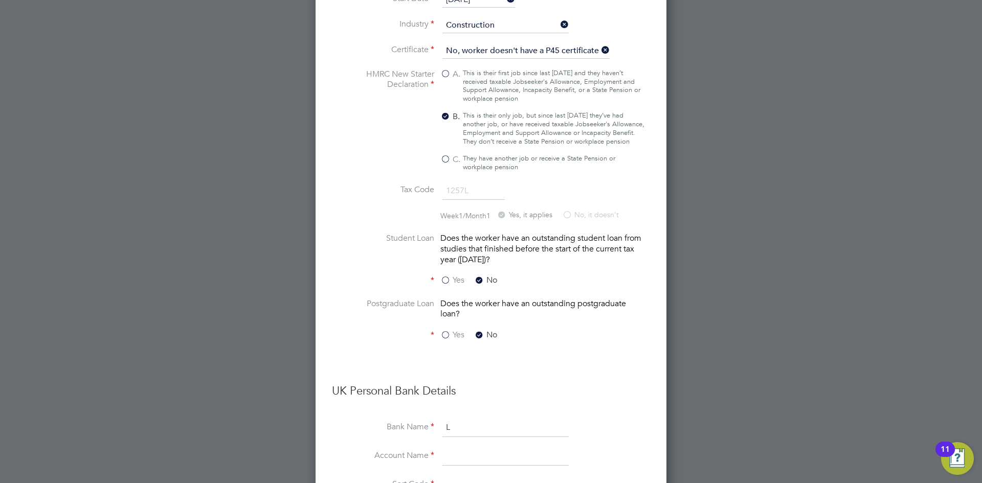
type input "Lloyds Bank"
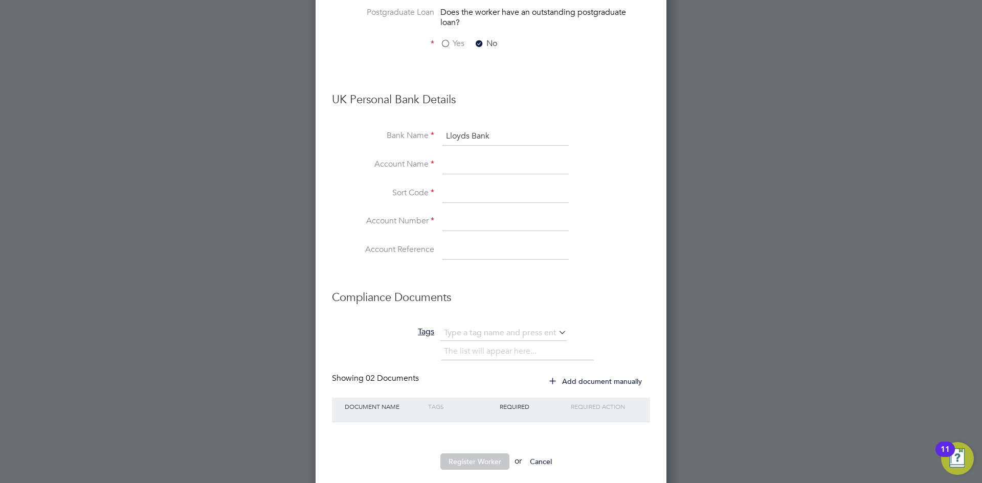
scroll to position [1081, 0]
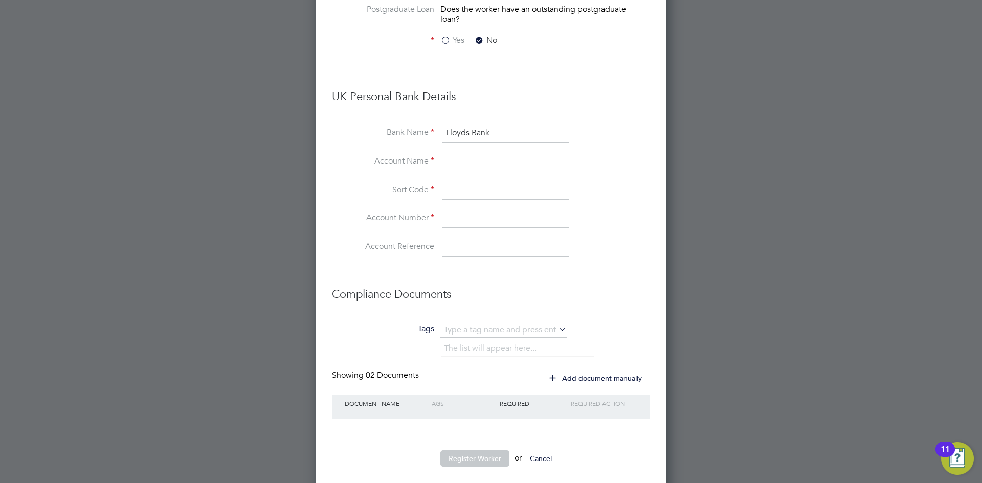
paste input "Amos Ehiorigie-Eris"
type input "Amos Ehiorigie-Eris"
paste input "309089"
type input "30-90-89"
paste input "52380068"
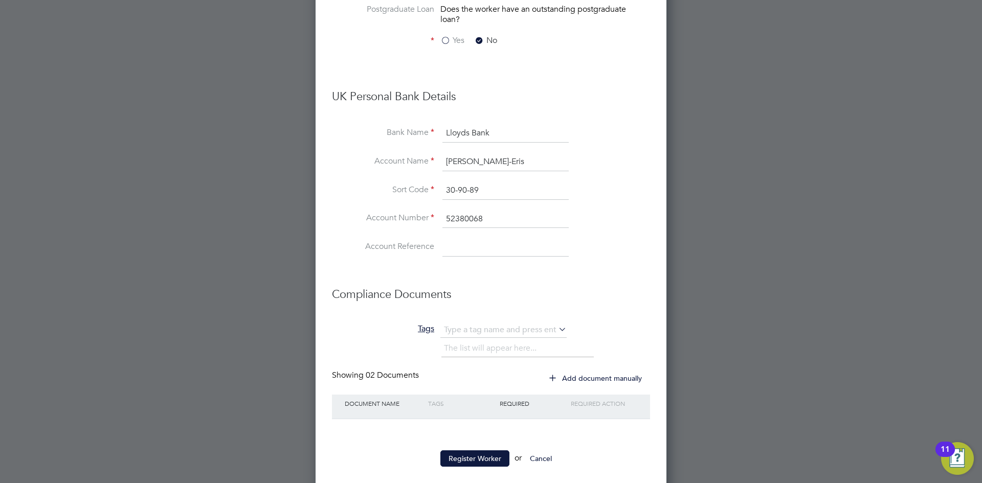
type input "52380068"
click at [354, 263] on li "Account Reference" at bounding box center [491, 252] width 318 height 29
click at [462, 463] on button "Register Worker" at bounding box center [474, 459] width 69 height 16
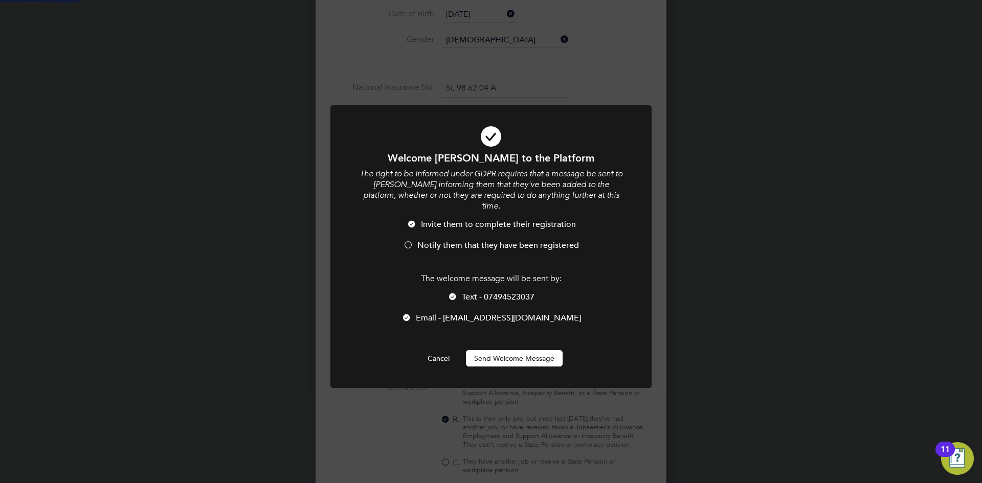
scroll to position [0, 0]
click at [452, 240] on span "Notify them that they have been registered" at bounding box center [498, 245] width 162 height 10
click at [500, 350] on button "Send Welcome Message" at bounding box center [514, 358] width 97 height 16
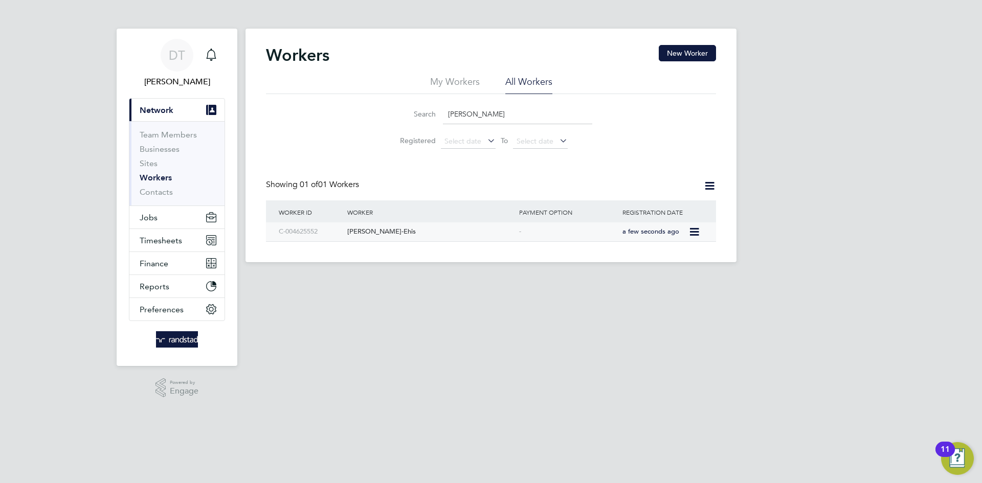
click at [439, 231] on div "[PERSON_NAME]-Ehis" at bounding box center [431, 231] width 172 height 19
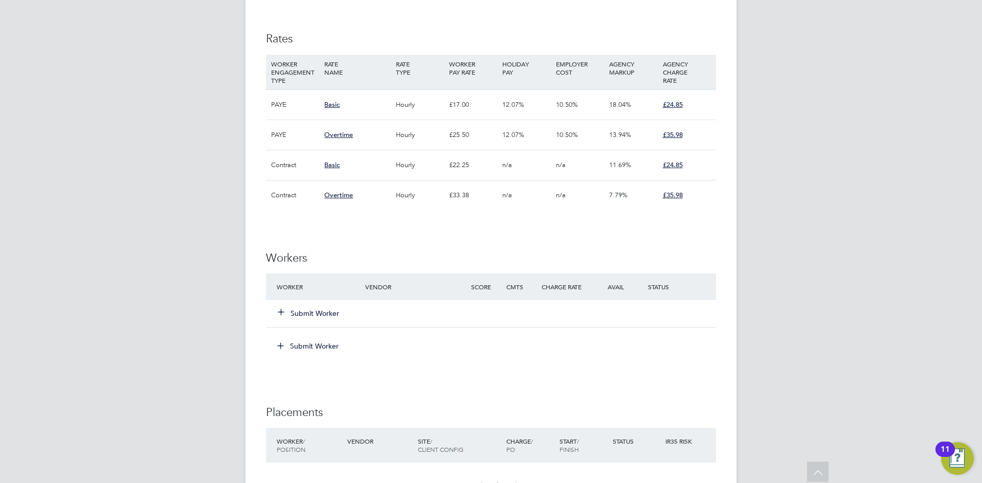
scroll to position [759, 0]
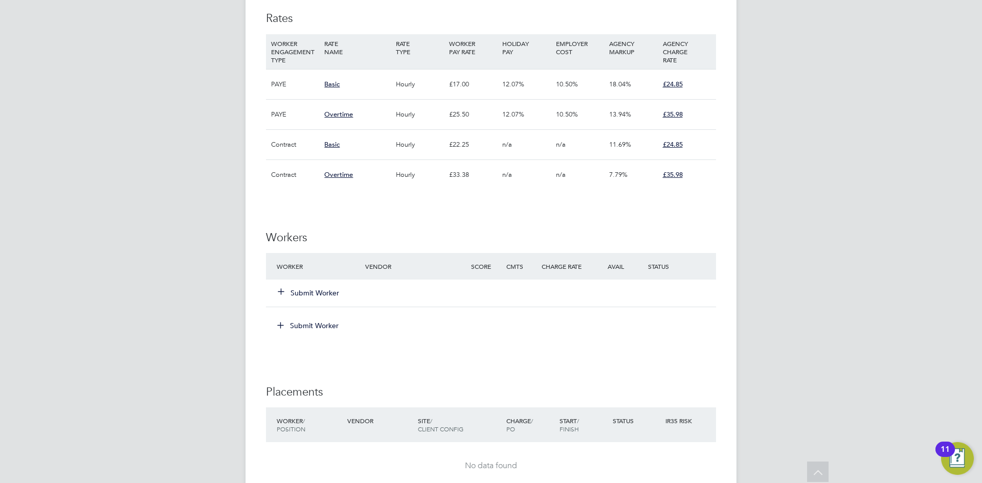
click at [320, 295] on button "Submit Worker" at bounding box center [308, 293] width 61 height 10
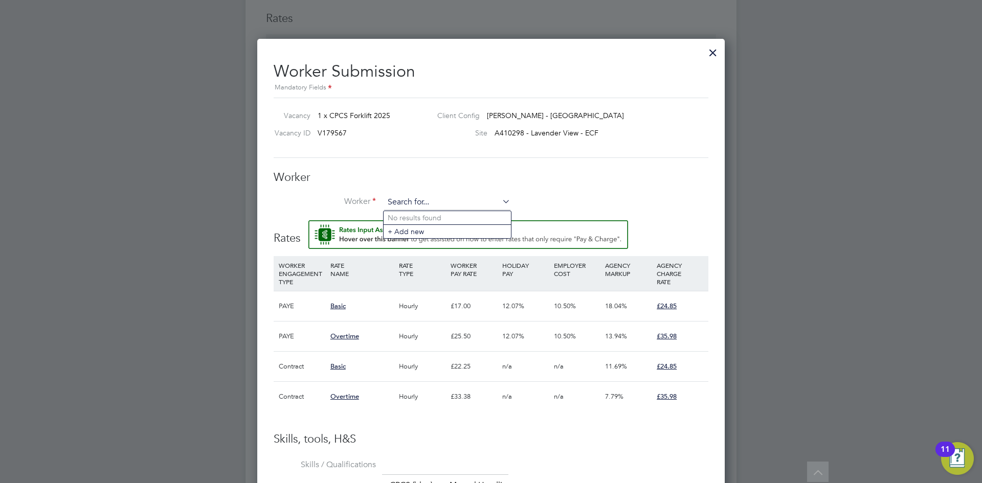
click at [418, 199] on input at bounding box center [447, 202] width 126 height 15
click at [411, 217] on b "Nerijus" at bounding box center [400, 218] width 24 height 9
type input "Nerijus Burkauskis (C-004494355)"
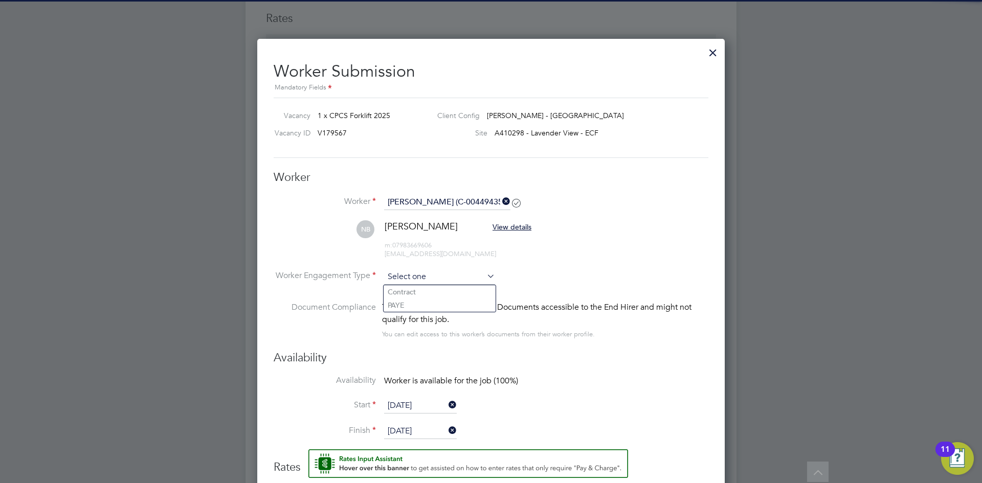
click at [413, 277] on input at bounding box center [439, 277] width 111 height 15
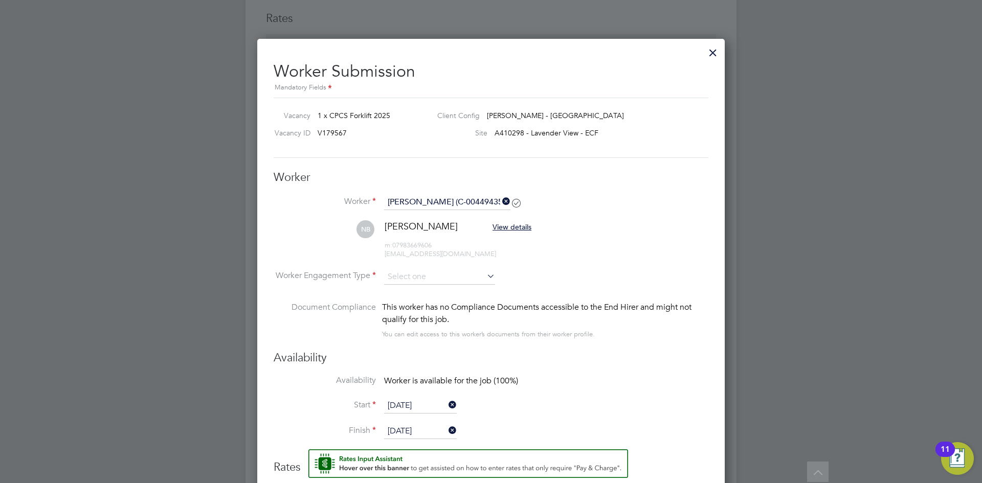
click at [404, 303] on li "PAYE" at bounding box center [440, 305] width 112 height 13
type input "PAYE"
click at [293, 226] on li "NB Nerijus Burkauskis View details m: 07983669606 nerijusburkauskis@gmail.com" at bounding box center [491, 244] width 435 height 49
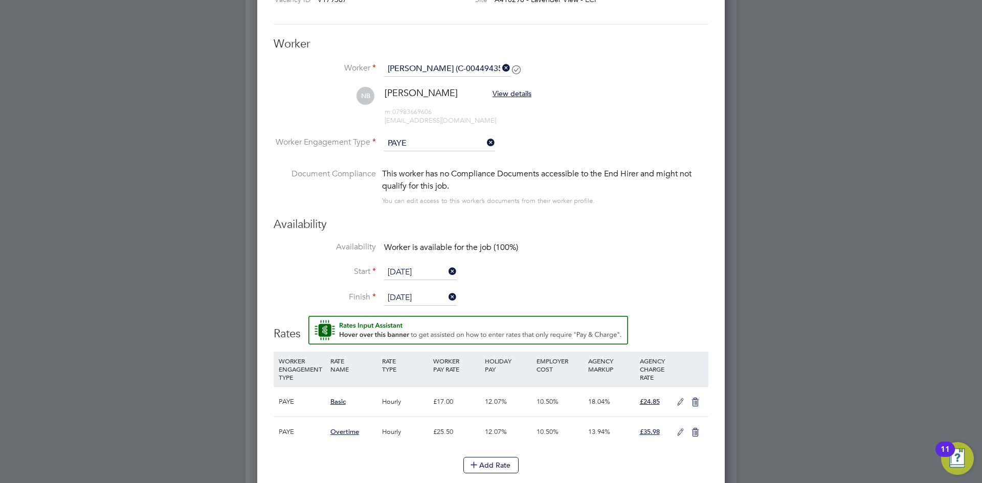
click at [571, 262] on li "Availability Worker is available for the job (100%)" at bounding box center [491, 253] width 435 height 23
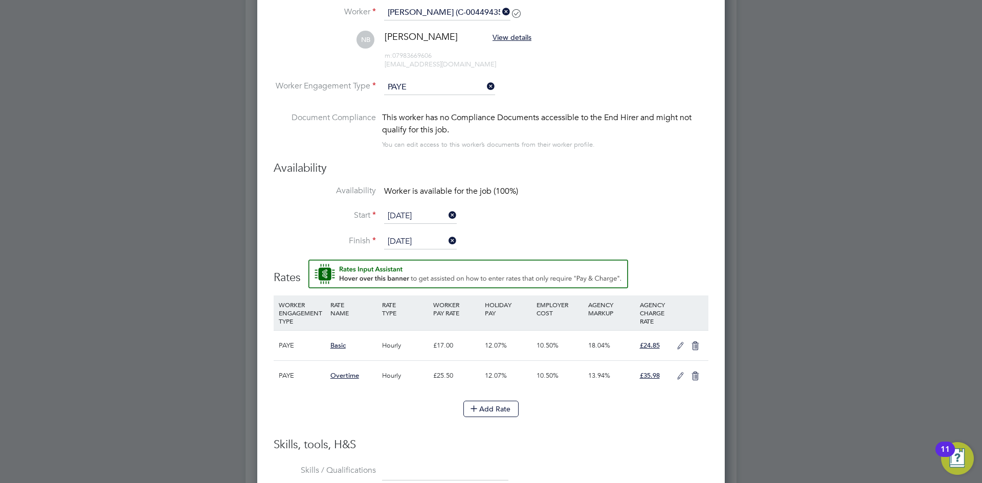
click at [680, 342] on icon at bounding box center [680, 346] width 13 height 8
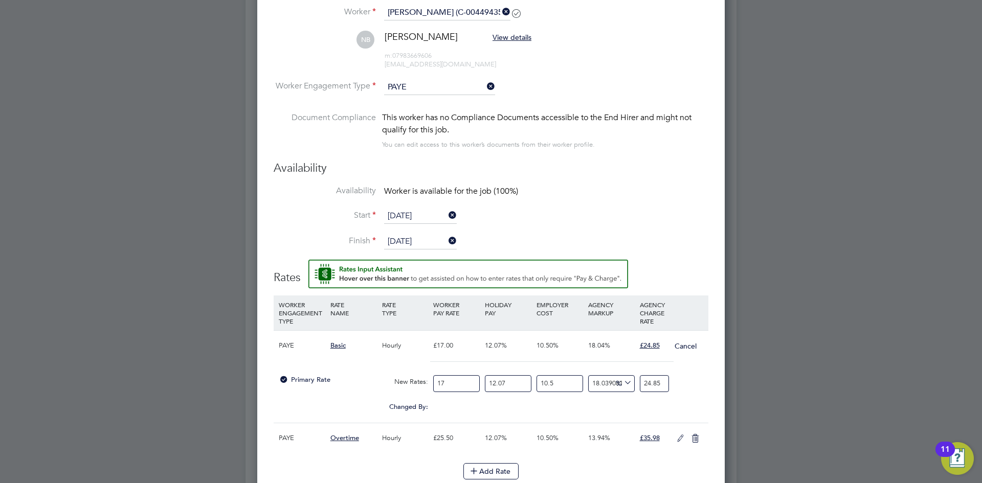
drag, startPoint x: 456, startPoint y: 378, endPoint x: 403, endPoint y: 369, distance: 54.5
click at [403, 370] on div "PAYE Basic Hourly £17.00 12.07% 10.50% 18.04% £24.85 Cancel Primary Rate New Ra…" at bounding box center [491, 376] width 435 height 93
type input "1"
type input "1.4617647058823529"
type input "19"
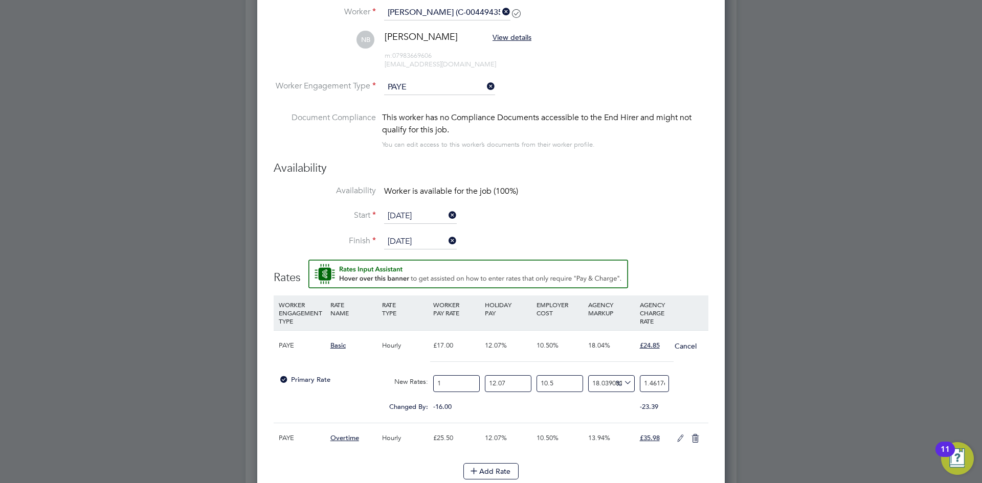
type input "27.773529411764706"
type input "19.05"
type input "27.846617647058824"
type input "19.05"
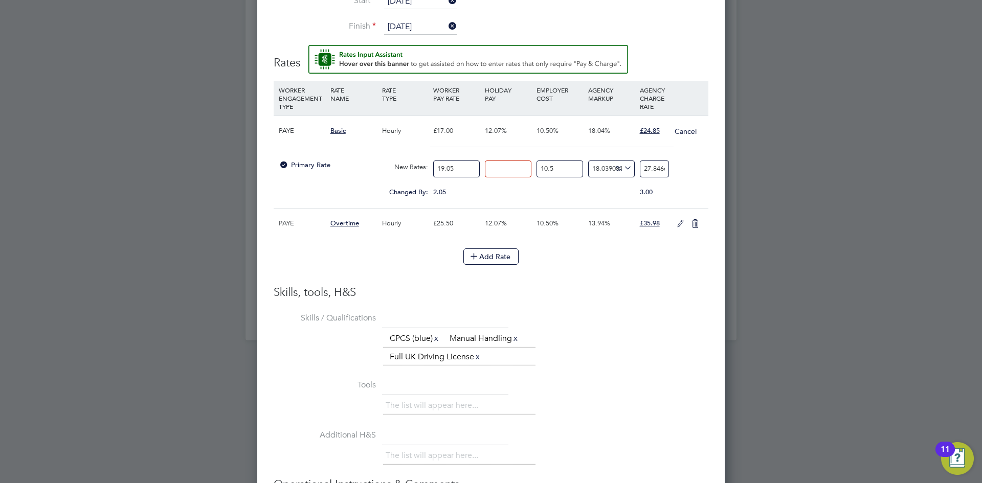
type input "0"
type input "24.84752176948231"
click at [683, 171] on div "Primary Rate New Rates: 19.05 0 n/a 10.5 n/a 18.03908157614427 3.79727176948231…" at bounding box center [491, 168] width 435 height 27
drag, startPoint x: 642, startPoint y: 168, endPoint x: 729, endPoint y: 181, distance: 88.5
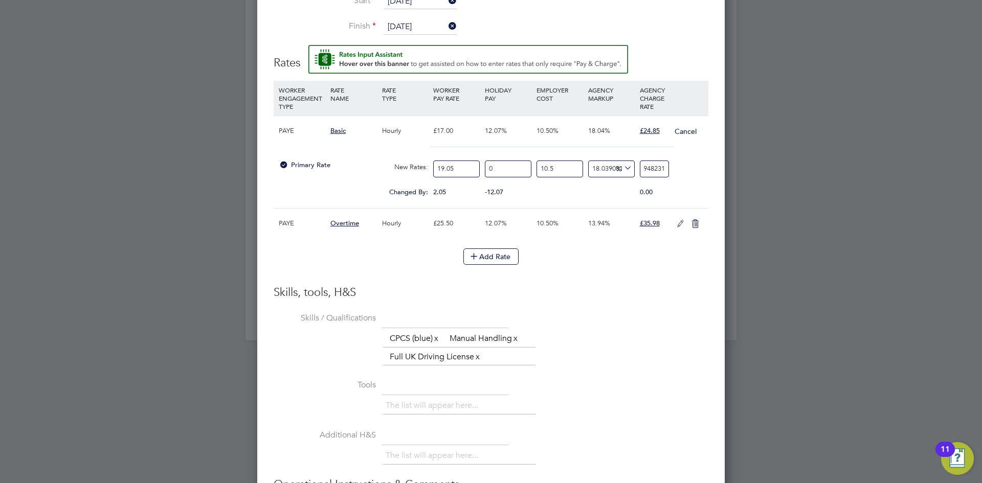
type input "-90.49892519091222"
type input "2"
type input "14.012897709053338"
type input "24"
type input "17.81332763268845"
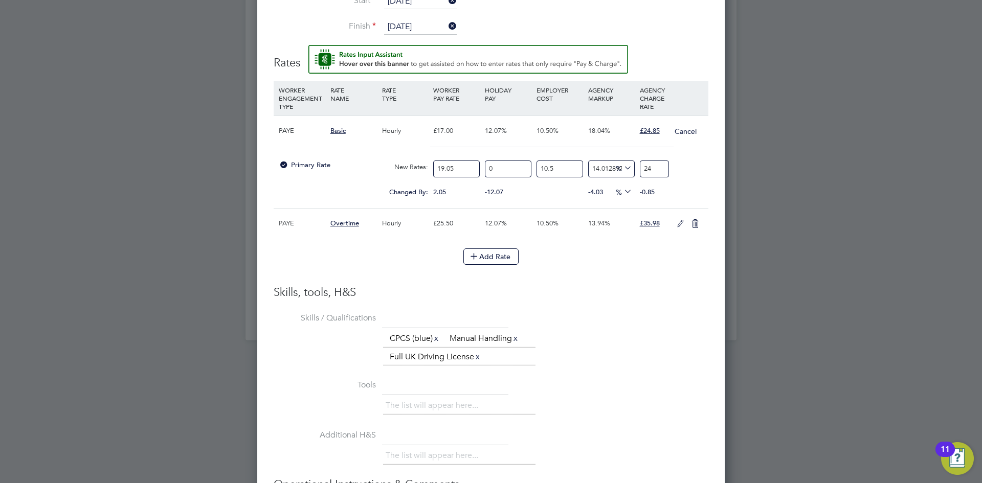
type input "24.8"
type input "18.05085450291564"
type input "24.849999999999998"
click at [681, 222] on icon at bounding box center [680, 224] width 13 height 8
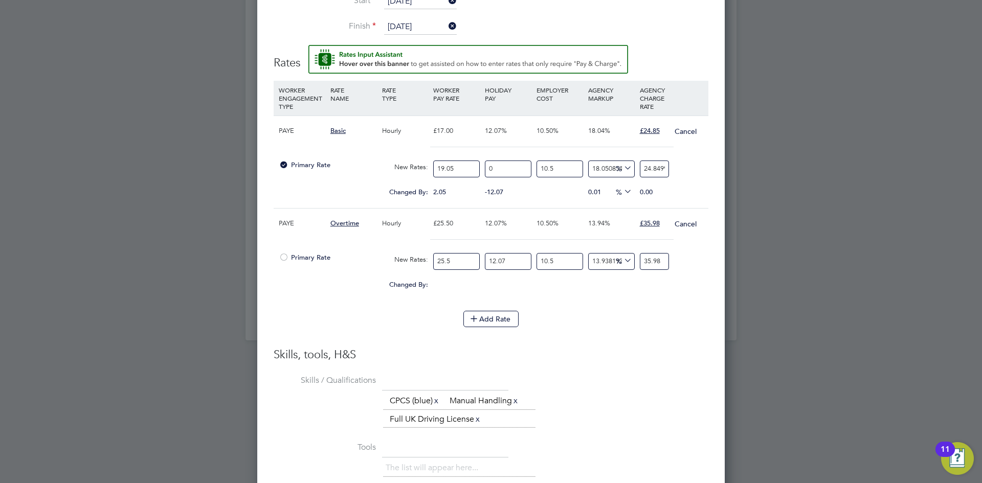
drag, startPoint x: 452, startPoint y: 262, endPoint x: 406, endPoint y: 255, distance: 46.6
click at [406, 255] on div "Primary Rate New Rates: 25.5 12.07 n/a 10.5 n/a 13.938193296034092 0 % 35.98" at bounding box center [491, 261] width 435 height 27
type input "2"
type input "2.8219607843137253"
type input "28"
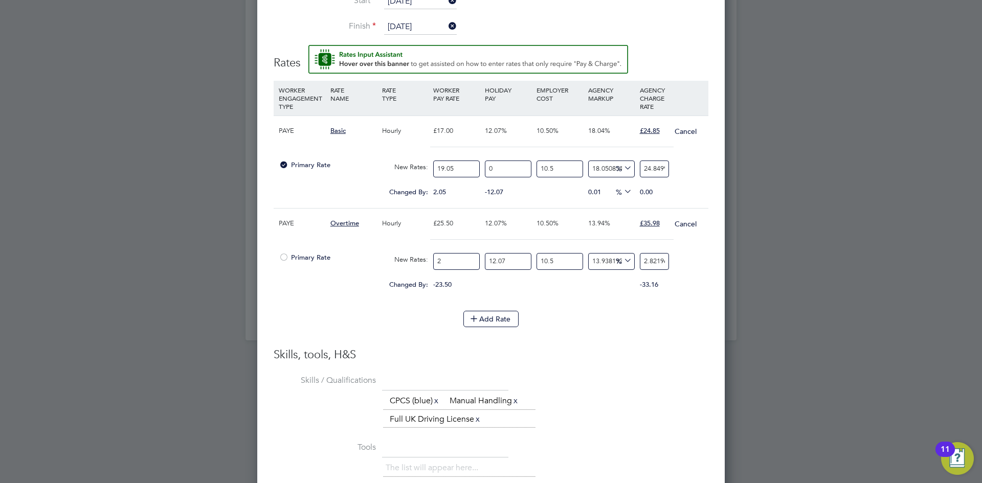
type input "39.50745098039216"
type input "28.5"
type input "40.212941176470586"
type input "28.58"
type input "40.32581960784314"
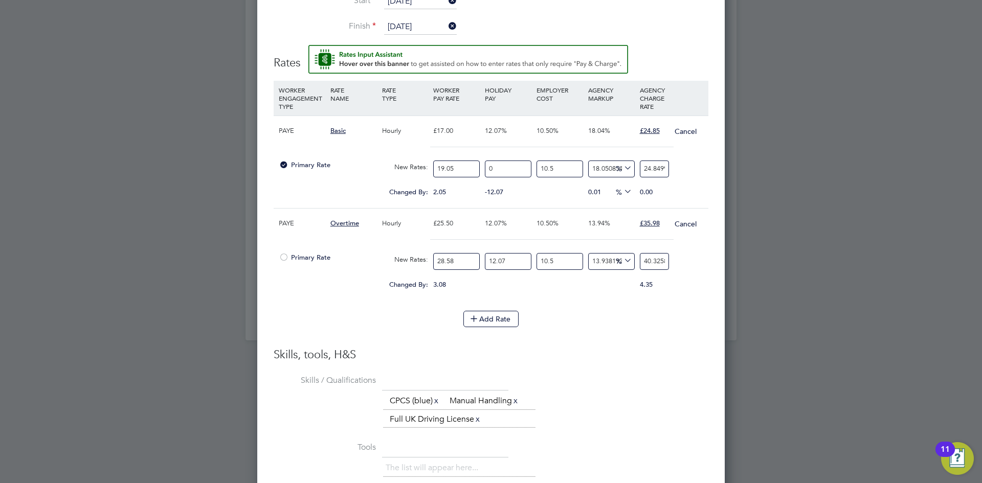
type input "28.58"
type input "0"
type input "35.98270688662723"
click at [600, 340] on li "WORKER ENGAGEMENT TYPE RATE NAME RATE TYPE WORKER PAY RATE HOLIDAY PAY EMPLOYER…" at bounding box center [491, 214] width 435 height 267
drag, startPoint x: 642, startPoint y: 261, endPoint x: 731, endPoint y: 271, distance: 90.1
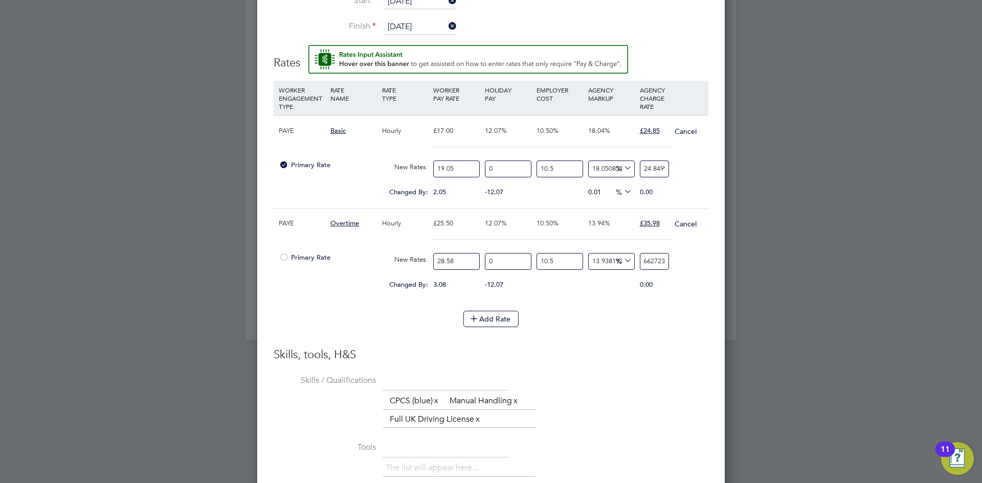
type input "-90.50058738034699"
type input "3"
type input "10.826480562618546"
type input "35"
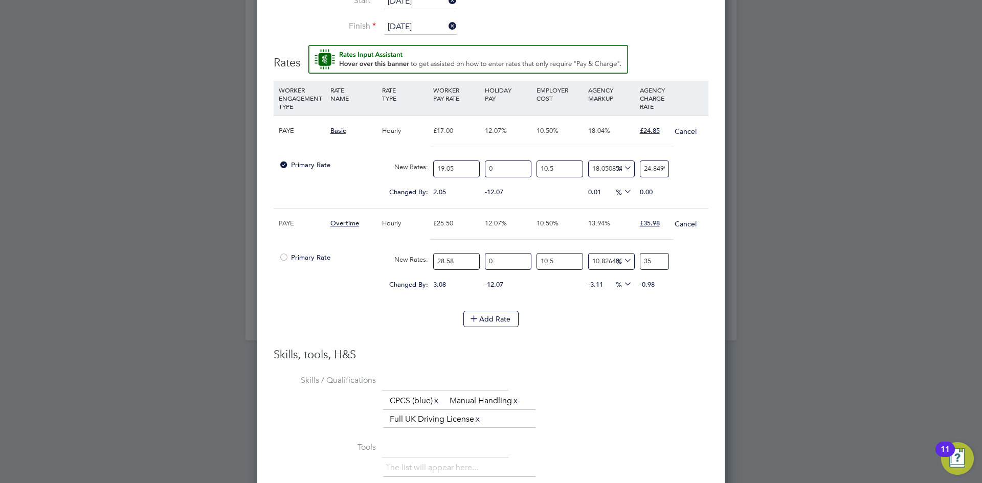
type input "13.67630434851445"
type input "35.9"
type input "13.929622018371864"
type input "35.98"
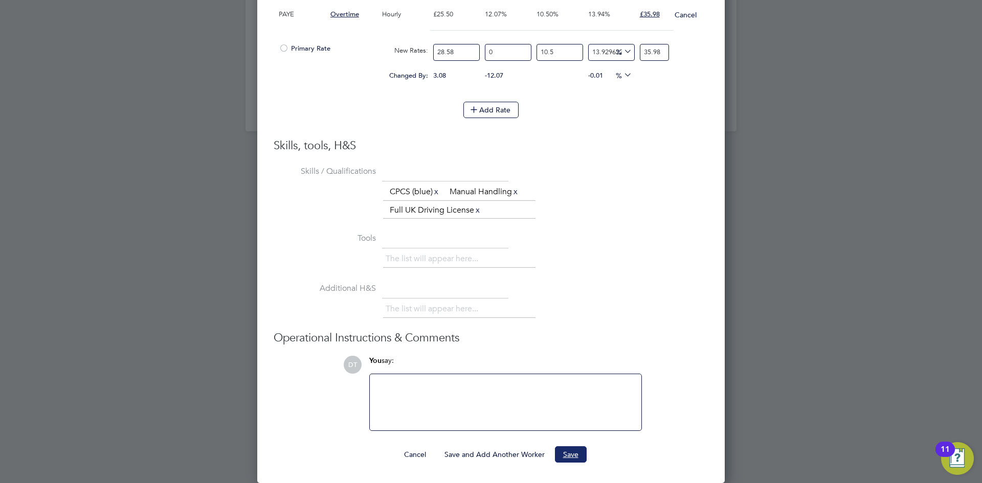
click at [568, 454] on button "Save" at bounding box center [571, 454] width 32 height 16
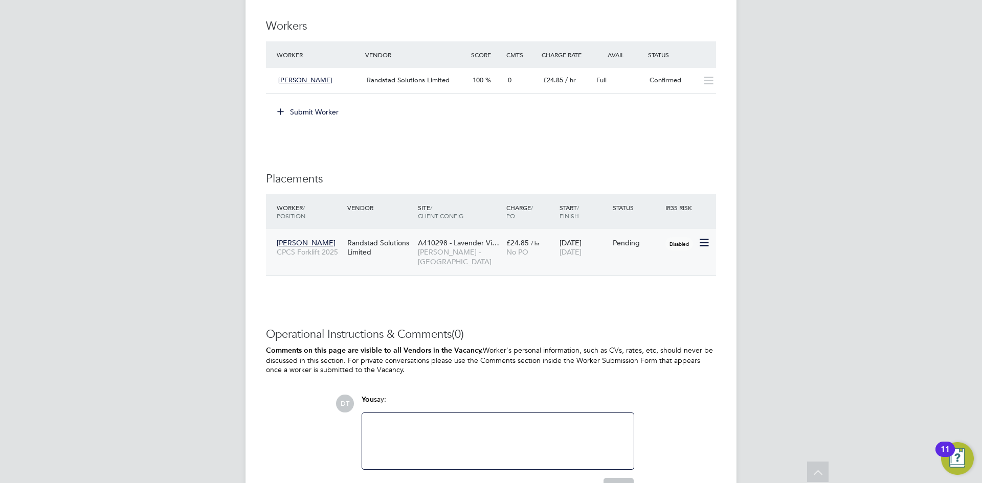
click at [704, 240] on icon at bounding box center [703, 243] width 10 height 12
click at [650, 306] on li "Start" at bounding box center [672, 306] width 73 height 14
type input "Stuart Middleton"
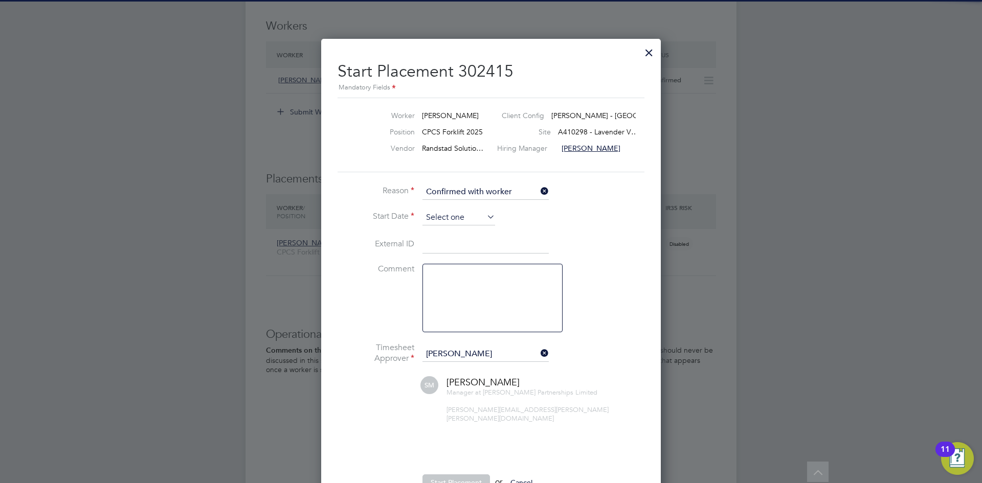
click at [440, 214] on input at bounding box center [458, 217] width 73 height 15
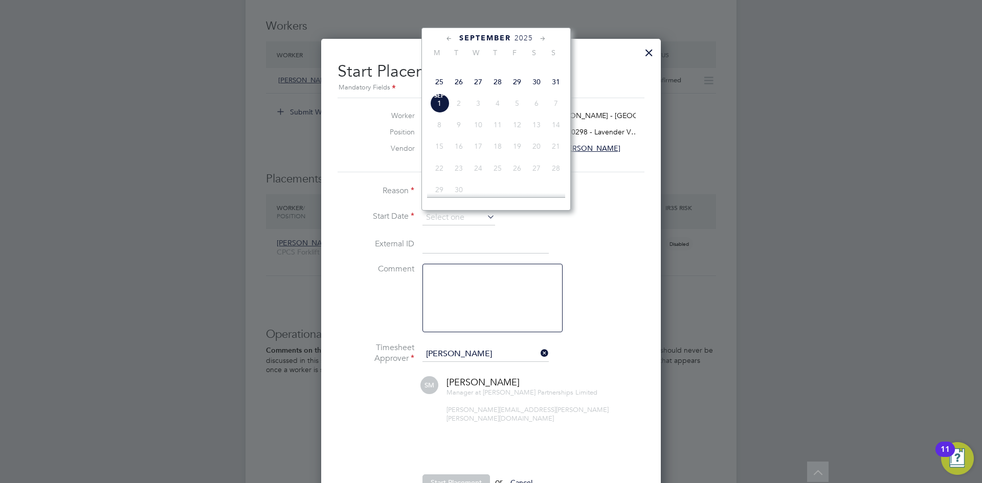
click at [457, 92] on span "26" at bounding box center [458, 81] width 19 height 19
type input "26 Aug 2025"
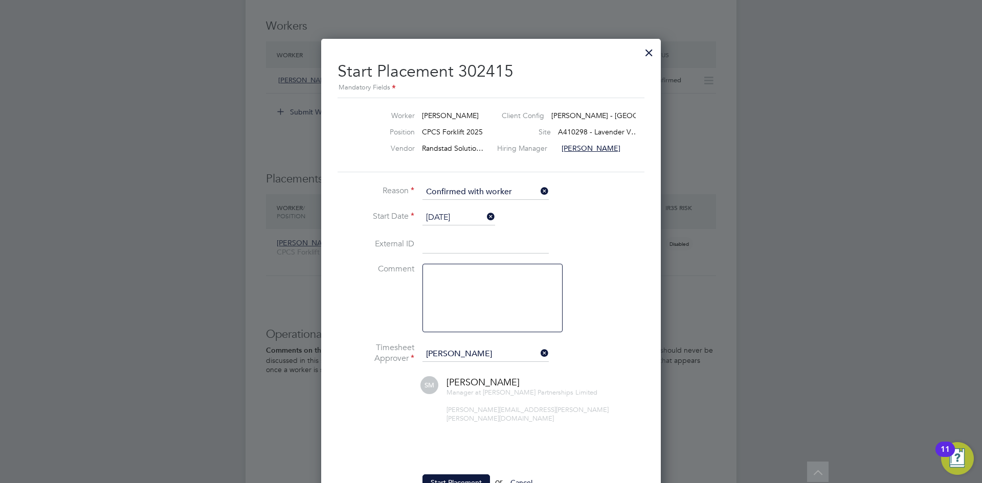
click at [381, 207] on li "Reason Confirmed with worker" at bounding box center [491, 198] width 307 height 26
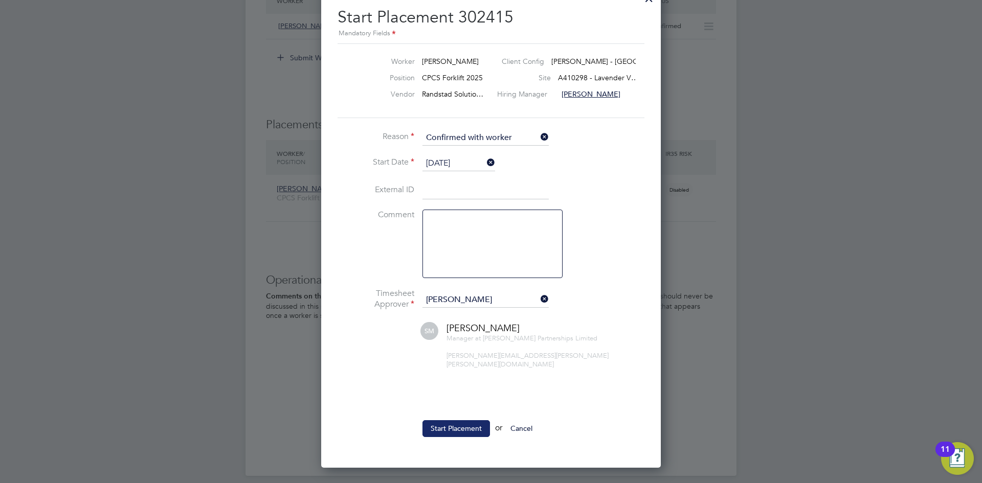
click at [440, 420] on button "Start Placement" at bounding box center [456, 428] width 68 height 16
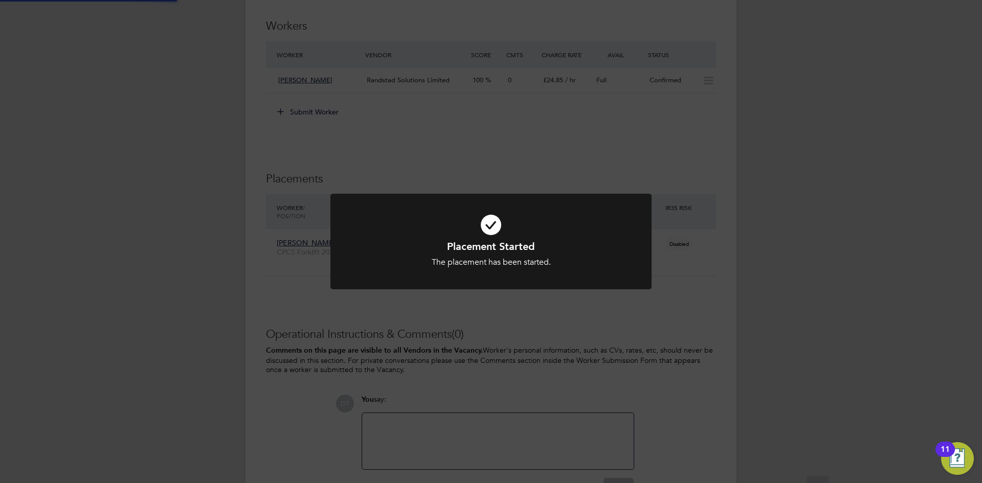
click at [193, 239] on div "Placement Started The placement has been started. Cancel Okay" at bounding box center [491, 241] width 982 height 483
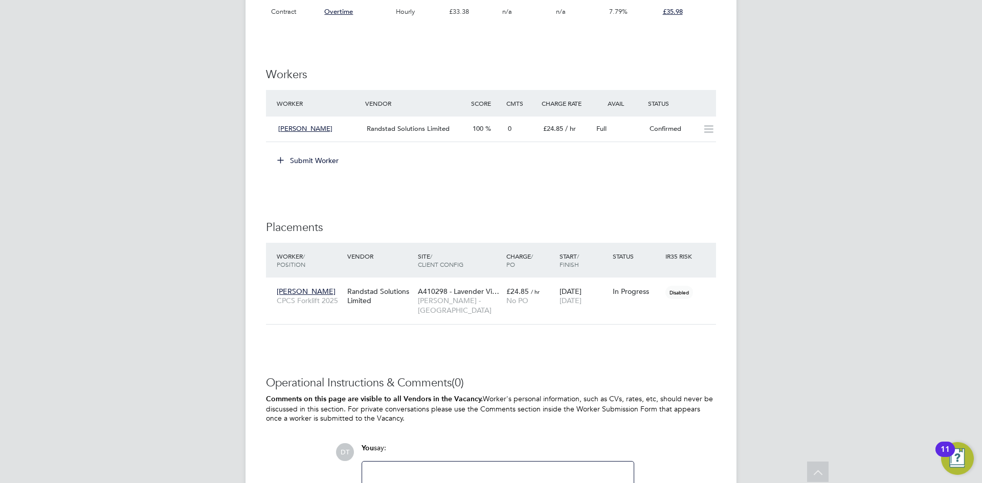
scroll to position [944, 0]
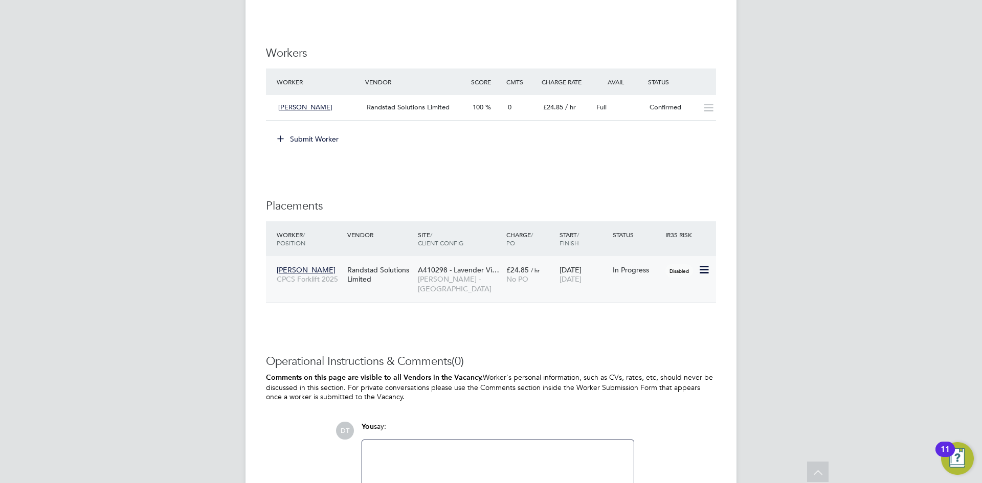
click at [699, 269] on icon at bounding box center [703, 270] width 10 height 12
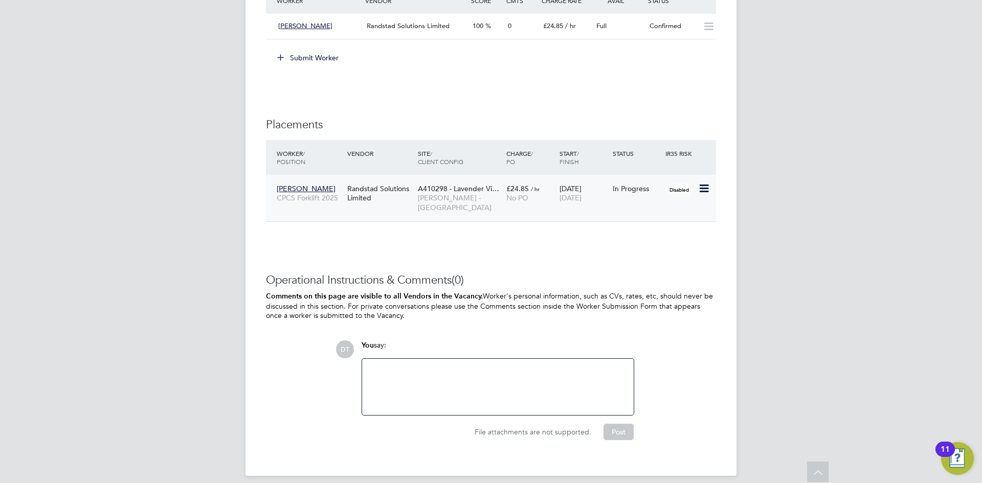
click at [495, 196] on span "[PERSON_NAME] - [GEOGRAPHIC_DATA]" at bounding box center [459, 202] width 83 height 18
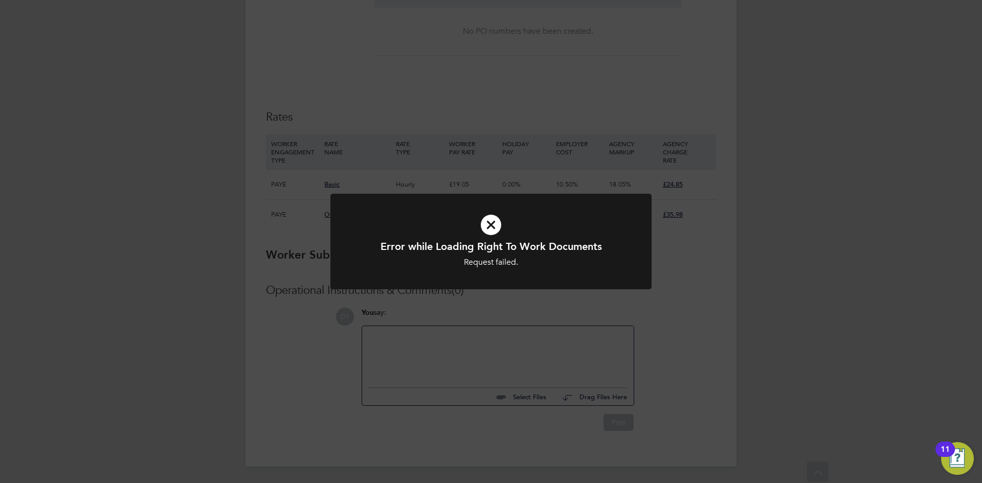
click at [350, 147] on div "Error while Loading Right To Work Documents Request failed. Cancel Okay" at bounding box center [491, 241] width 982 height 483
click at [424, 114] on div "Error while Loading Right To Work Documents Request failed. Cancel Okay" at bounding box center [491, 241] width 982 height 483
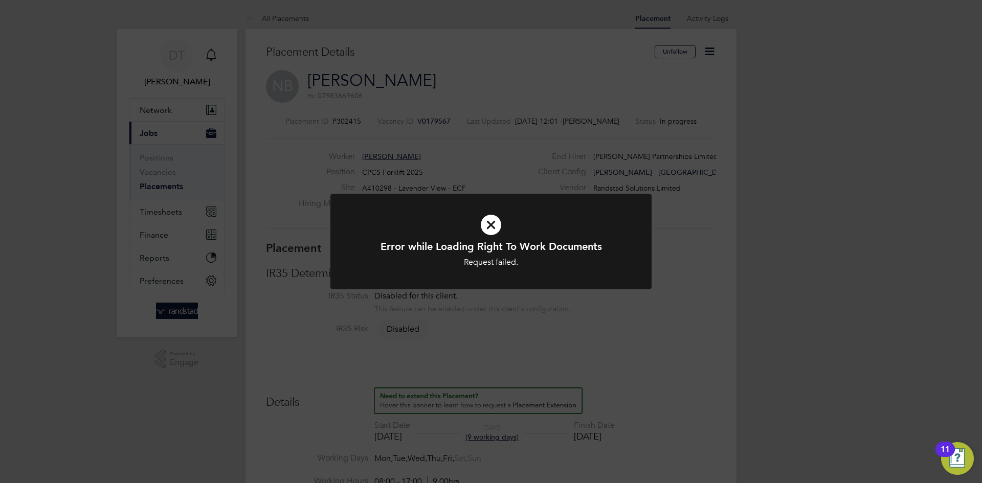
click at [301, 136] on div "Error while Loading Right To Work Documents Request failed. Cancel Okay" at bounding box center [491, 241] width 982 height 483
click at [304, 133] on div "Error while Loading Right To Work Documents Request failed. Cancel Okay" at bounding box center [491, 241] width 982 height 483
drag, startPoint x: 304, startPoint y: 133, endPoint x: 301, endPoint y: 128, distance: 6.0
click at [302, 129] on div "Error while Loading Right To Work Documents Request failed. Cancel Okay" at bounding box center [491, 241] width 982 height 483
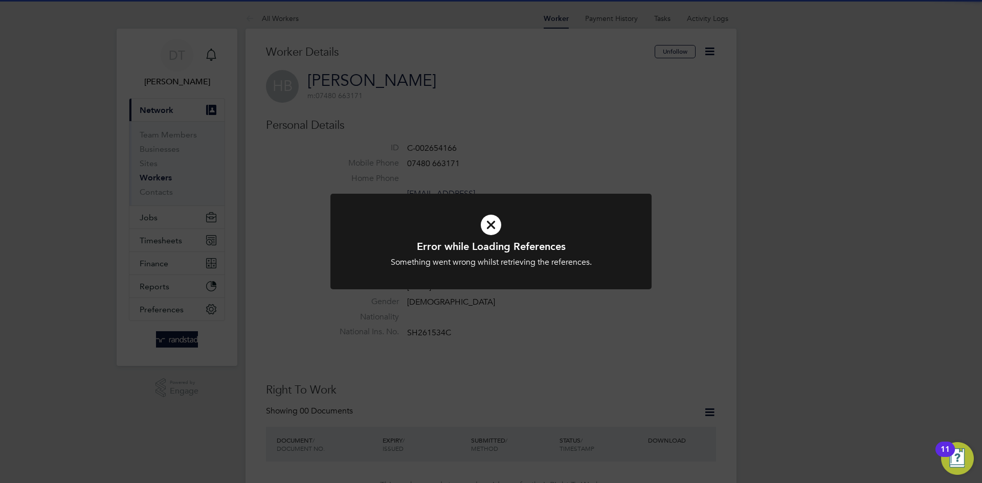
click at [579, 161] on div "Error while Loading References Something went wrong whilst retrieving the refer…" at bounding box center [491, 241] width 982 height 483
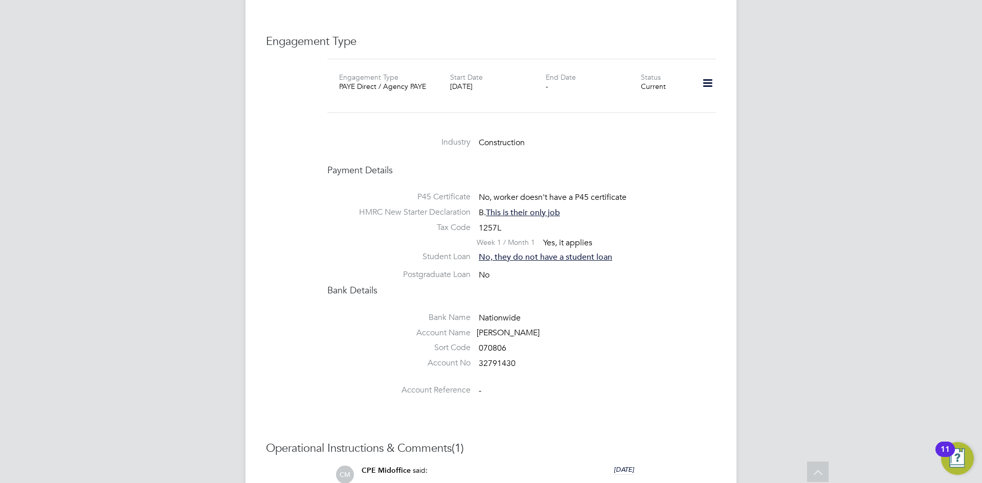
scroll to position [761, 0]
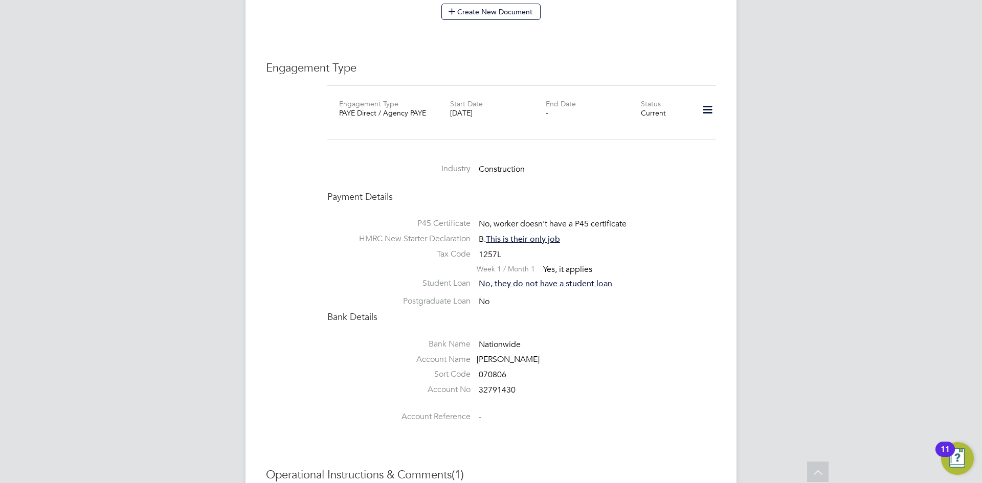
click at [712, 105] on icon at bounding box center [708, 110] width 18 height 24
click at [644, 127] on li "Edit Engagement Type" at bounding box center [653, 129] width 117 height 14
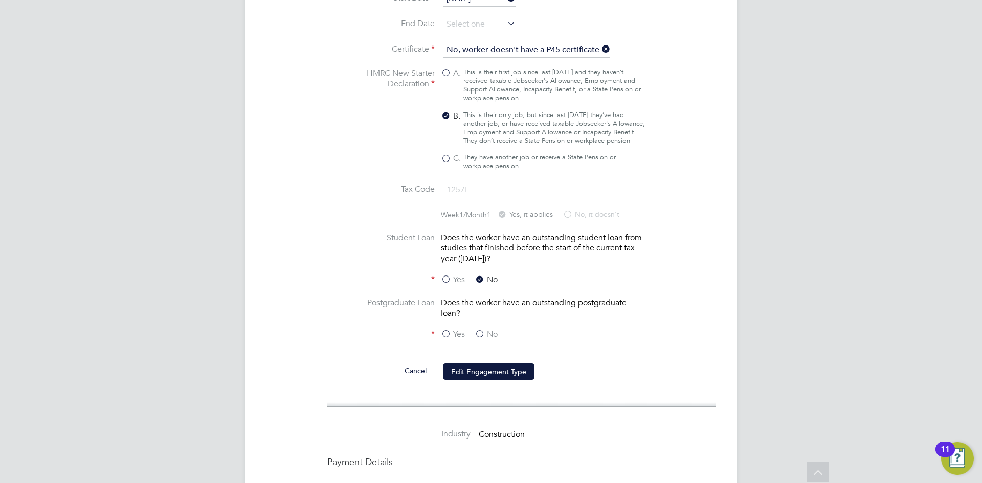
scroll to position [996, 0]
click at [481, 327] on label "No" at bounding box center [486, 332] width 23 height 11
click at [0, 0] on input "No" at bounding box center [0, 0] width 0 height 0
click at [507, 369] on button "Edit Engagement Type" at bounding box center [489, 370] width 92 height 16
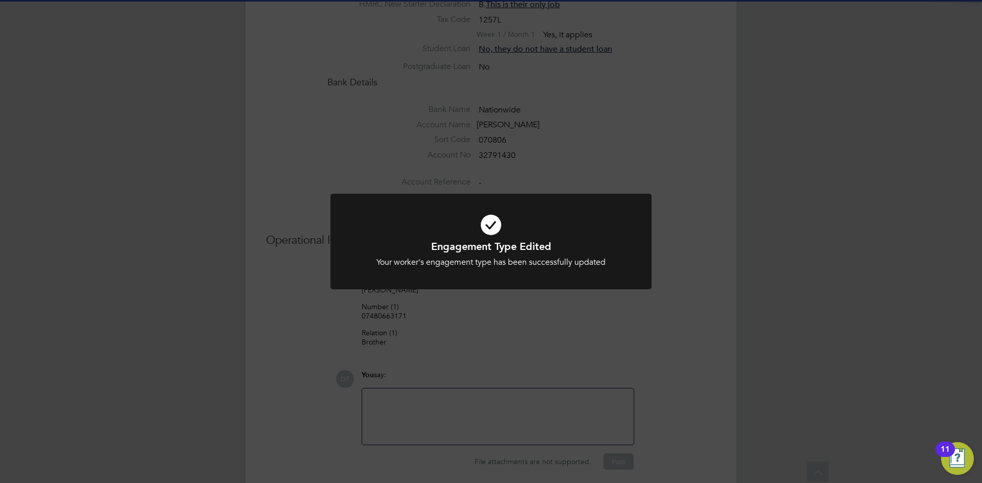
click at [431, 167] on div "Engagement Type Edited Your worker's engagement type has been successfully upda…" at bounding box center [491, 241] width 982 height 483
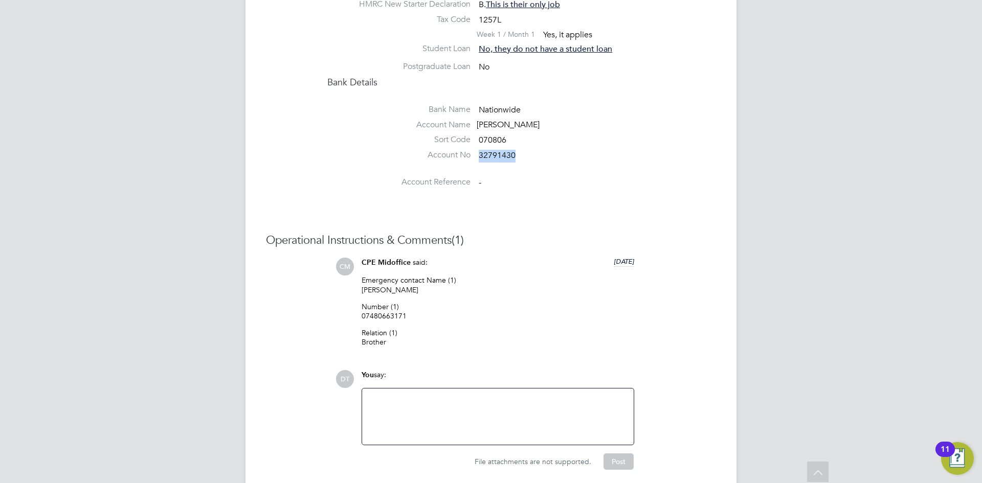
drag, startPoint x: 480, startPoint y: 145, endPoint x: 517, endPoint y: 147, distance: 37.4
click at [517, 150] on li "Account No 32791430" at bounding box center [521, 157] width 389 height 15
copy span "32791430"
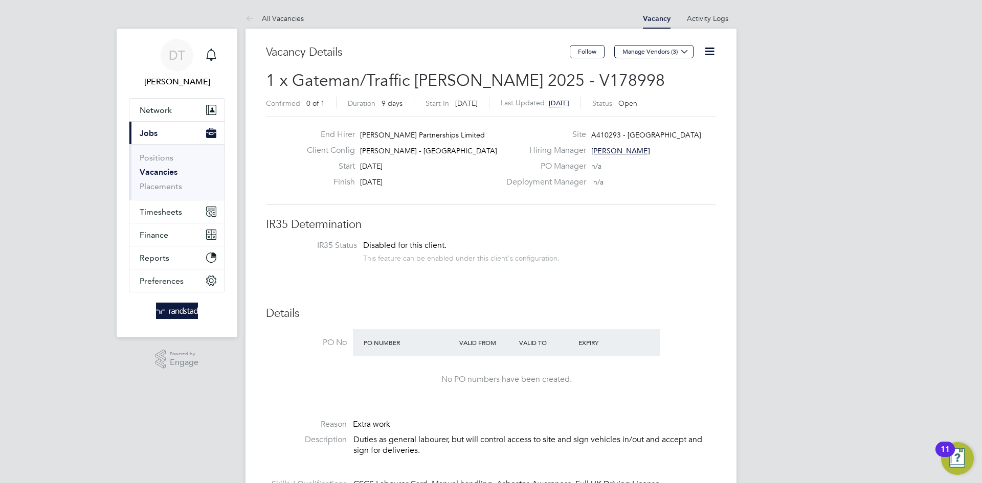
click at [704, 48] on icon at bounding box center [709, 51] width 13 height 13
click at [482, 149] on div "Client Config Lovell - East Anglia" at bounding box center [400, 153] width 202 height 16
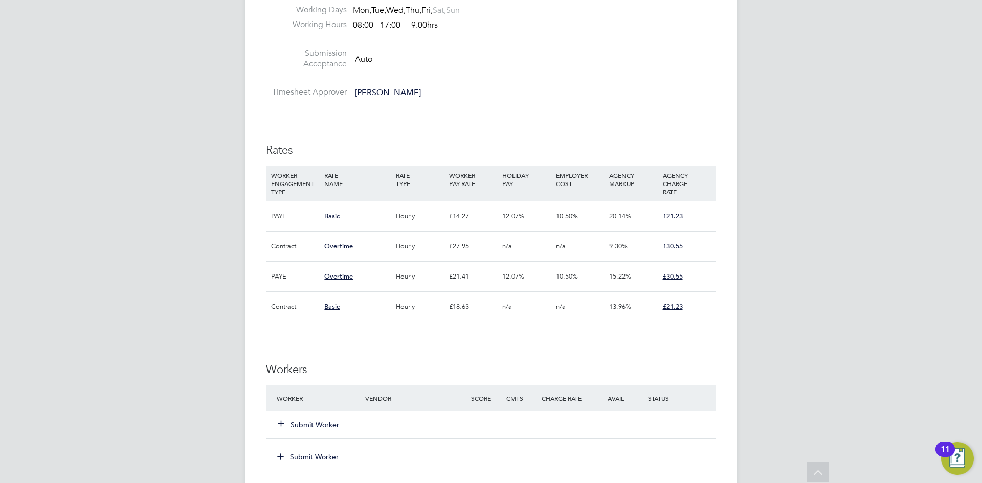
scroll to position [534, 0]
click at [314, 426] on button "Submit Worker" at bounding box center [308, 423] width 61 height 10
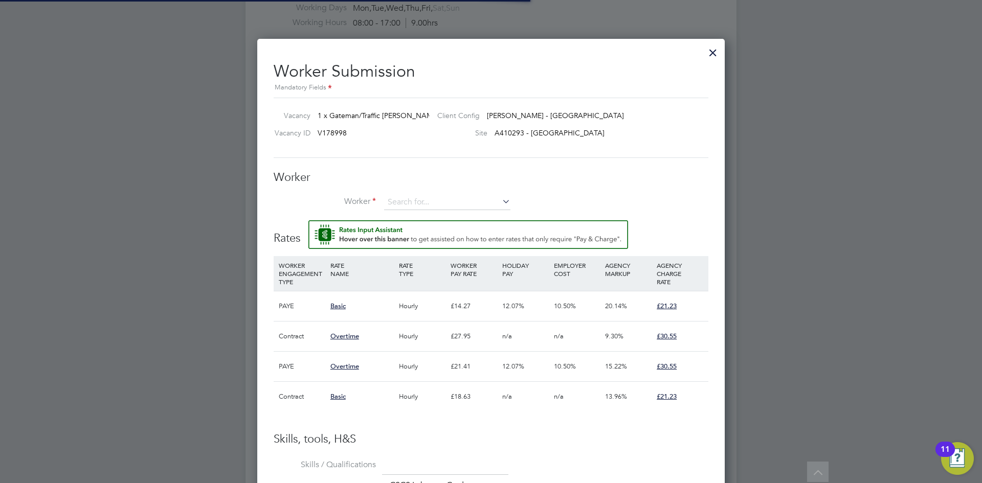
scroll to position [30, 70]
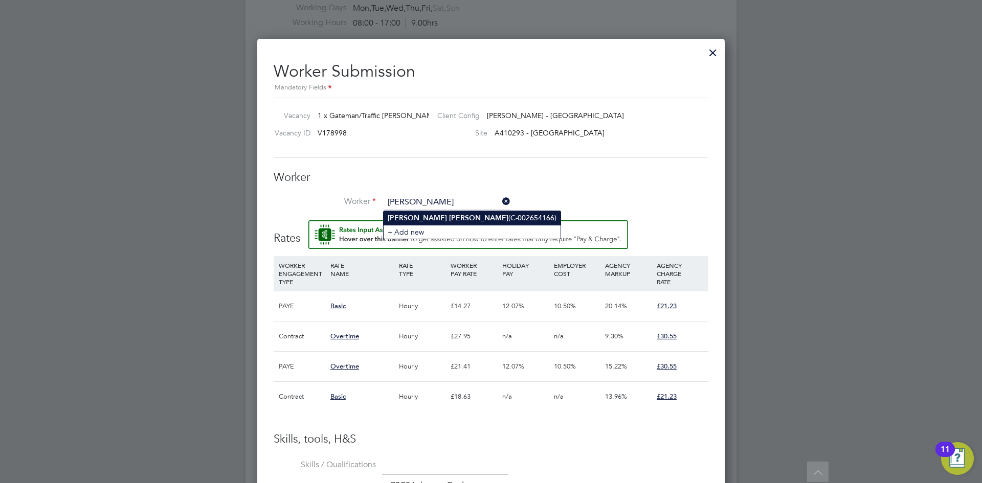
click at [449, 218] on b "[PERSON_NAME]" at bounding box center [478, 218] width 59 height 9
type input "Harvey Boardman (C-002654166)"
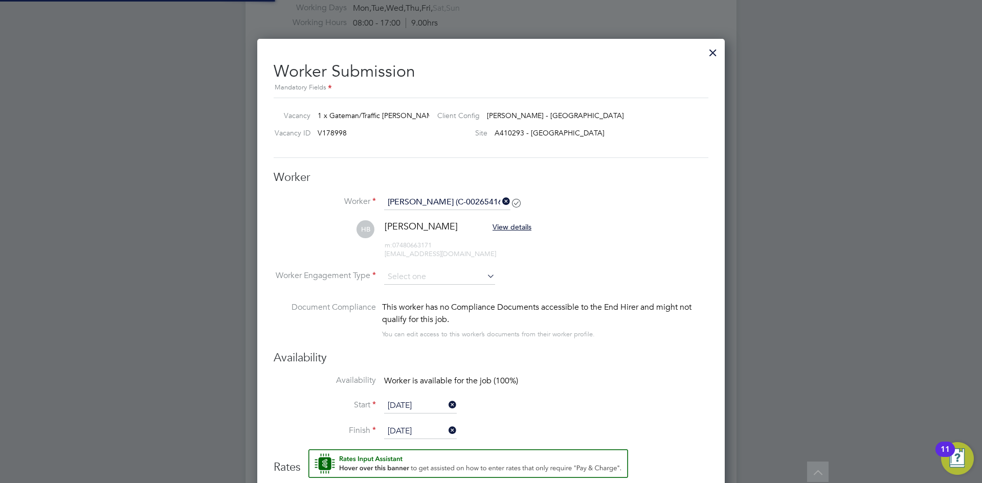
scroll to position [1004, 468]
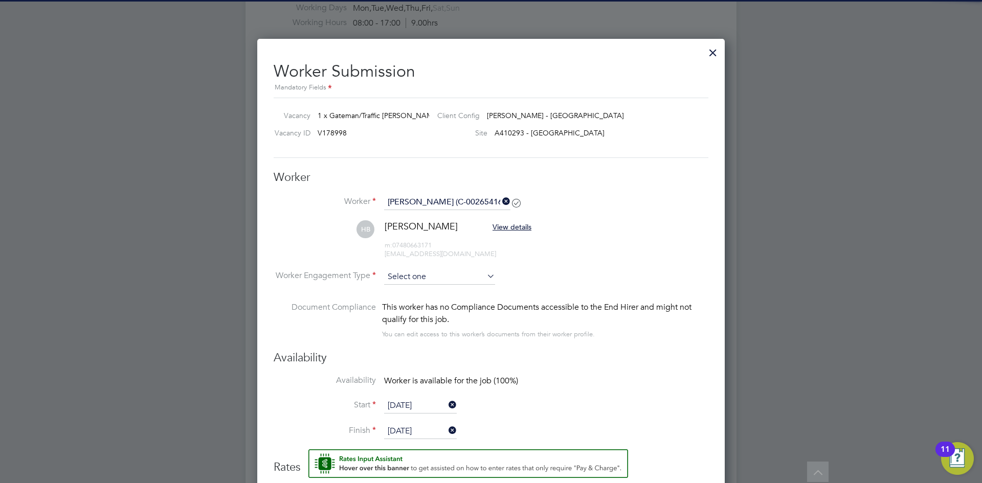
click at [437, 276] on input at bounding box center [439, 277] width 111 height 15
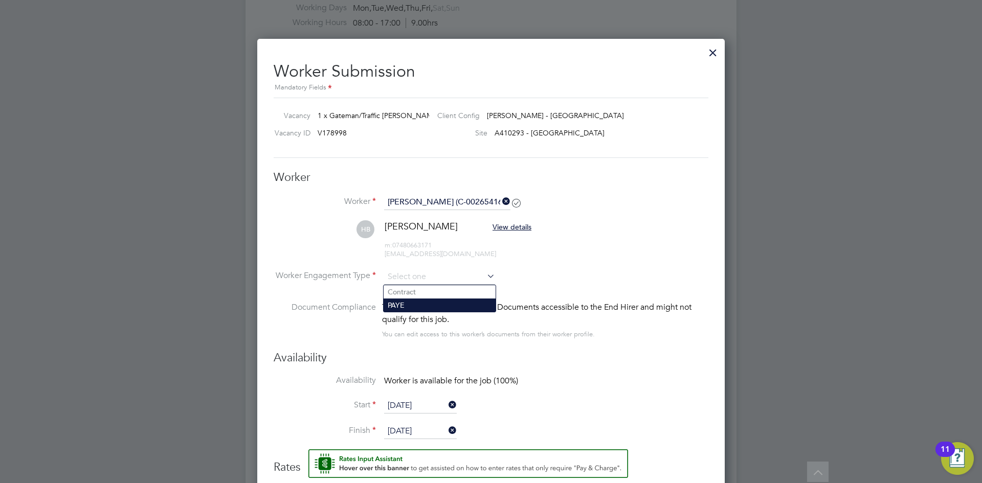
click at [412, 308] on li "PAYE" at bounding box center [440, 305] width 112 height 13
type input "PAYE"
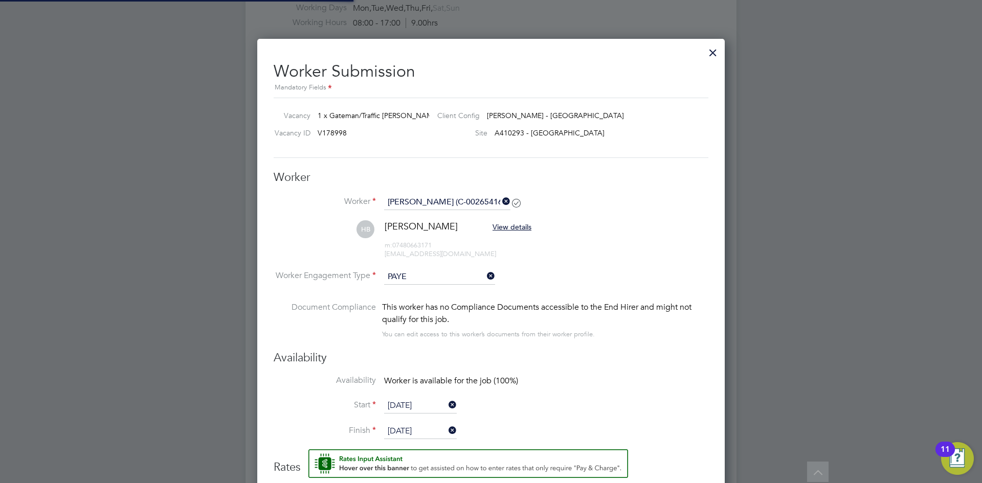
scroll to position [5, 5]
click at [595, 260] on li "HB Harvey Boardman View details m: 07480663171 sackburrow@gmail.com" at bounding box center [491, 244] width 435 height 49
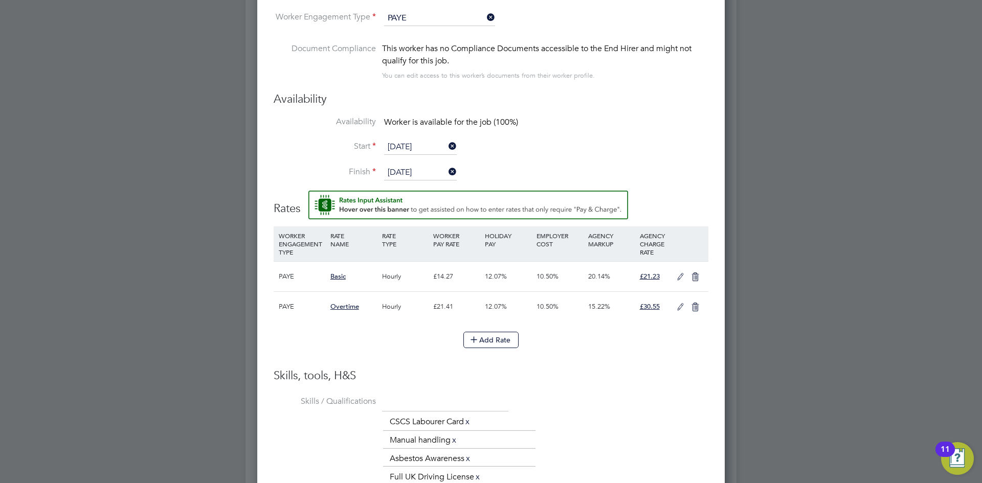
click at [683, 278] on icon at bounding box center [680, 277] width 13 height 8
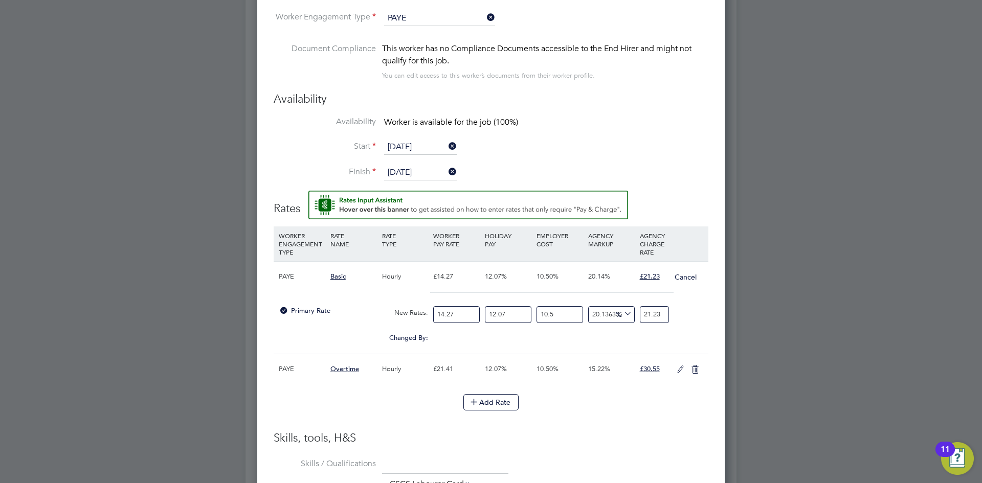
drag, startPoint x: 451, startPoint y: 308, endPoint x: 393, endPoint y: 301, distance: 58.8
click at [392, 302] on div "Primary Rate New Rates: 14.27 12.07 n/a 10.5 n/a 20.136332872205138 0 % 21.23" at bounding box center [491, 314] width 435 height 27
type input "1"
type input "1.4877365101611773"
type input "15"
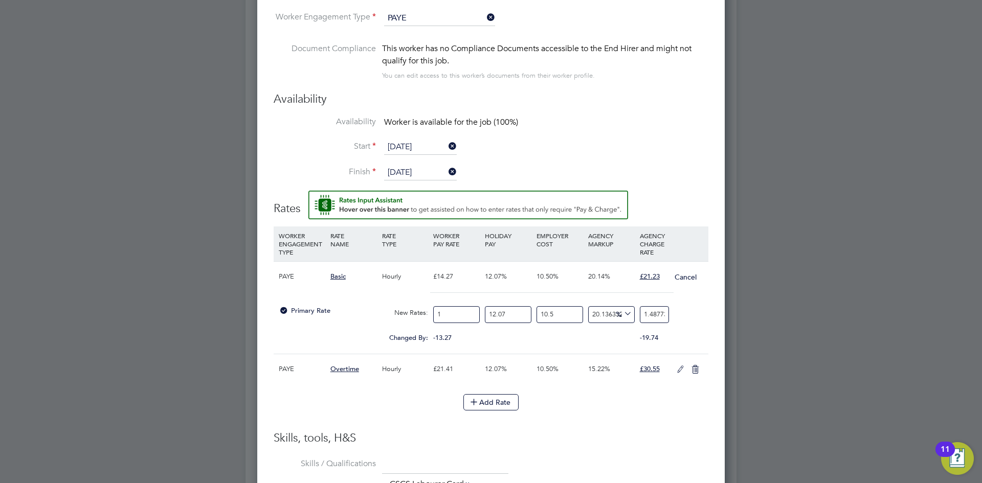
type input "22.31604765241766"
type input "15.9"
type input "23.65501051156272"
type input "15.99"
type input "23.788906797477225"
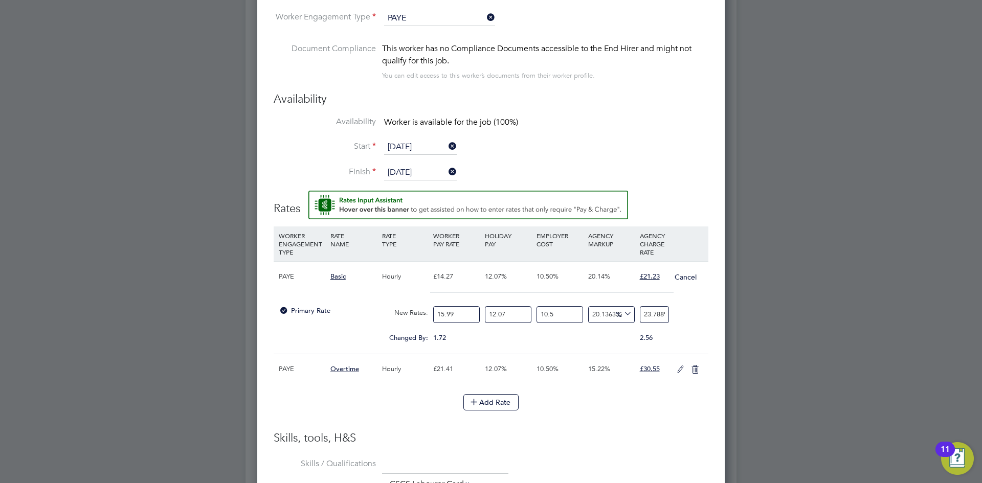
type input "15.99"
type input "0"
type input "21.22682858702349"
click at [696, 315] on div "Primary Rate New Rates: 15.99 0 n/a 10.5 n/a 20.136332872205138 3.5578785870234…" at bounding box center [491, 314] width 435 height 27
drag, startPoint x: 643, startPoint y: 311, endPoint x: 753, endPoint y: 309, distance: 110.5
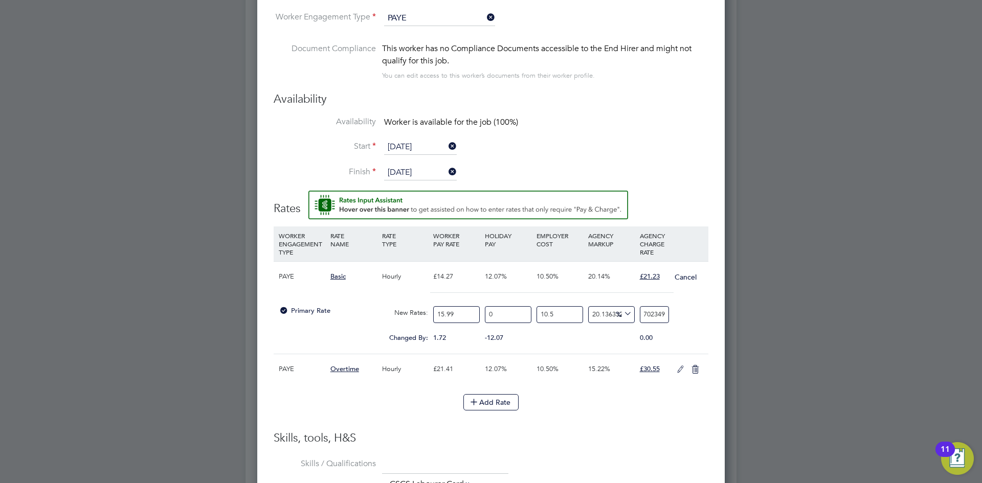
type input "-88.68070824808491"
type input "2"
type input "18.85256339510837"
type input "21"
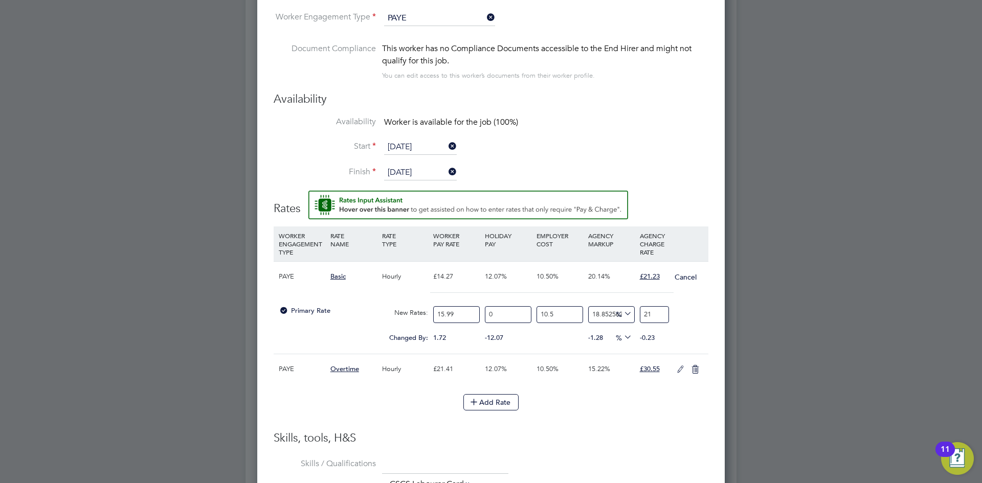
type input "19.984492570299878"
type input "21.2"
type input "20.154281946578603"
type input "21.23"
click at [678, 370] on icon at bounding box center [680, 370] width 13 height 8
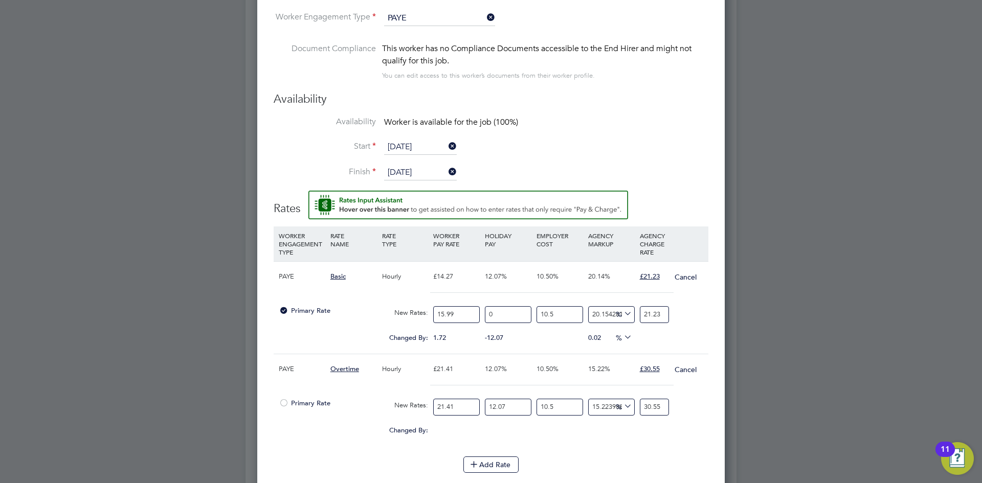
drag, startPoint x: 457, startPoint y: 403, endPoint x: 391, endPoint y: 360, distance: 78.7
click at [389, 398] on div "Primary Rate New Rates: 21.41 12.07 n/a 10.5 n/a 15.223986641136921 0 % 30.55" at bounding box center [491, 407] width 435 height 27
type input "2"
type input "2.8538066324147593"
type input "23"
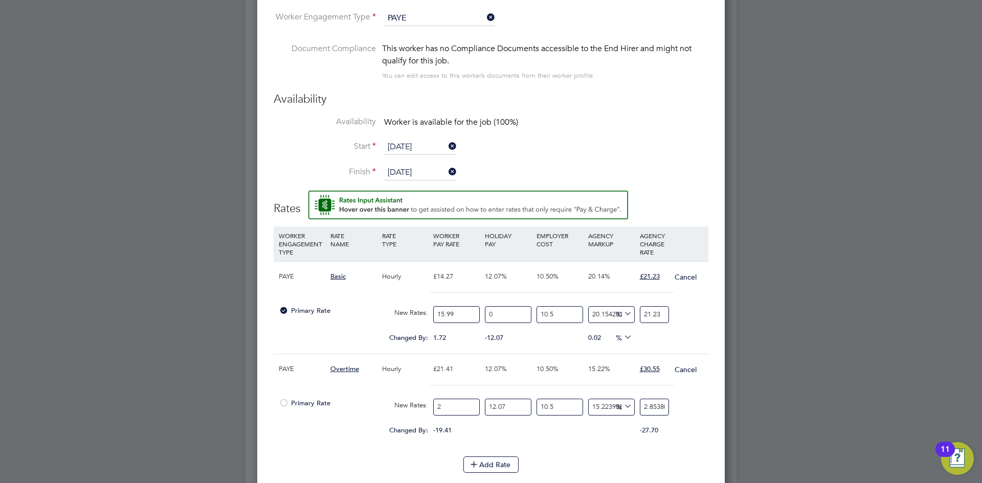
type input "32.81877627276973"
type input "23.9"
type input "34.10298925735638"
type input "23.99"
type input "34.23141055581504"
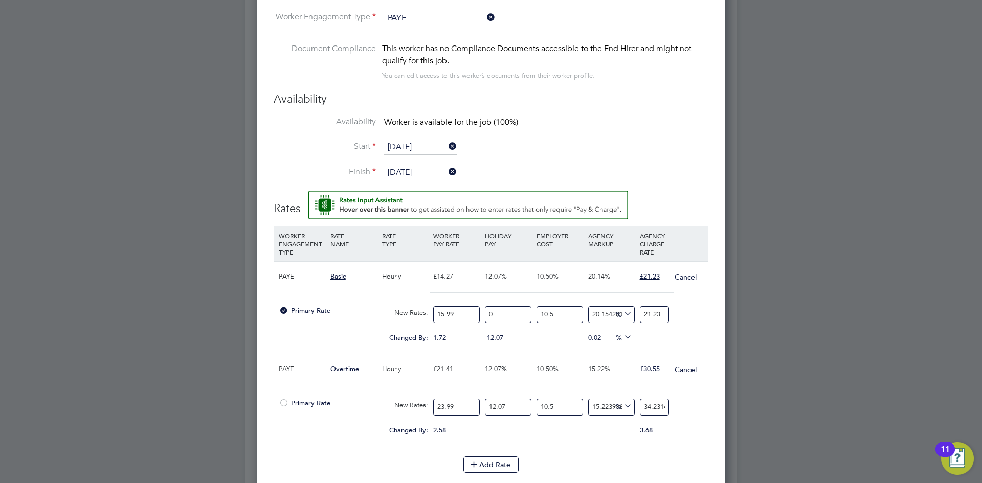
type input "23.99"
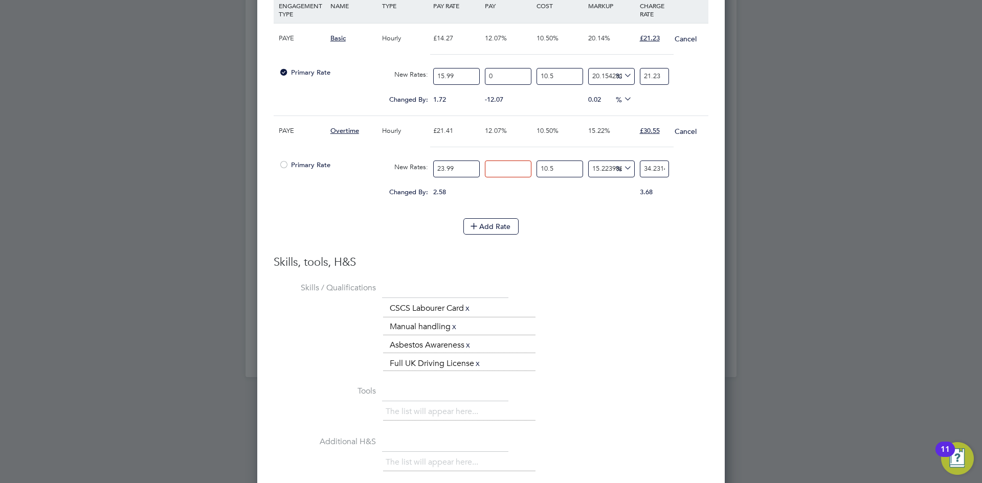
type input "0"
type input "30.544669006705664"
drag, startPoint x: 670, startPoint y: 218, endPoint x: 660, endPoint y: 189, distance: 30.2
click at [669, 217] on li "WORKER ENGAGEMENT TYPE RATE NAME RATE TYPE WORKER PAY RATE HOLIDAY PAY EMPLOYER…" at bounding box center [491, 103] width 435 height 230
drag, startPoint x: 641, startPoint y: 169, endPoint x: 824, endPoint y: 159, distance: 183.9
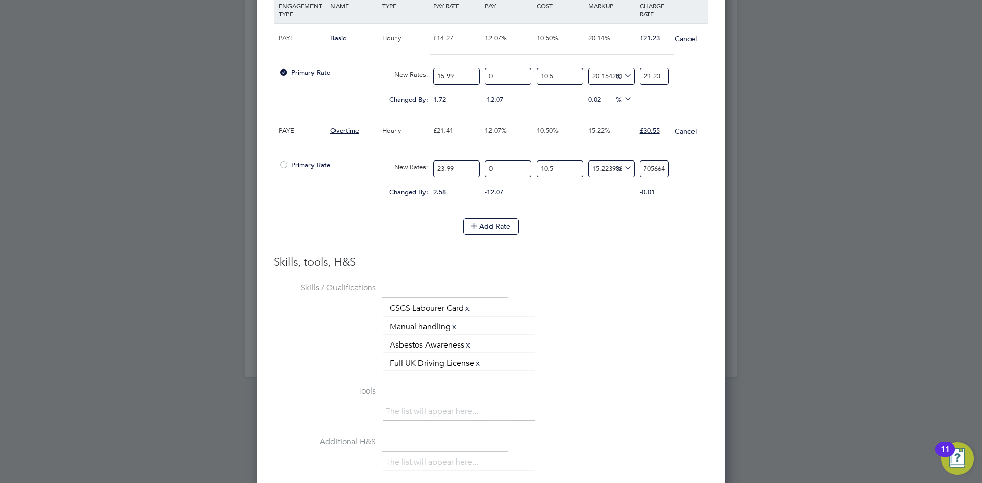
type input "-88.68306741685355"
type input "3"
type input "13.169325831464468"
type input "30"
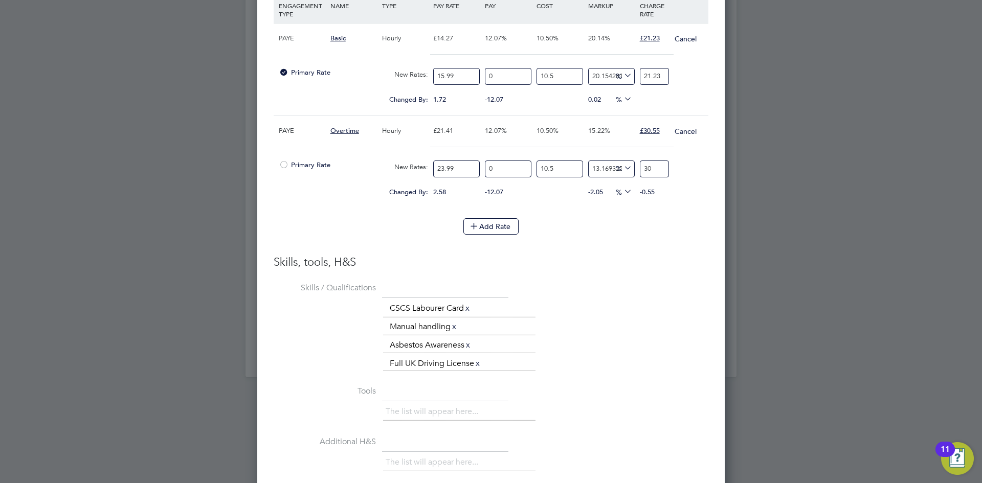
type input "15.055481261988875"
type input "30.5"
type input "15.244096805041316"
type input "30.55"
click at [682, 271] on div "Skills, tools, H&S Skills / Qualifications The list will appear here... CSCS La…" at bounding box center [491, 419] width 435 height 329
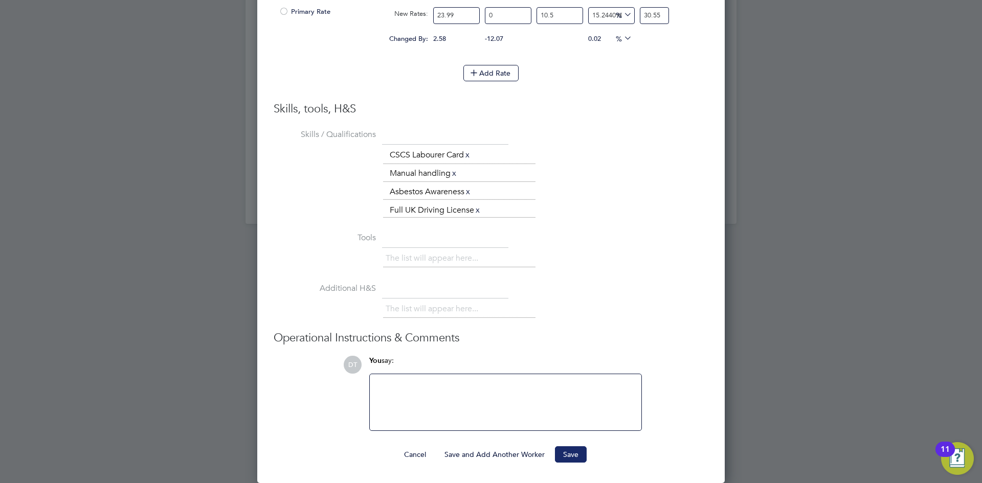
click at [573, 458] on button "Save" at bounding box center [571, 454] width 32 height 16
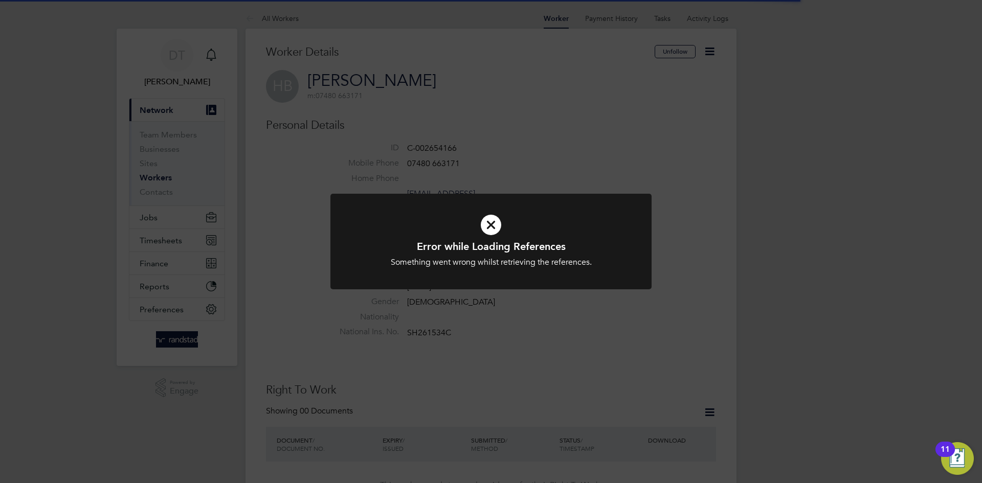
click at [702, 48] on div "Error while Loading References Something went wrong whilst retrieving the refer…" at bounding box center [491, 241] width 982 height 483
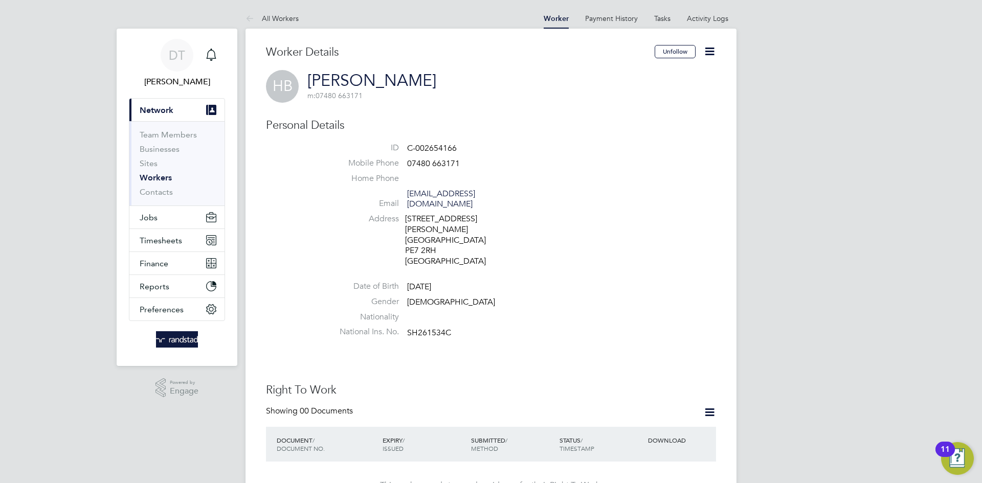
click at [708, 51] on icon at bounding box center [709, 51] width 13 height 13
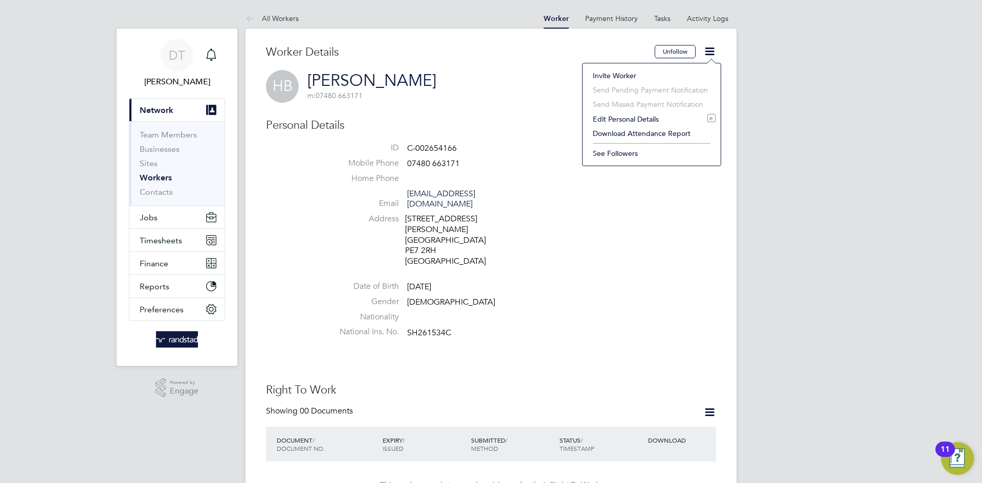
click at [612, 117] on li "Edit Personal Details e" at bounding box center [652, 119] width 128 height 14
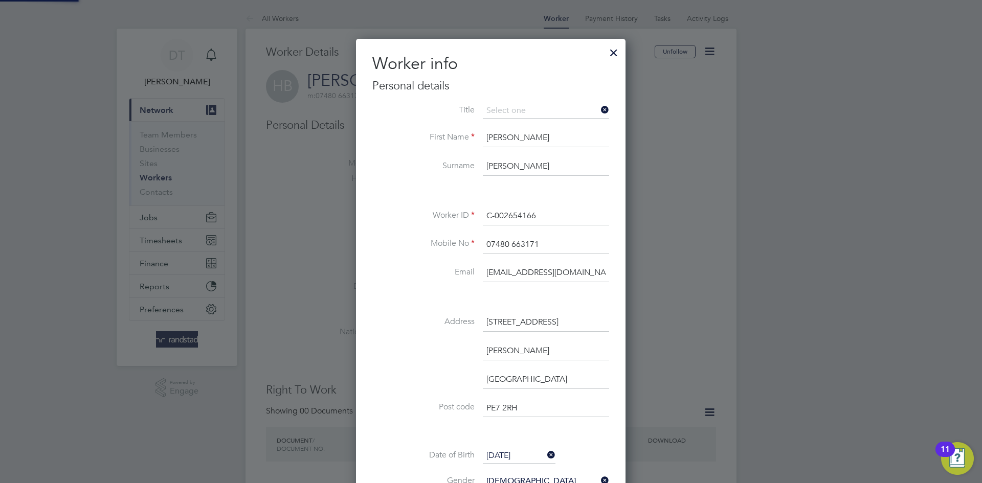
scroll to position [608, 271]
click at [487, 128] on li "Mr" at bounding box center [545, 125] width 127 height 13
type input "Mr"
click at [389, 171] on li "Surname Boardman" at bounding box center [490, 172] width 237 height 29
click at [510, 243] on input "07480 663171" at bounding box center [546, 245] width 126 height 18
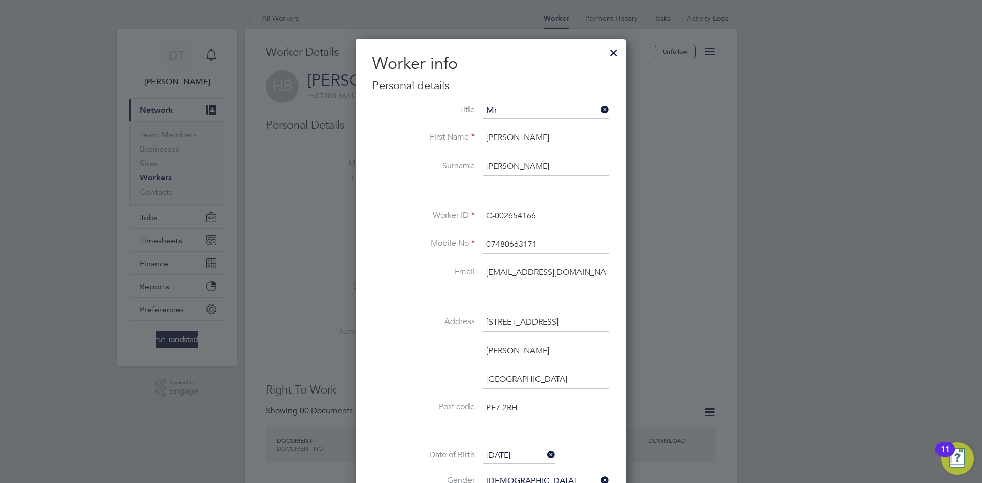
type input "07480663171"
click at [395, 271] on label "Email" at bounding box center [423, 272] width 102 height 11
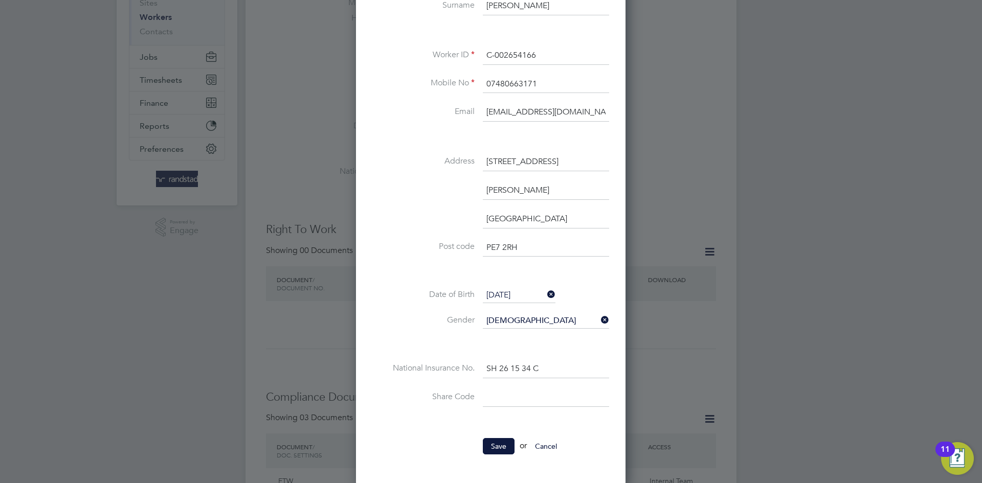
scroll to position [186, 0]
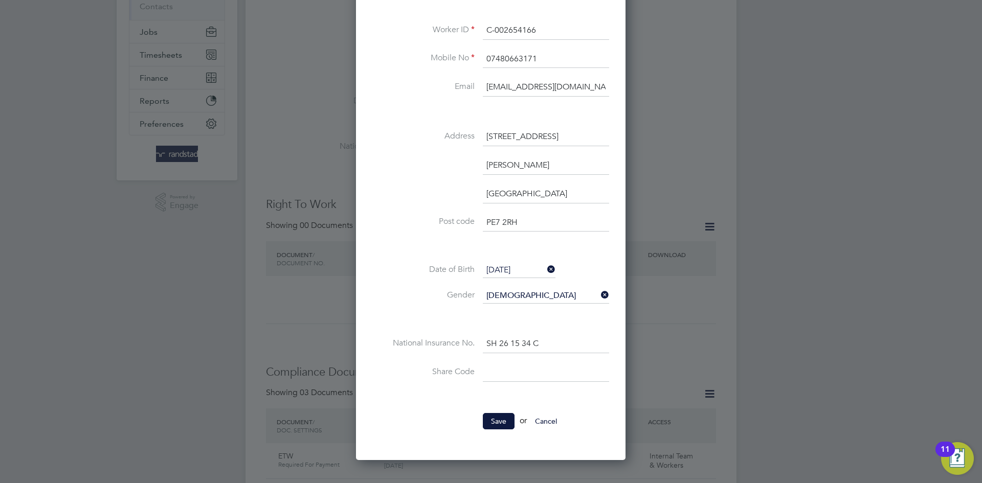
drag, startPoint x: 559, startPoint y: 346, endPoint x: 411, endPoint y: 328, distance: 148.9
click at [410, 329] on div "Title Mr First Name Harvey Surname Boardman Worker ID C-002654166 Mobile No 074…" at bounding box center [490, 160] width 237 height 485
paste input "261534"
type input "SH 26 15 34 C"
click at [412, 317] on li at bounding box center [490, 319] width 237 height 11
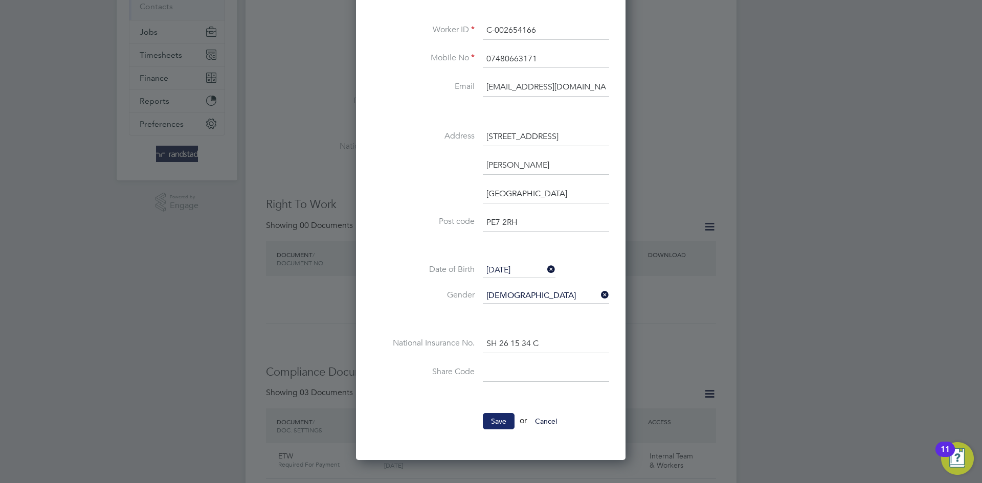
click at [488, 415] on button "Save" at bounding box center [499, 421] width 32 height 16
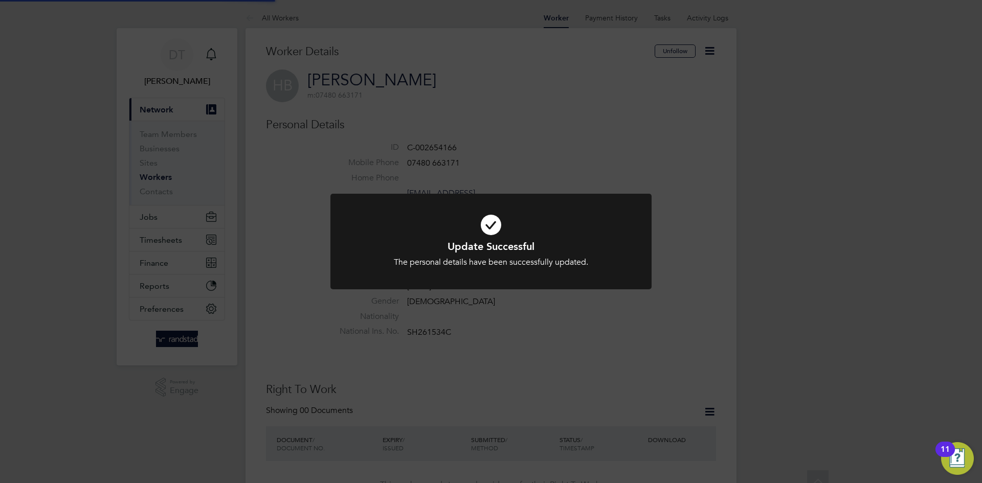
scroll to position [0, 0]
click at [546, 129] on div "Update Successful The personal details have been successfully updated. Cancel O…" at bounding box center [491, 241] width 982 height 483
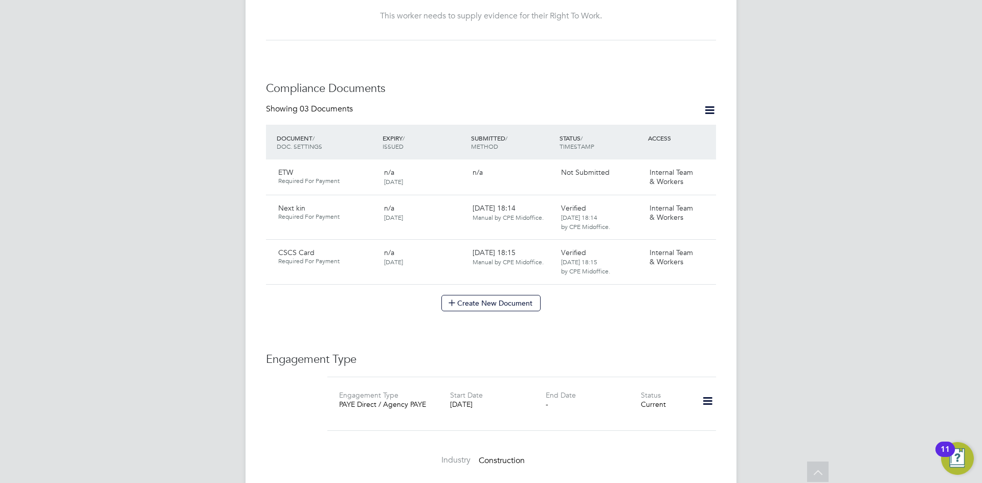
scroll to position [171, 0]
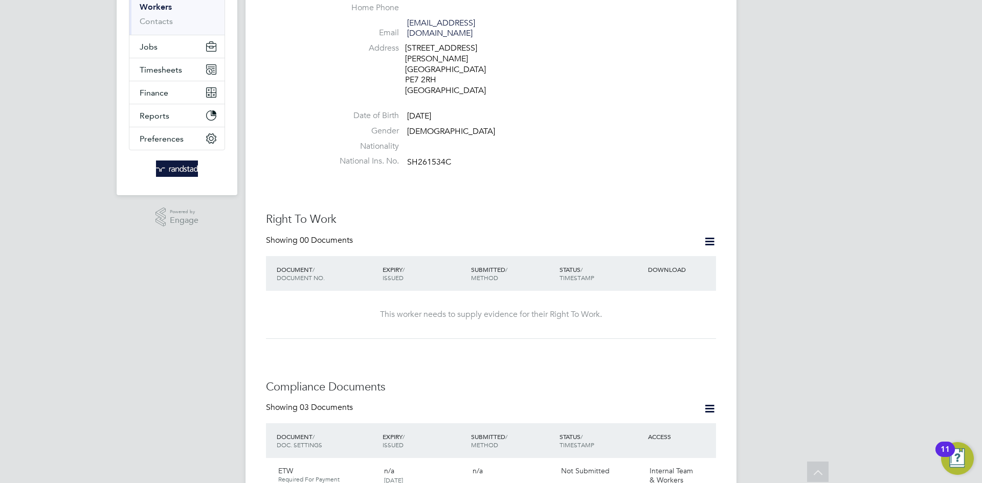
click at [708, 235] on icon at bounding box center [709, 241] width 13 height 13
click at [629, 254] on li "Add Right To Work Document" at bounding box center [652, 256] width 123 height 14
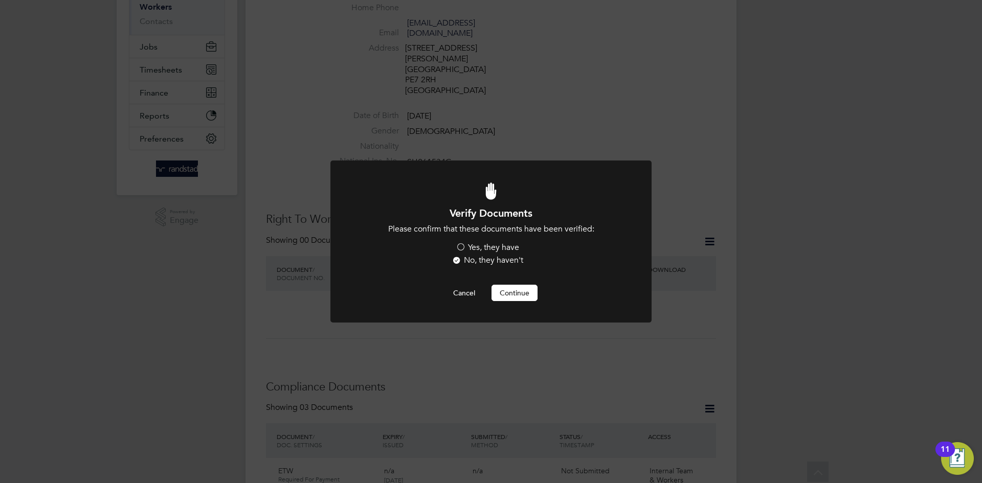
click at [457, 245] on label "Yes, they have" at bounding box center [487, 247] width 63 height 11
click at [0, 0] on input "Yes, they have" at bounding box center [0, 0] width 0 height 0
click at [500, 285] on button "Continue" at bounding box center [514, 293] width 46 height 16
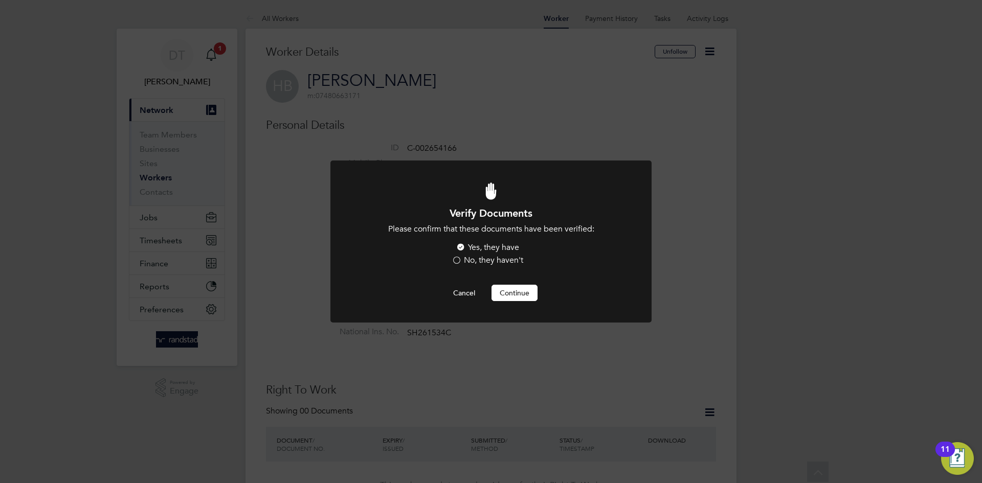
scroll to position [171, 0]
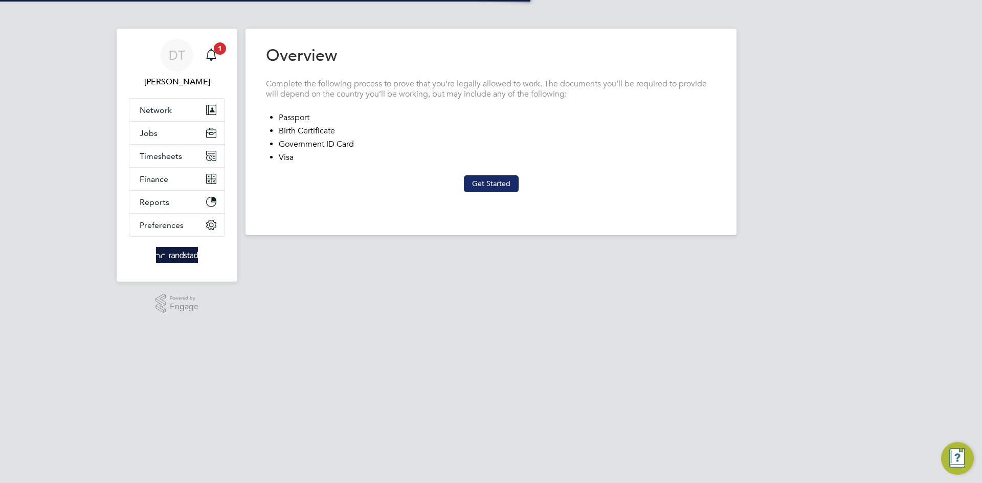
click at [490, 183] on button "Get Started" at bounding box center [491, 183] width 55 height 16
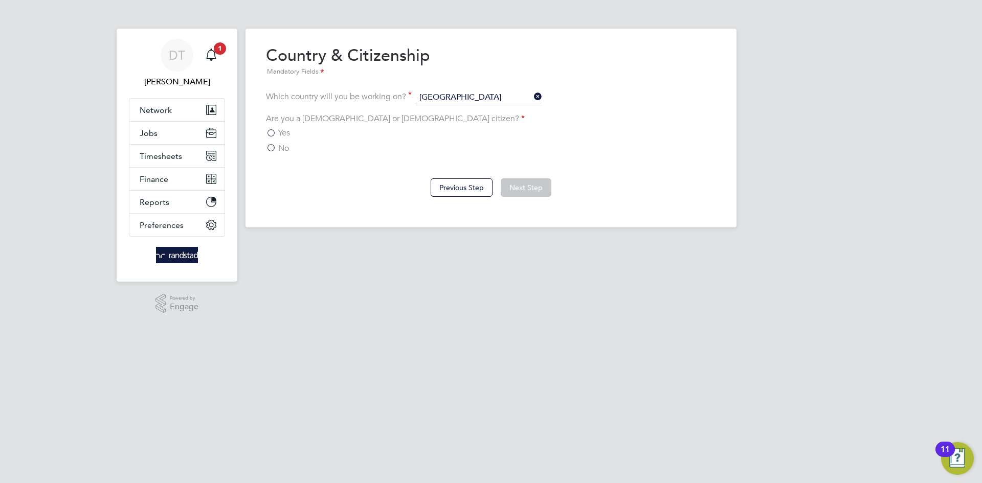
click at [275, 128] on div "Are you a [DEMOGRAPHIC_DATA] or [DEMOGRAPHIC_DATA] citizen? Yes No" at bounding box center [491, 134] width 450 height 40
click at [277, 130] on label "Yes" at bounding box center [278, 133] width 24 height 10
click at [0, 0] on input "Yes" at bounding box center [0, 0] width 0 height 0
click at [535, 183] on button "Next Step" at bounding box center [526, 187] width 51 height 18
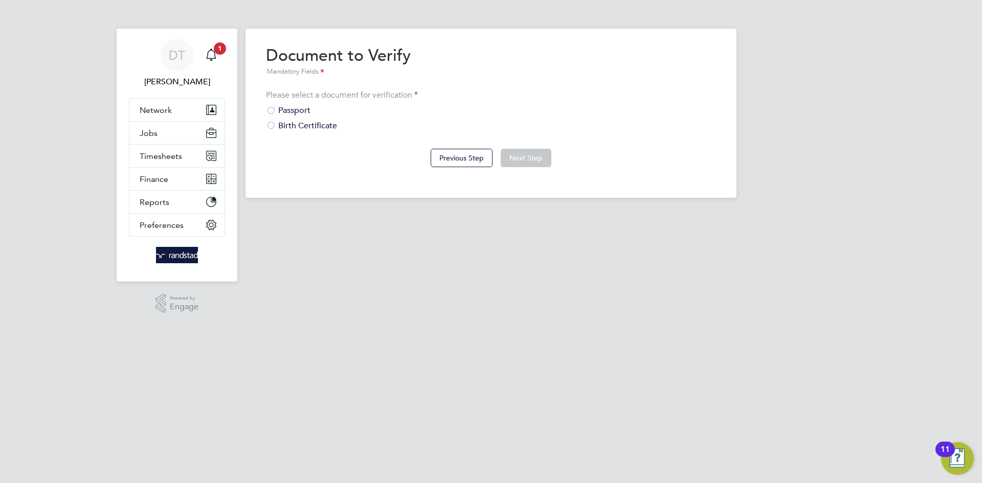
click at [284, 110] on div "Passport" at bounding box center [491, 110] width 450 height 11
click at [535, 155] on button "Next Step" at bounding box center [526, 158] width 51 height 18
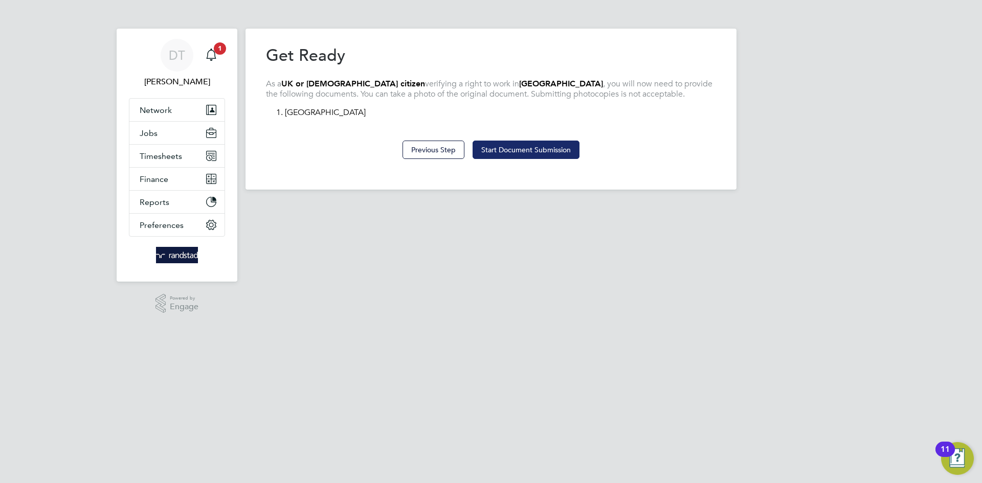
click at [541, 146] on button "Start Document Submission" at bounding box center [526, 150] width 107 height 18
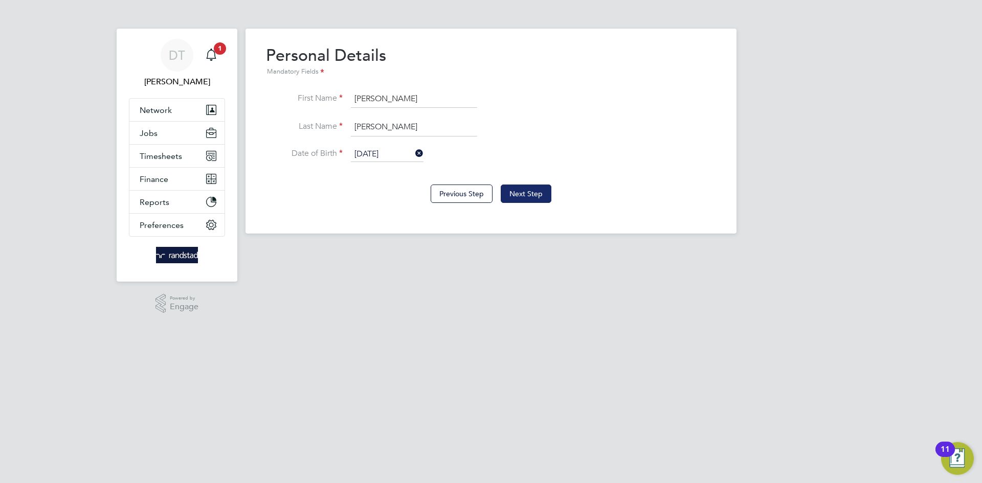
click at [530, 190] on button "Next Step" at bounding box center [526, 194] width 51 height 18
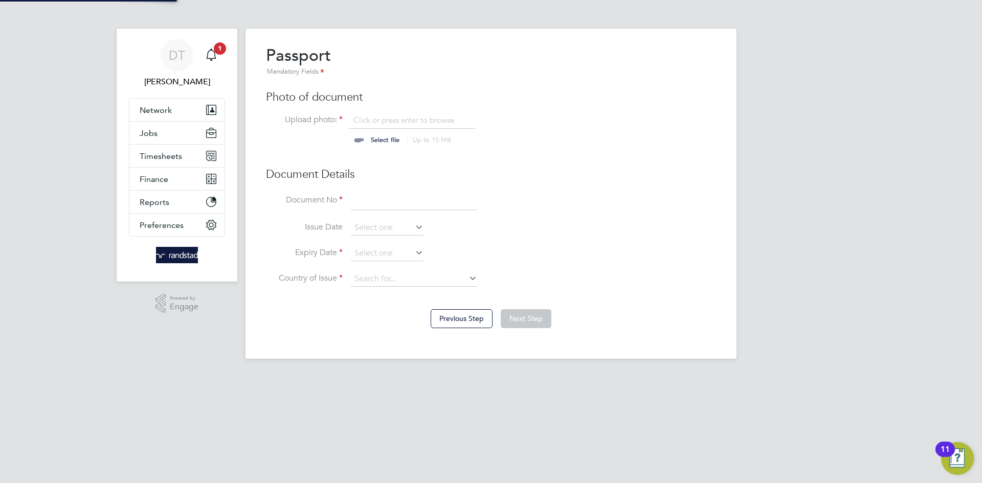
scroll to position [14, 127]
click at [377, 137] on input "file" at bounding box center [395, 130] width 161 height 31
type input "C:\fakepath\[PERSON_NAME] Trust ID [DATE].pdf"
click at [384, 205] on input at bounding box center [414, 201] width 126 height 18
type input "129682921"
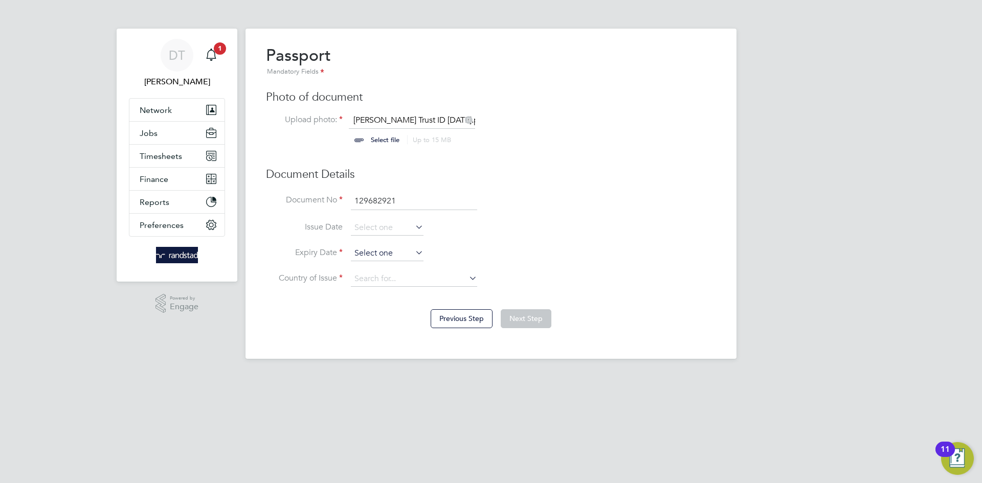
click at [373, 254] on input at bounding box center [387, 253] width 73 height 15
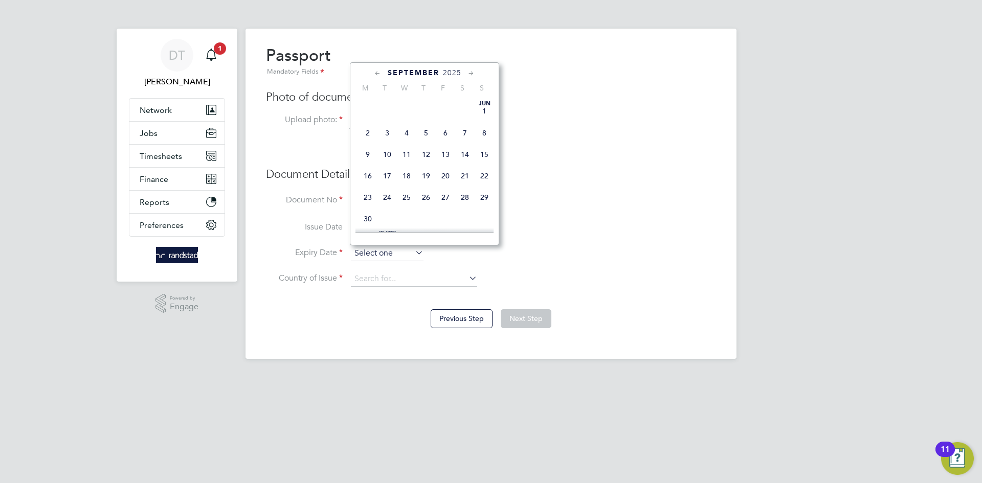
scroll to position [318, 0]
click at [444, 74] on span "2025" at bounding box center [452, 73] width 18 height 9
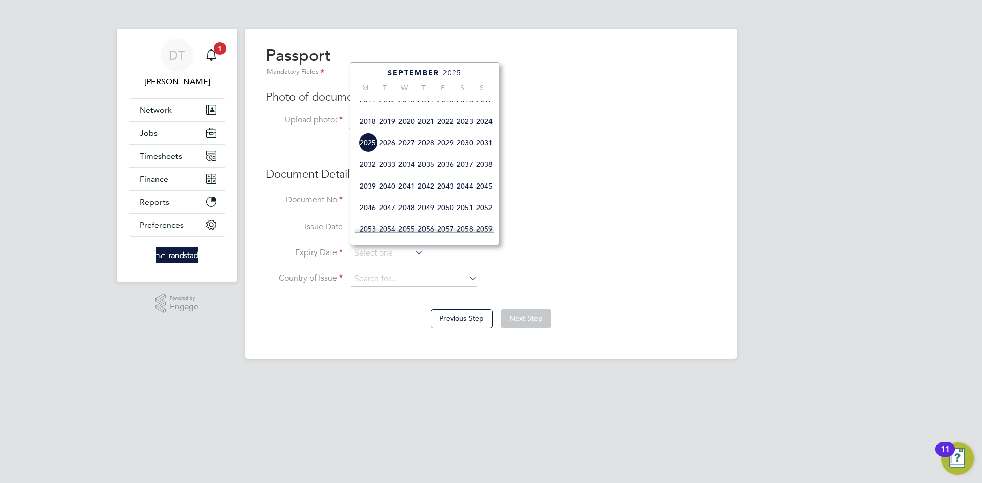
scroll to position [297, 0]
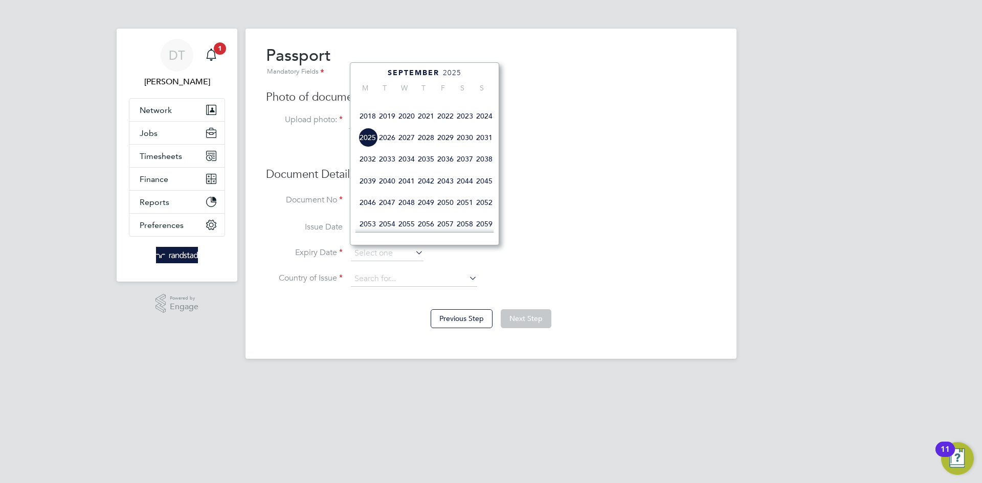
click at [375, 169] on span "2032" at bounding box center [367, 158] width 19 height 19
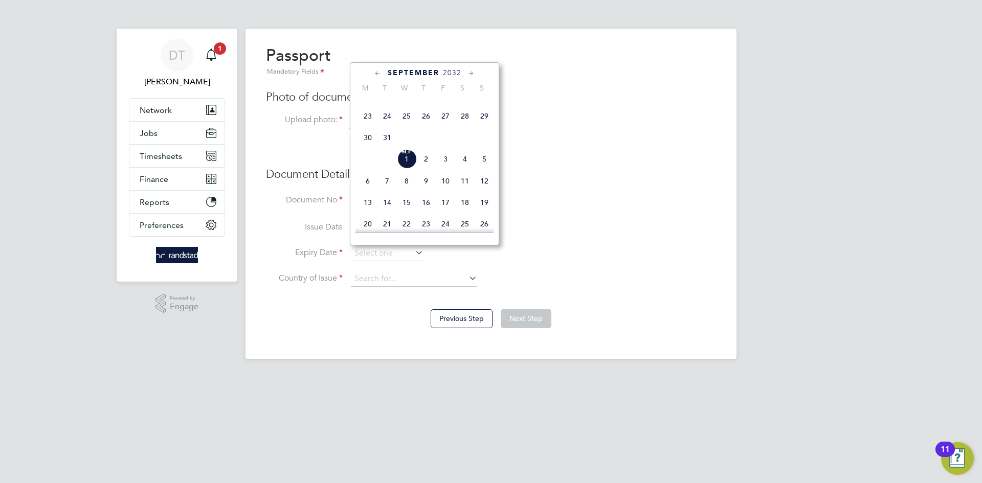
click at [381, 77] on icon at bounding box center [378, 73] width 10 height 11
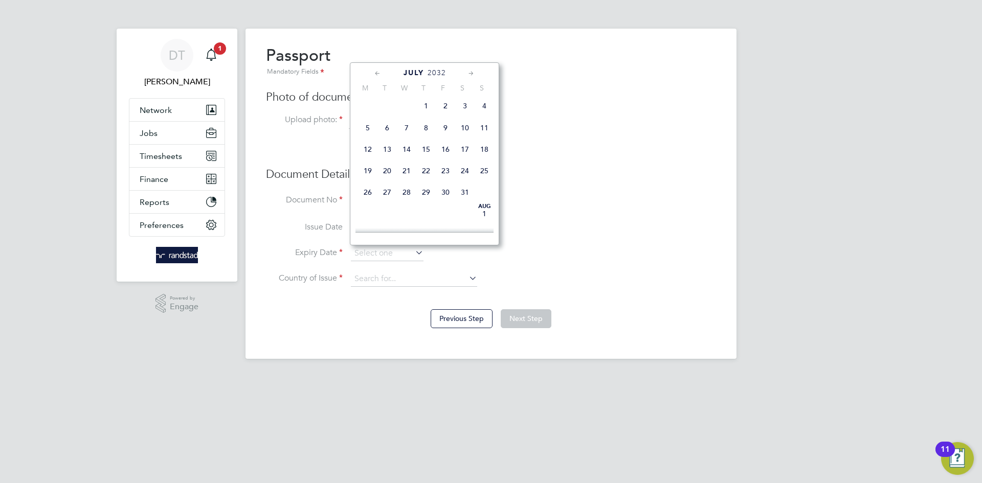
click at [381, 77] on icon at bounding box center [378, 73] width 10 height 11
click at [465, 111] on span "6" at bounding box center [464, 110] width 19 height 19
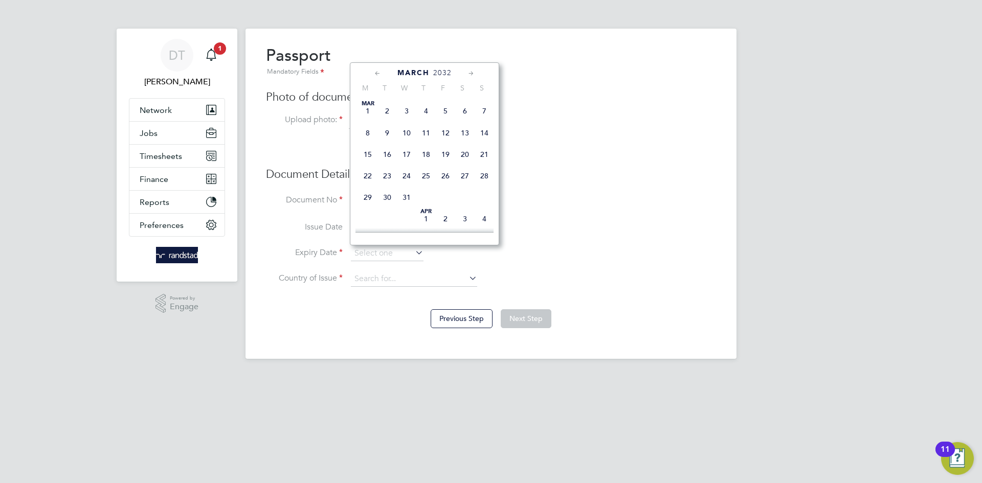
type input "06 Mar 2032"
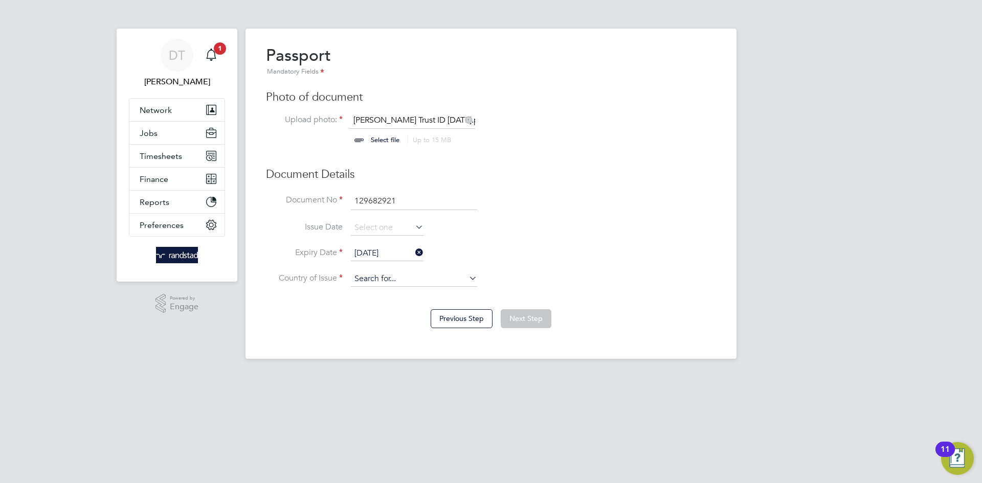
click at [379, 284] on input at bounding box center [414, 279] width 126 height 15
click at [391, 317] on li "United Kingdom" at bounding box center [422, 322] width 144 height 14
type input "United Kingdom"
click at [534, 274] on li "Country of Issue United Kingdom" at bounding box center [491, 285] width 450 height 26
click at [536, 319] on button "Next Step" at bounding box center [526, 318] width 51 height 18
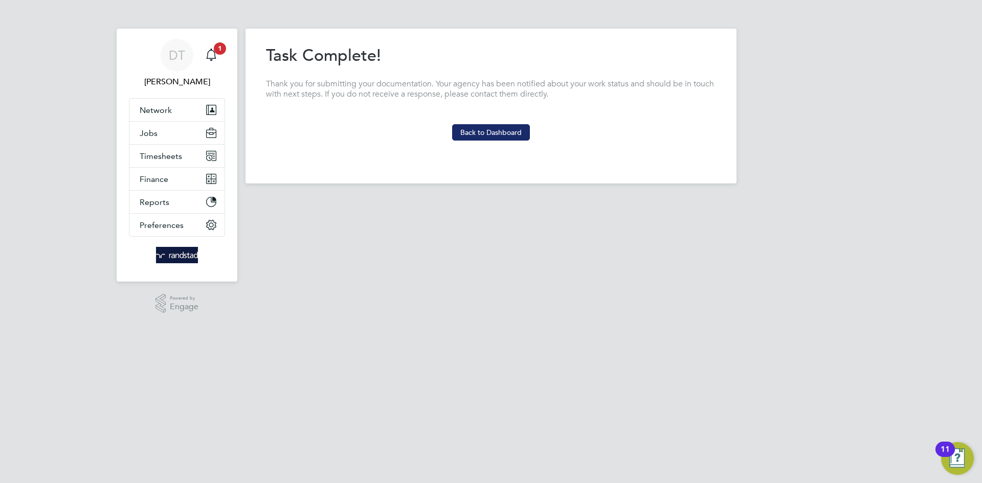
click at [509, 132] on button "Back to Dashboard" at bounding box center [491, 132] width 78 height 16
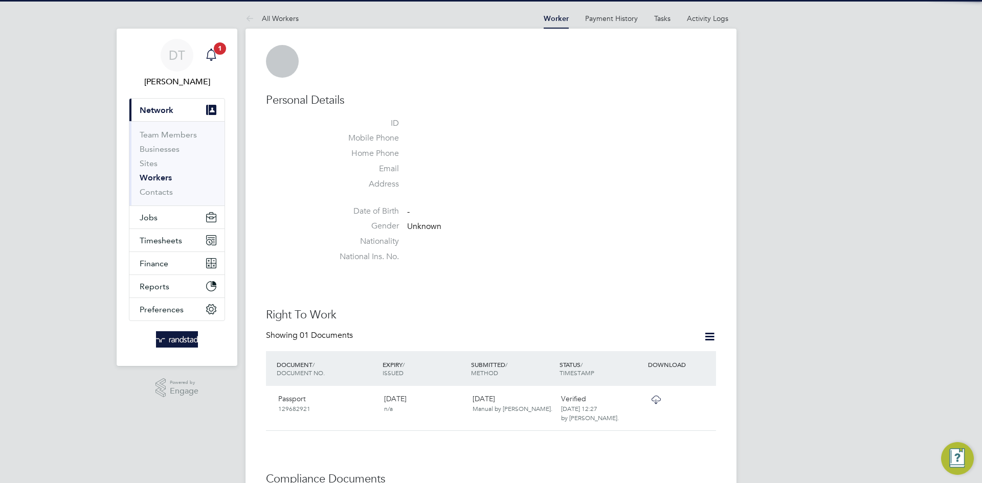
click at [217, 54] on span "1" at bounding box center [220, 48] width 12 height 12
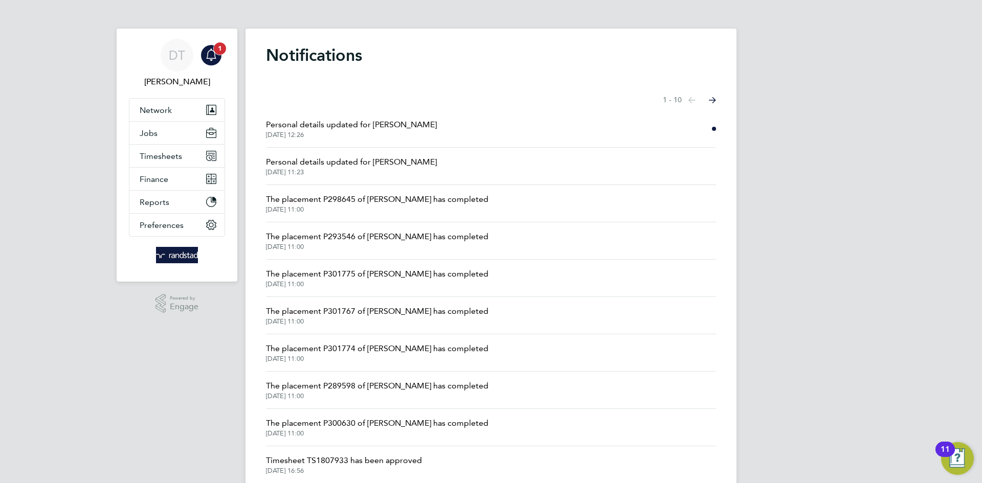
click at [217, 54] on span "1" at bounding box center [220, 48] width 12 height 12
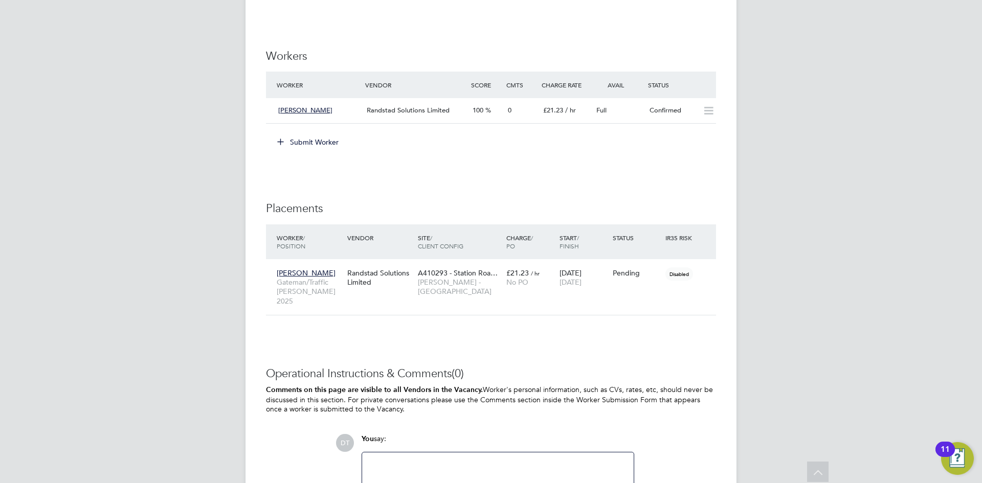
scroll to position [862, 0]
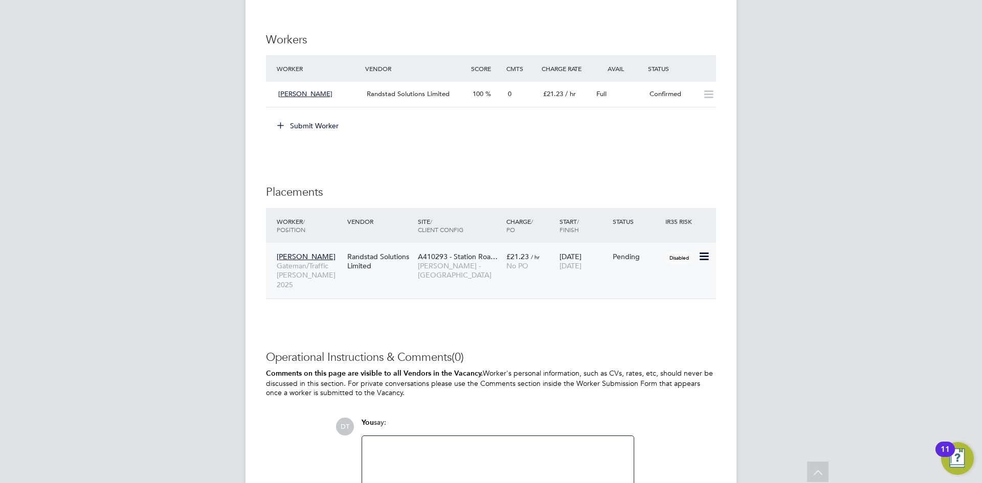
click at [701, 259] on icon at bounding box center [703, 257] width 10 height 12
click at [645, 320] on li "Start" at bounding box center [672, 320] width 73 height 14
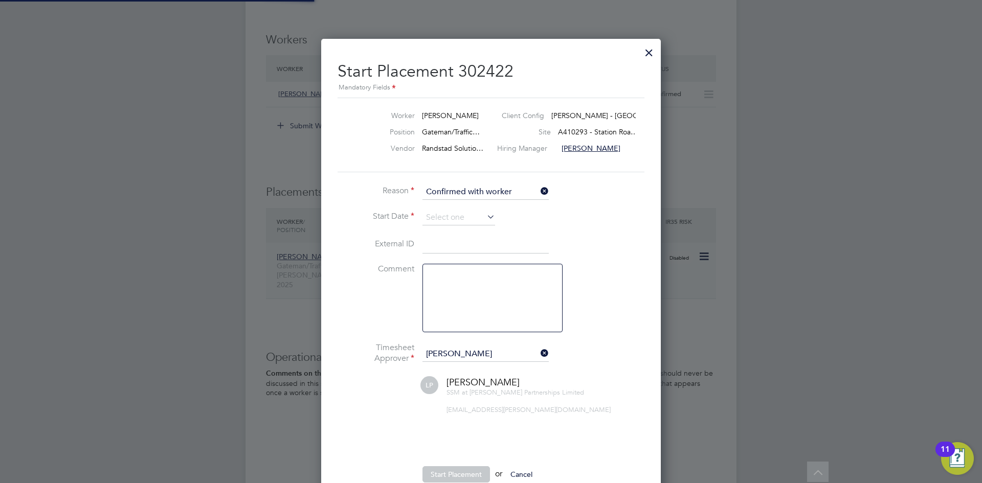
scroll to position [10, 127]
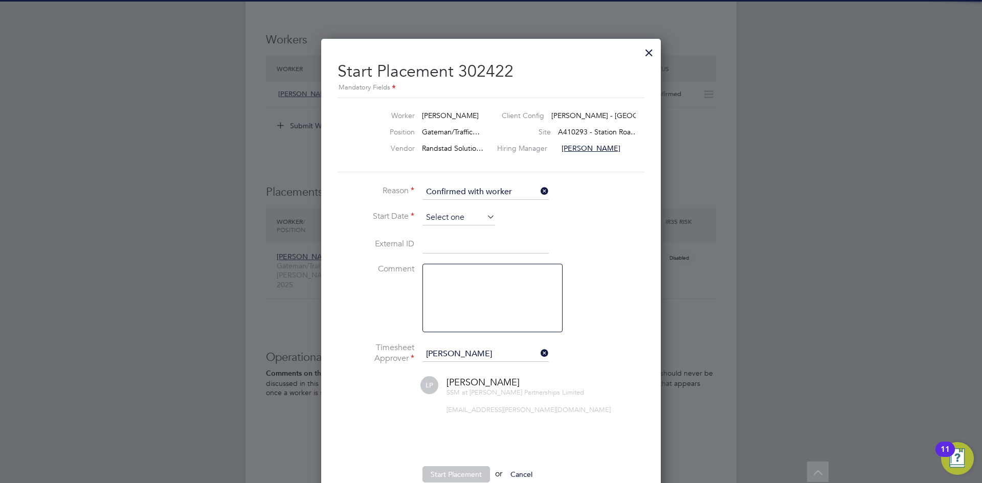
click at [431, 220] on input at bounding box center [458, 217] width 73 height 15
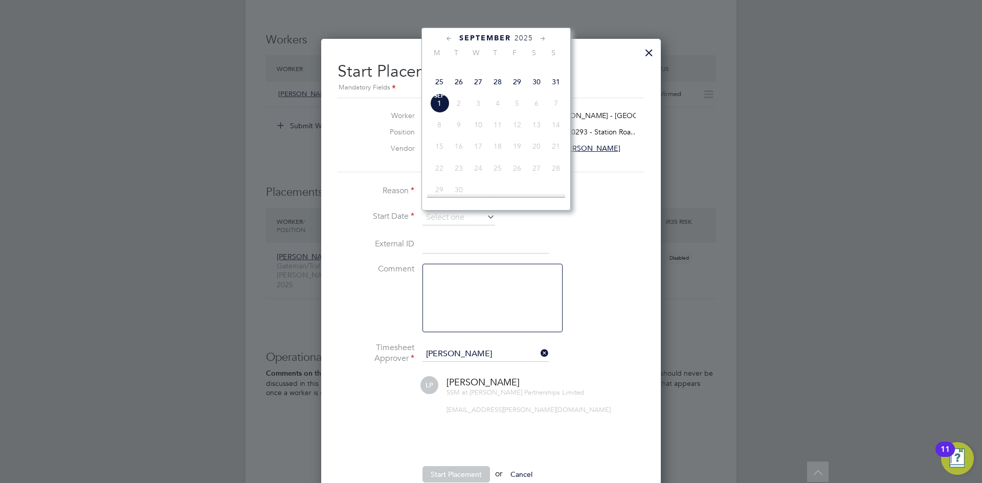
click at [498, 92] on span "28" at bounding box center [497, 81] width 19 height 19
type input "28 Aug 2025"
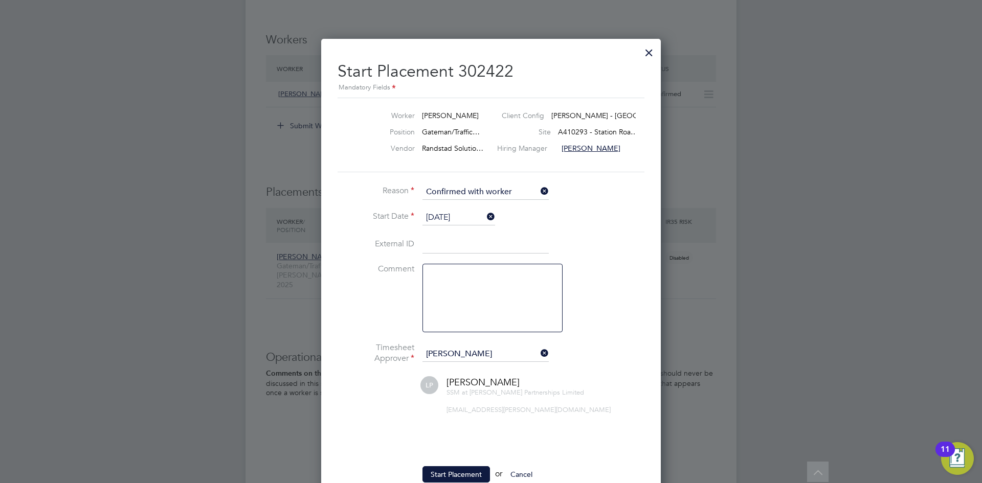
click at [362, 247] on label "External ID" at bounding box center [376, 244] width 77 height 11
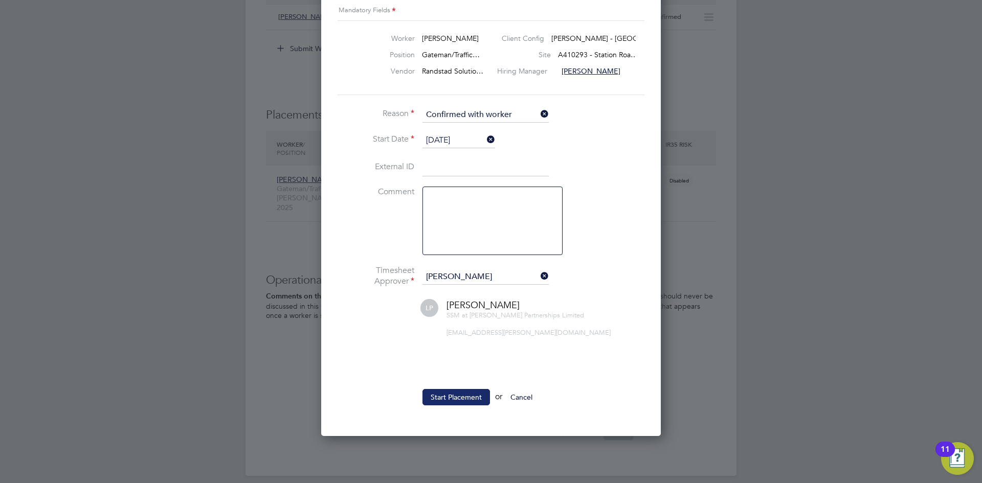
click at [438, 392] on button "Start Placement" at bounding box center [456, 397] width 68 height 16
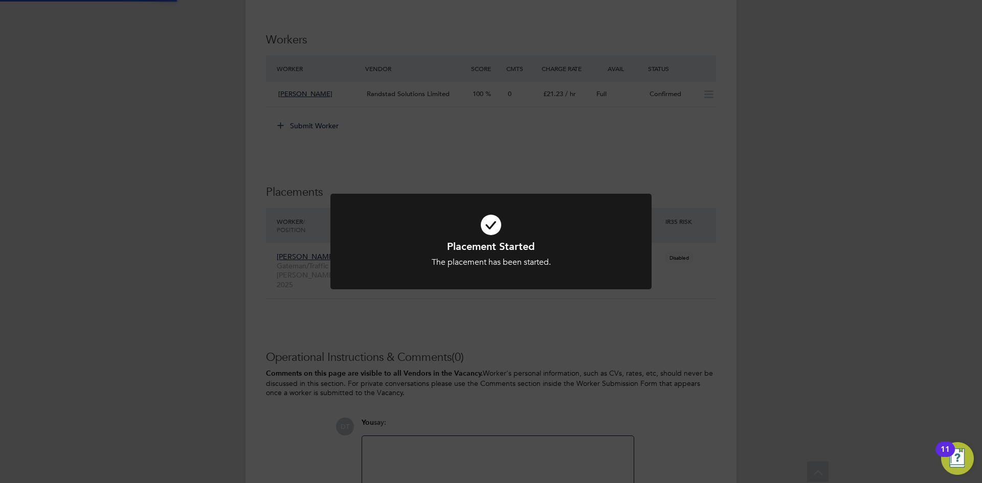
click at [310, 105] on div "Placement Started The placement has been started. Cancel Okay" at bounding box center [491, 241] width 982 height 483
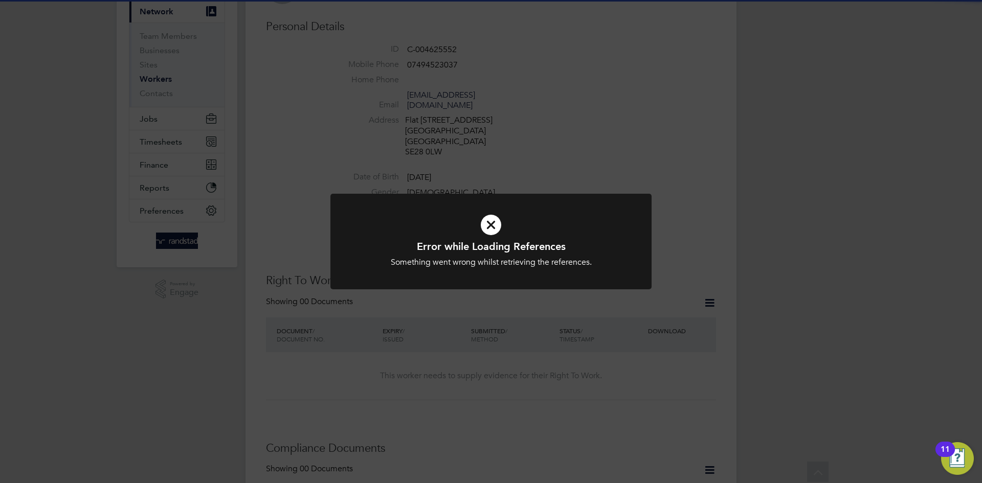
click at [521, 123] on div "Error while Loading References Something went wrong whilst retrieving the refer…" at bounding box center [491, 241] width 982 height 483
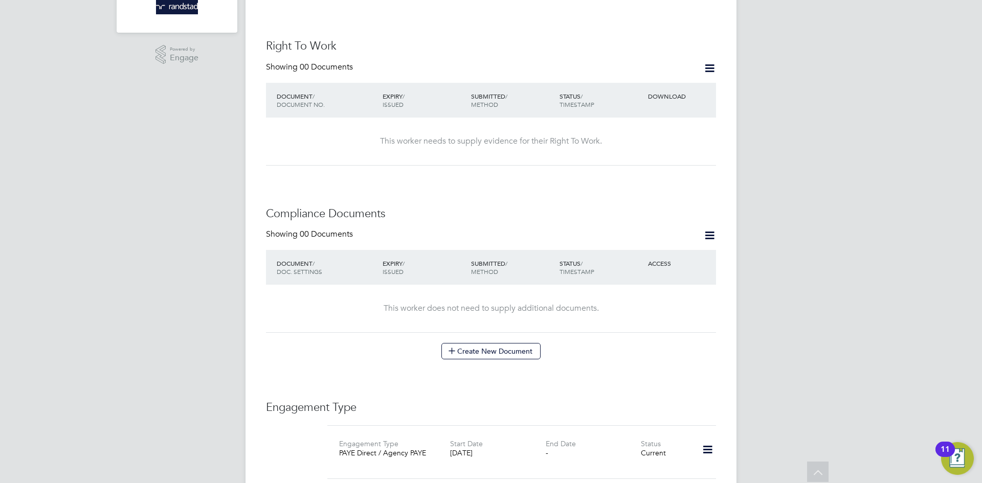
scroll to position [129, 0]
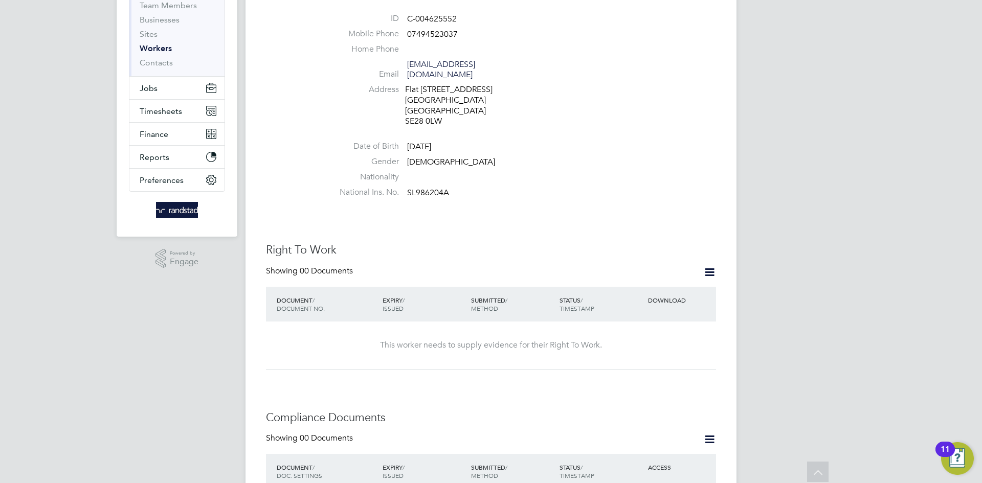
click at [710, 267] on icon at bounding box center [709, 272] width 13 height 13
click at [656, 297] on li "Add Right To Work Document" at bounding box center [652, 297] width 123 height 14
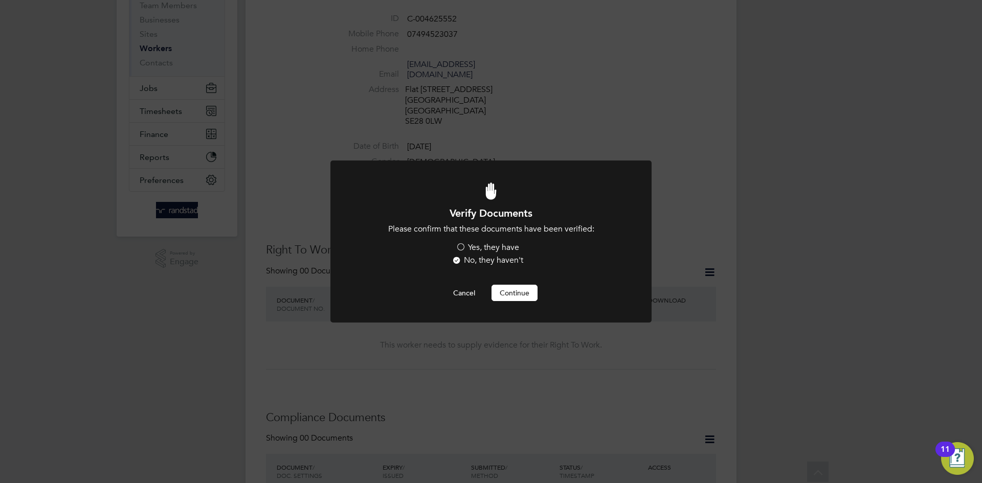
click at [463, 245] on label "Yes, they have" at bounding box center [487, 247] width 63 height 11
click at [0, 0] on input "Yes, they have" at bounding box center [0, 0] width 0 height 0
click at [506, 294] on button "Continue" at bounding box center [514, 293] width 46 height 16
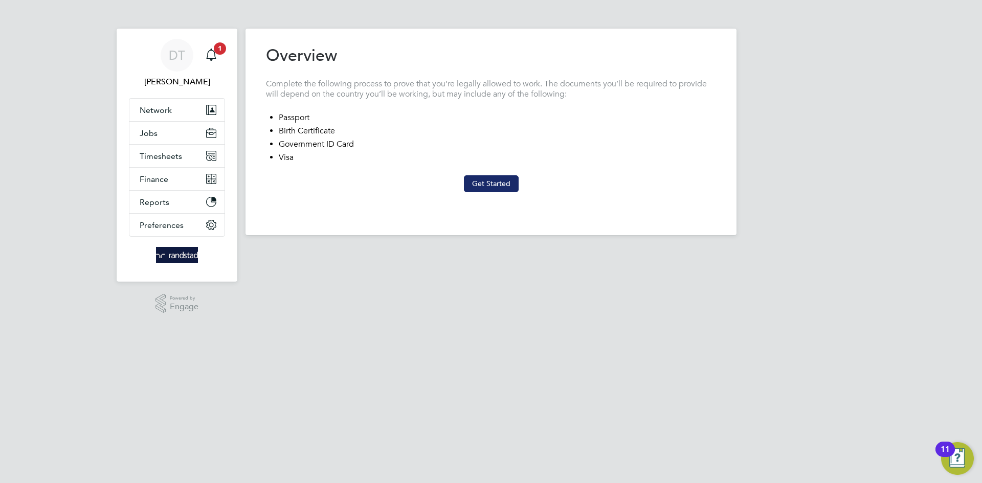
click at [486, 185] on button "Get Started" at bounding box center [491, 183] width 55 height 16
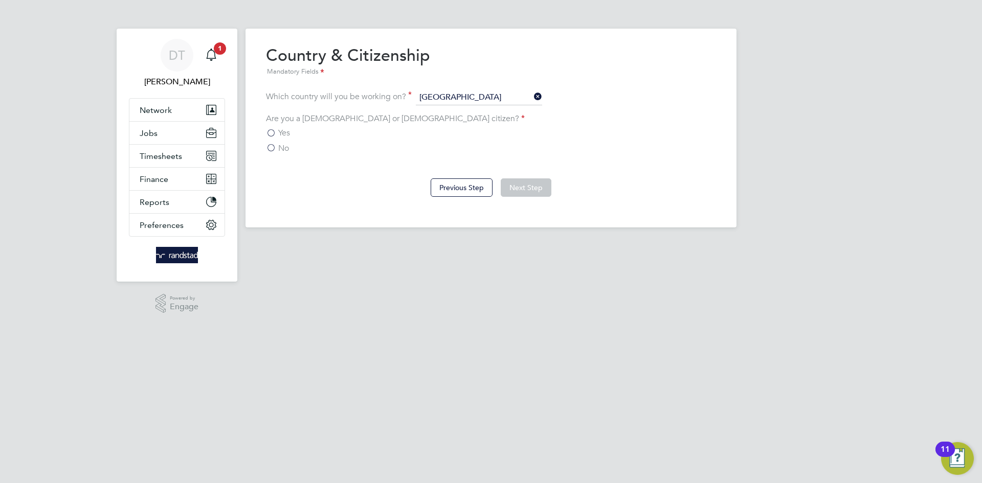
click at [271, 147] on label "No" at bounding box center [277, 148] width 23 height 10
click at [0, 0] on input "No" at bounding box center [0, 0] width 0 height 0
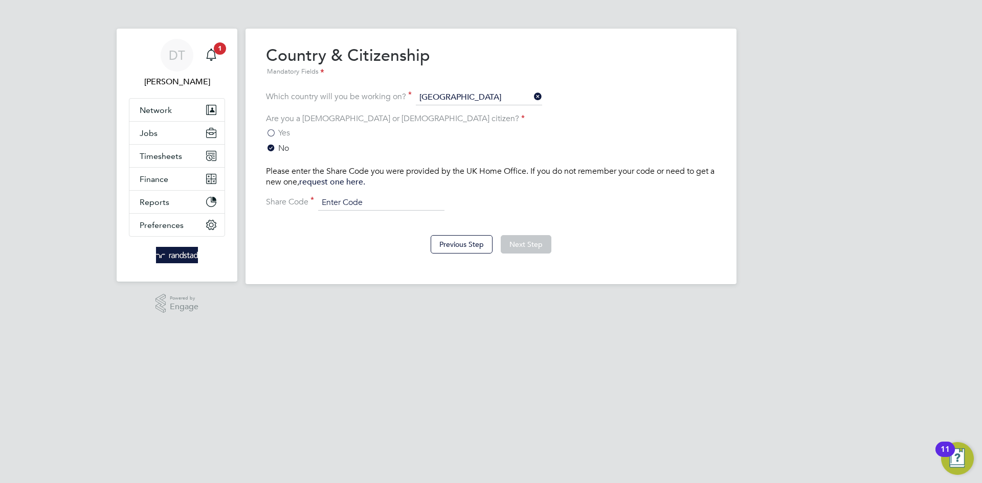
click at [373, 205] on input at bounding box center [381, 202] width 126 height 15
type input "WE-KYMRC63-FP"
drag, startPoint x: 398, startPoint y: 206, endPoint x: 316, endPoint y: 205, distance: 82.3
click at [294, 203] on div "Please enter the Share Code you were provided by the UK Home Office. If you do …" at bounding box center [491, 188] width 450 height 44
click at [526, 239] on button "Next Step" at bounding box center [526, 244] width 51 height 18
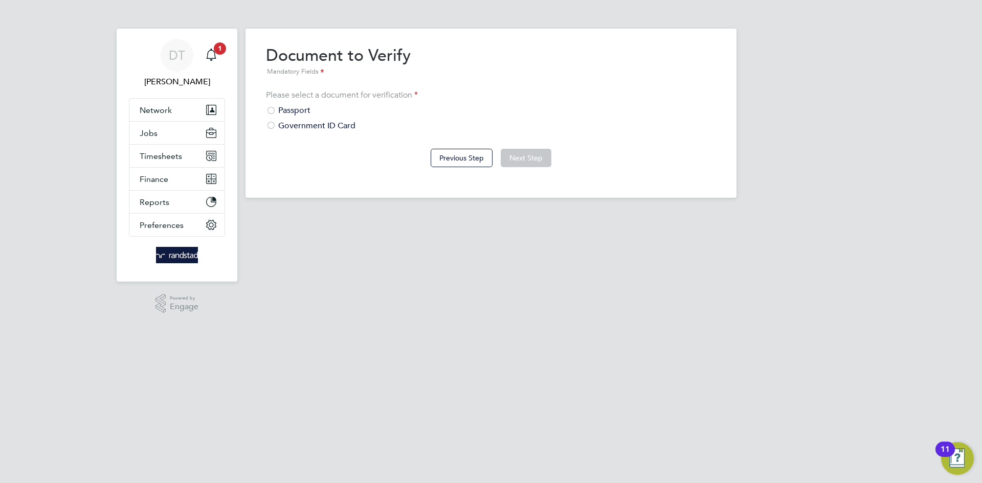
click at [290, 126] on div "Government ID Card" at bounding box center [491, 126] width 450 height 11
click at [515, 157] on button "Next Step" at bounding box center [526, 158] width 51 height 18
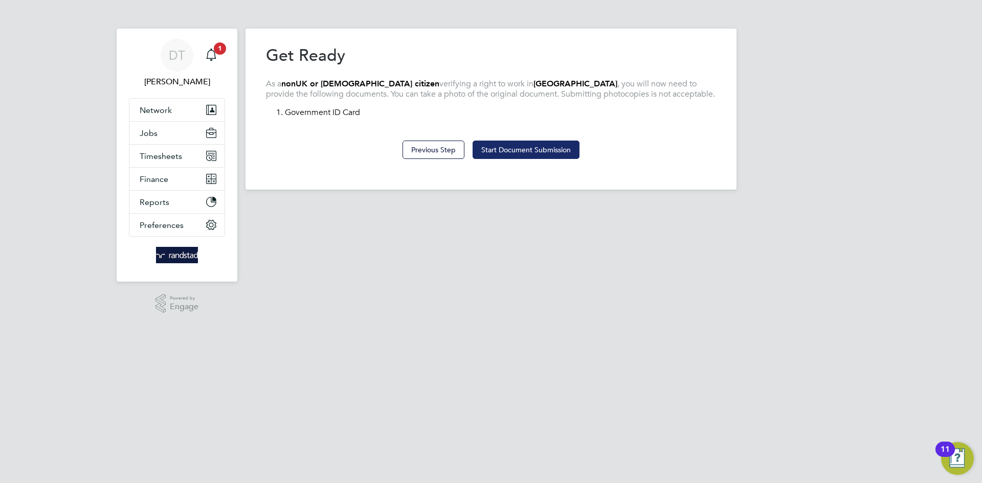
click at [532, 146] on button "Start Document Submission" at bounding box center [526, 150] width 107 height 18
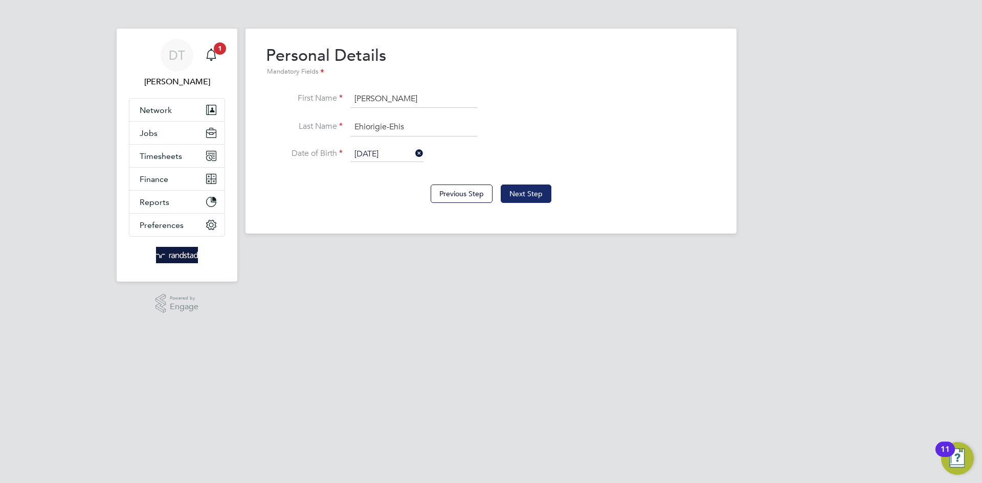
click at [521, 192] on button "Next Step" at bounding box center [526, 194] width 51 height 18
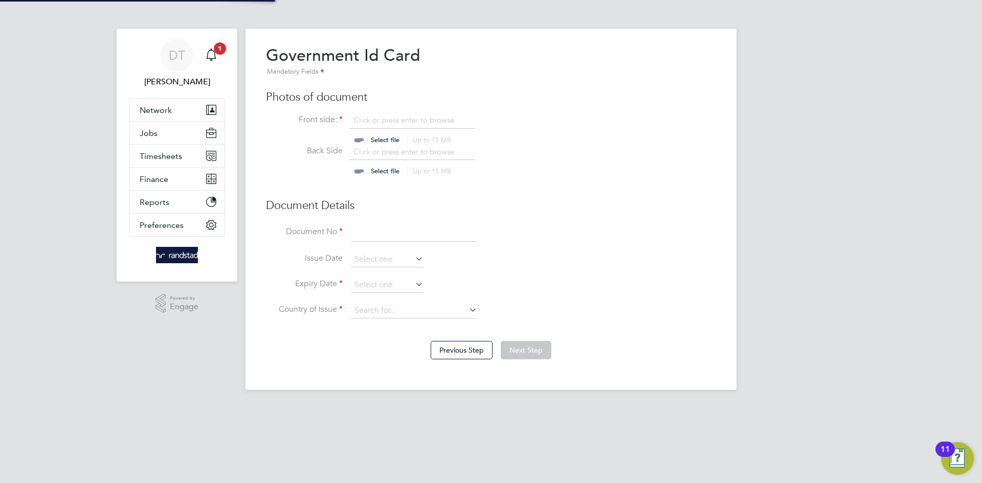
scroll to position [14, 127]
click at [368, 121] on input "file" at bounding box center [395, 130] width 161 height 31
type input "C:\fakepath\Amos Ehiroigie-Ehis ETW Check.pdf"
click at [367, 239] on input at bounding box center [414, 232] width 126 height 18
paste input "WE-KYMRC63-FP"
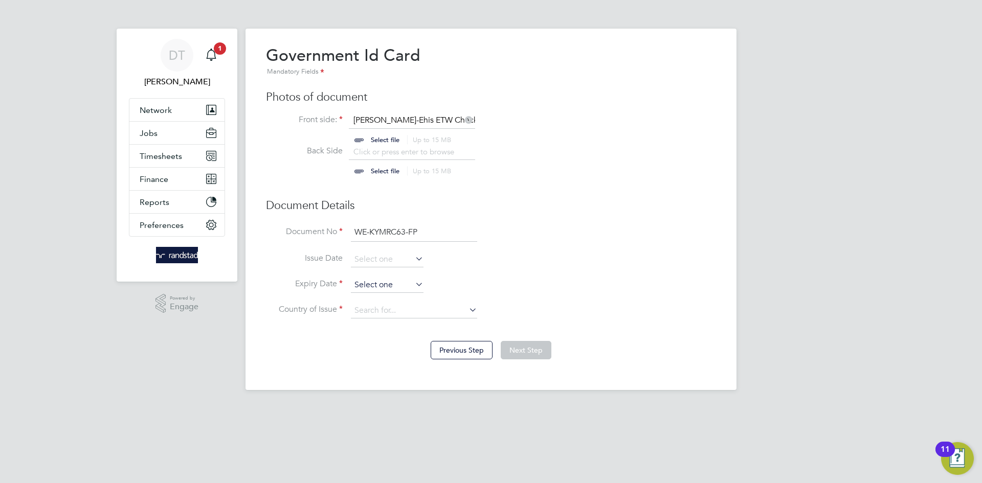
type input "WE-KYMRC63-FP"
click at [370, 288] on input at bounding box center [387, 285] width 73 height 15
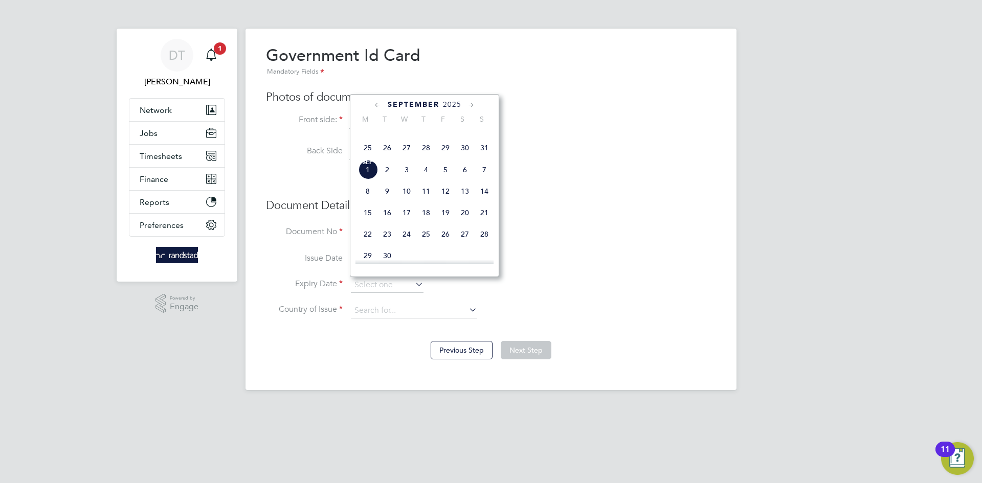
click at [455, 103] on span "2025" at bounding box center [452, 104] width 18 height 9
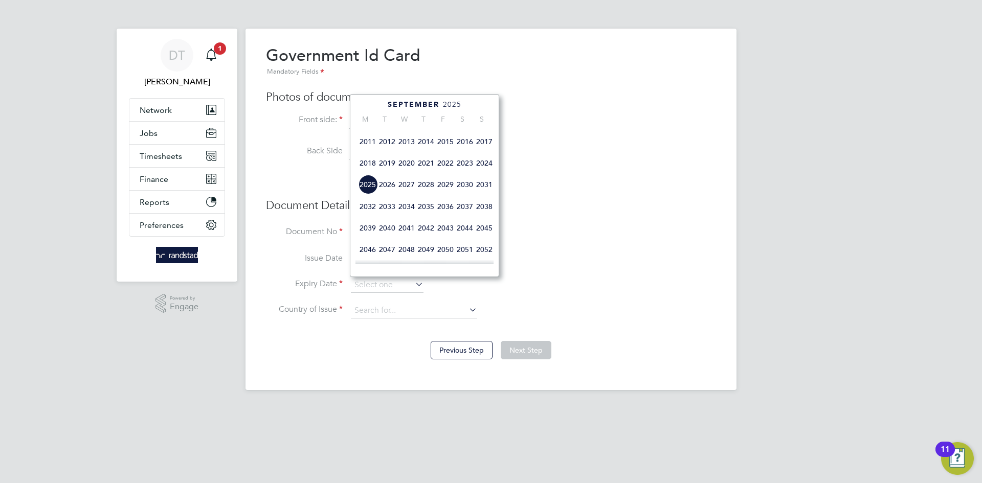
click at [380, 194] on span "2026" at bounding box center [386, 184] width 19 height 19
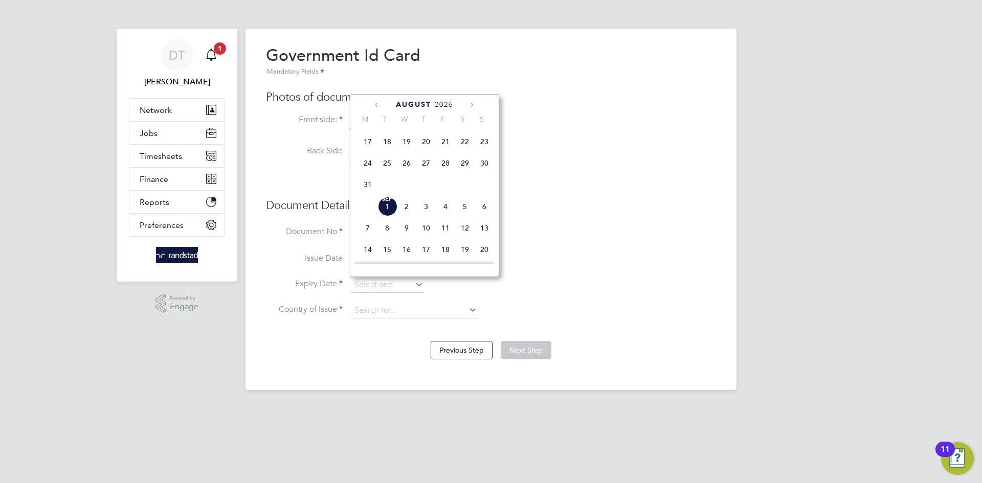
click at [485, 173] on span "30" at bounding box center [484, 162] width 19 height 19
type input "30 Aug 2026"
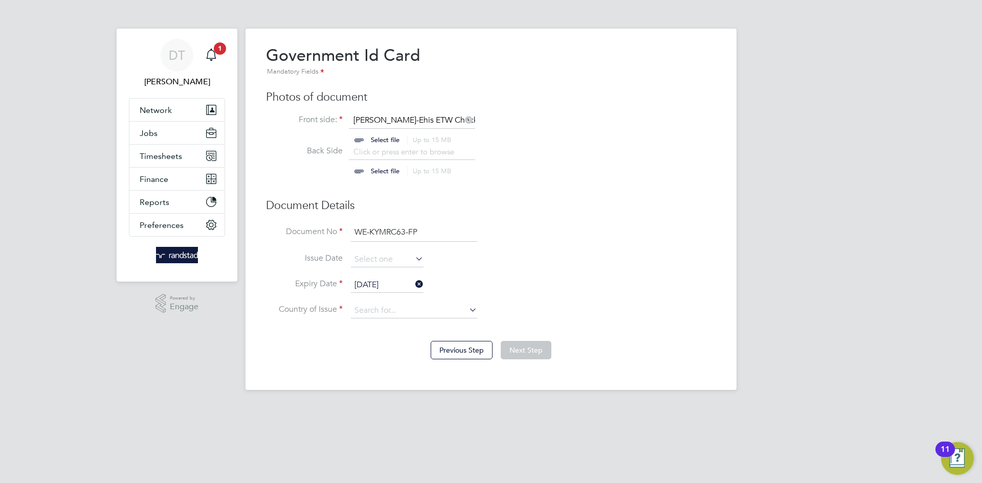
click at [371, 302] on li "Expiry Date 30 Aug 2026" at bounding box center [491, 291] width 450 height 26
click at [374, 305] on input at bounding box center [414, 310] width 126 height 15
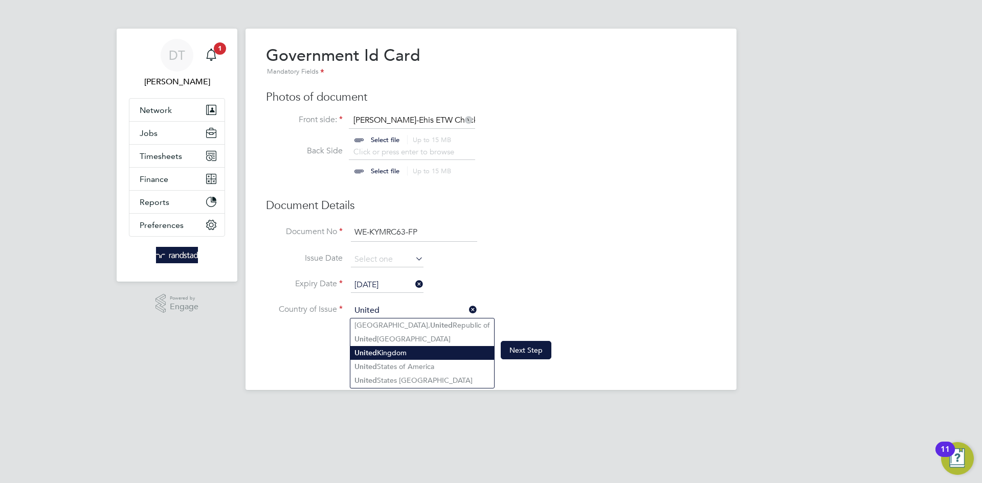
click at [400, 355] on li "United Kingdom" at bounding box center [422, 353] width 144 height 14
type input "United Kingdom"
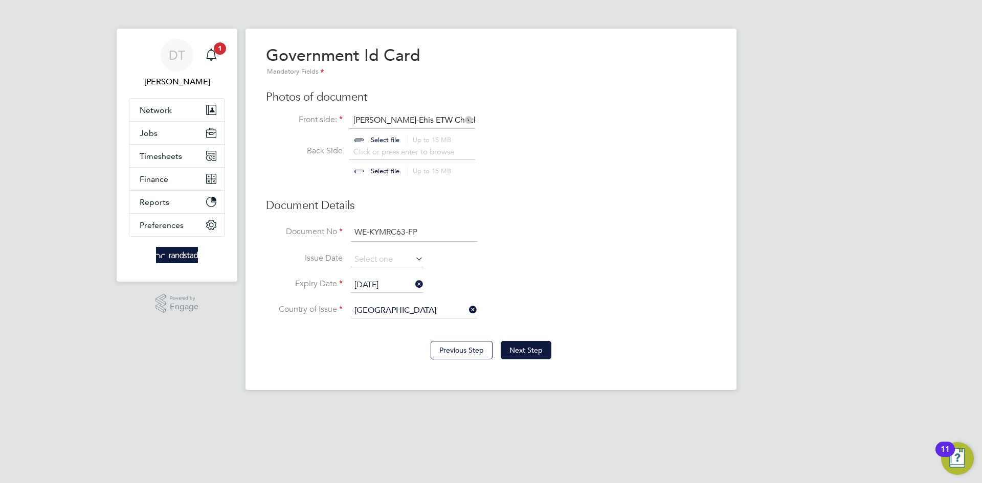
click at [551, 283] on li "Expiry Date 30 Aug 2026" at bounding box center [491, 291] width 450 height 26
click at [529, 353] on button "Next Step" at bounding box center [526, 350] width 51 height 18
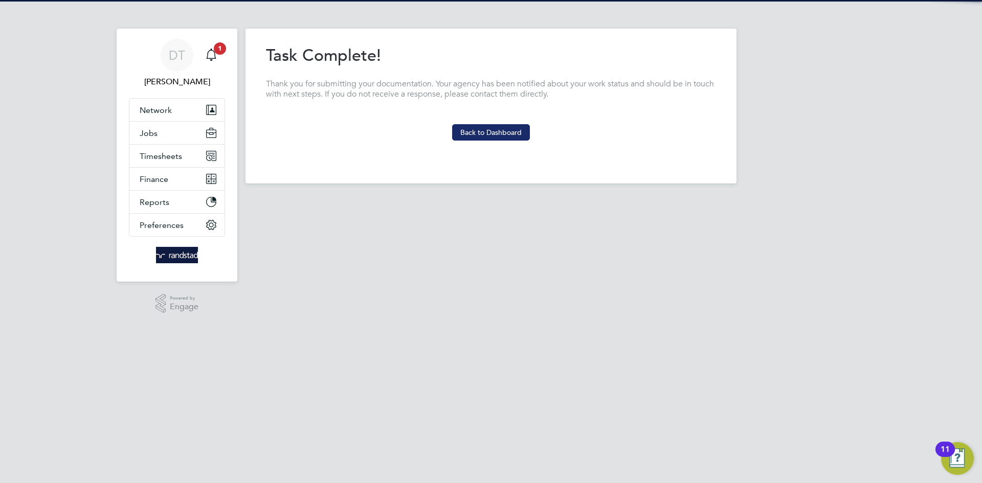
click at [486, 135] on button "Back to Dashboard" at bounding box center [491, 132] width 78 height 16
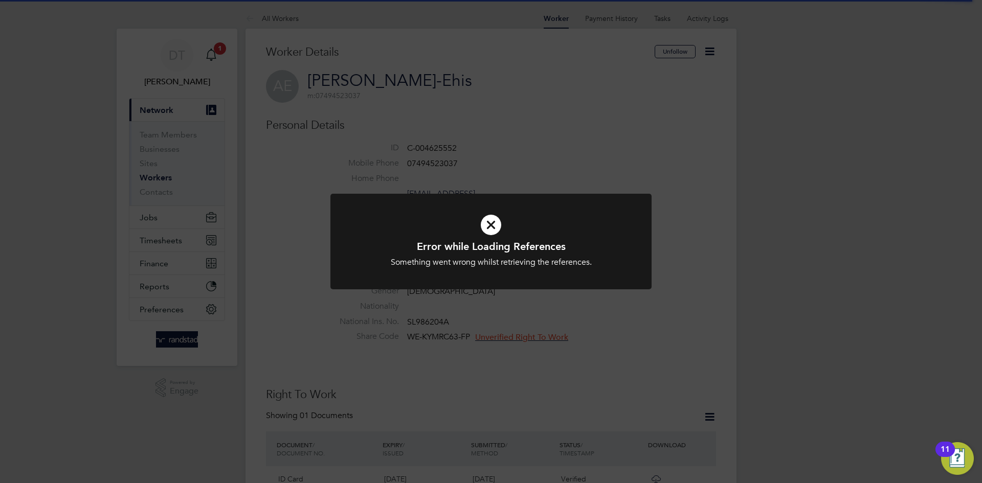
click at [633, 339] on div "Error while Loading References Something went wrong whilst retrieving the refer…" at bounding box center [491, 241] width 982 height 483
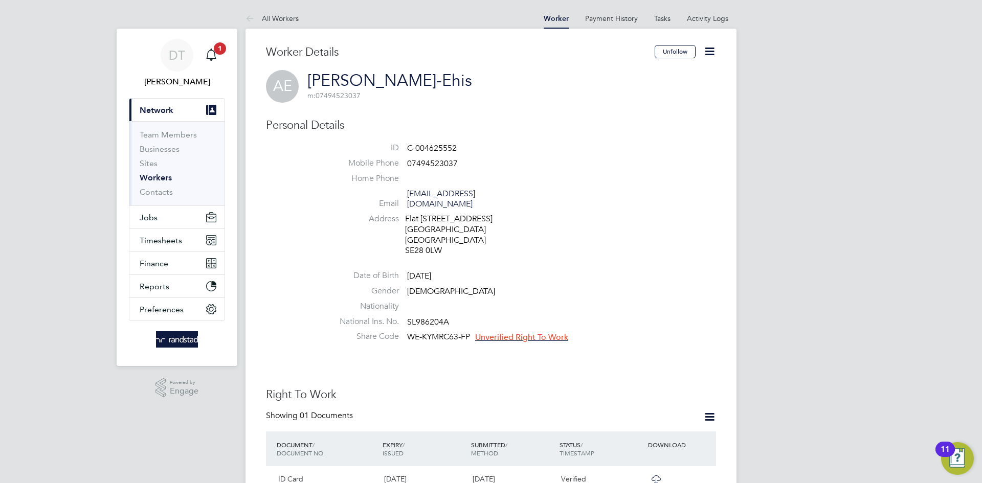
click at [503, 336] on span "Unverified Right To Work" at bounding box center [521, 337] width 93 height 10
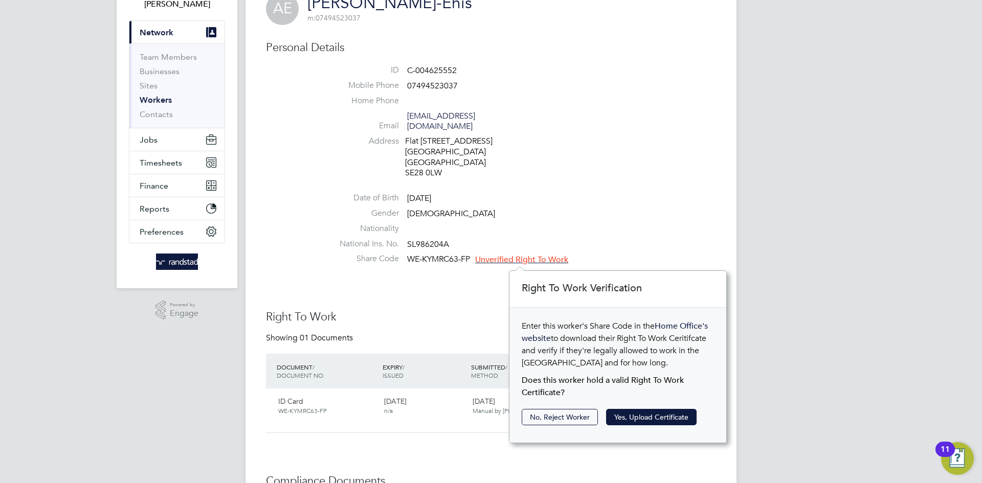
scroll to position [106, 0]
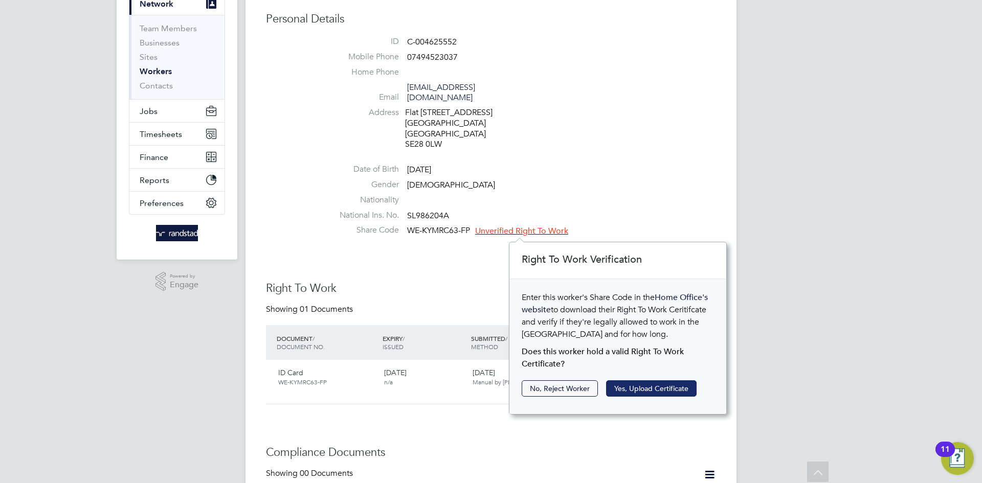
click at [654, 389] on button "Yes, Upload Certificate" at bounding box center [651, 389] width 91 height 16
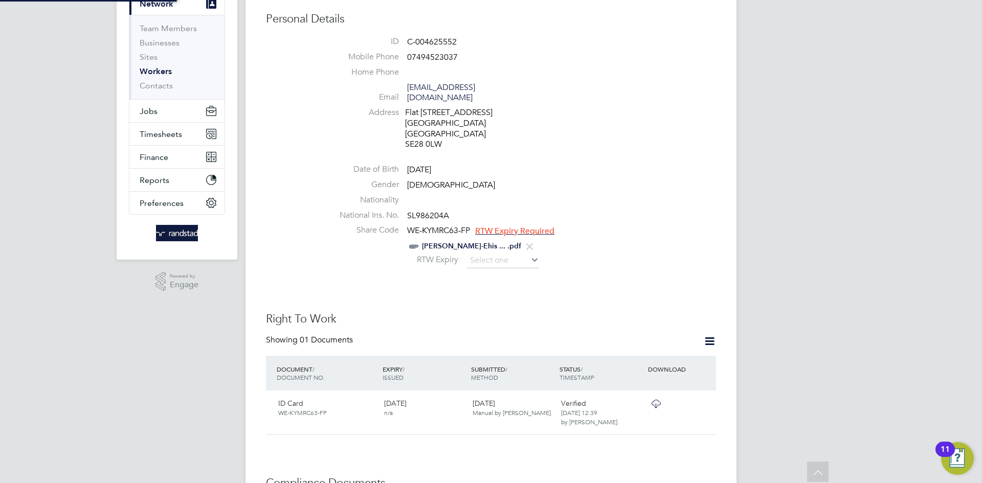
scroll to position [37, 217]
click at [481, 262] on input at bounding box center [502, 260] width 73 height 15
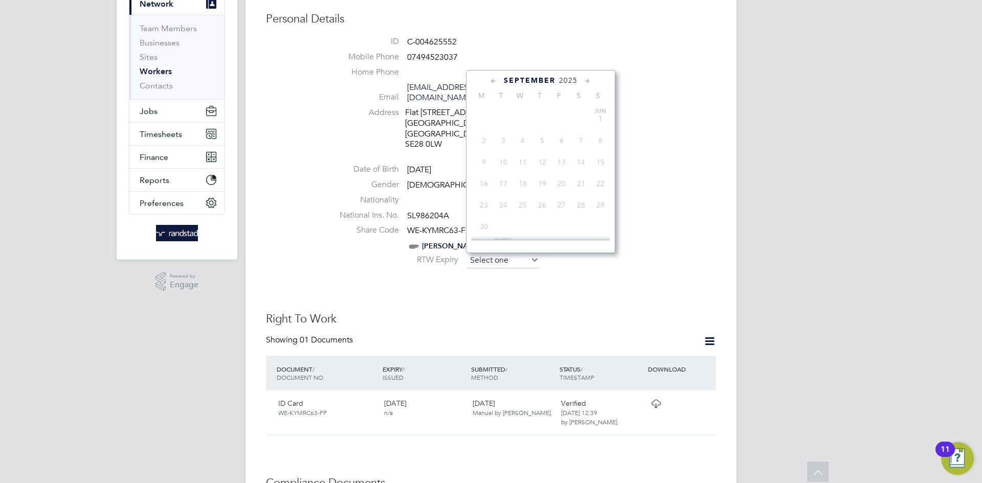
scroll to position [318, 0]
click at [566, 72] on div "September 2025 M T W T F S S Jun 1 2 3 4 5 6 7 8 9 10 11 12 13 14 15 16 17 18 1…" at bounding box center [540, 161] width 149 height 183
click at [566, 77] on span "2025" at bounding box center [568, 80] width 18 height 9
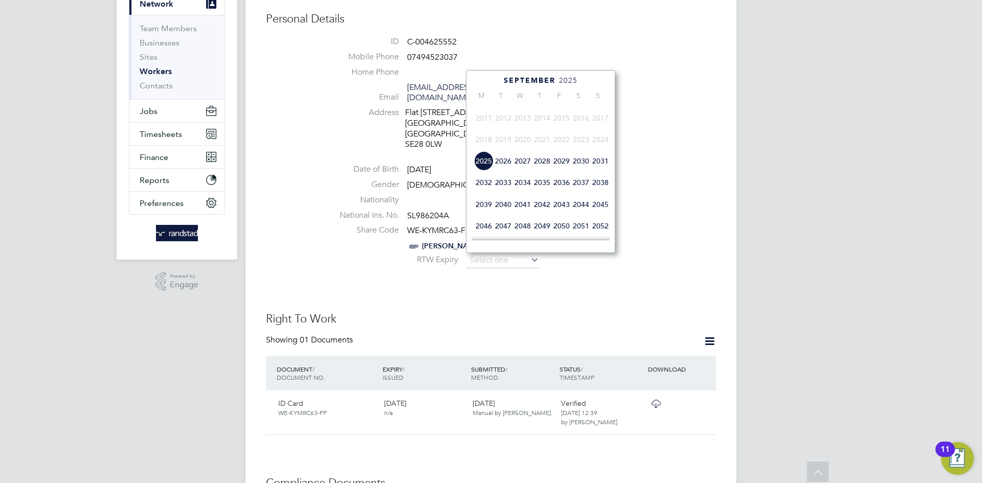
click at [502, 171] on span "2026" at bounding box center [503, 160] width 19 height 19
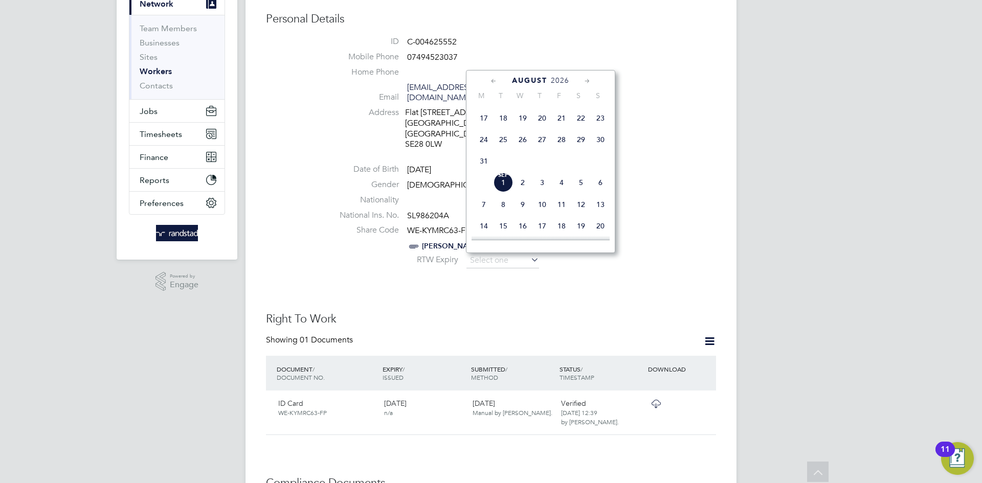
click at [597, 149] on span "30" at bounding box center [600, 139] width 19 height 19
type input "30 Aug 2026"
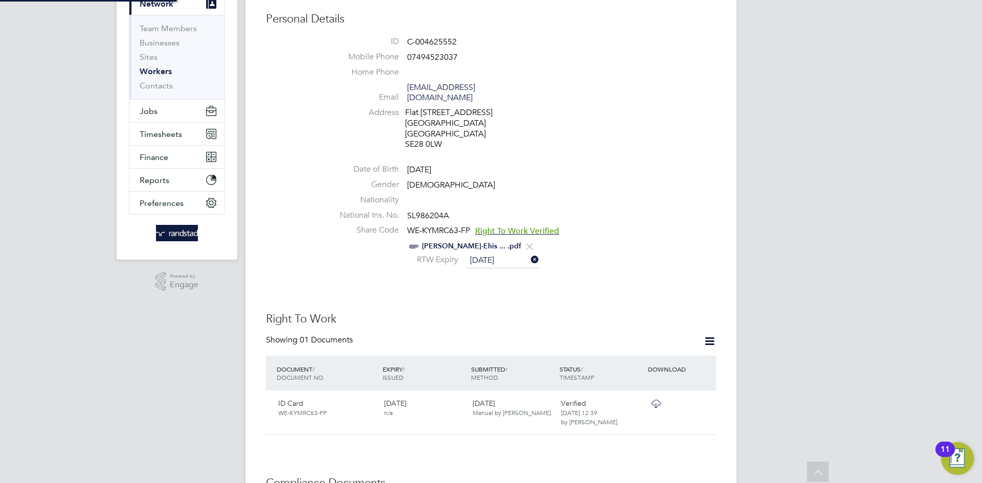
scroll to position [11, 83]
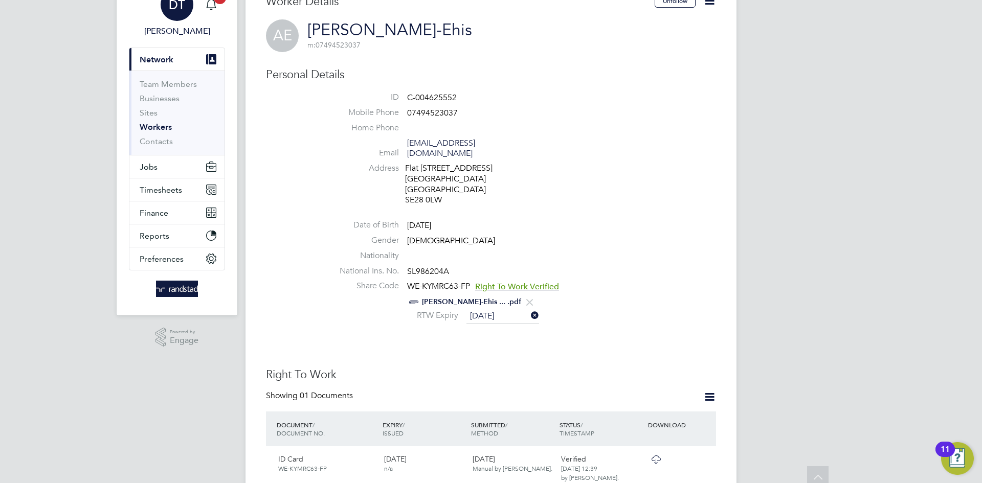
scroll to position [0, 0]
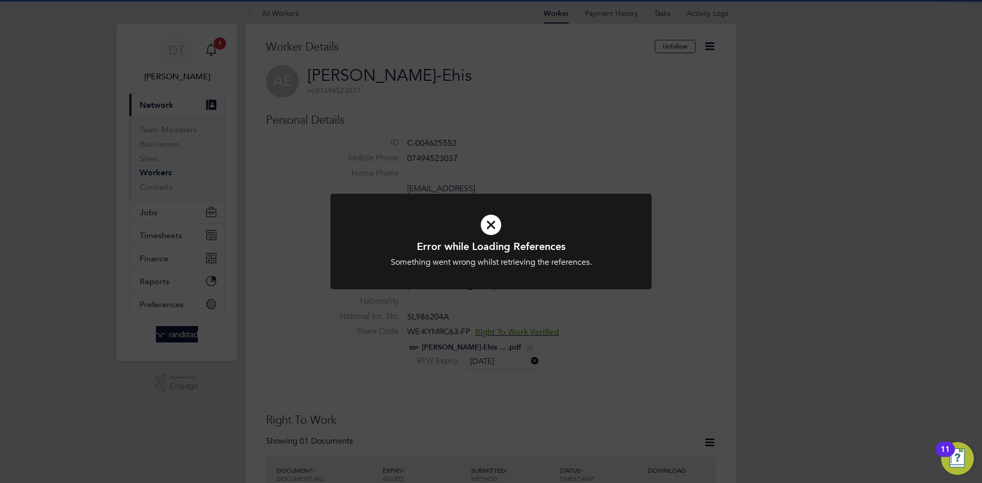
click at [436, 161] on div "Error while Loading References Something went wrong whilst retrieving the refer…" at bounding box center [491, 241] width 982 height 483
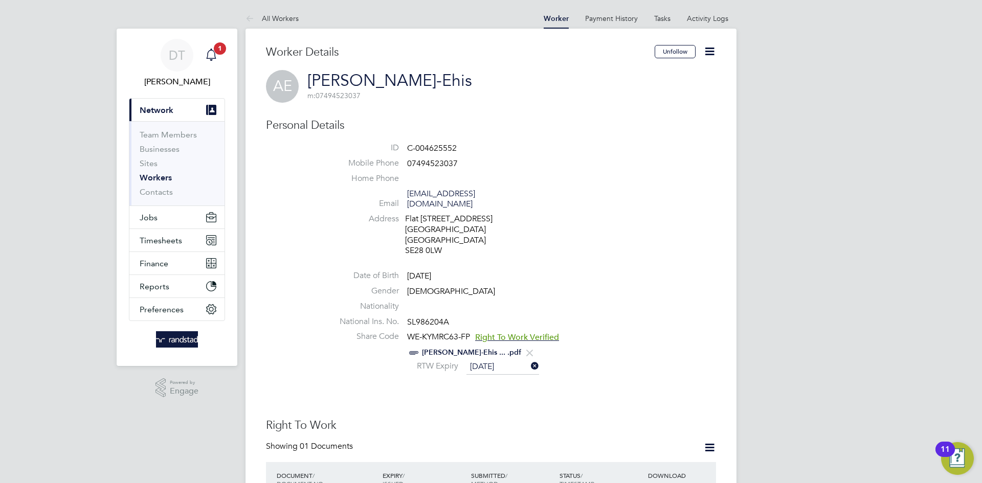
click at [213, 55] on icon "Main navigation" at bounding box center [211, 55] width 12 height 12
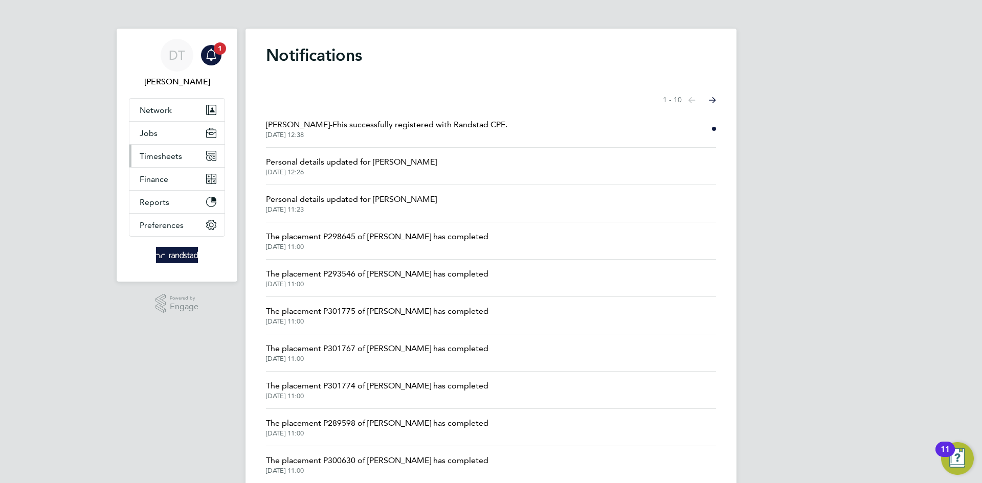
click at [161, 159] on span "Timesheets" at bounding box center [161, 156] width 42 height 10
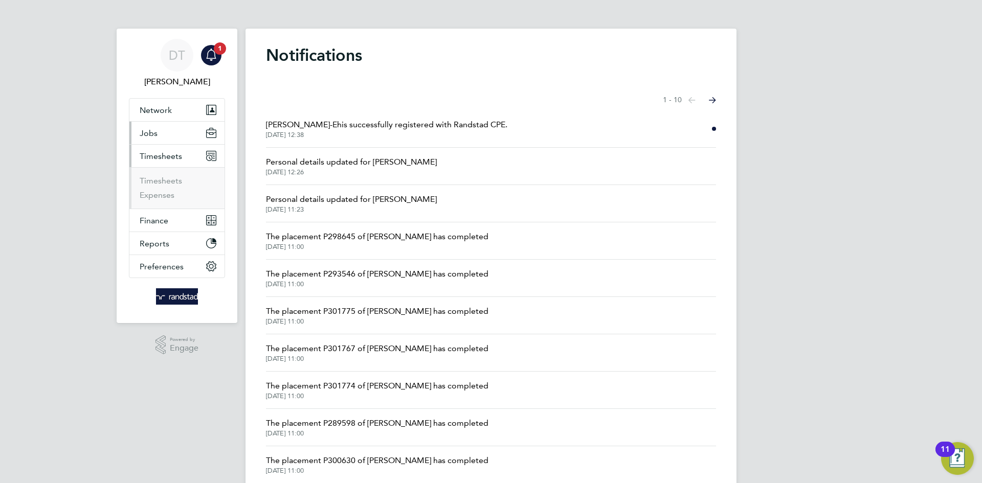
click at [152, 129] on span "Jobs" at bounding box center [149, 133] width 18 height 10
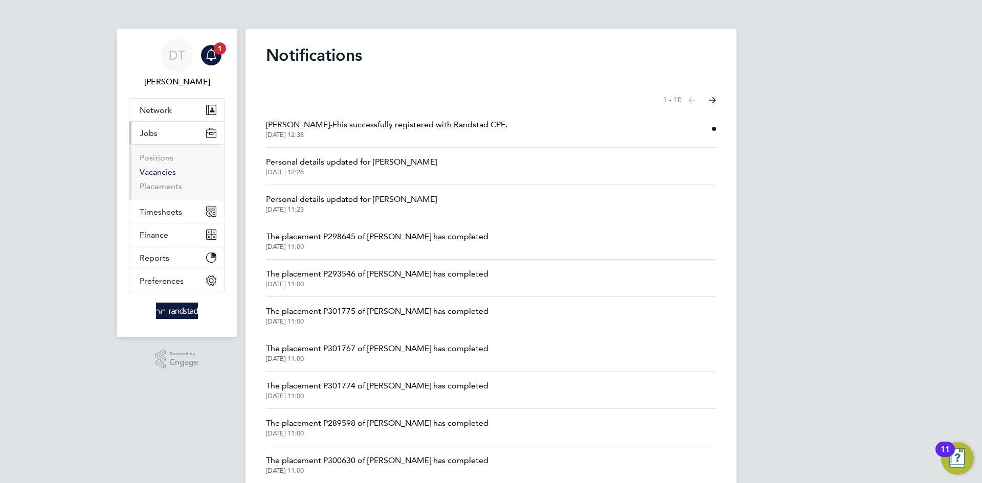
click at [157, 170] on link "Vacancies" at bounding box center [158, 172] width 36 height 10
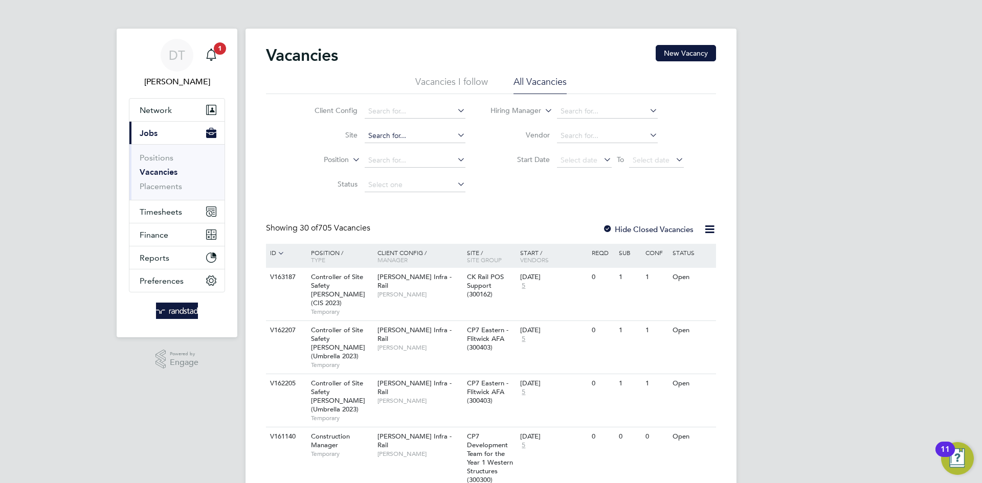
click at [390, 137] on input at bounding box center [415, 136] width 101 height 14
click at [400, 174] on b "Margaret" at bounding box center [405, 177] width 59 height 9
type input "St [PERSON_NAME] CDC (49CB04"
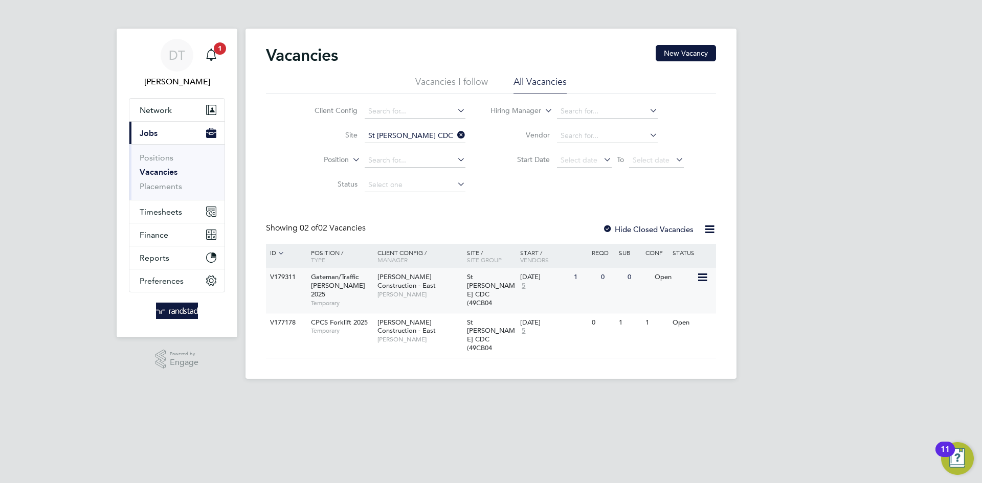
click at [469, 279] on span "St [PERSON_NAME] CDC (49CB04" at bounding box center [491, 290] width 48 height 35
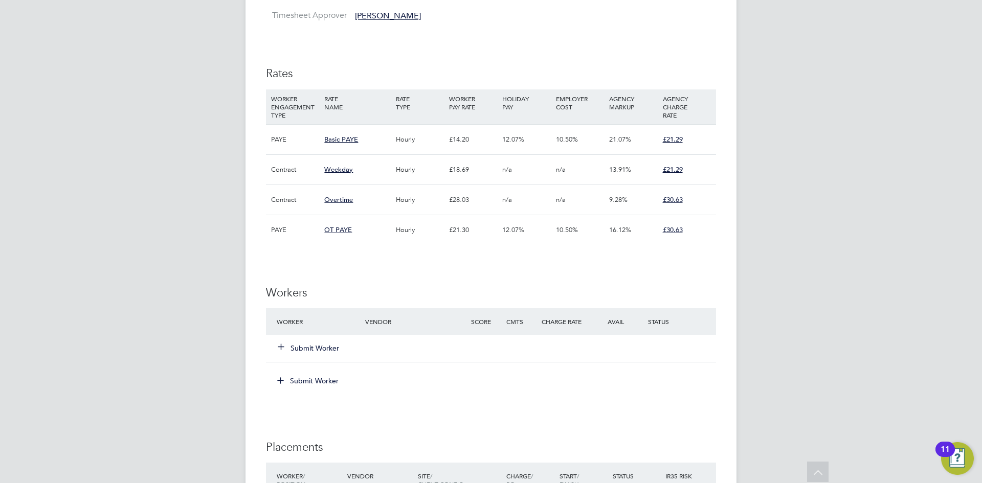
scroll to position [596, 0]
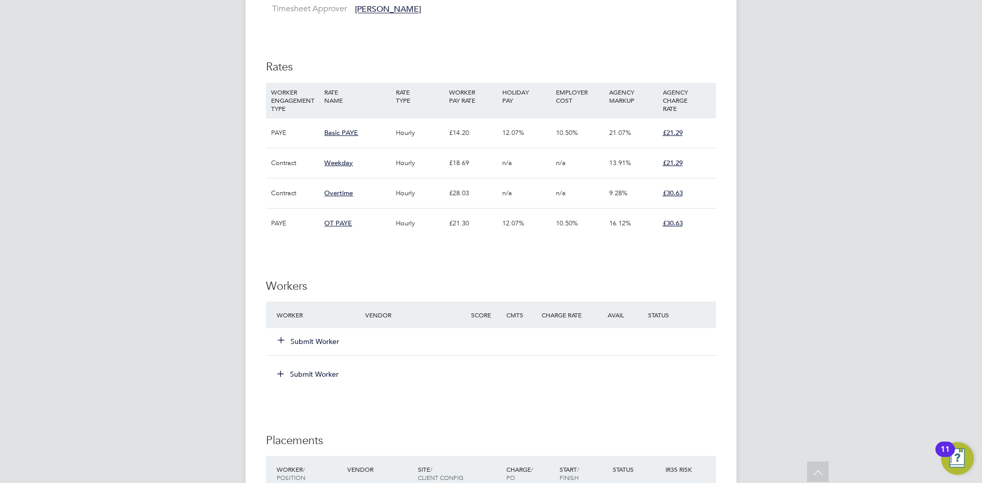
click at [295, 338] on button "Submit Worker" at bounding box center [308, 342] width 61 height 10
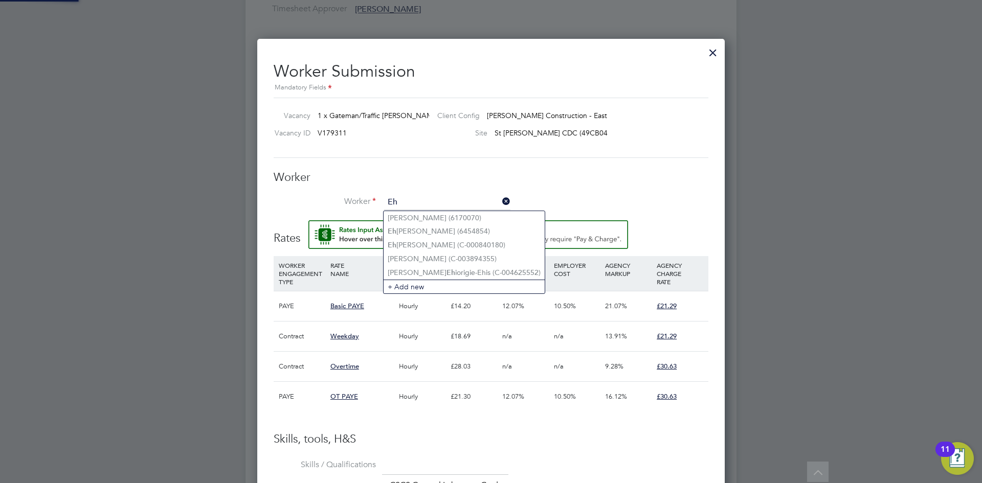
type input "E"
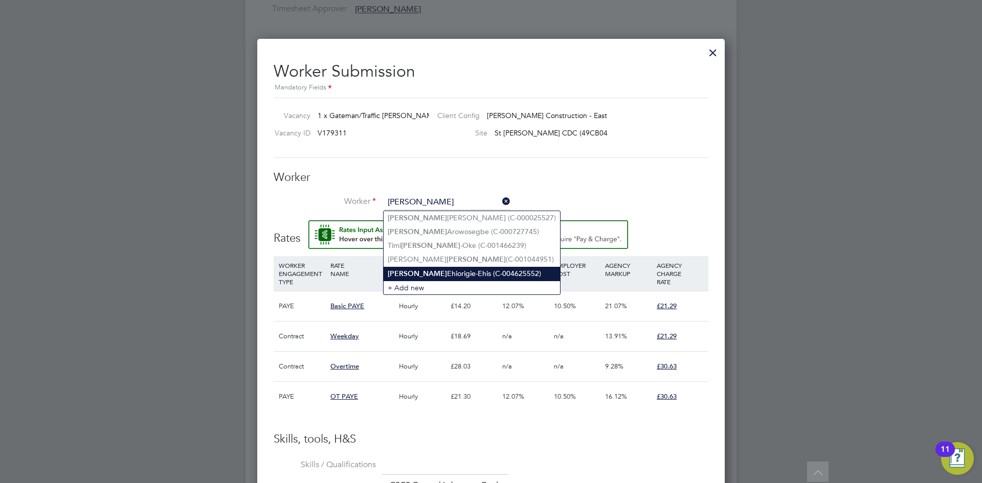
click at [425, 272] on li "Amos Ehiorigie-Ehis (C-004625552)" at bounding box center [472, 274] width 176 height 14
type input "Amos Ehiorigie-Ehis (C-004625552)"
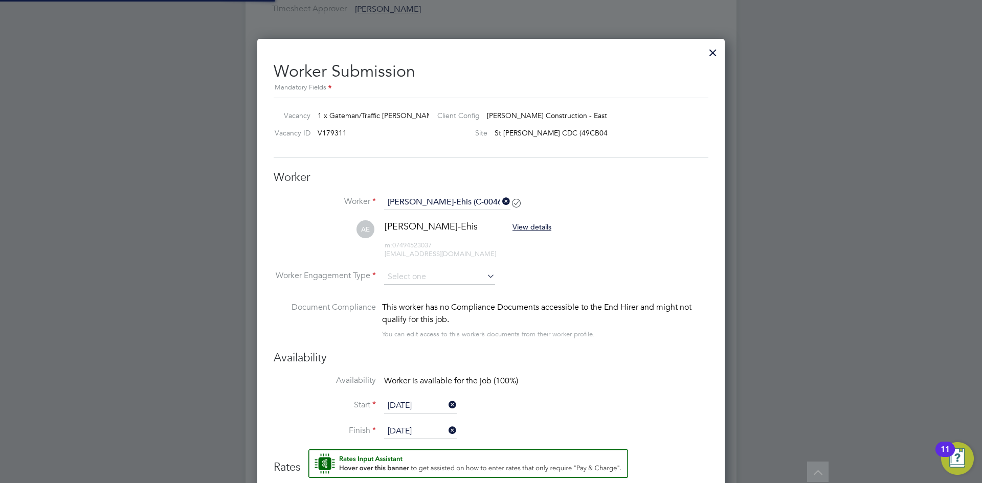
click at [407, 174] on h3 "Worker" at bounding box center [491, 177] width 435 height 15
click at [408, 280] on input at bounding box center [439, 277] width 111 height 15
click at [403, 302] on li "PAYE" at bounding box center [440, 305] width 112 height 13
type input "PAYE"
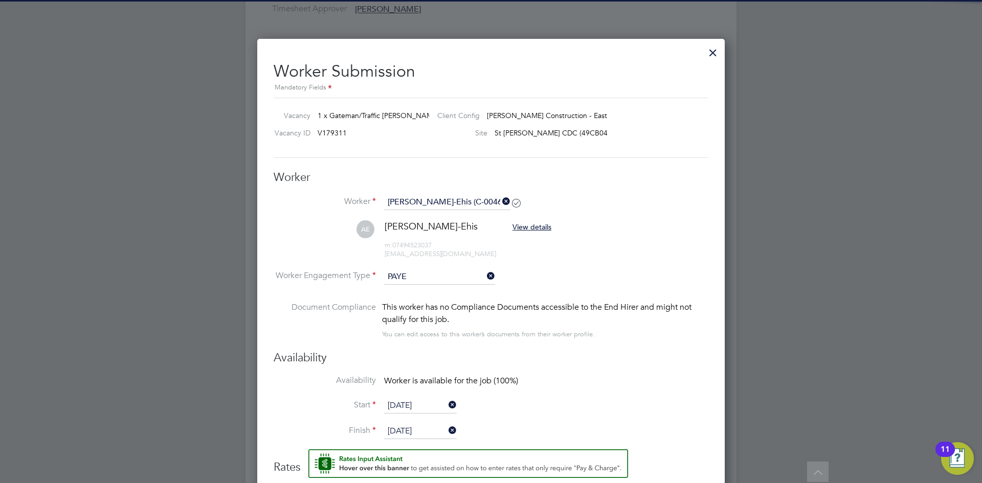
click at [303, 239] on li "AE Amos Ehiorigie-Ehis View details m: 07494523037 amosehis1@gmail.com" at bounding box center [491, 244] width 435 height 49
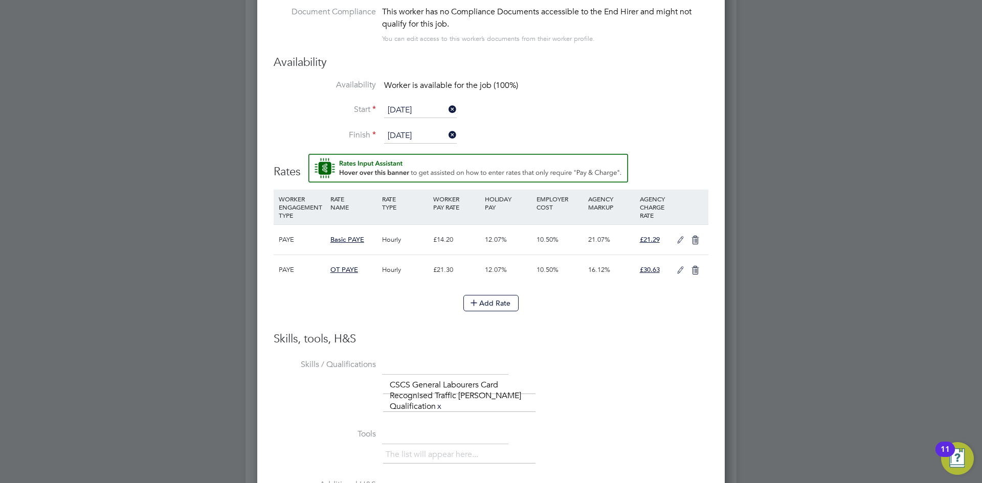
click at [681, 241] on icon at bounding box center [680, 240] width 13 height 8
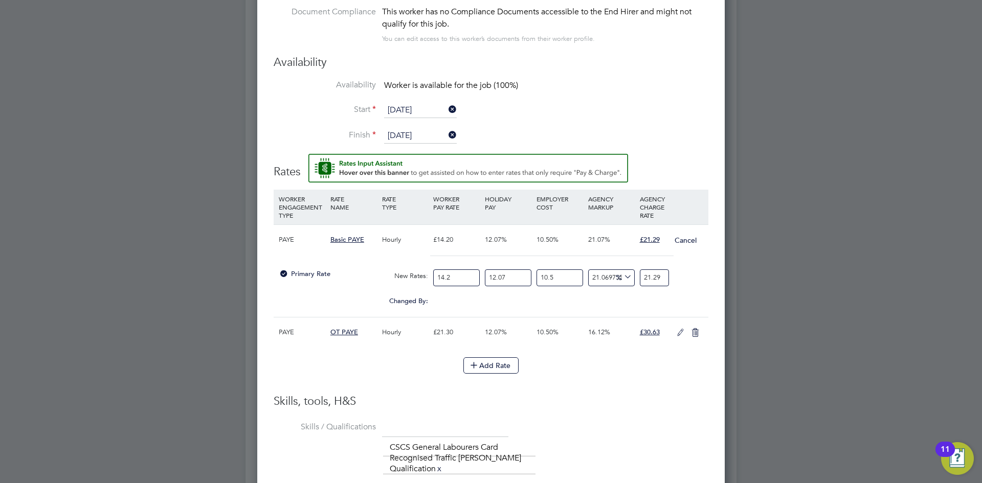
drag, startPoint x: 459, startPoint y: 277, endPoint x: 409, endPoint y: 267, distance: 50.6
click at [409, 267] on div "Primary Rate New Rates: 14.2 12.07 n/a 10.5 n/a 21.069755986209923 0 % 21.29" at bounding box center [491, 277] width 435 height 27
type input "1"
type input "1.4992957746478874"
type input "15"
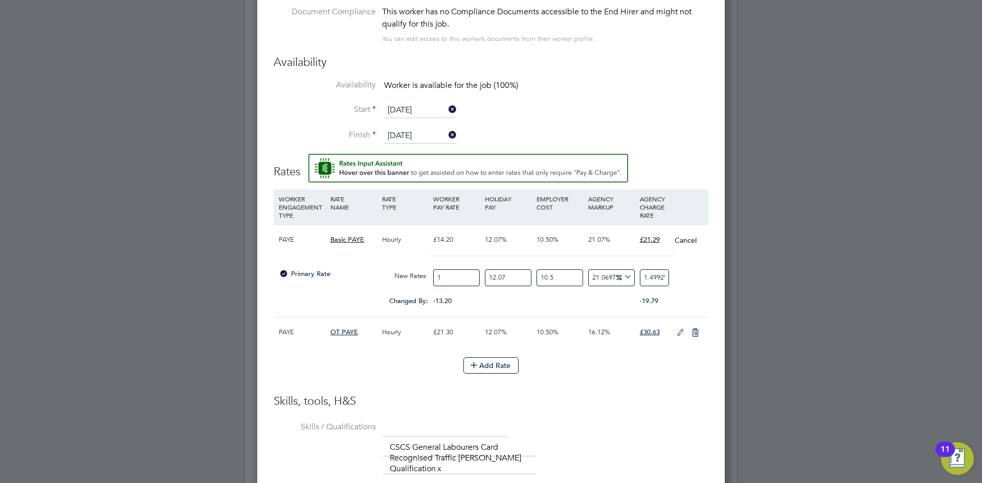
type input "22.48943661971831"
type input "15.9"
type input "23.83880281690141"
type input "15.91"
type input "23.85379577464789"
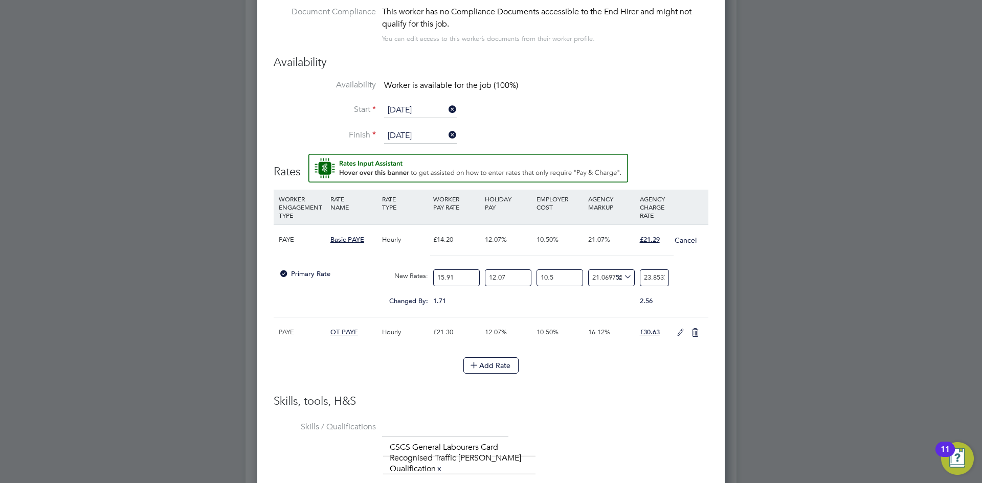
type input "15.91"
type input "0"
type input "21.284728986033628"
click at [672, 268] on div "Primary Rate New Rates: 15.91 0 n/a 10.5 n/a 21.069755986209923 3.7041789860336…" at bounding box center [491, 277] width 435 height 27
drag, startPoint x: 639, startPoint y: 276, endPoint x: 713, endPoint y: 284, distance: 74.6
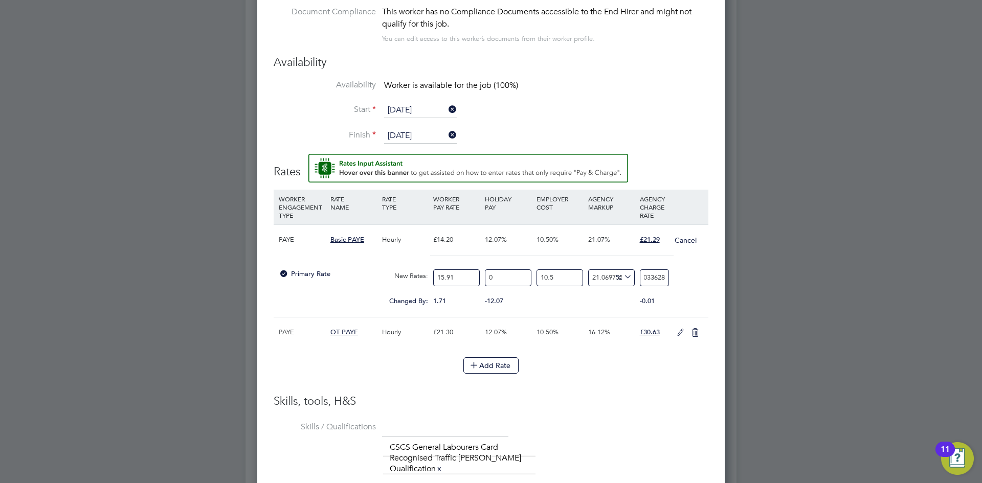
click at [713, 284] on div "Worker Submission Mandatory Fields Vacancy 1 x Gateman/Traffic Marshall 2025 Cl…" at bounding box center [490, 242] width 467 height 999
type input "-88.62379163336756"
type input "2"
type input "19.450187849640653"
type input "21"
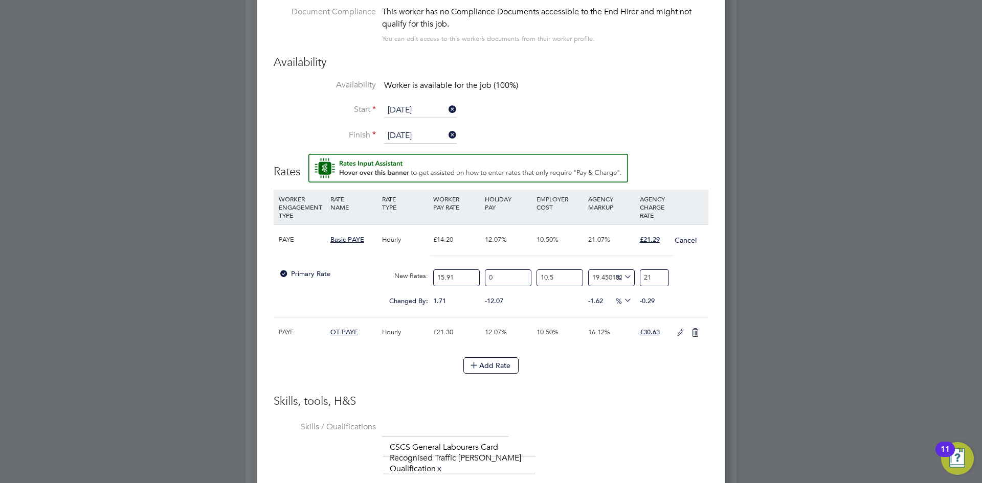
type input "20.587808686303898"
type input "21.2"
type input "21.09973806280236"
type input "21.29"
click at [680, 336] on icon at bounding box center [680, 333] width 13 height 8
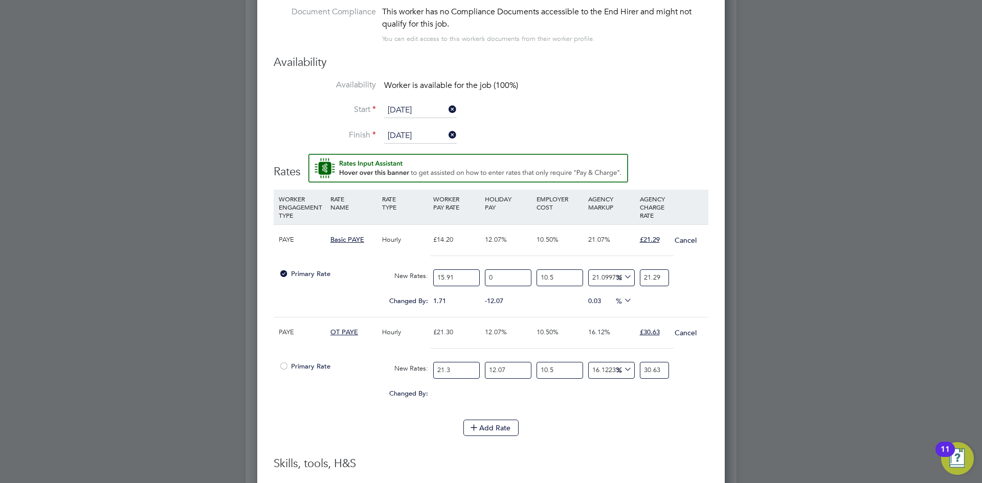
drag, startPoint x: 454, startPoint y: 371, endPoint x: 377, endPoint y: 344, distance: 82.0
click at [394, 354] on div "PAYE OT PAYE Hourly £21.30 12.07% 10.50% 16.12% £30.63 Cancel Primary Rate New …" at bounding box center [491, 363] width 435 height 93
type input "2"
type input "2.876056338028169"
type input "23"
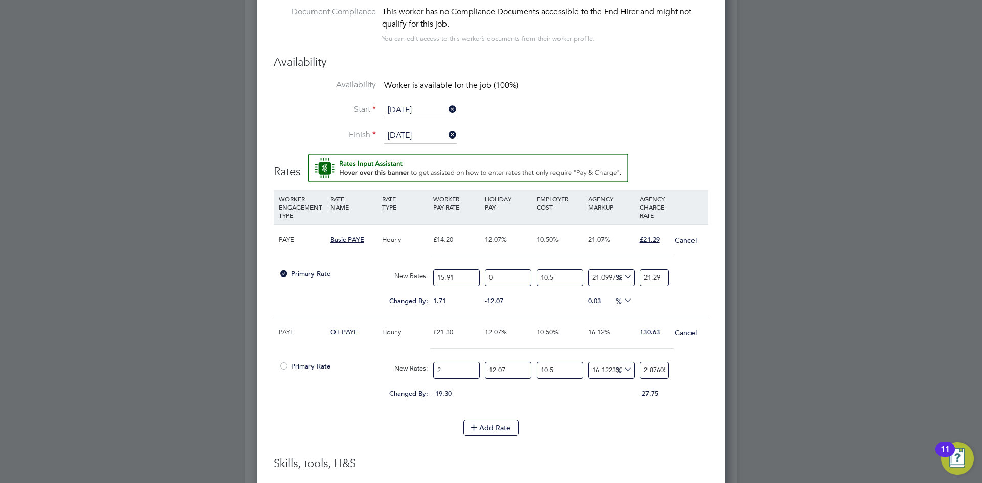
type input "33.07464788732394"
type input "23.8"
type input "34.22507042253521"
type input "23.87"
type input "34.3257323943662"
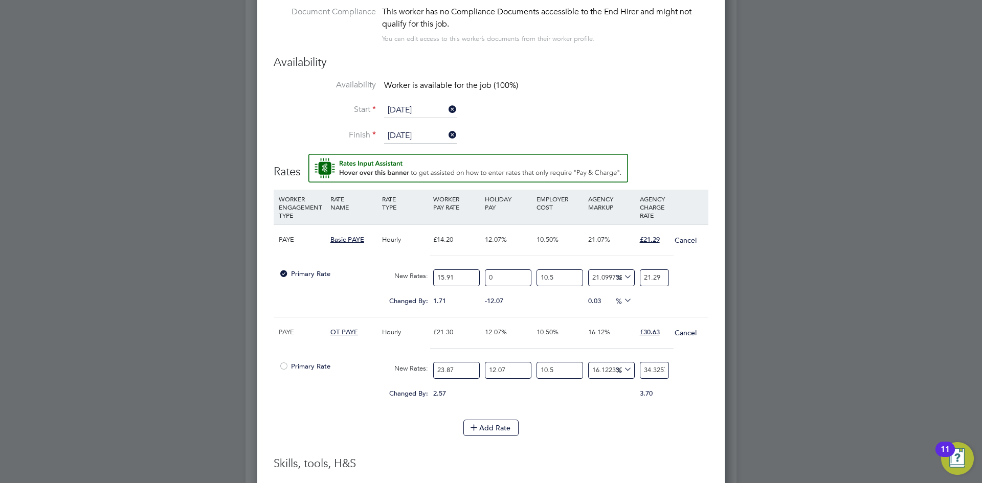
type input "23.87"
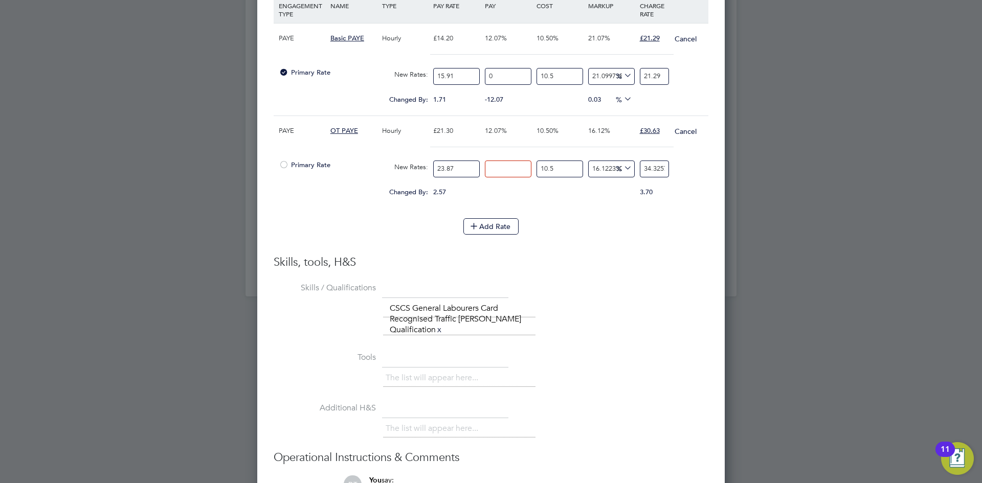
type input "0"
type input "30.628832331905237"
click at [672, 197] on div "3.70" at bounding box center [663, 192] width 52 height 19
drag, startPoint x: 643, startPoint y: 166, endPoint x: 725, endPoint y: 181, distance: 83.7
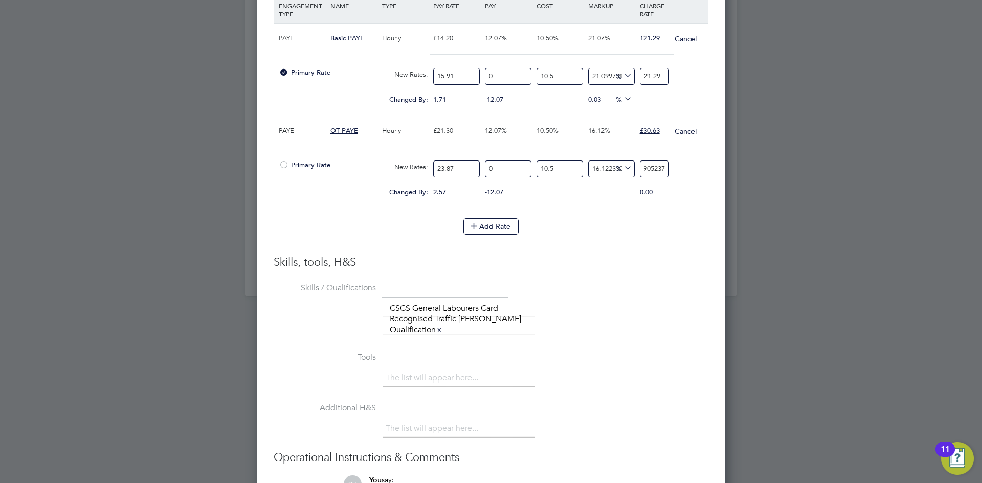
type input "-88.62617458442885"
type input "3"
type input "13.738254155711461"
type input "30"
type input "16.01301923882569"
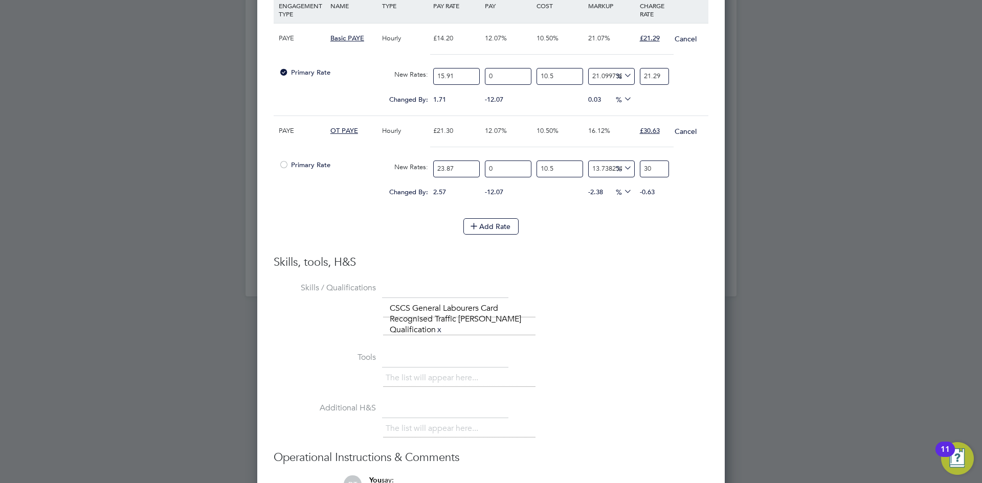
type input "30.6"
type input "16.1267574929814"
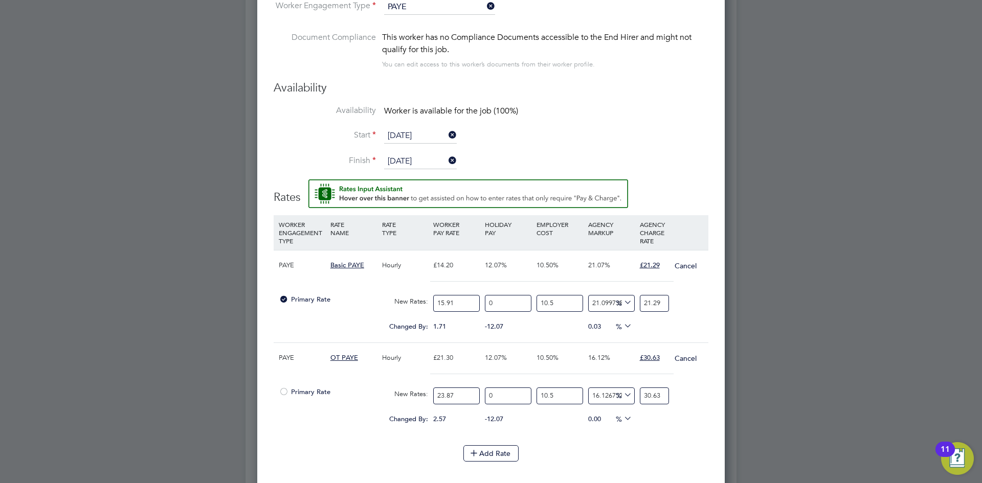
type input "30.63"
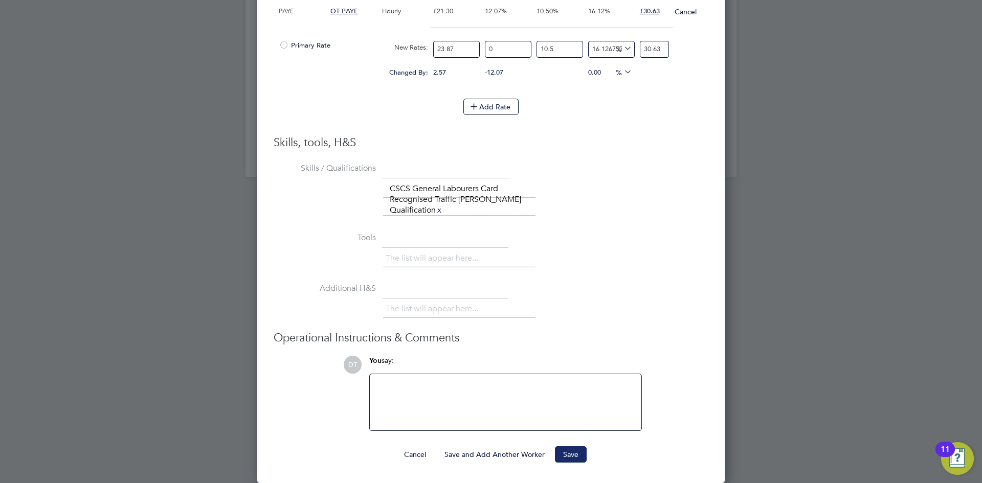
click at [570, 453] on button "Save" at bounding box center [571, 454] width 32 height 16
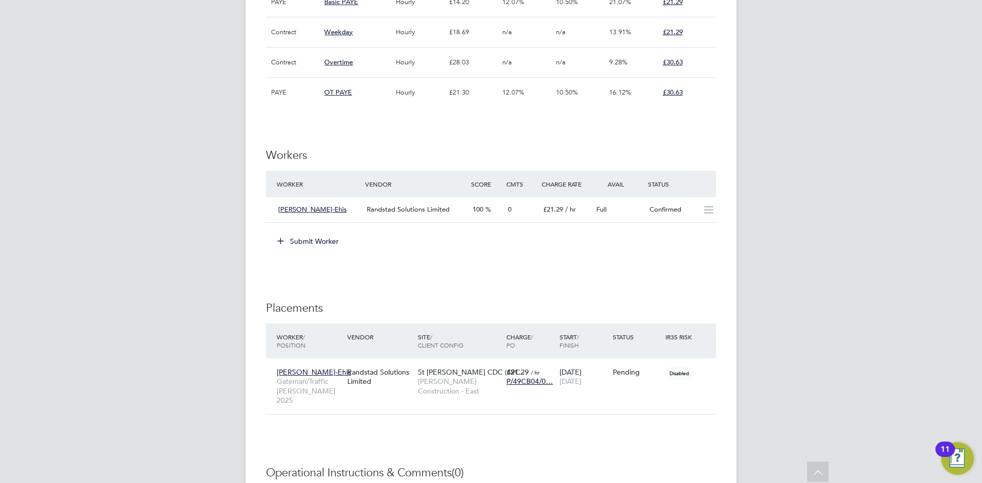
scroll to position [739, 0]
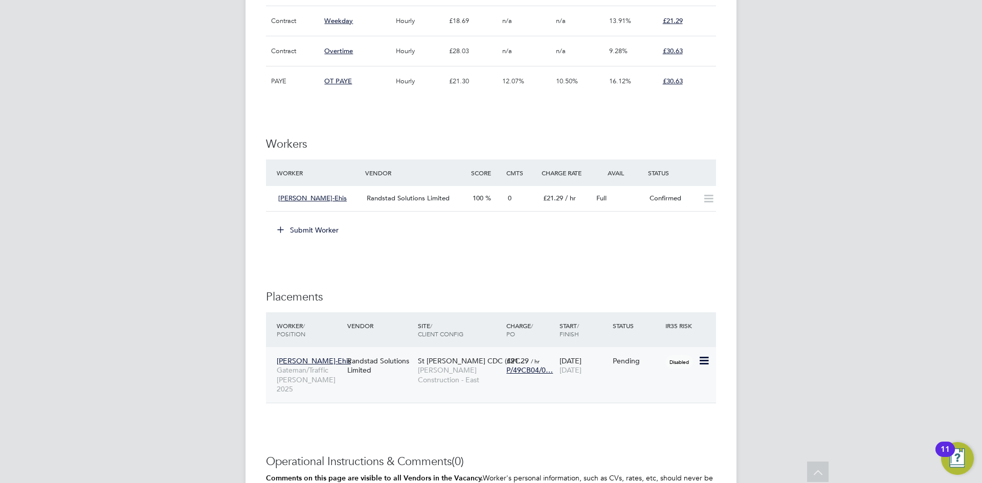
click at [705, 364] on icon at bounding box center [703, 361] width 10 height 12
click at [643, 426] on li "Start" at bounding box center [672, 424] width 73 height 14
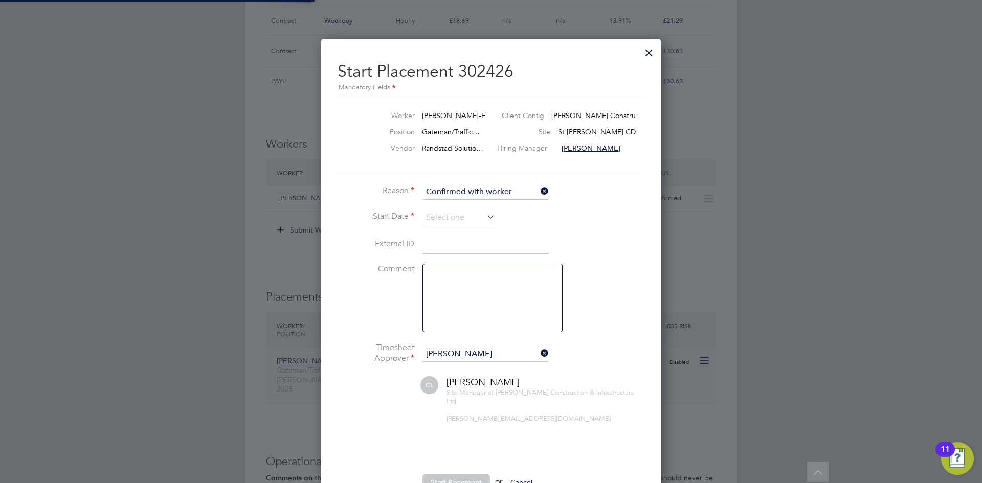
scroll to position [5, 5]
click at [435, 219] on input at bounding box center [458, 217] width 73 height 15
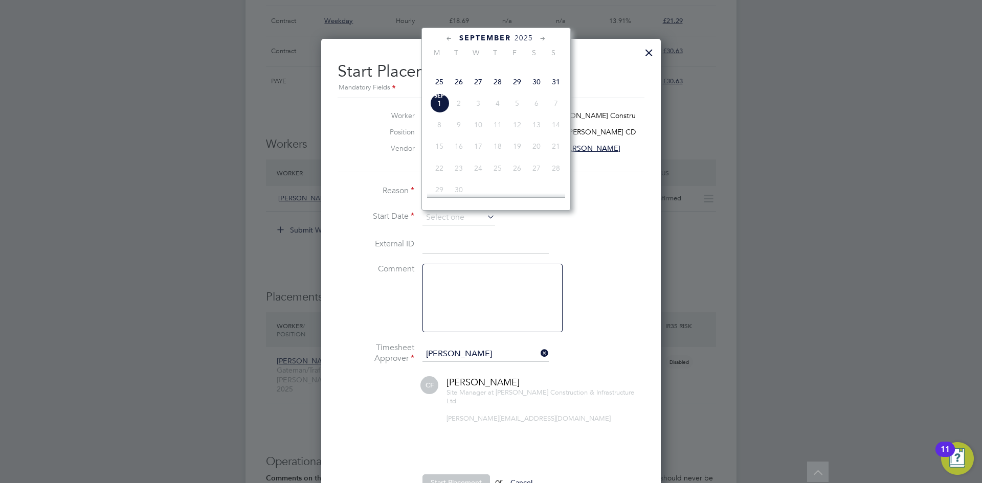
click at [517, 92] on span "29" at bounding box center [516, 81] width 19 height 19
type input "[DATE]"
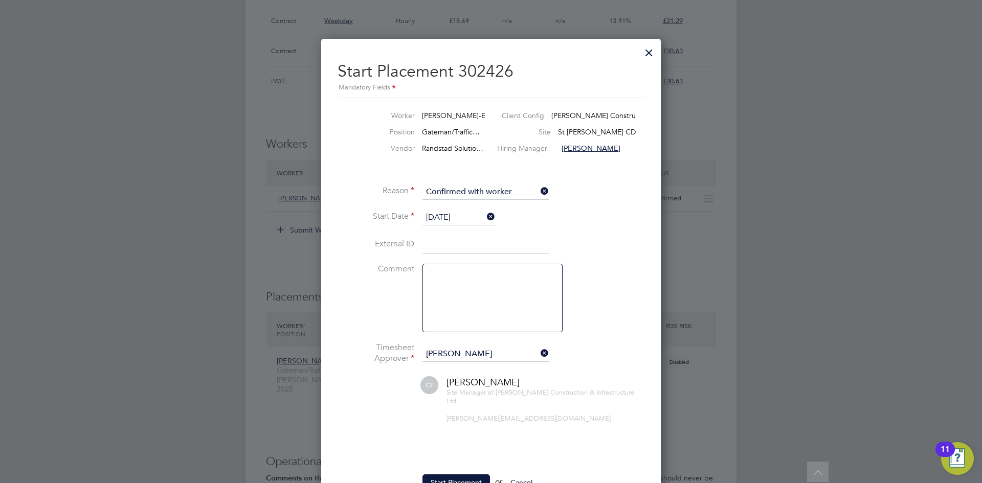
drag, startPoint x: 333, startPoint y: 302, endPoint x: 337, endPoint y: 315, distance: 13.1
click at [334, 302] on div "Start Placement 302426 Mandatory Fields Worker [PERSON_NAME]-E… Client Config […" at bounding box center [491, 280] width 340 height 483
click at [434, 475] on button "Start Placement" at bounding box center [456, 483] width 68 height 16
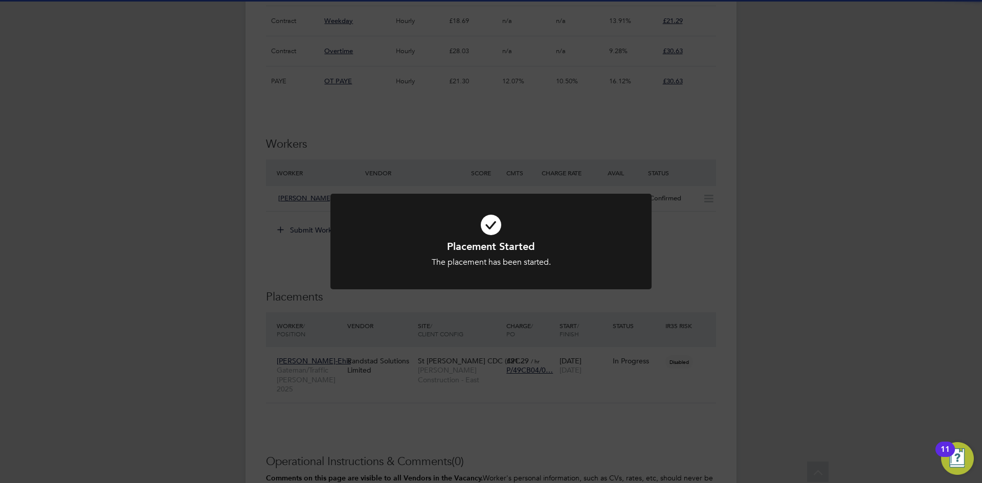
click at [307, 150] on div "Placement Started The placement has been started. Cancel Okay" at bounding box center [491, 241] width 982 height 483
